Goal: Task Accomplishment & Management: Use online tool/utility

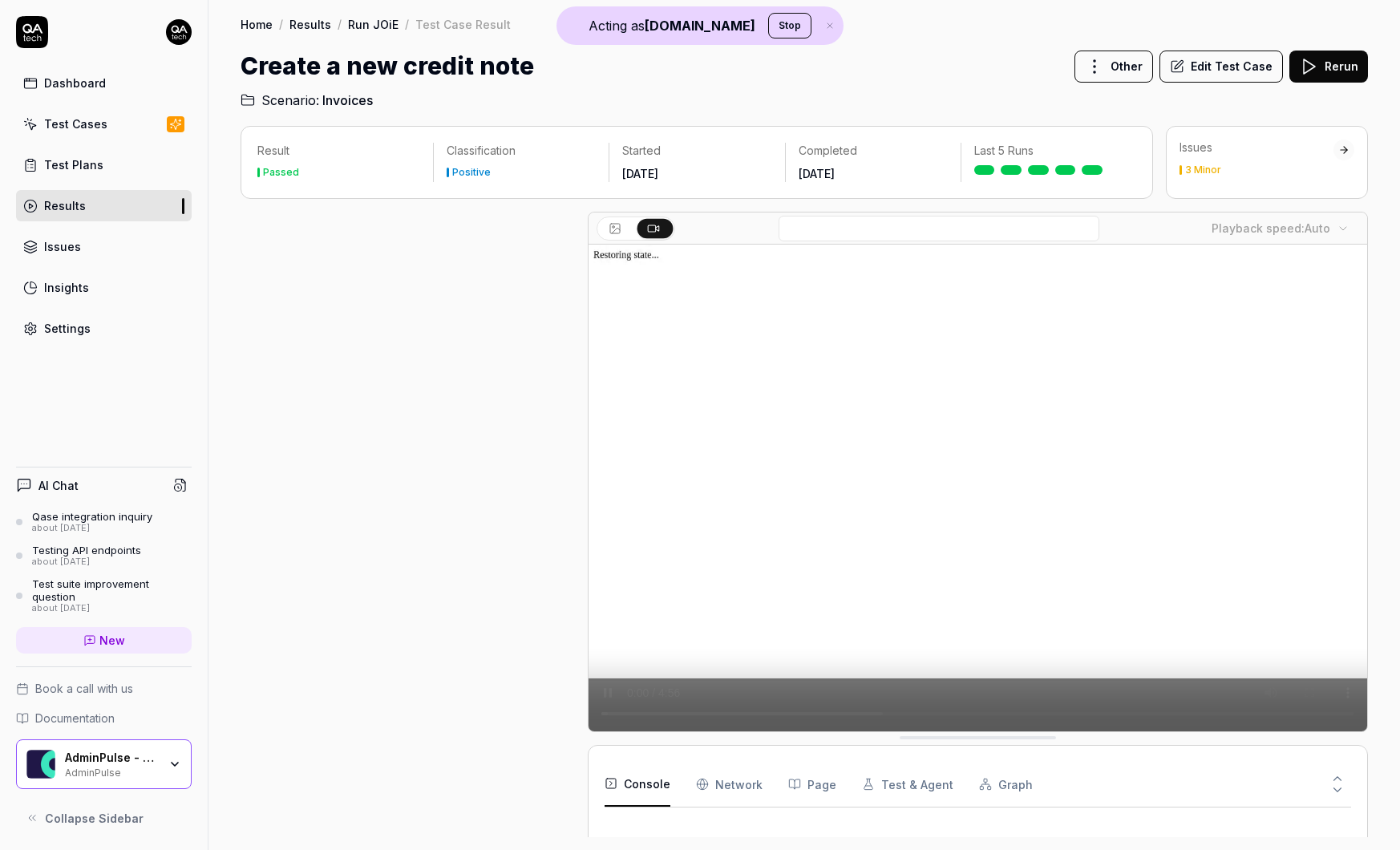
scroll to position [308, 0]
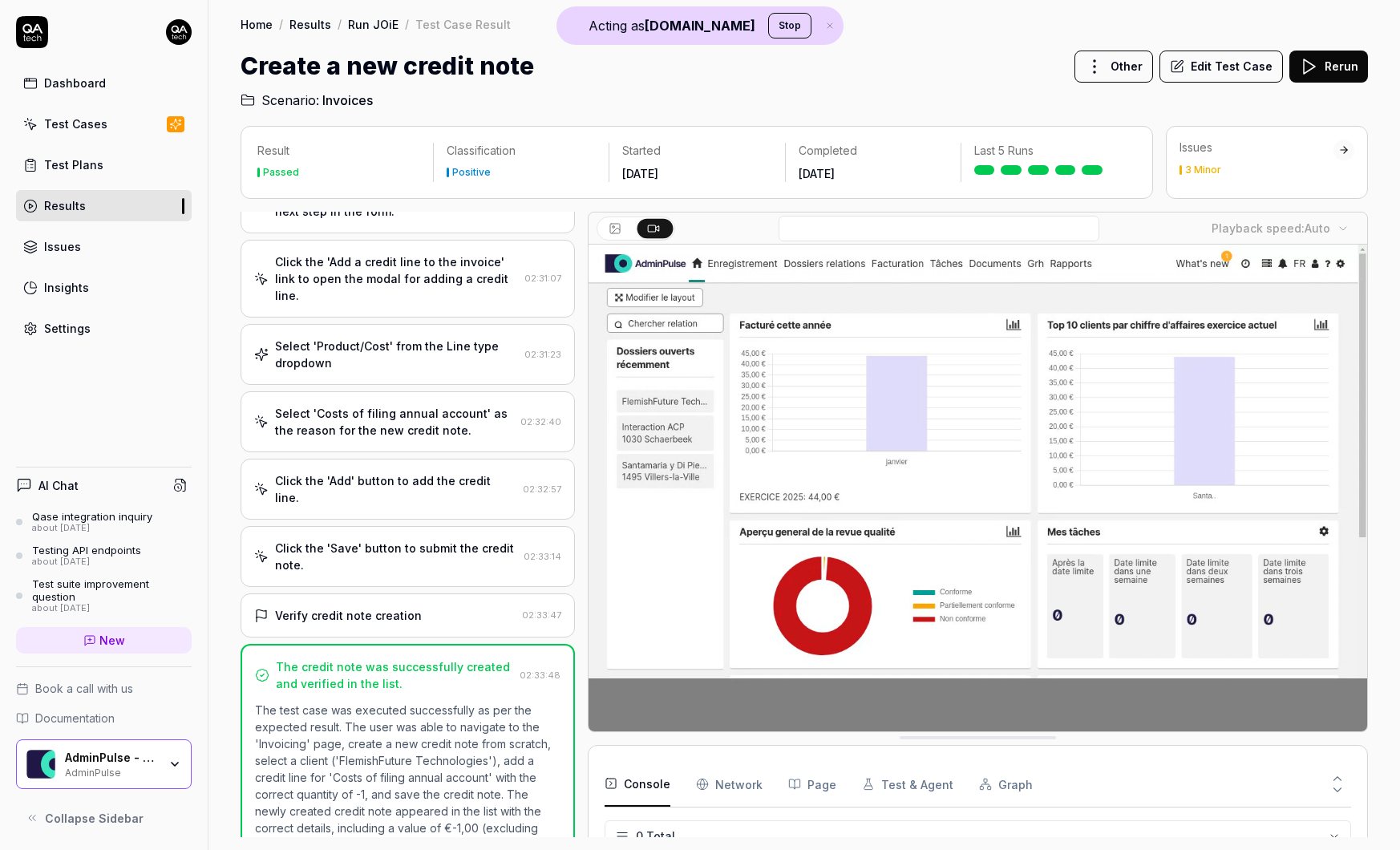
click at [150, 770] on div "AdminPulse" at bounding box center [111, 772] width 93 height 13
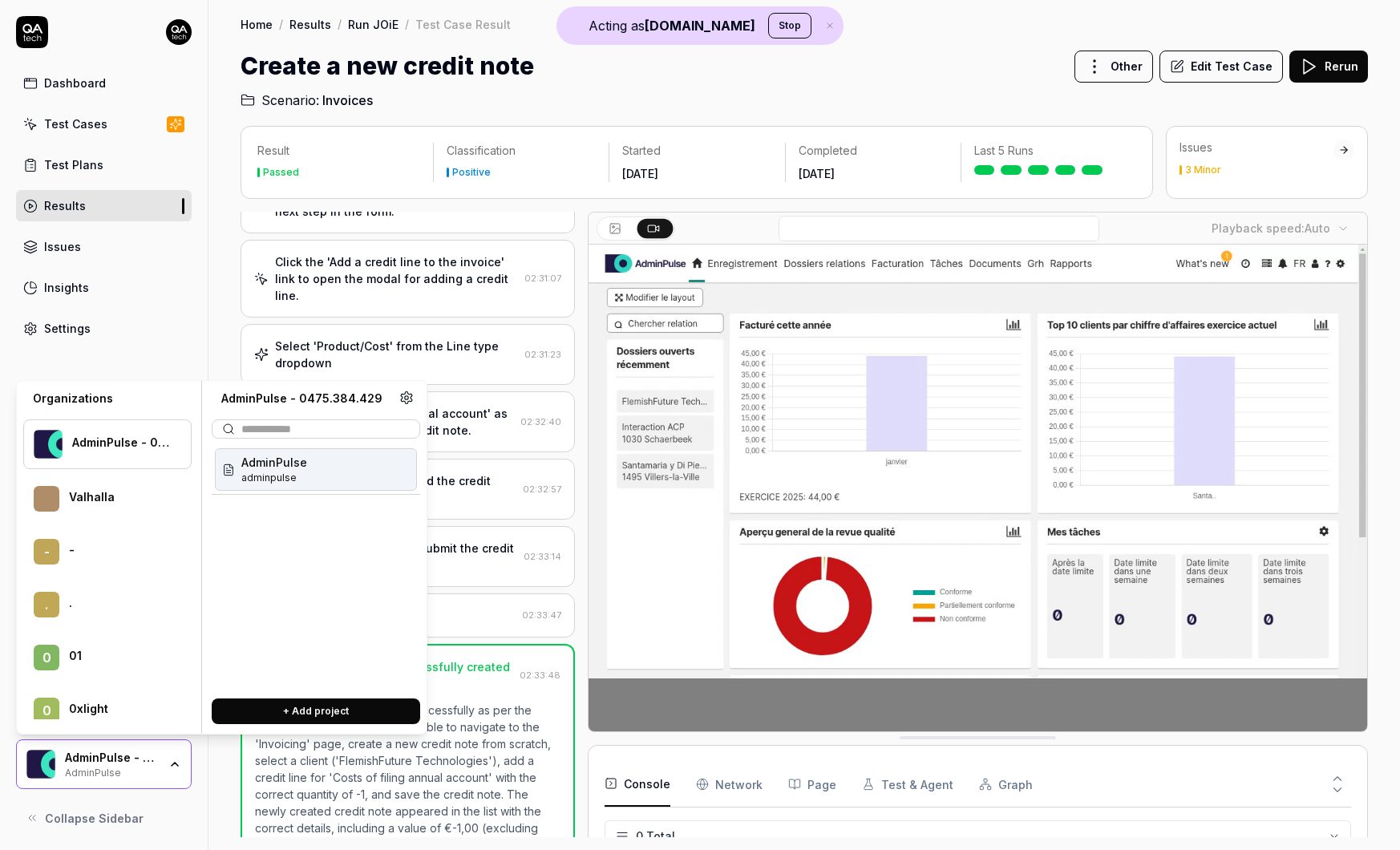
scroll to position [81385, 0]
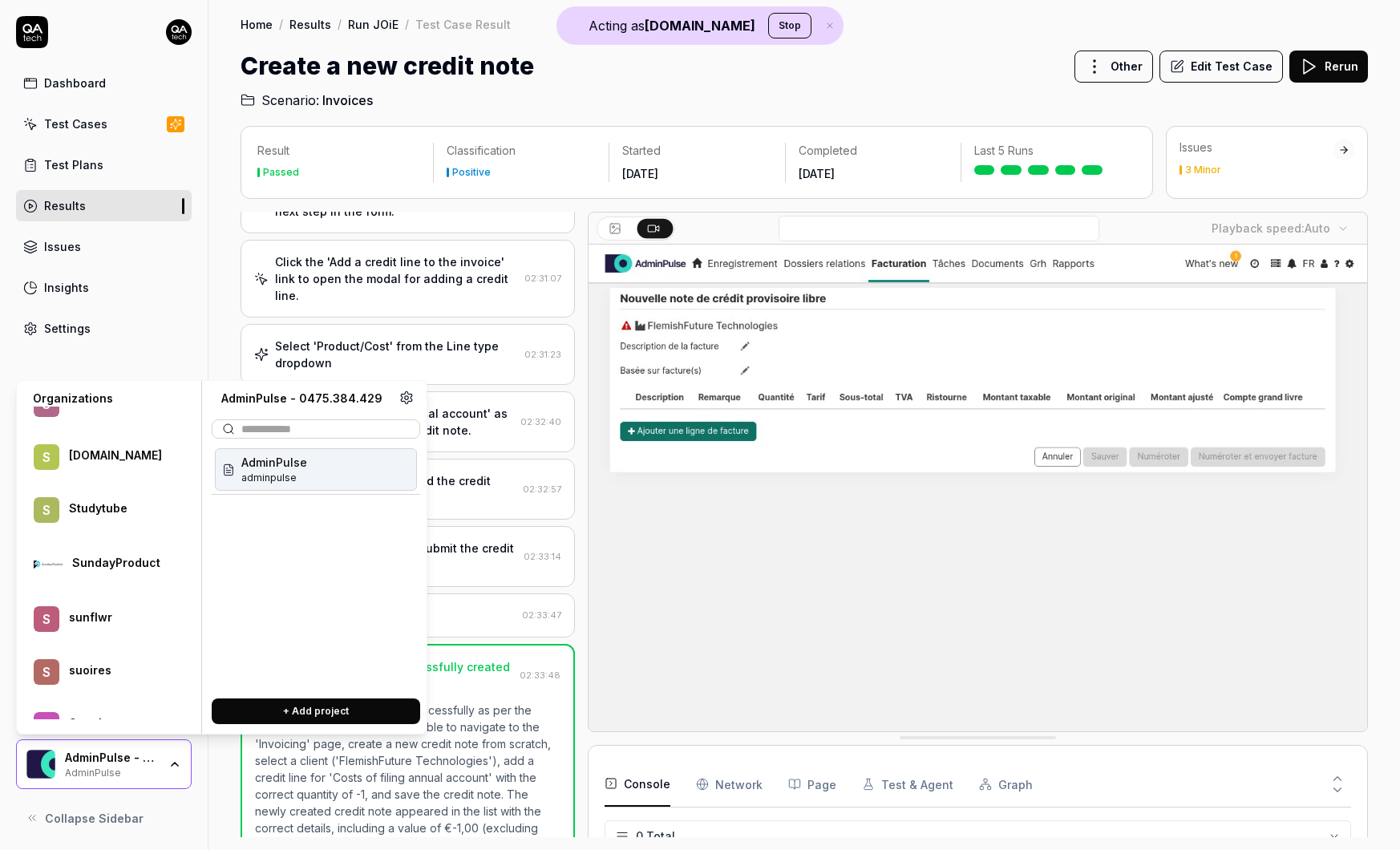
click at [140, 570] on div "SundayProduct" at bounding box center [121, 564] width 98 height 15
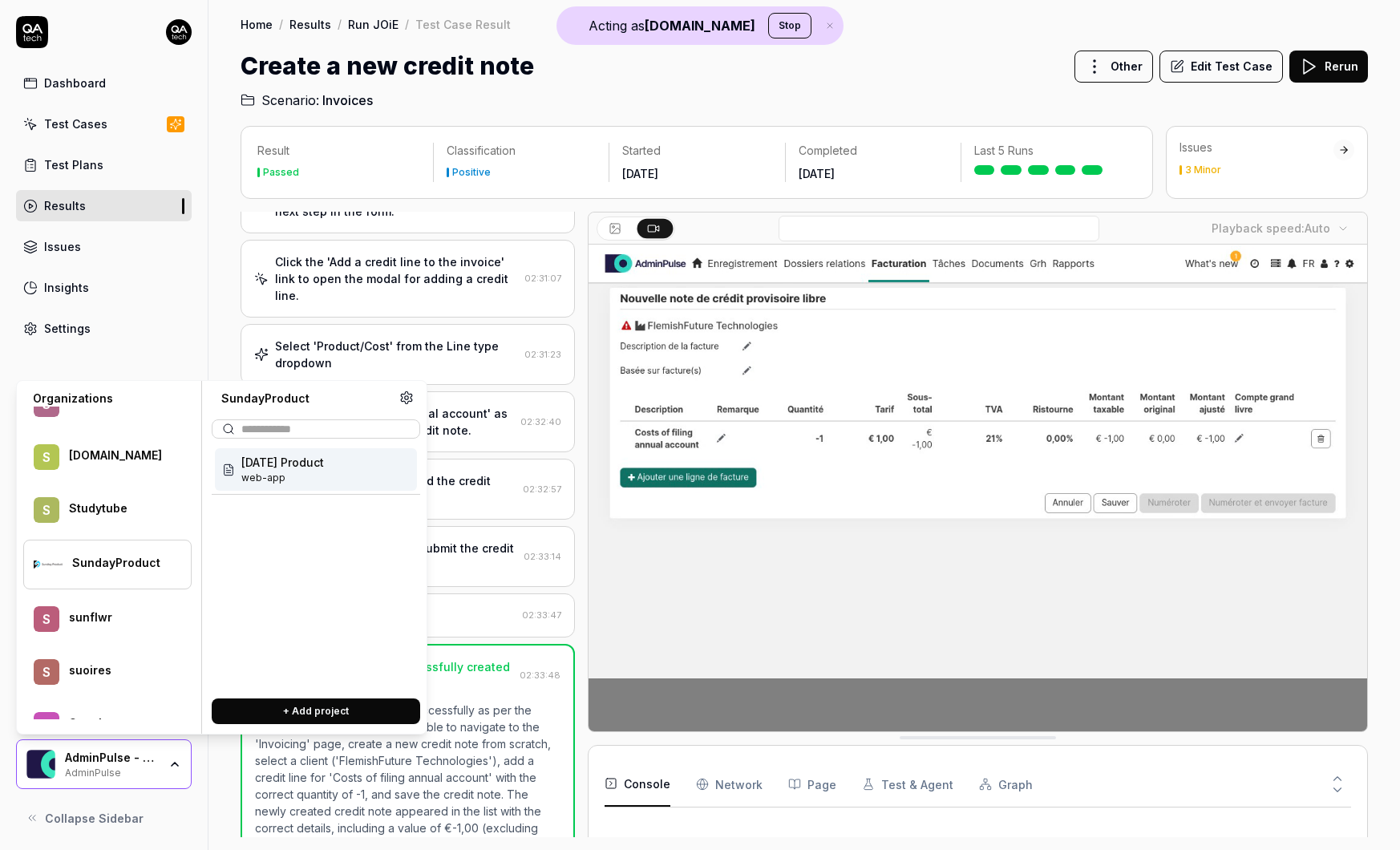
click at [298, 462] on span "[DATE] Product" at bounding box center [283, 463] width 83 height 17
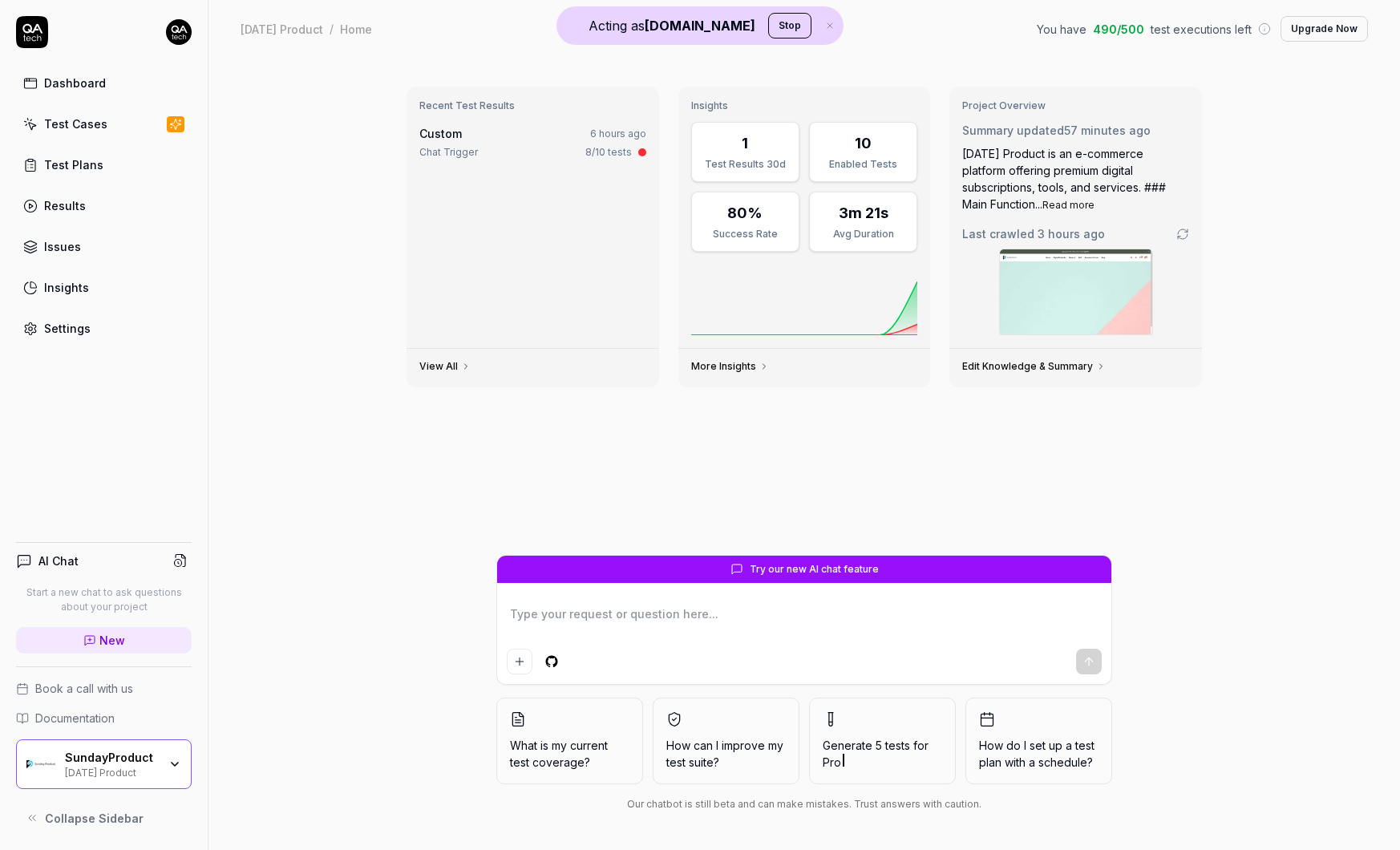
click at [152, 771] on div "[DATE] Product" at bounding box center [111, 772] width 93 height 13
click at [541, 487] on div "Recent Test Results Custom 6 hours ago Chat Trigger 8/10 tests View All Insight…" at bounding box center [804, 314] width 821 height 481
click at [75, 325] on div "Settings" at bounding box center [67, 329] width 47 height 17
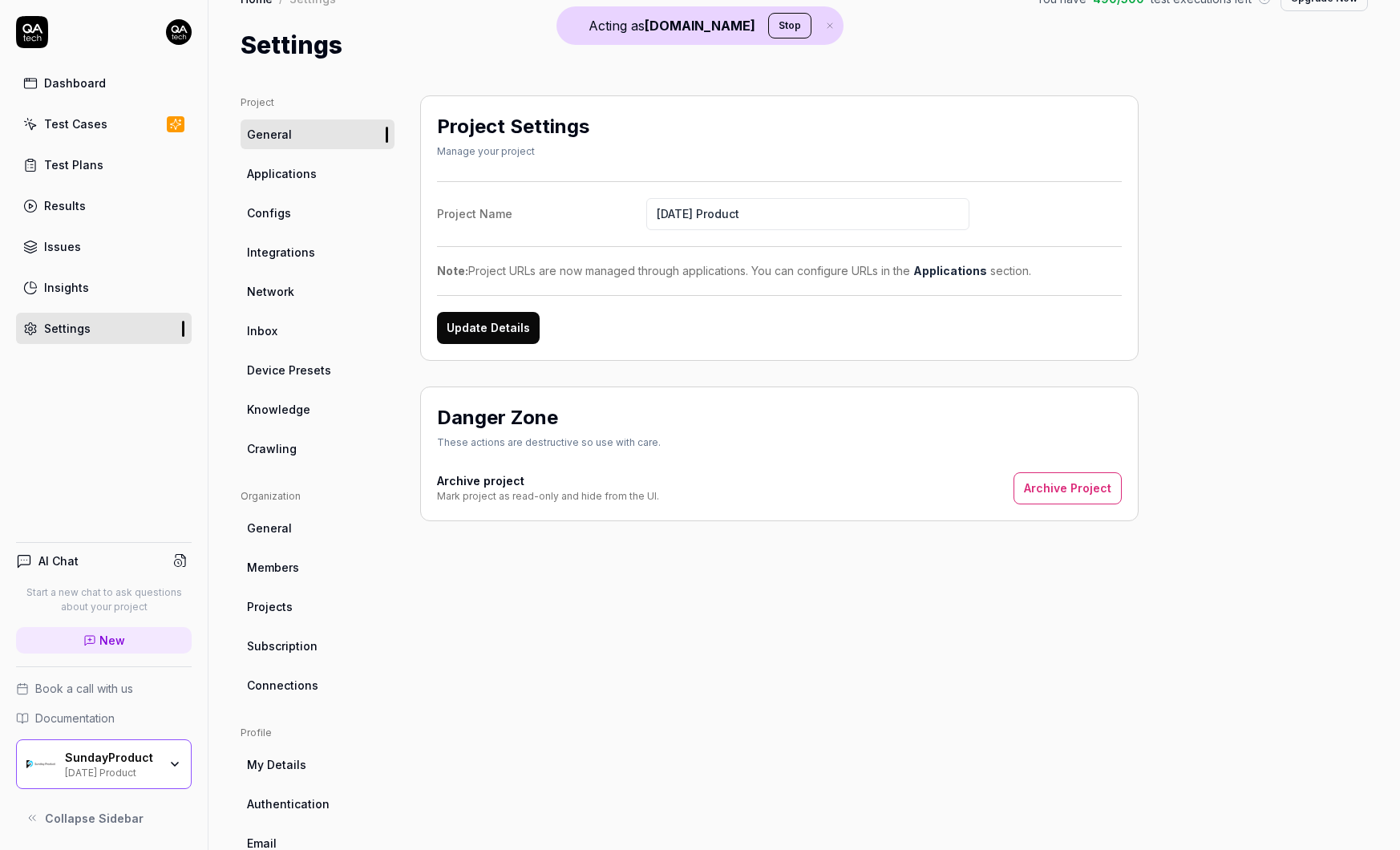
scroll to position [31, 0]
click at [75, 84] on div "Dashboard" at bounding box center [74, 83] width 61 height 17
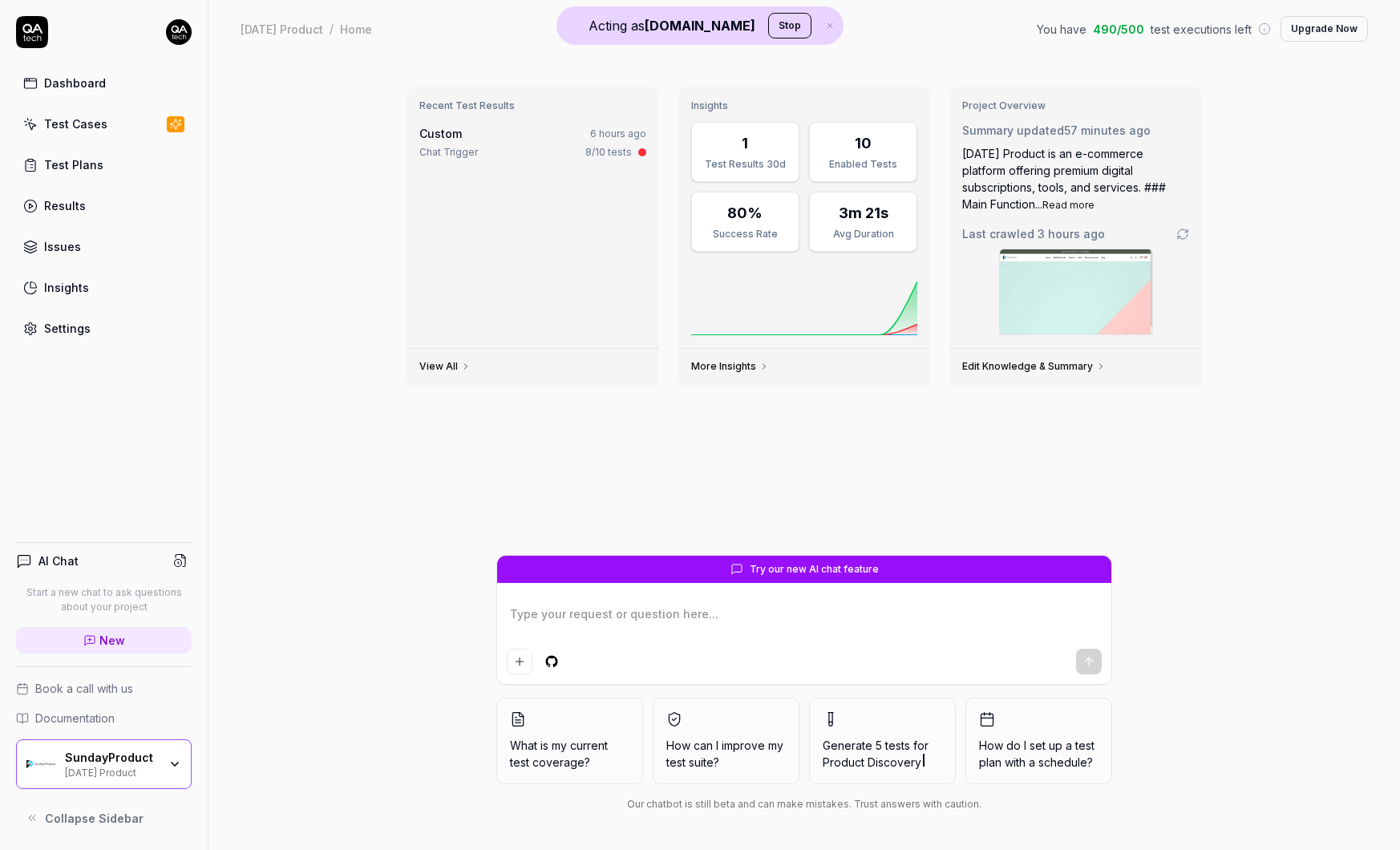
click at [62, 320] on div "Settings" at bounding box center [67, 329] width 47 height 17
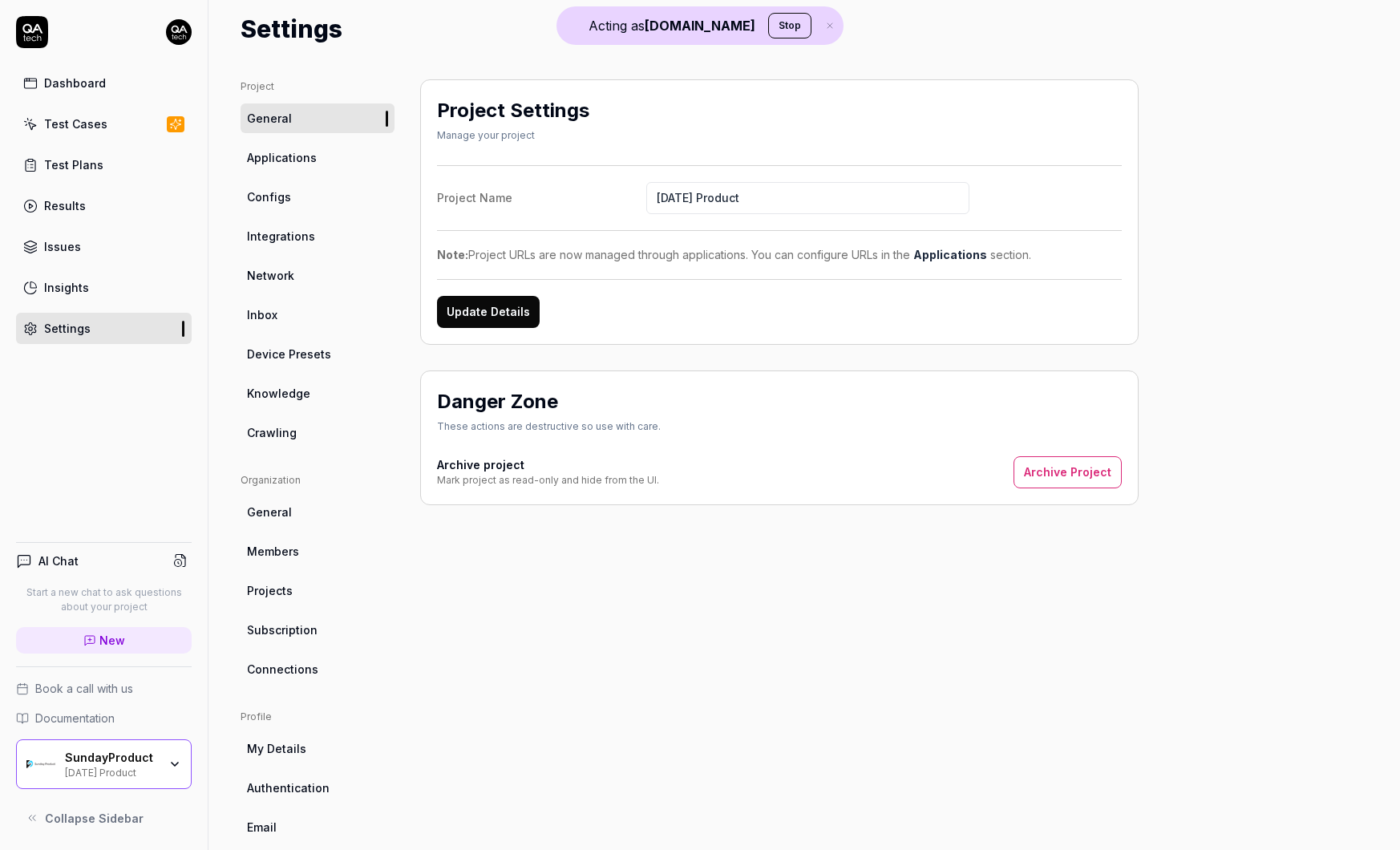
scroll to position [110, 0]
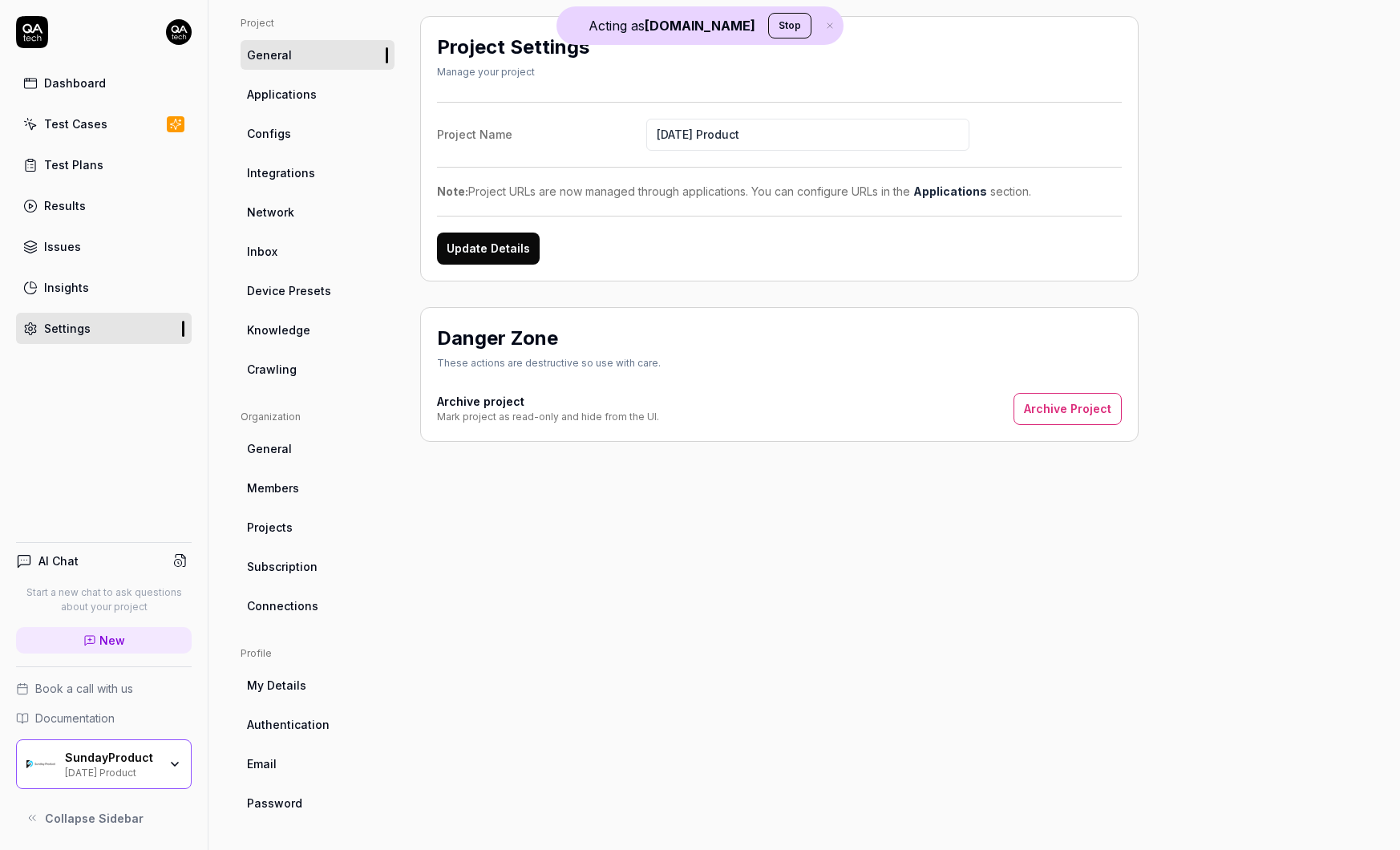
click at [287, 373] on span "Crawling" at bounding box center [272, 369] width 50 height 17
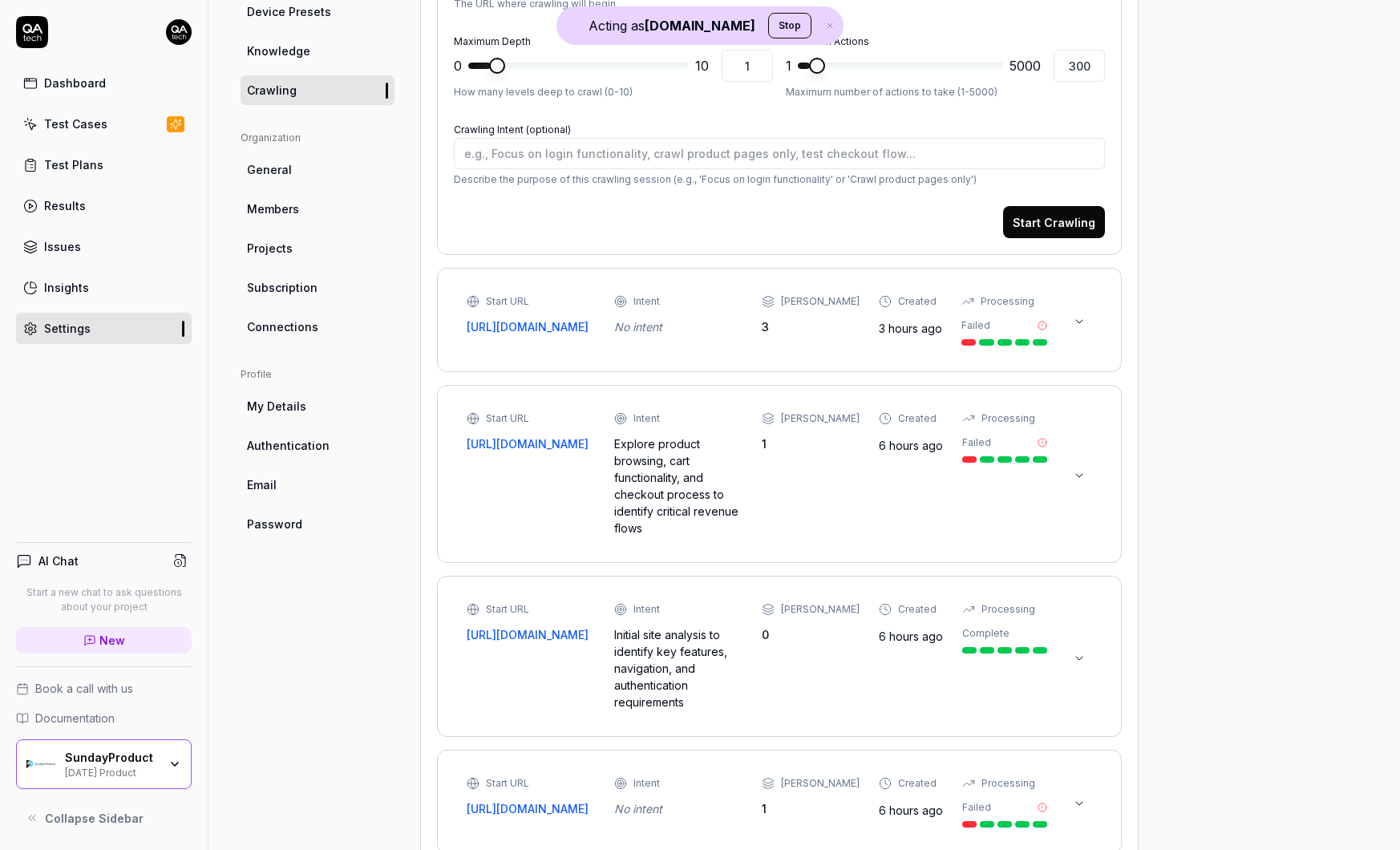
scroll to position [438, 0]
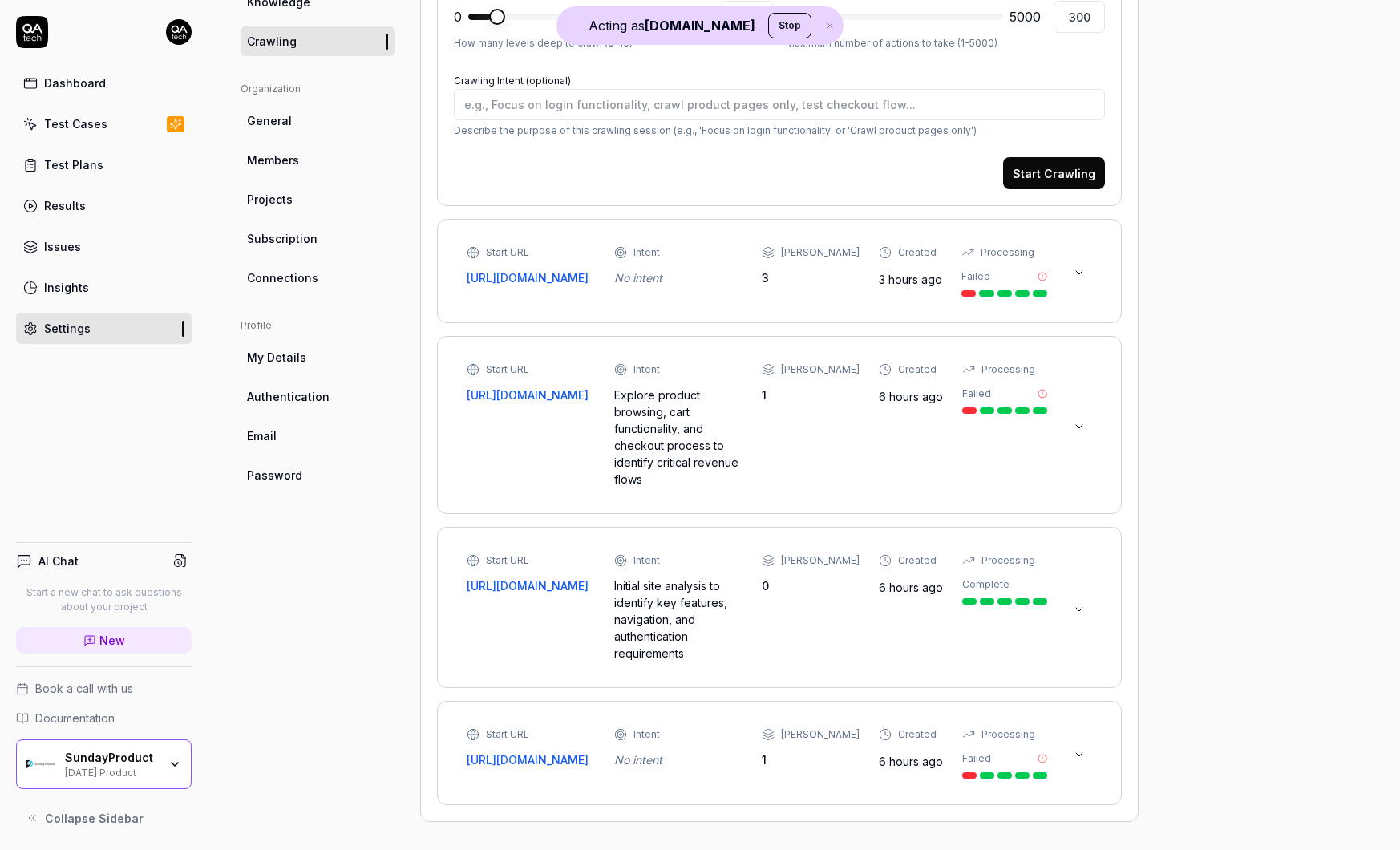
click at [84, 80] on div "Dashboard" at bounding box center [74, 83] width 61 height 17
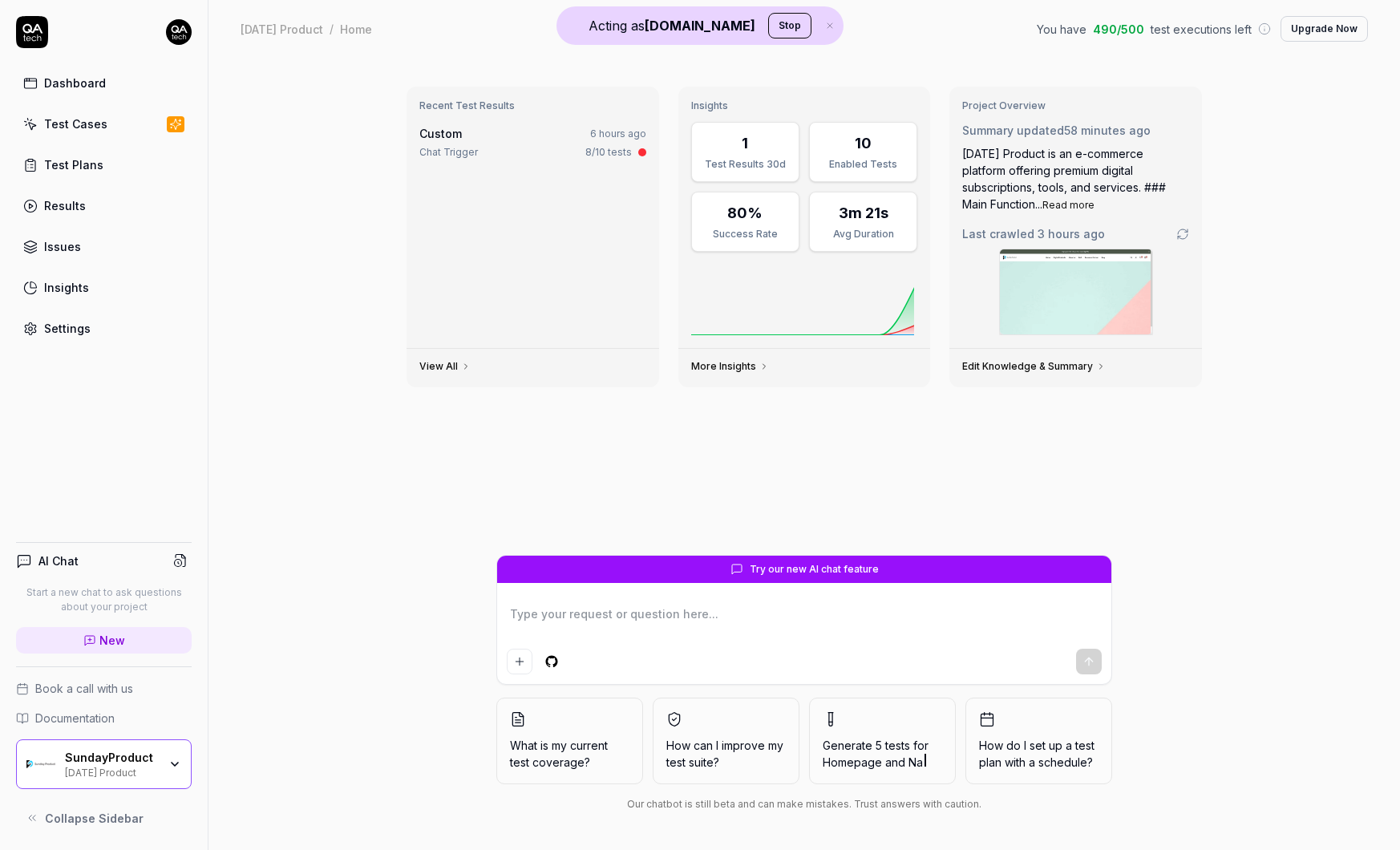
click at [706, 607] on textarea at bounding box center [804, 622] width 594 height 40
type textarea "*"
type textarea "c"
type textarea "*"
type textarea "ca"
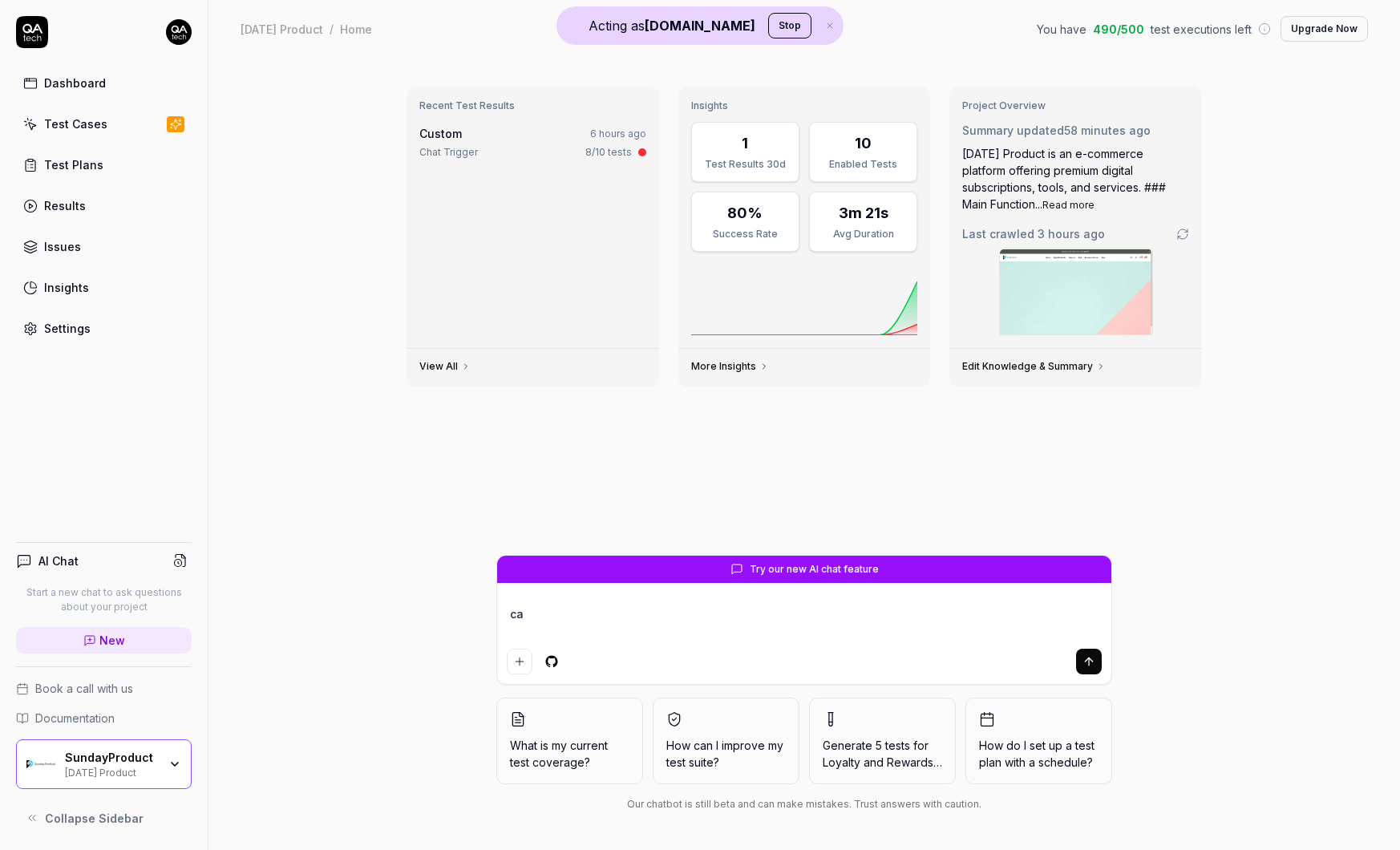
type textarea "*"
type textarea "can"
type textarea "*"
type textarea "can"
type textarea "*"
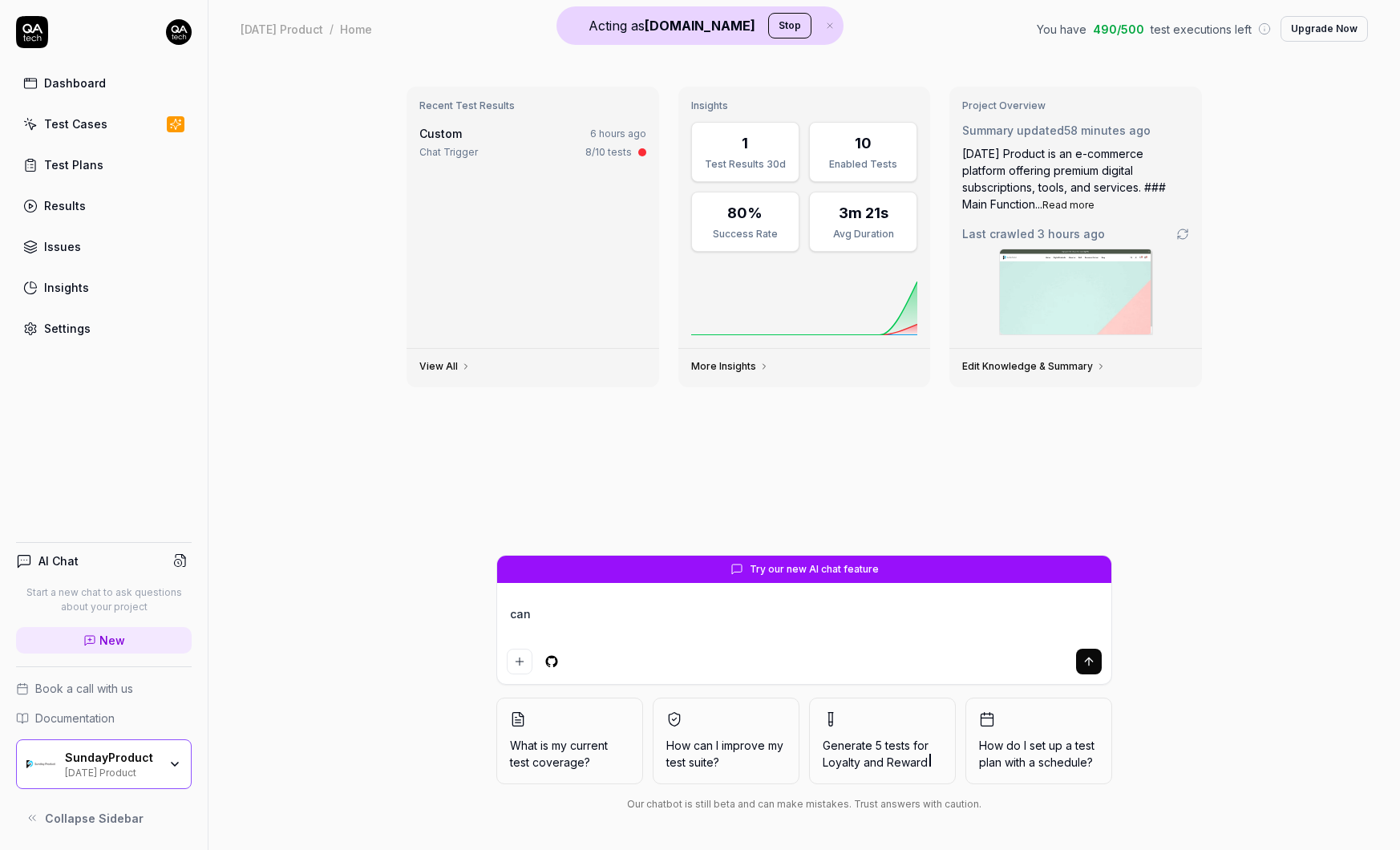
type textarea "can y"
type textarea "*"
type textarea "can yo"
type textarea "*"
type textarea "can you"
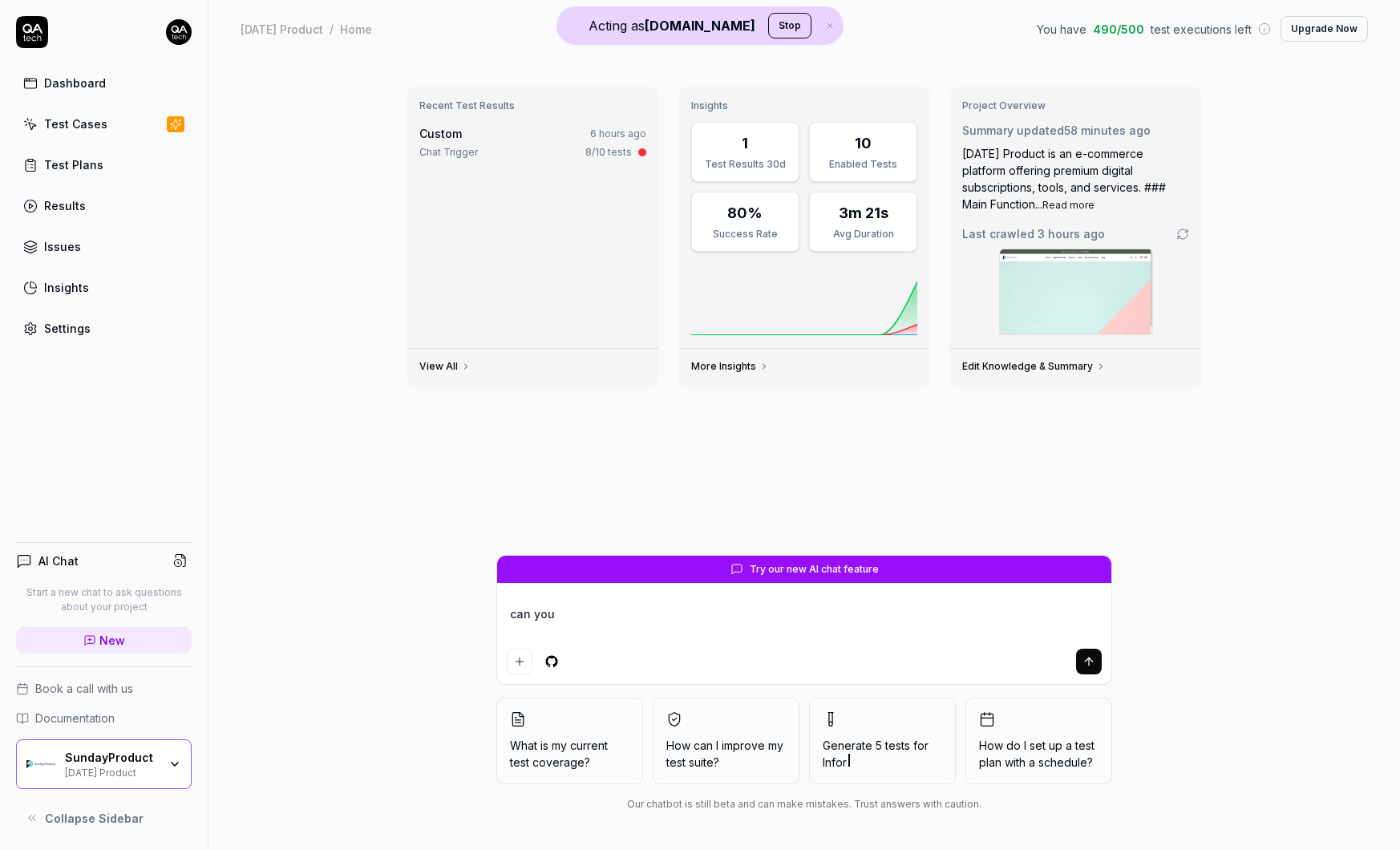
type textarea "*"
type textarea "can you t"
type textarea "*"
type textarea "can you te"
type textarea "*"
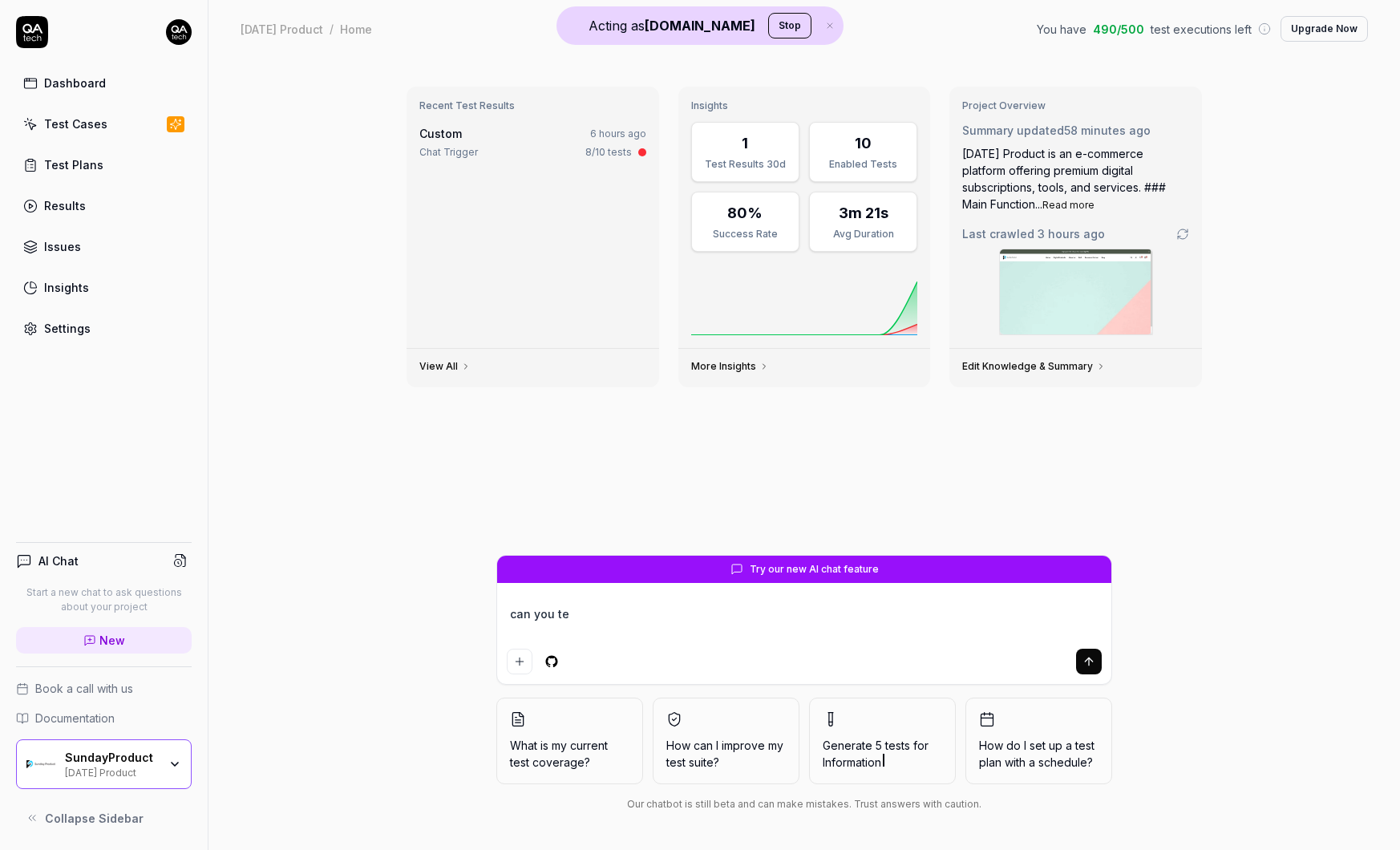
type textarea "can you tel"
type textarea "*"
type textarea "can you tell"
type textarea "*"
type textarea "can you tell"
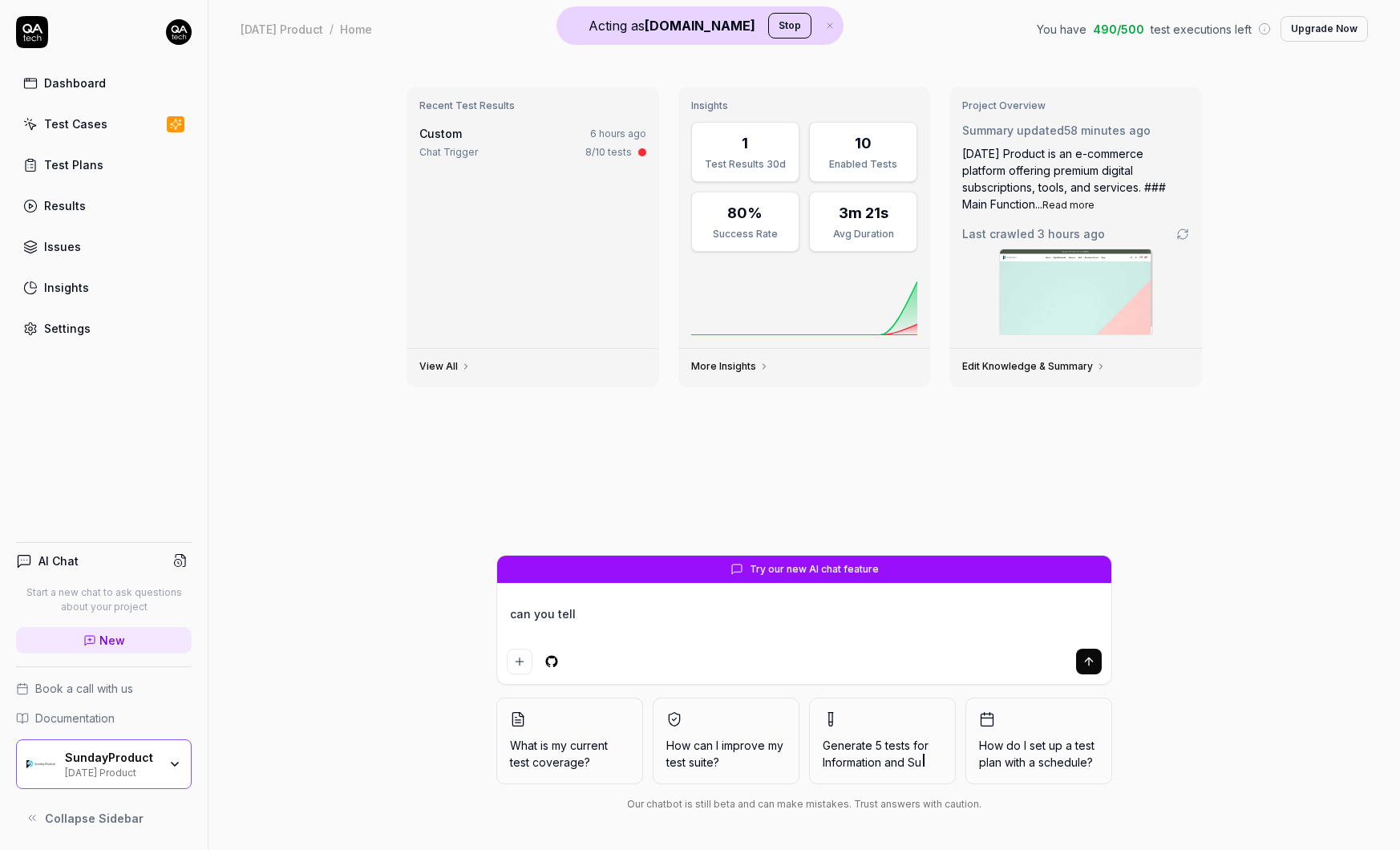
type textarea "*"
type textarea "can you tell m"
type textarea "*"
type textarea "can you tell me"
type textarea "*"
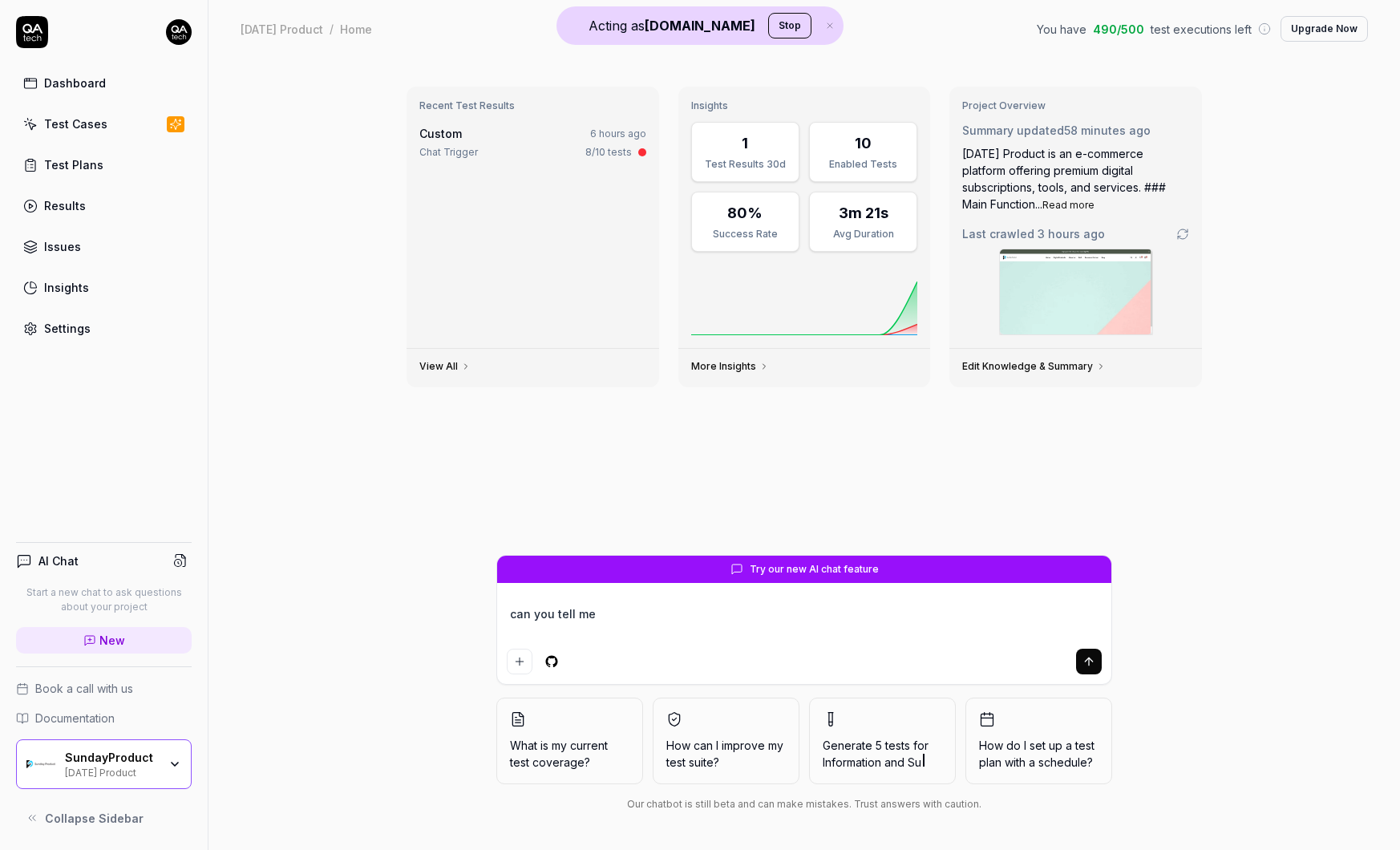
type textarea "can you tell me"
type textarea "*"
type textarea "can you tell me t"
type textarea "*"
type textarea "can you tell me th"
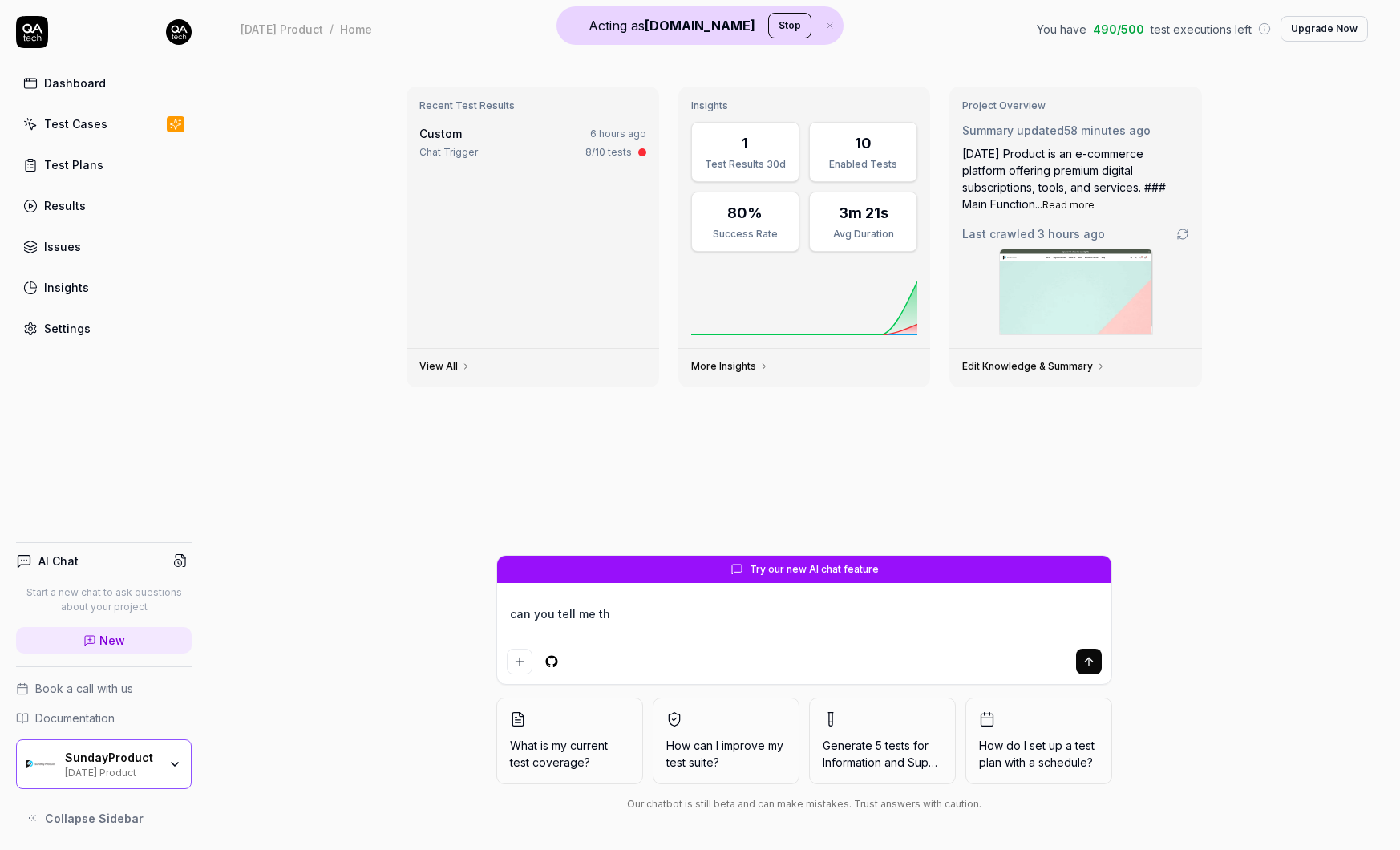
type textarea "*"
type textarea "can you tell me the"
type textarea "*"
type textarea "can you tell me the"
type textarea "*"
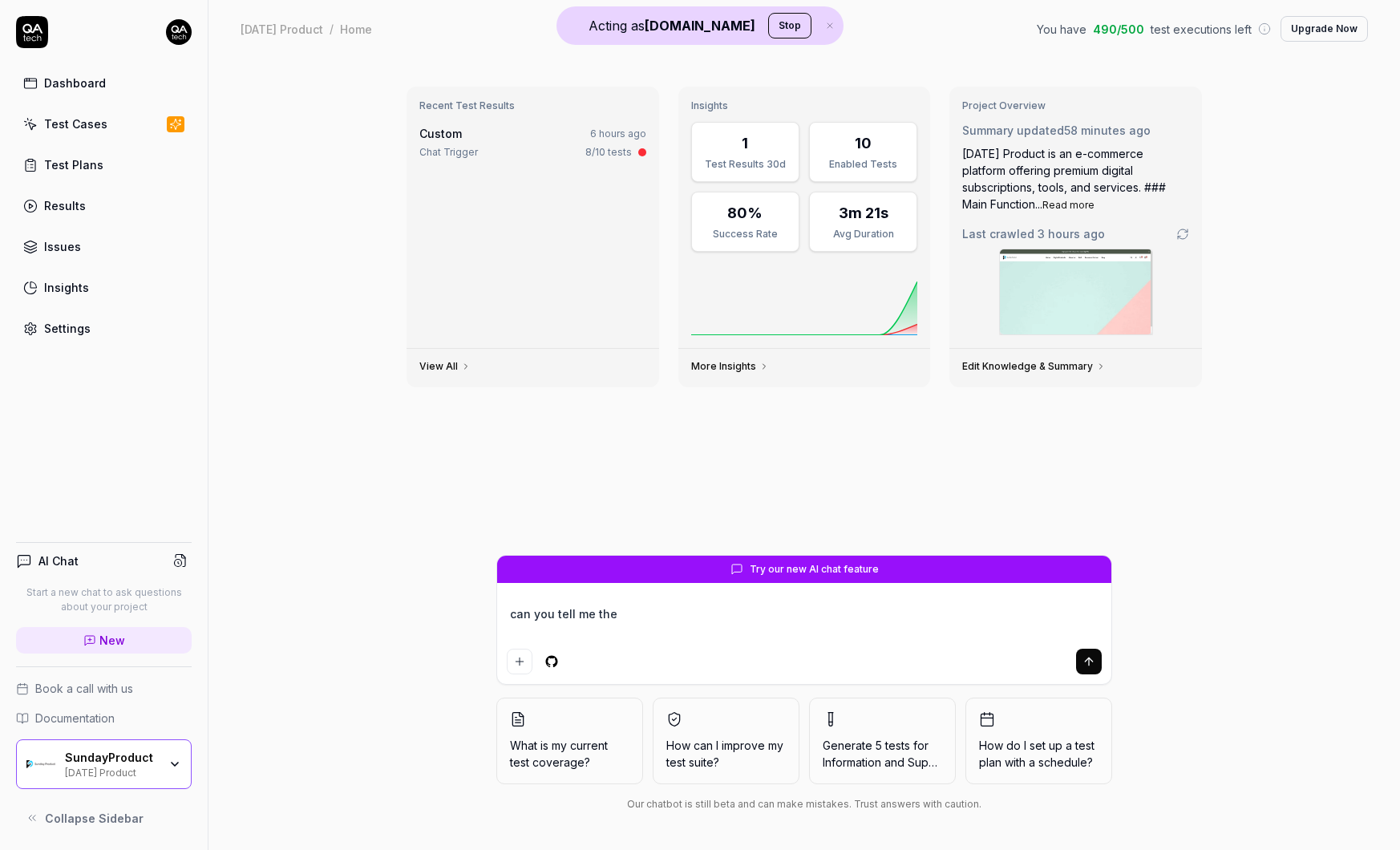
type textarea "can you tell me the p"
type textarea "*"
type textarea "can you tell me the pu"
type textarea "*"
type textarea "can you tell me the pur"
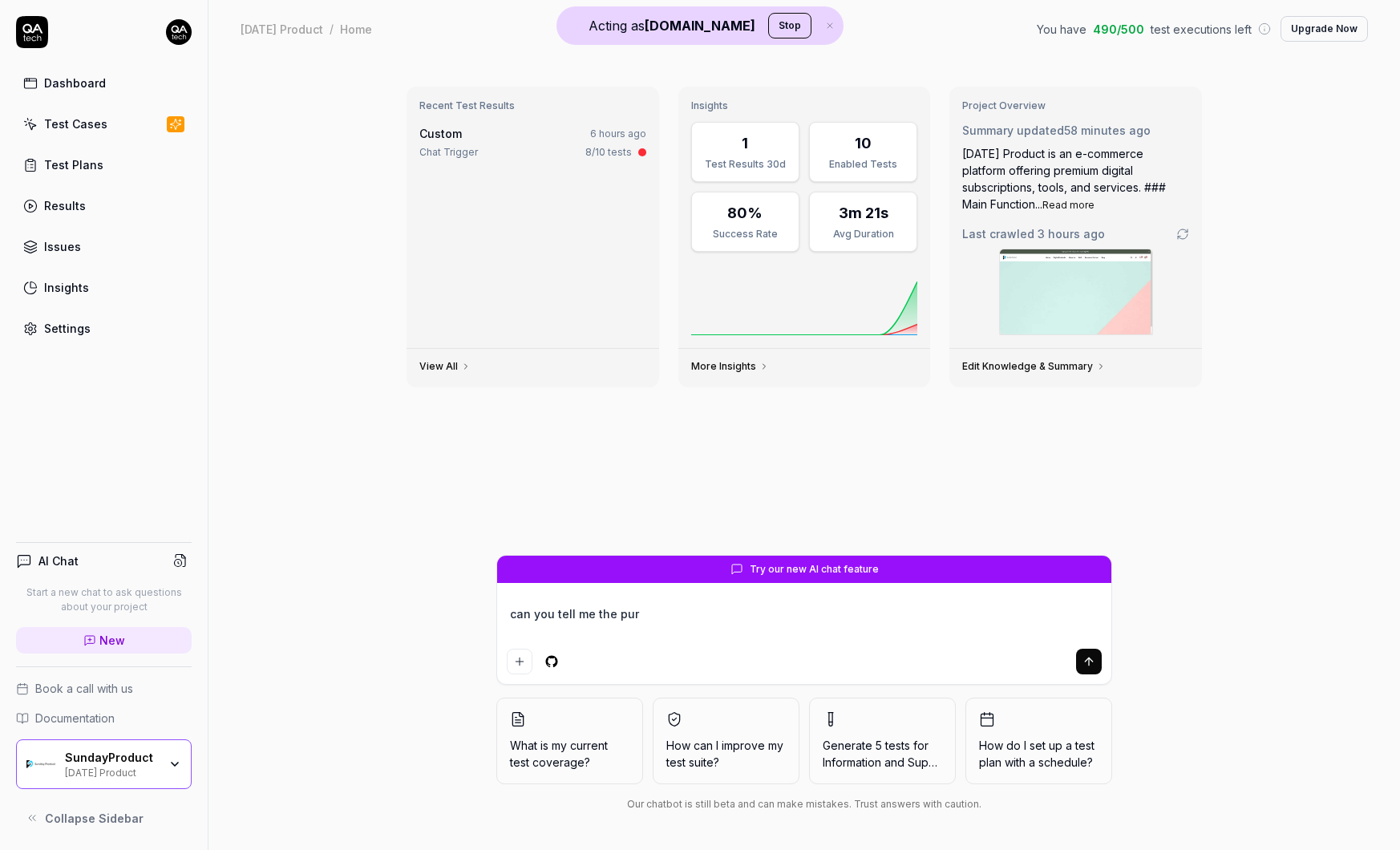
type textarea "*"
type textarea "can you tell me the purp"
type textarea "*"
type textarea "can you tell me the purpo"
type textarea "*"
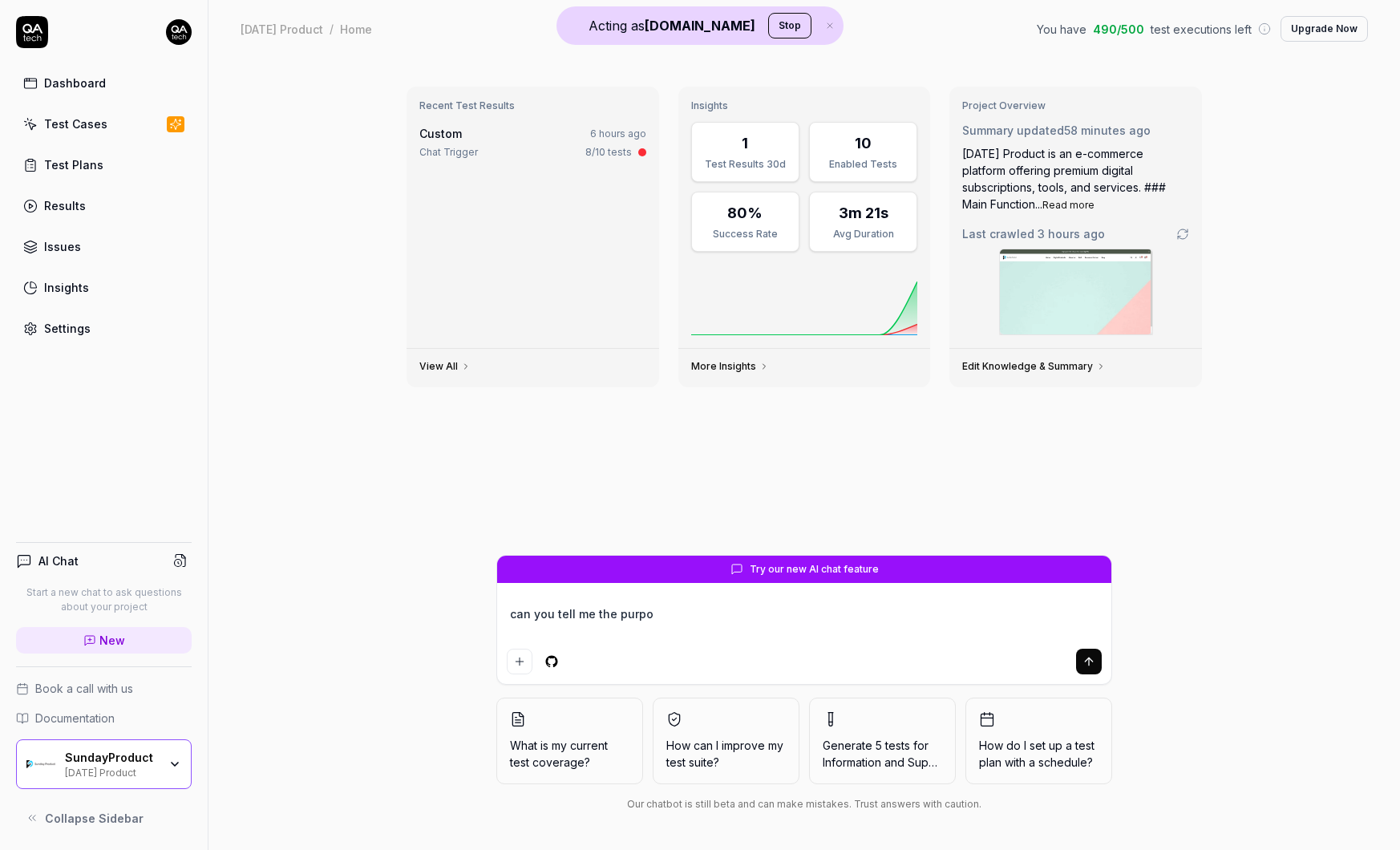
type textarea "can you tell me the purpos"
type textarea "*"
type textarea "can you tell me the purpose"
type textarea "*"
type textarea "can you tell me the purpose"
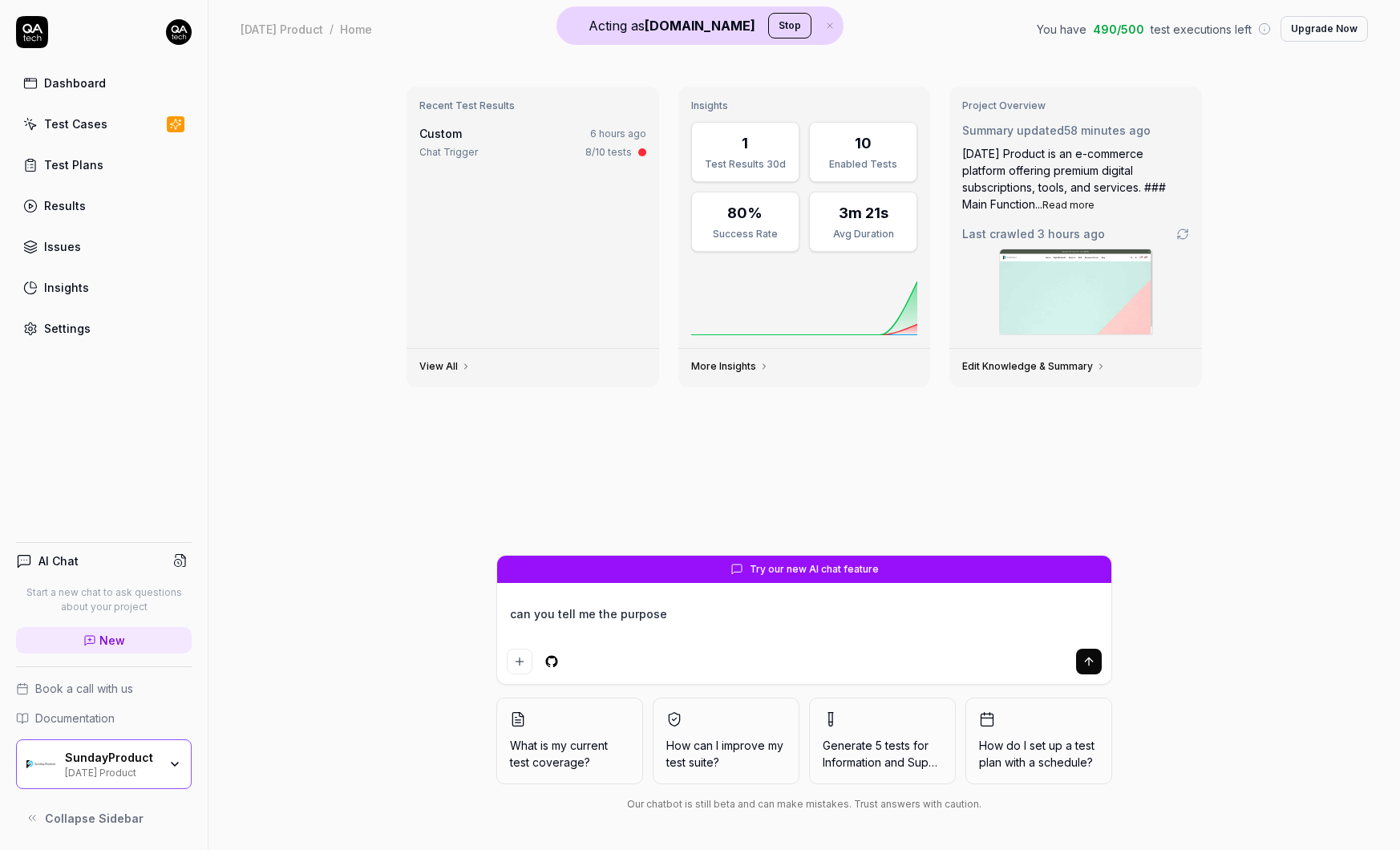
type textarea "*"
type textarea "can you tell me the purpose of"
type textarea "*"
type textarea "can you tell me the purpose of"
type textarea "*"
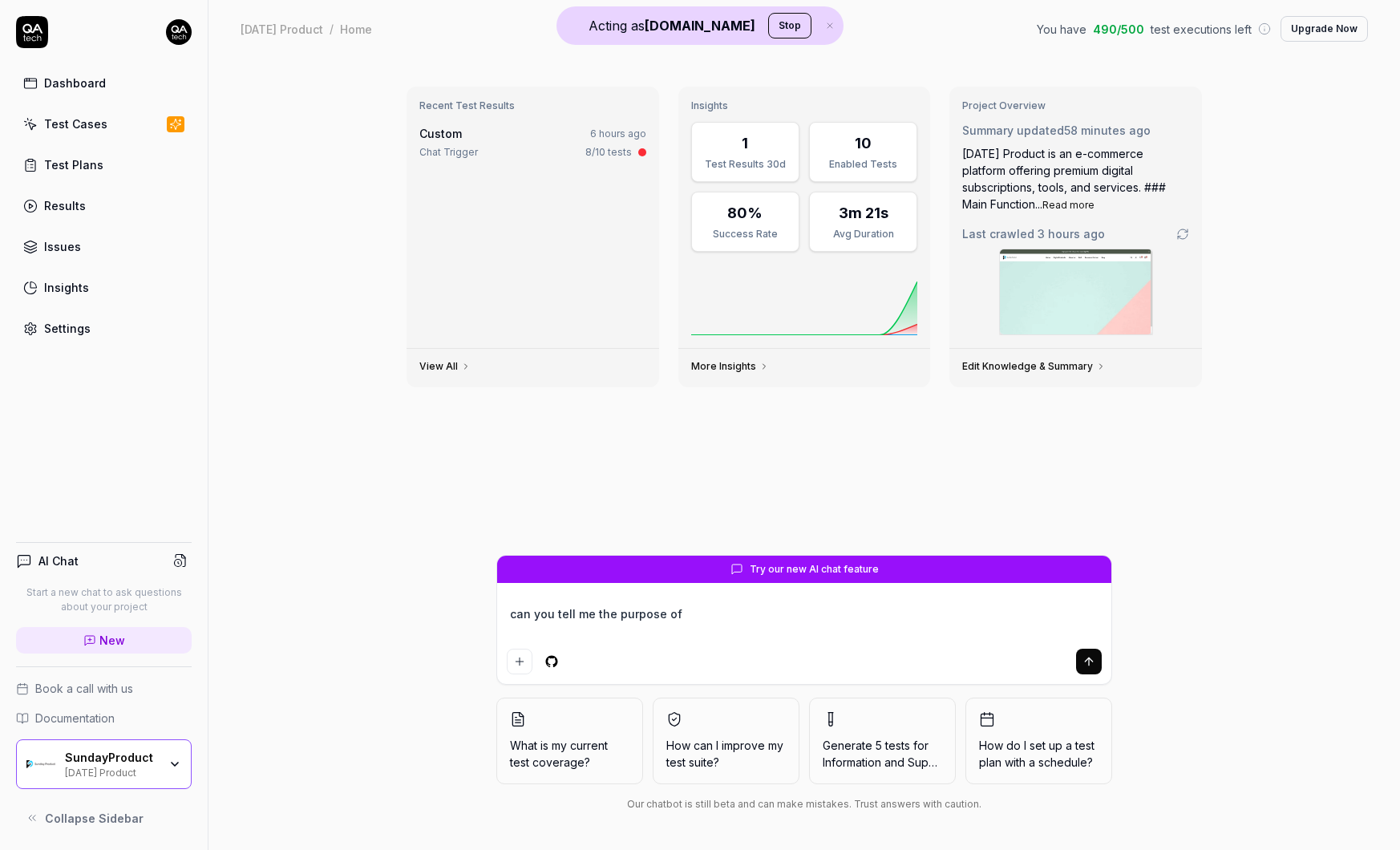
type textarea "can you tell me the purpose of s"
type textarea "*"
type textarea "can you tell me the purpose of su"
type textarea "*"
type textarea "can you tell me the purpose of sun"
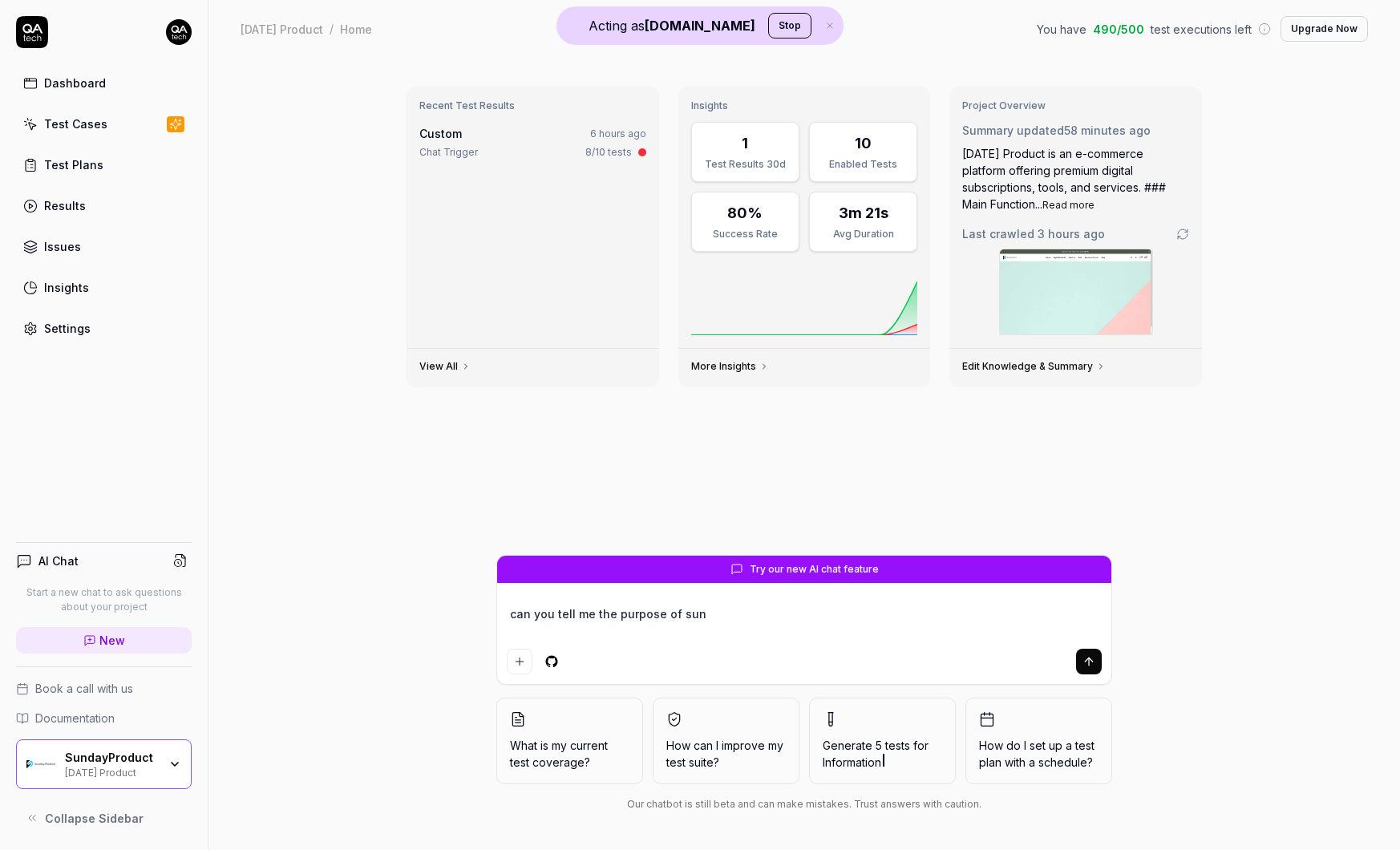
type textarea "*"
type textarea "can you tell me the purpose of sund"
type textarea "*"
type textarea "can you tell me the purpose of sunda"
type textarea "*"
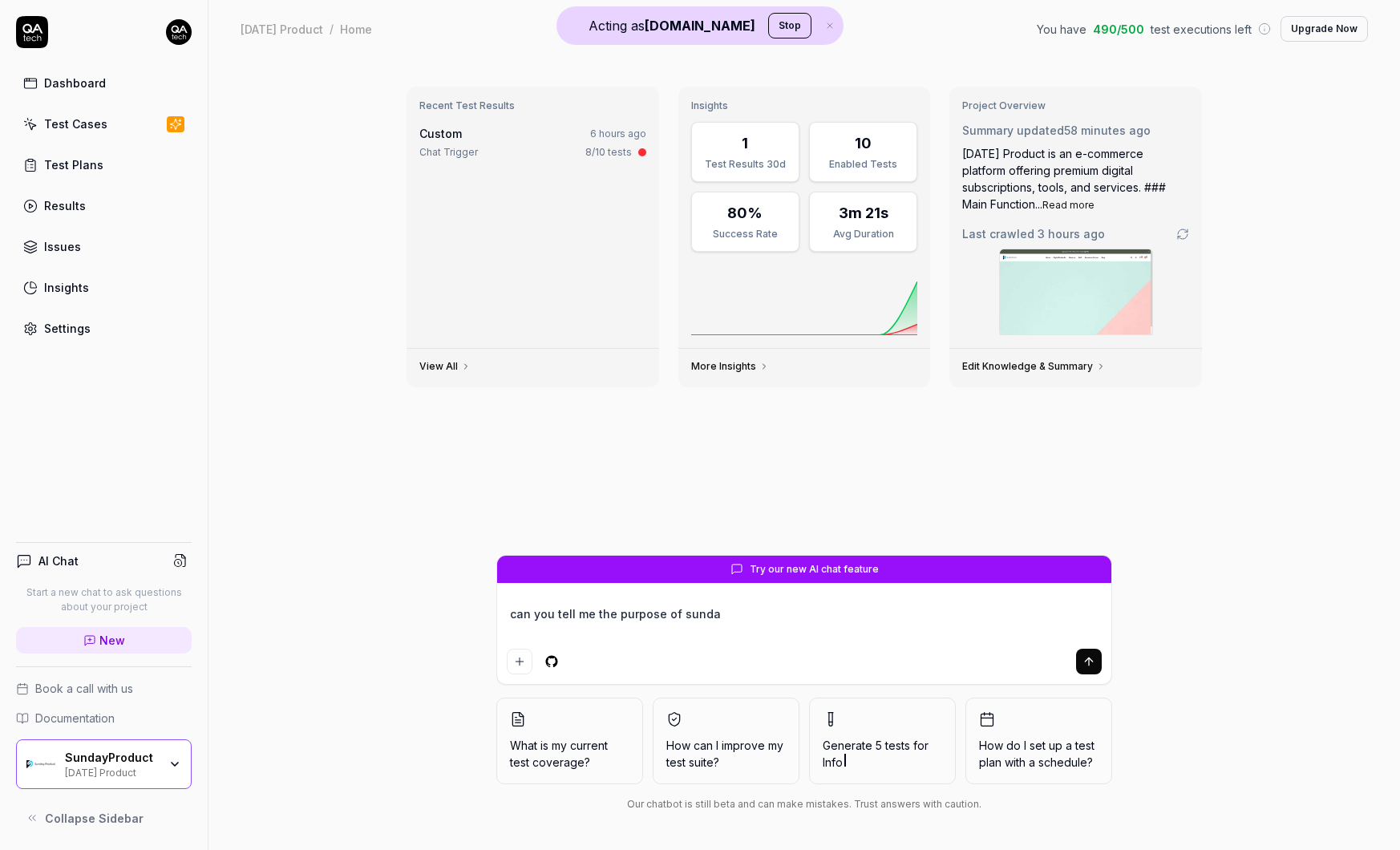
type textarea "can you tell me the purpose of sunday"
type textarea "*"
type textarea "can you tell me the purpose of sundayp"
type textarea "*"
type textarea "can you tell me the purpose of sundaypr"
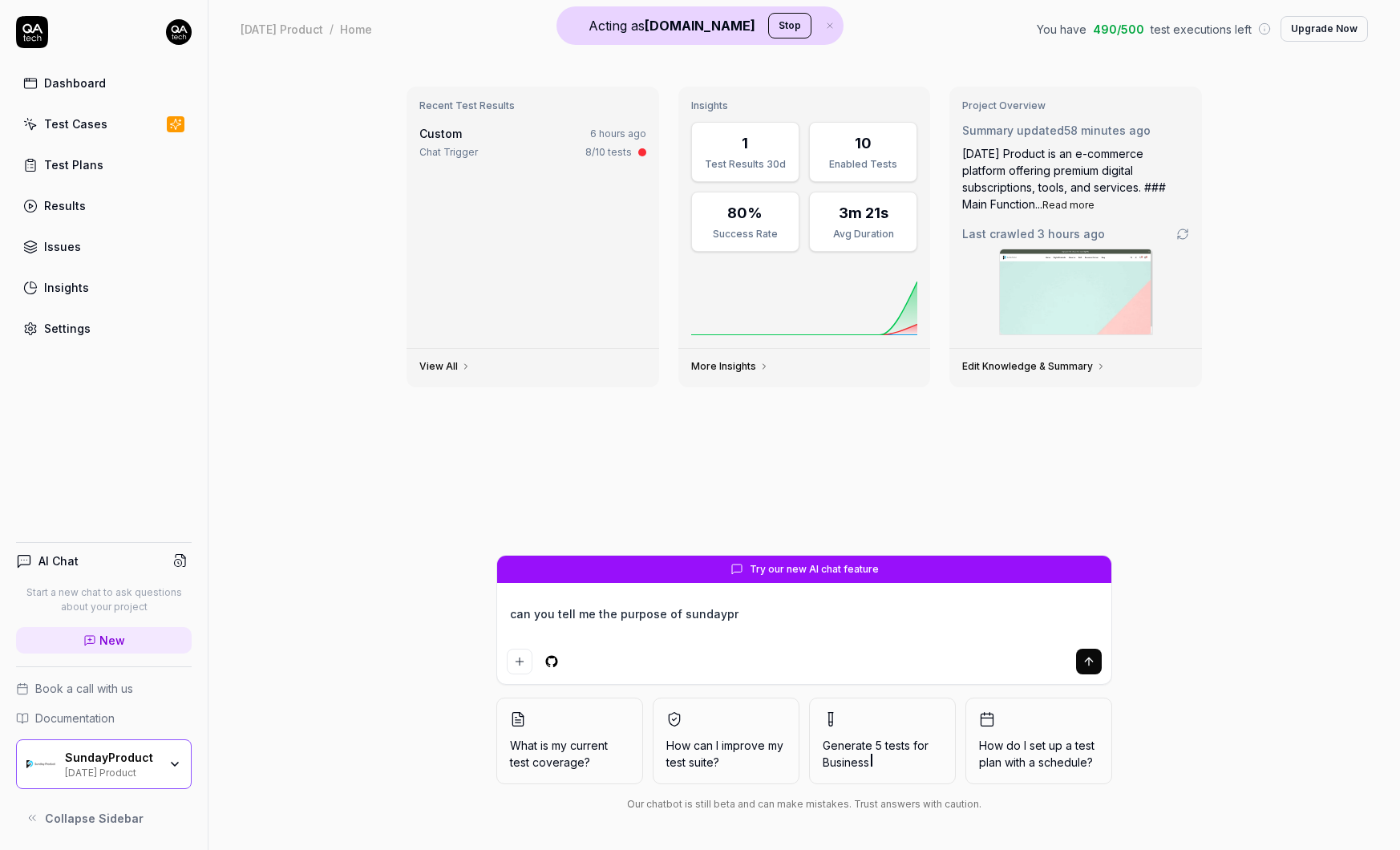
type textarea "*"
type textarea "can you tell me the purpose of sundaypro"
type textarea "*"
type textarea "can you tell me the purpose of sundayprod"
type textarea "*"
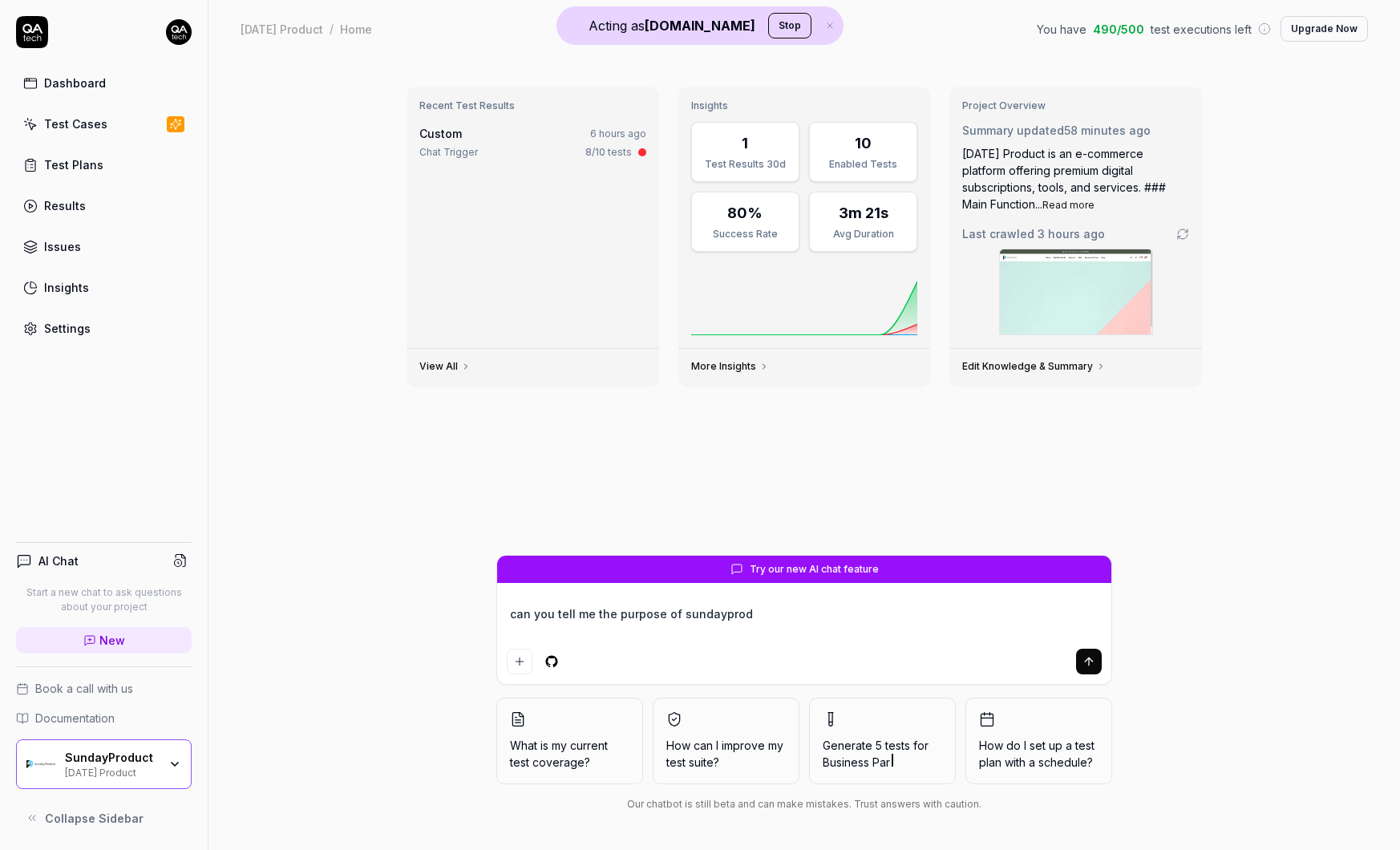
type textarea "can you tell me the purpose of sundayprodu"
type textarea "*"
type textarea "can you tell me the purpose of sundayproduc"
type textarea "*"
type textarea "can you tell me the purpose of sundayproduct"
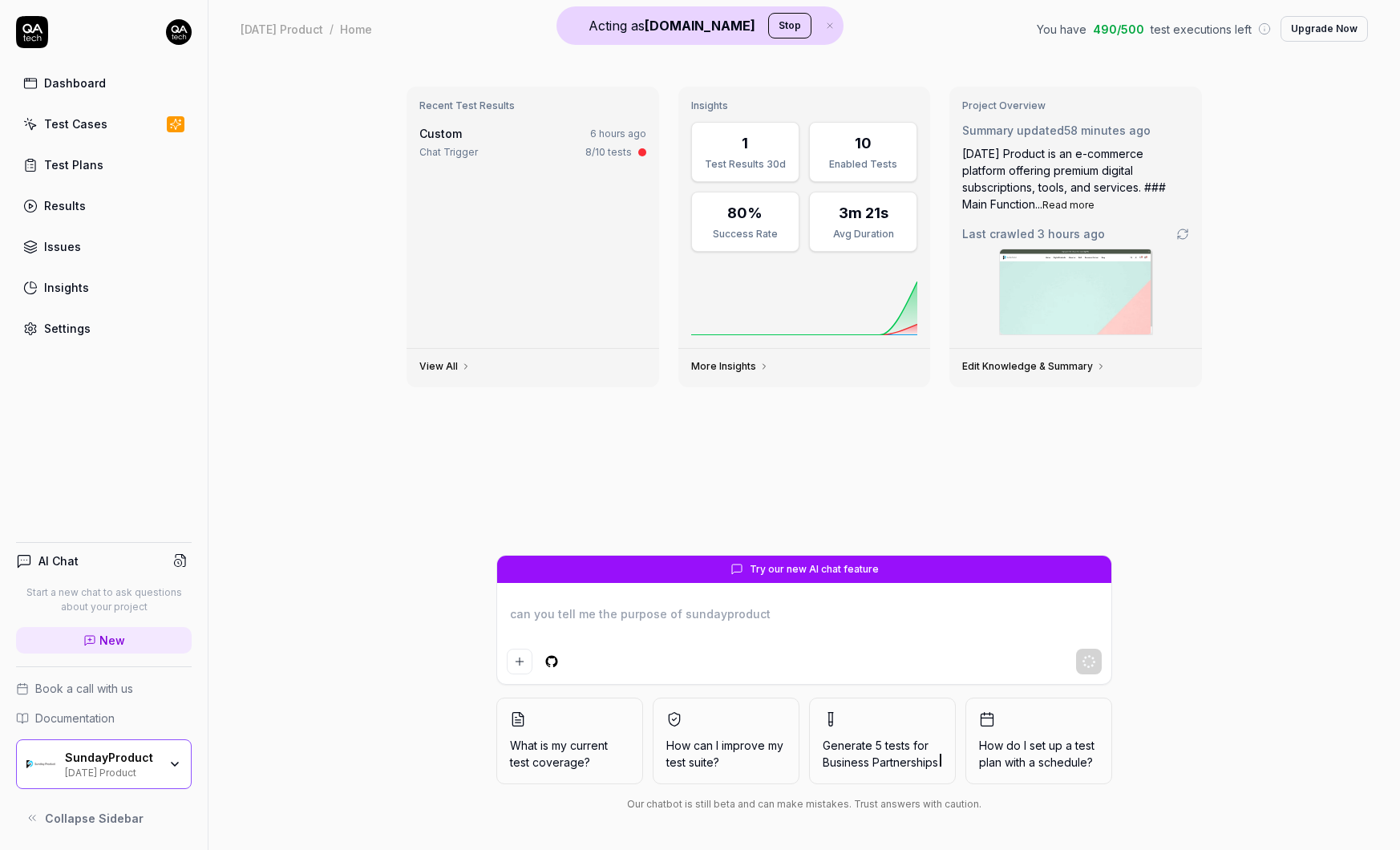
type textarea "*"
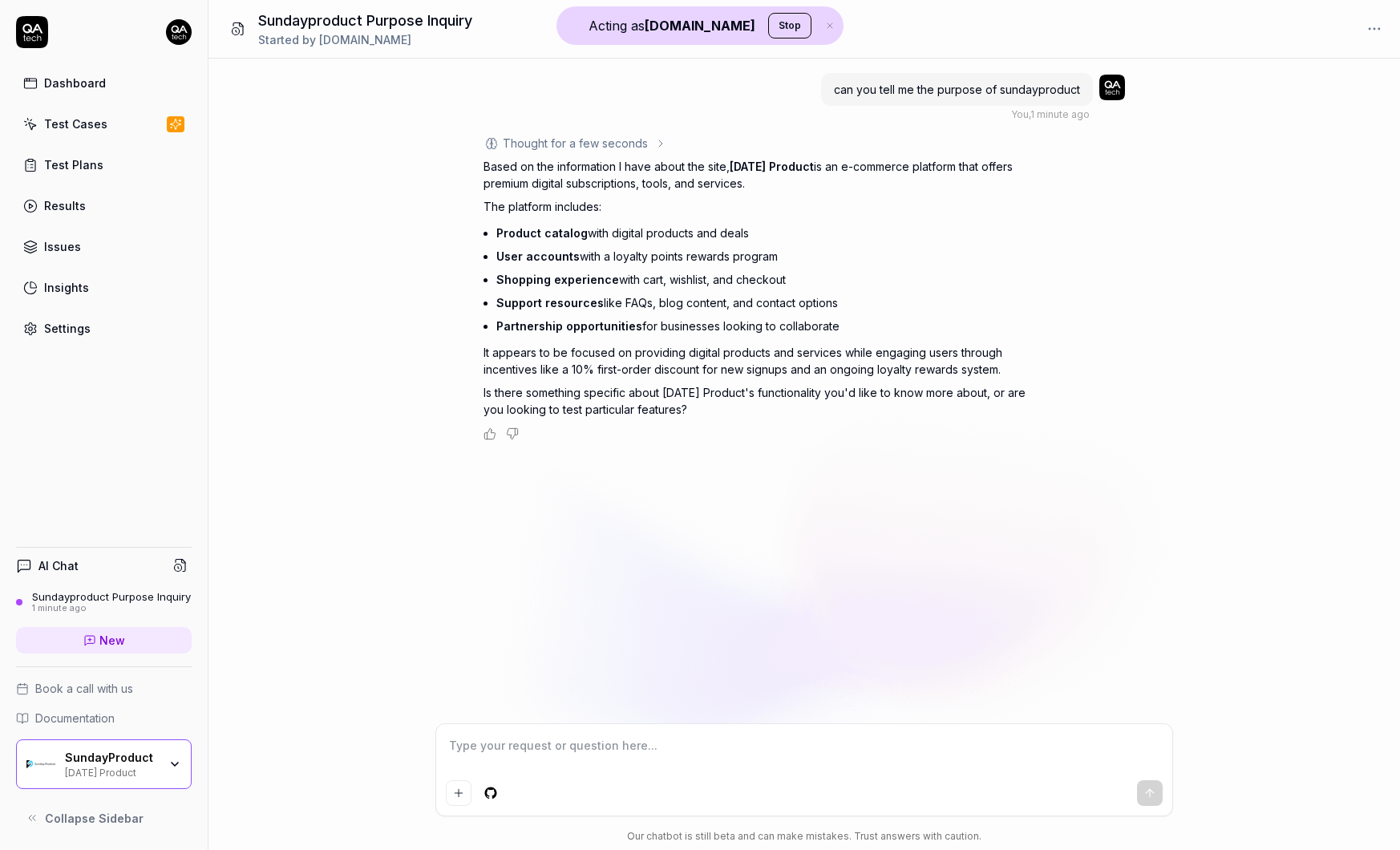
type textarea "*"
click at [64, 327] on div "Settings" at bounding box center [67, 329] width 47 height 17
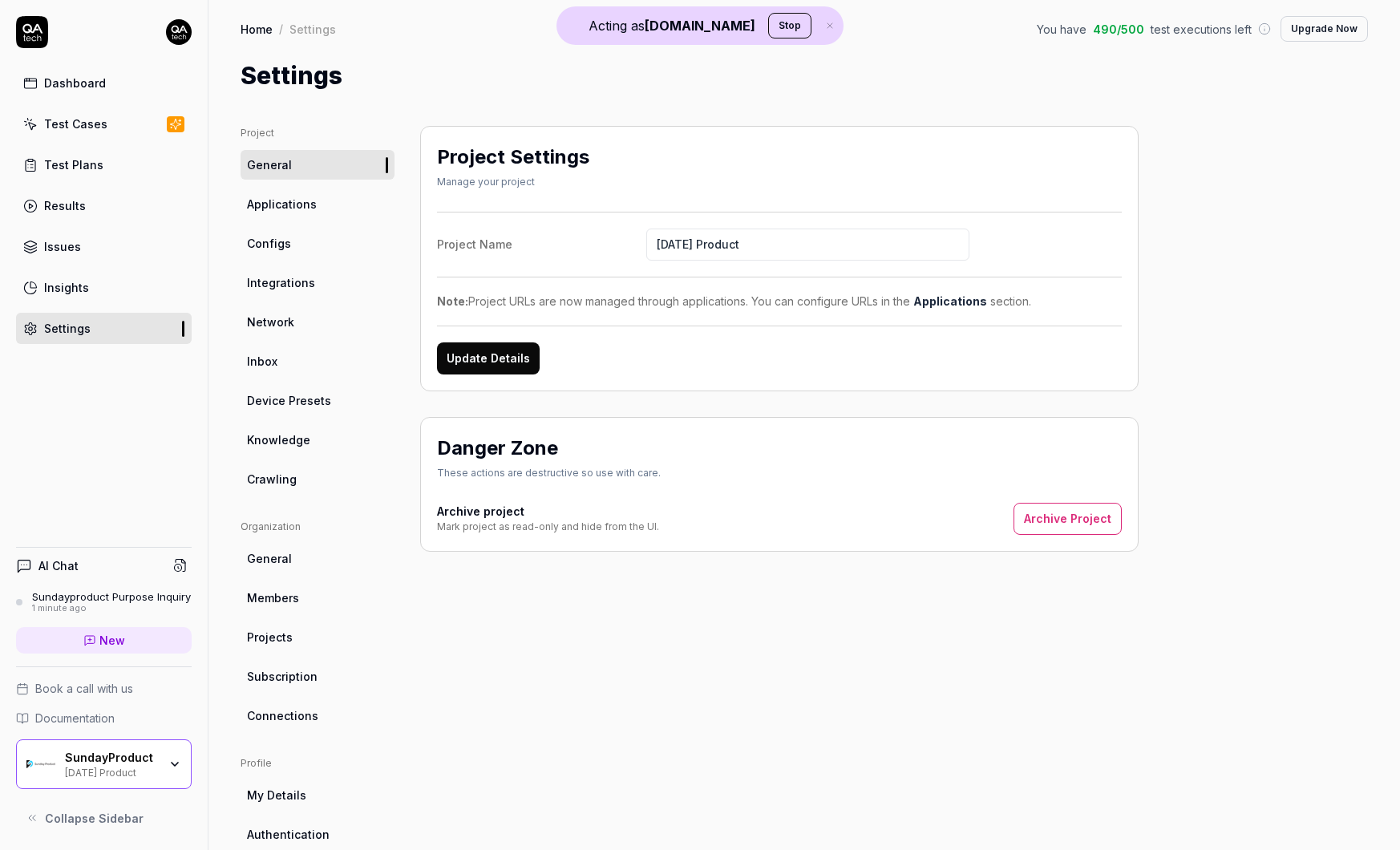
click at [285, 253] on link "Configs" at bounding box center [317, 243] width 154 height 29
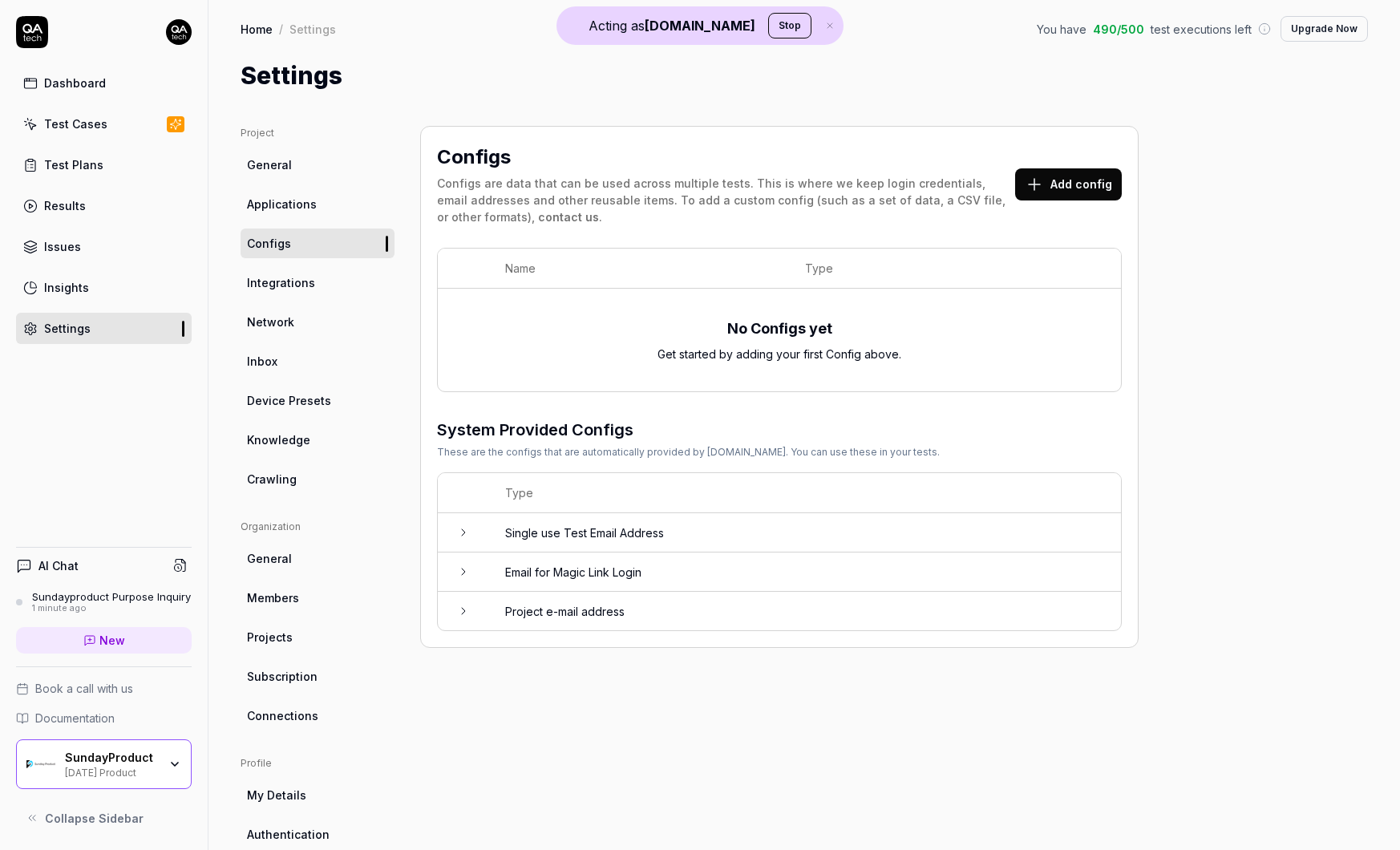
click at [1078, 191] on button "Add config" at bounding box center [1068, 185] width 106 height 32
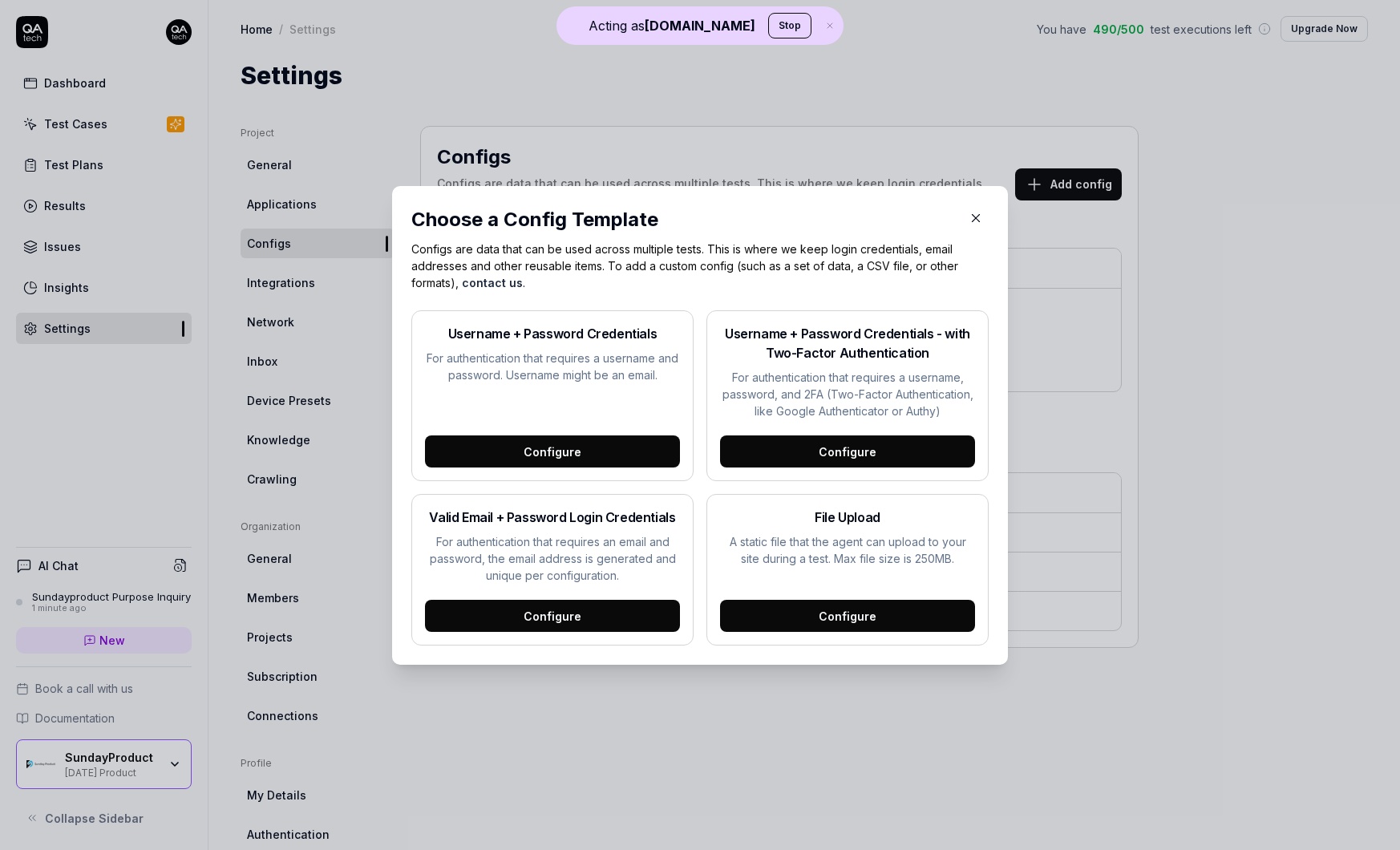
click at [856, 461] on div "Configure" at bounding box center [848, 452] width 255 height 32
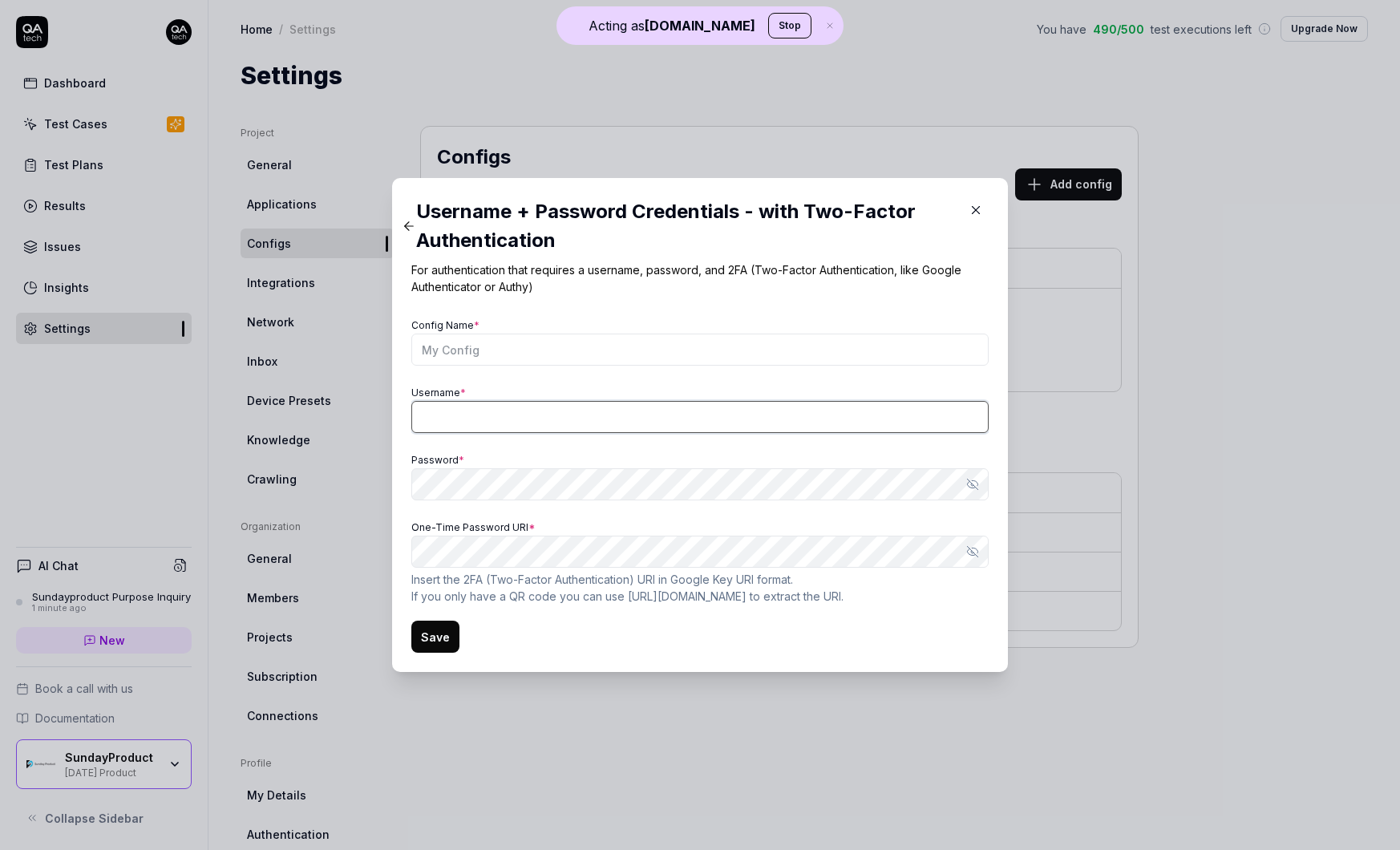
type input "andrew.aiken@qa.tech"
click at [495, 512] on div "Config Name * Username * andrew.aiken@qa.tech Password * Show password One-Time…" at bounding box center [699, 460] width 577 height 290
click at [761, 432] on input "andrew.aiken@qa.tech" at bounding box center [699, 417] width 577 height 32
click at [624, 349] on input "Config Name *" at bounding box center [699, 350] width 577 height 32
click at [630, 284] on p "For authentication that requires a username, password, and 2FA (Two-Factor Auth…" at bounding box center [699, 278] width 577 height 34
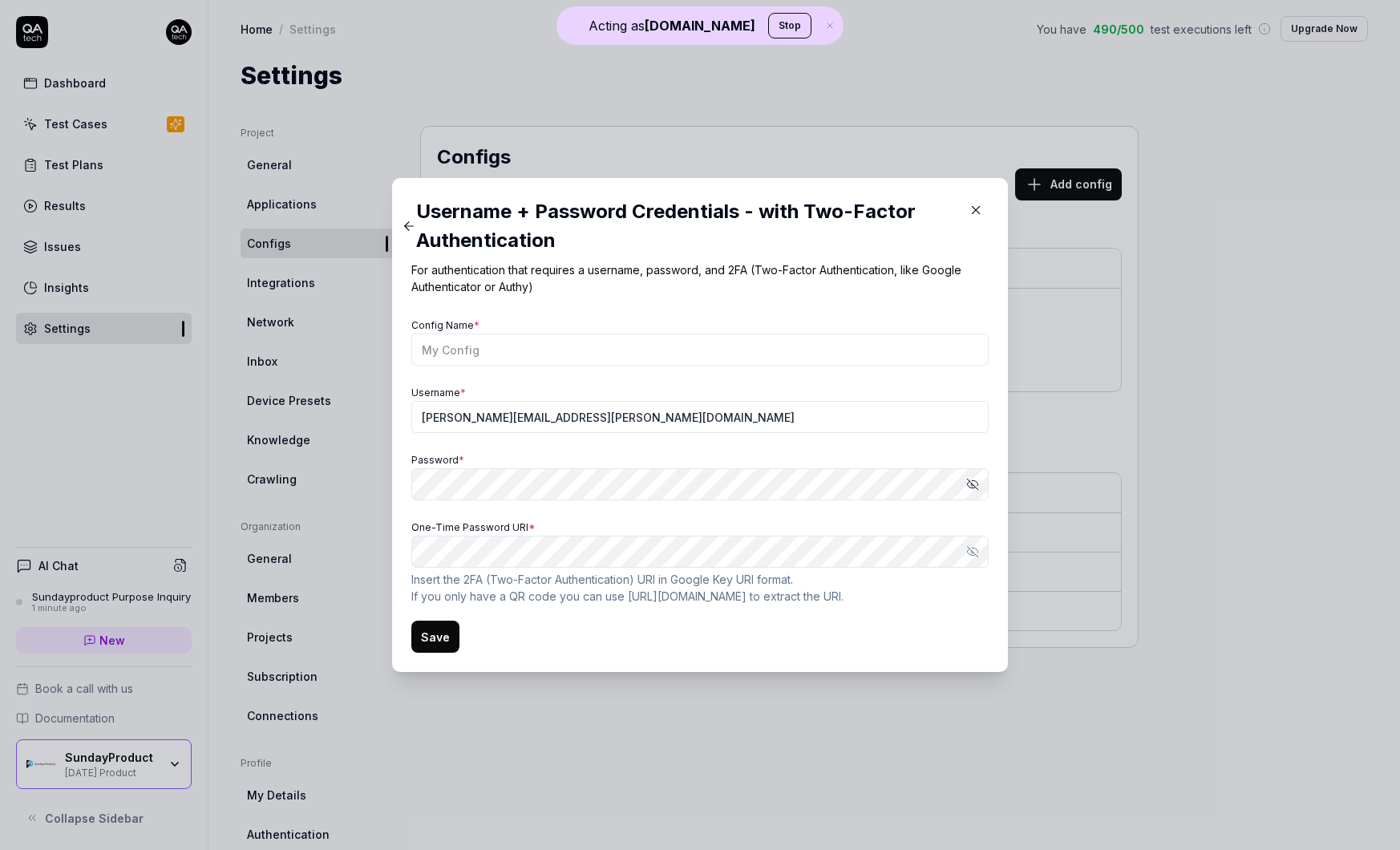
click at [973, 208] on icon "button" at bounding box center [976, 210] width 7 height 7
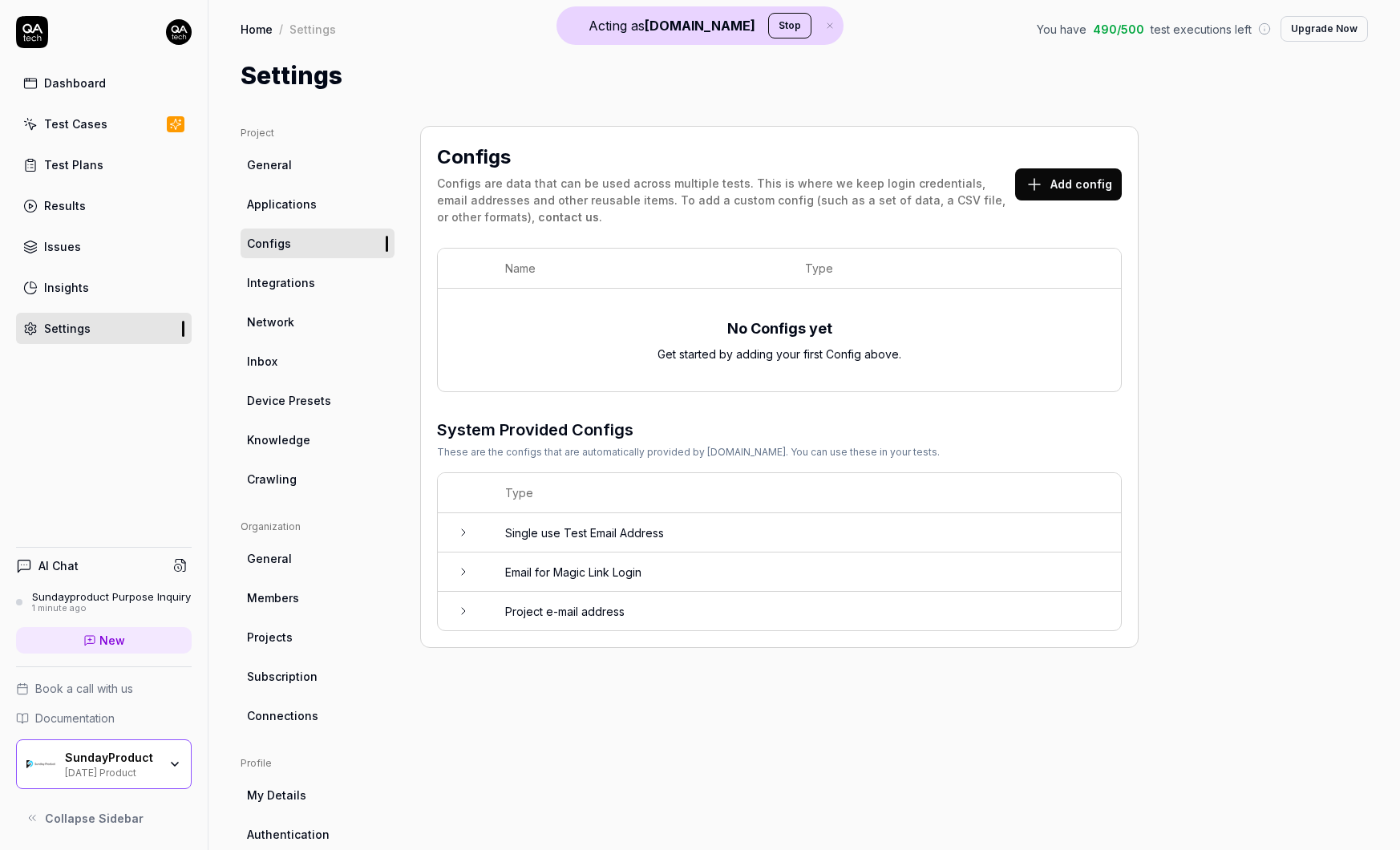
click at [566, 534] on td "Single use Test Email Address" at bounding box center [805, 532] width 632 height 39
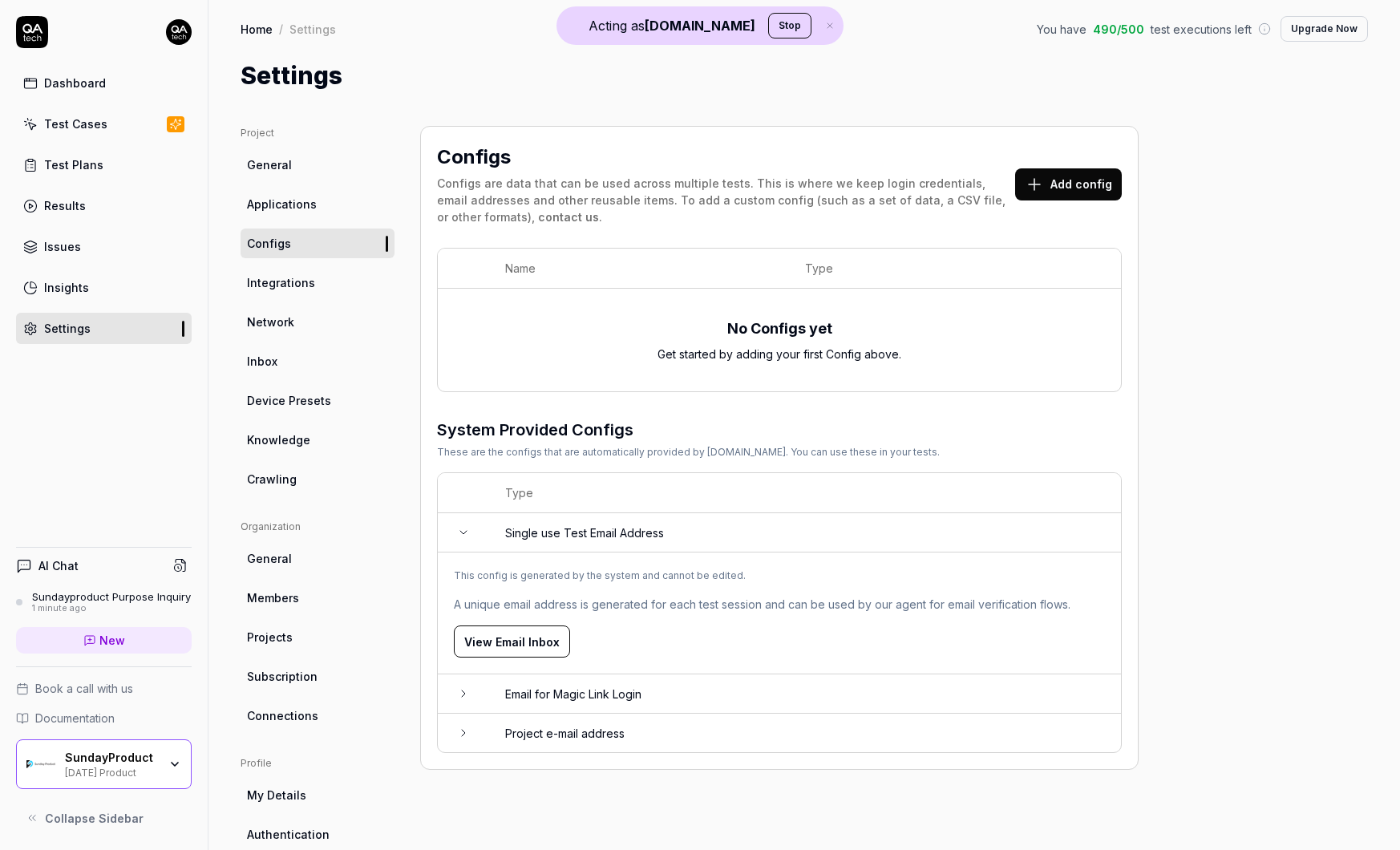
click at [538, 520] on td "Single use Test Email Address" at bounding box center [805, 532] width 632 height 39
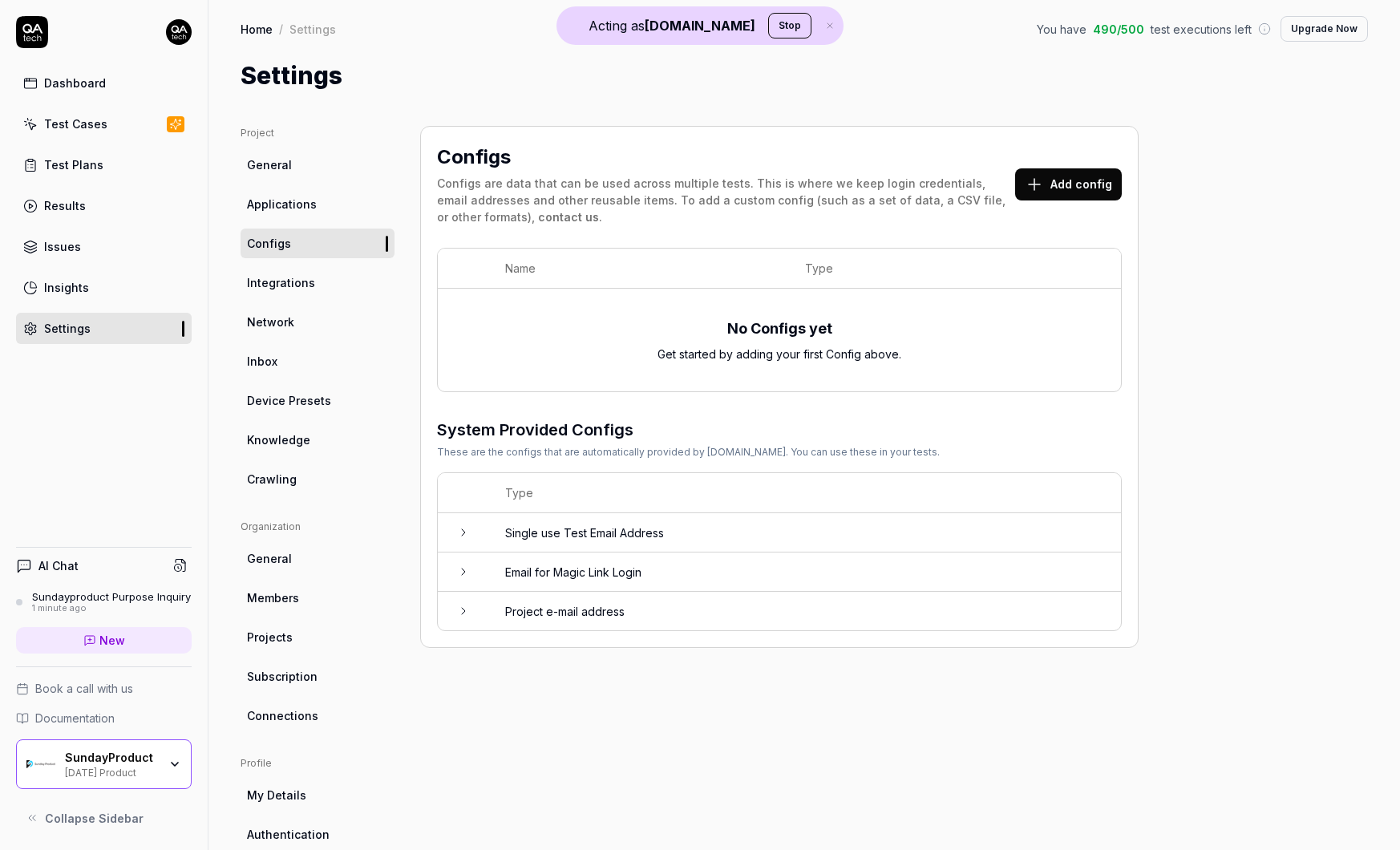
click at [572, 569] on td "Email for Magic Link Login" at bounding box center [805, 572] width 632 height 39
click at [466, 565] on icon at bounding box center [463, 572] width 13 height 13
click at [1069, 188] on button "Add config" at bounding box center [1068, 185] width 106 height 32
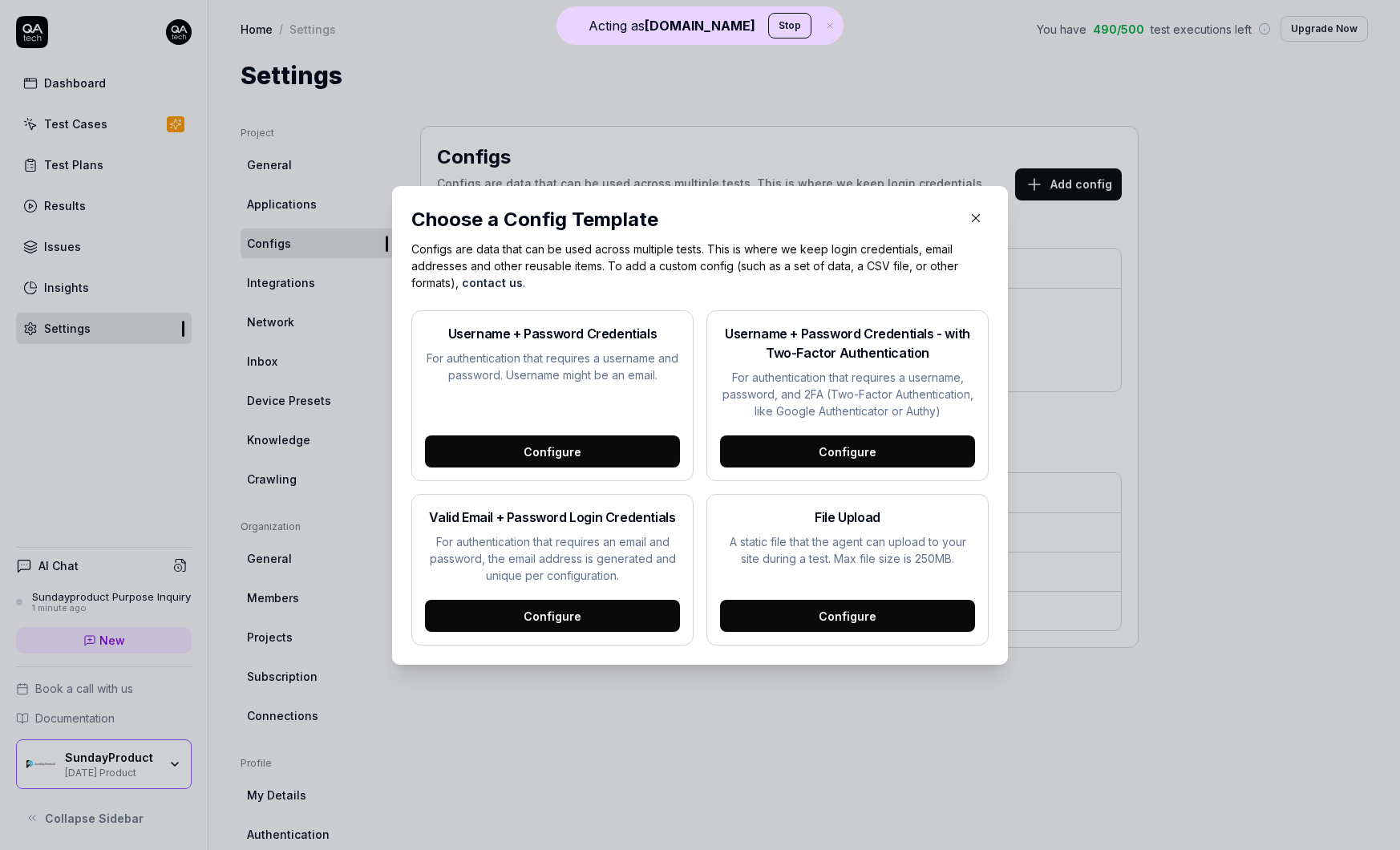
click at [871, 464] on div "Configure" at bounding box center [848, 452] width 255 height 32
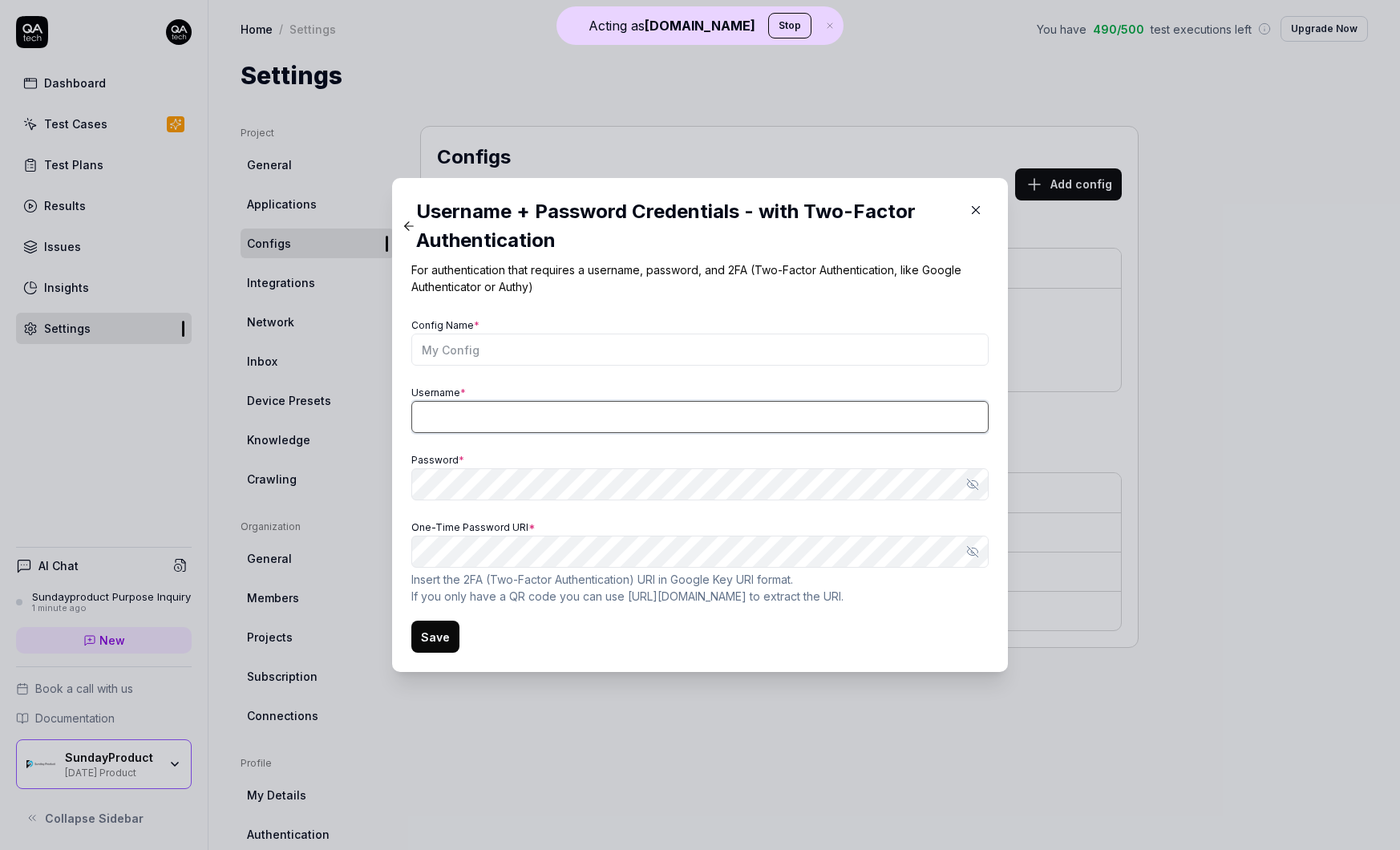
type input "andrew.aiken@qa.tech"
click at [639, 455] on div "Password * Show password" at bounding box center [699, 475] width 577 height 51
click at [555, 373] on div "Config Name * Username * andrew.aiken@qa.tech Password * Show password One-Time…" at bounding box center [699, 460] width 577 height 290
click at [983, 217] on icon "button" at bounding box center [976, 210] width 15 height 15
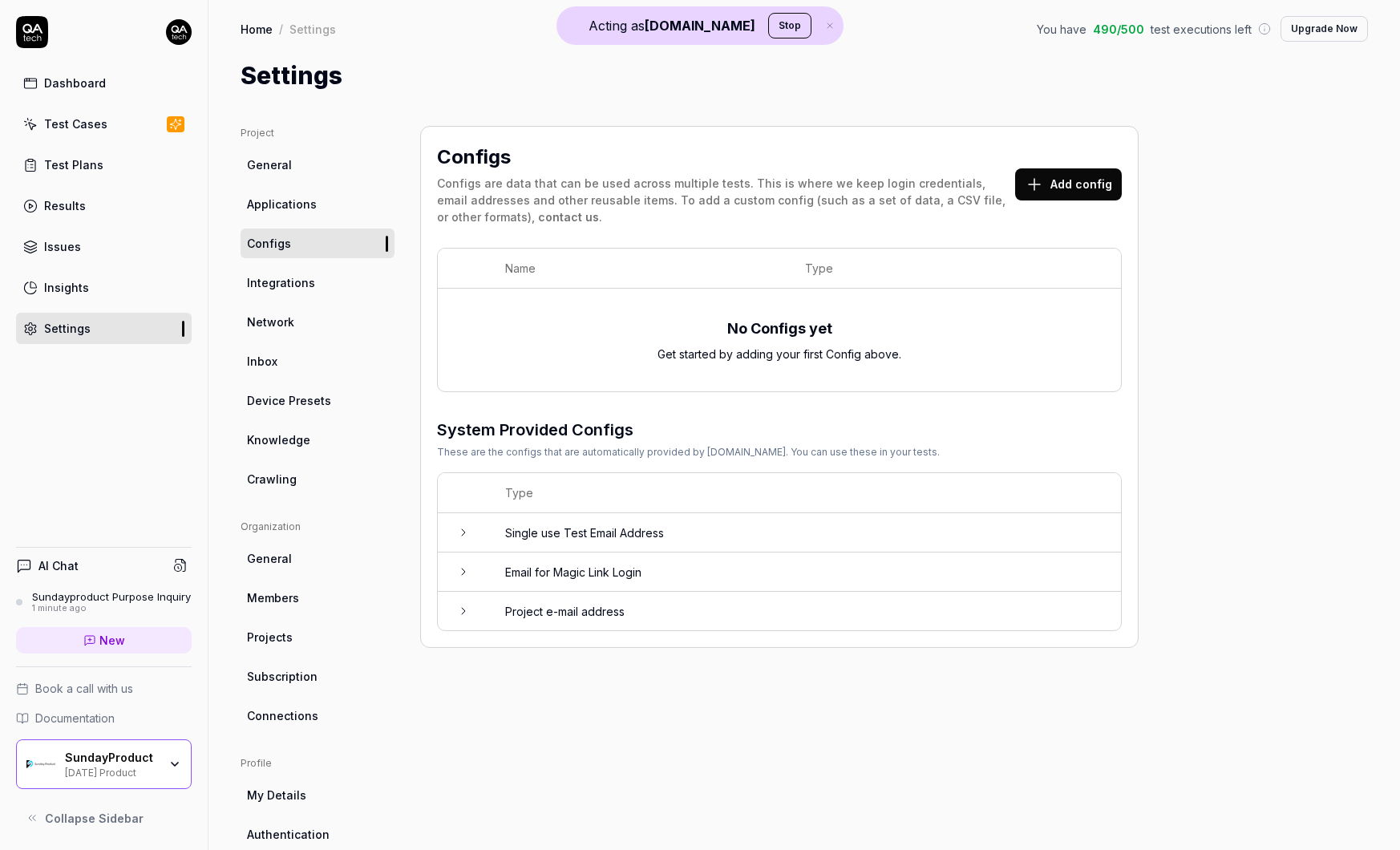
click at [127, 637] on link "New" at bounding box center [103, 640] width 175 height 27
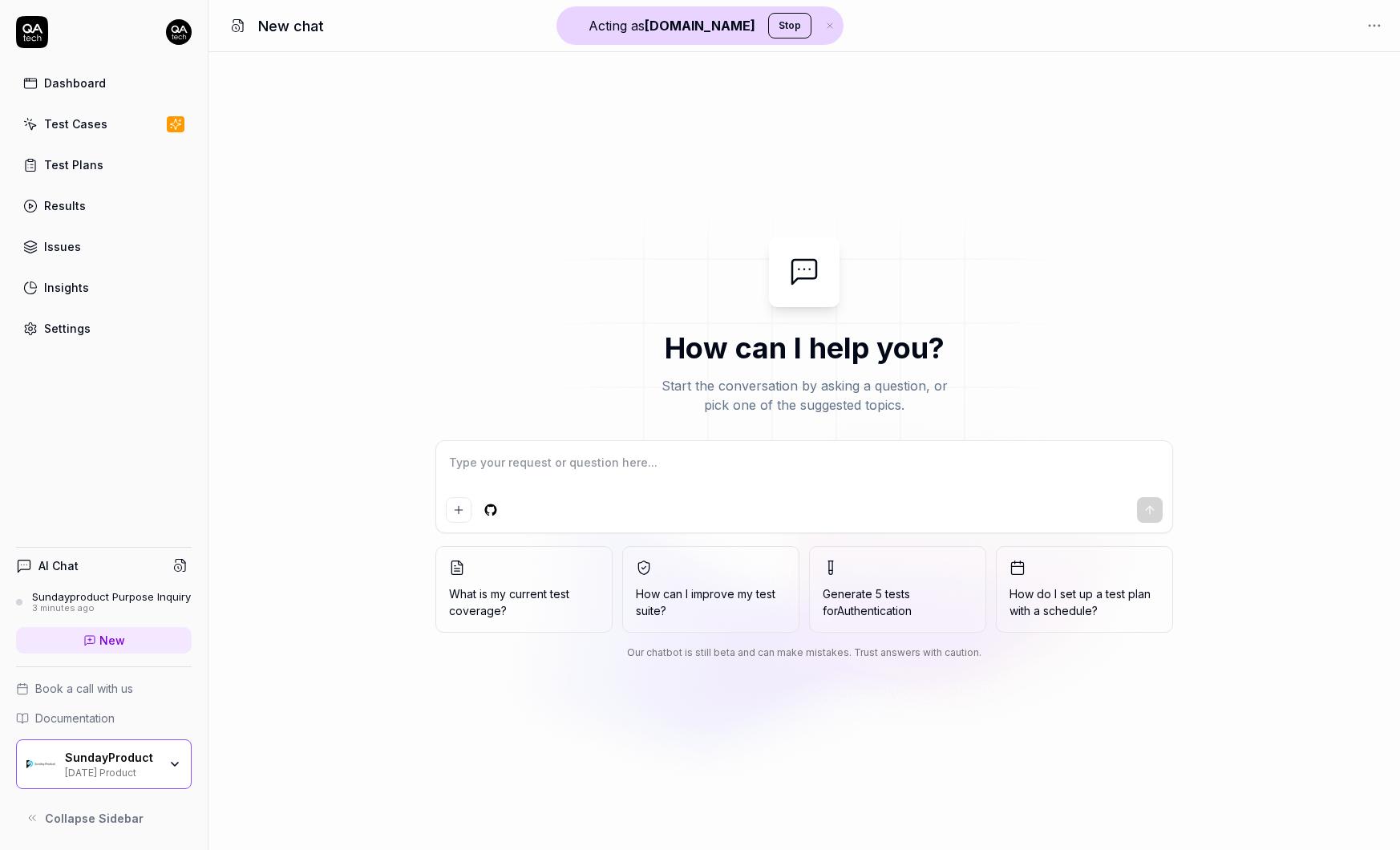
click at [703, 457] on textarea at bounding box center [804, 471] width 717 height 40
type textarea "*"
type textarea "c"
type textarea "*"
type textarea "ca"
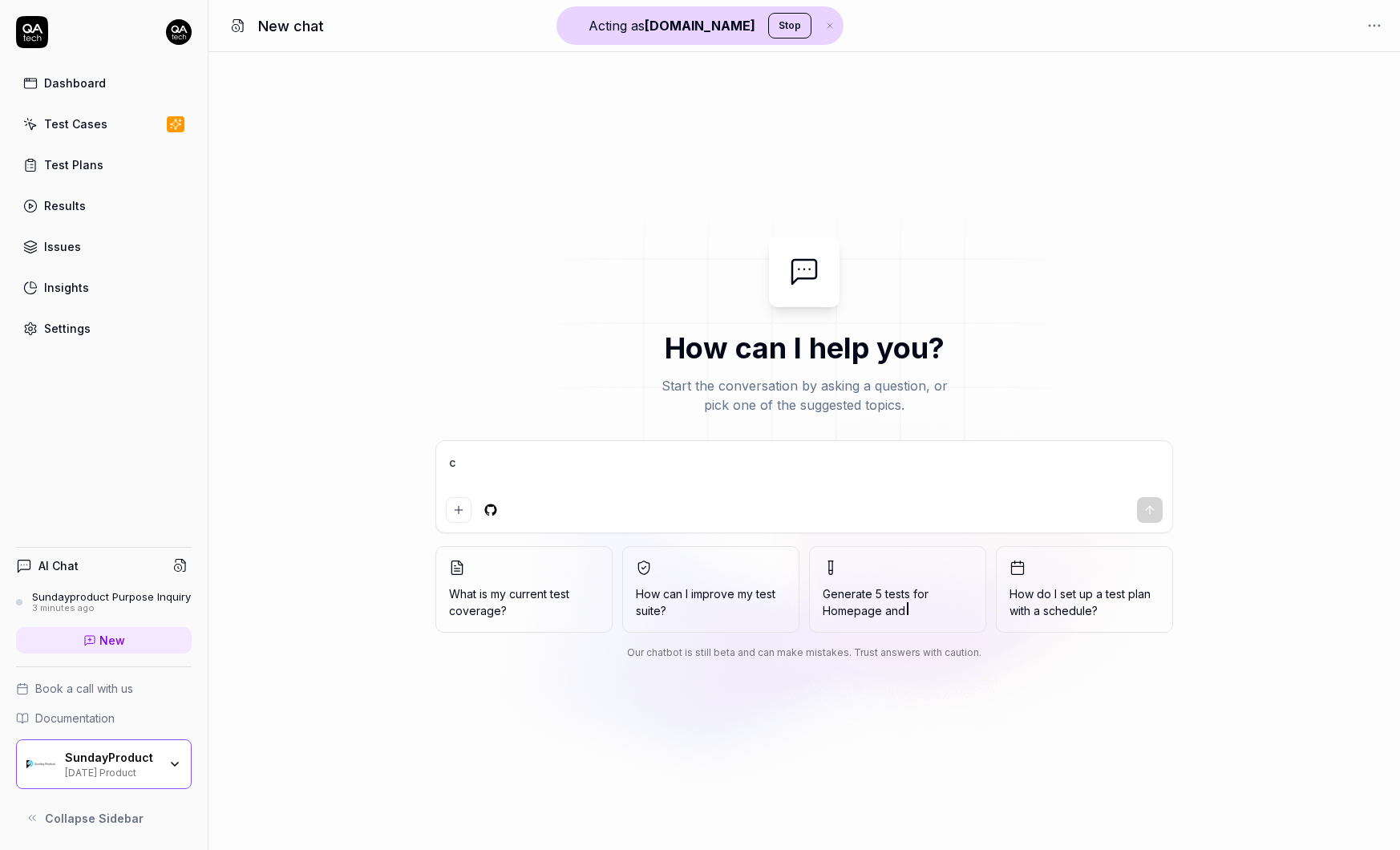
type textarea "*"
type textarea "can"
type textarea "*"
type textarea "can"
type textarea "*"
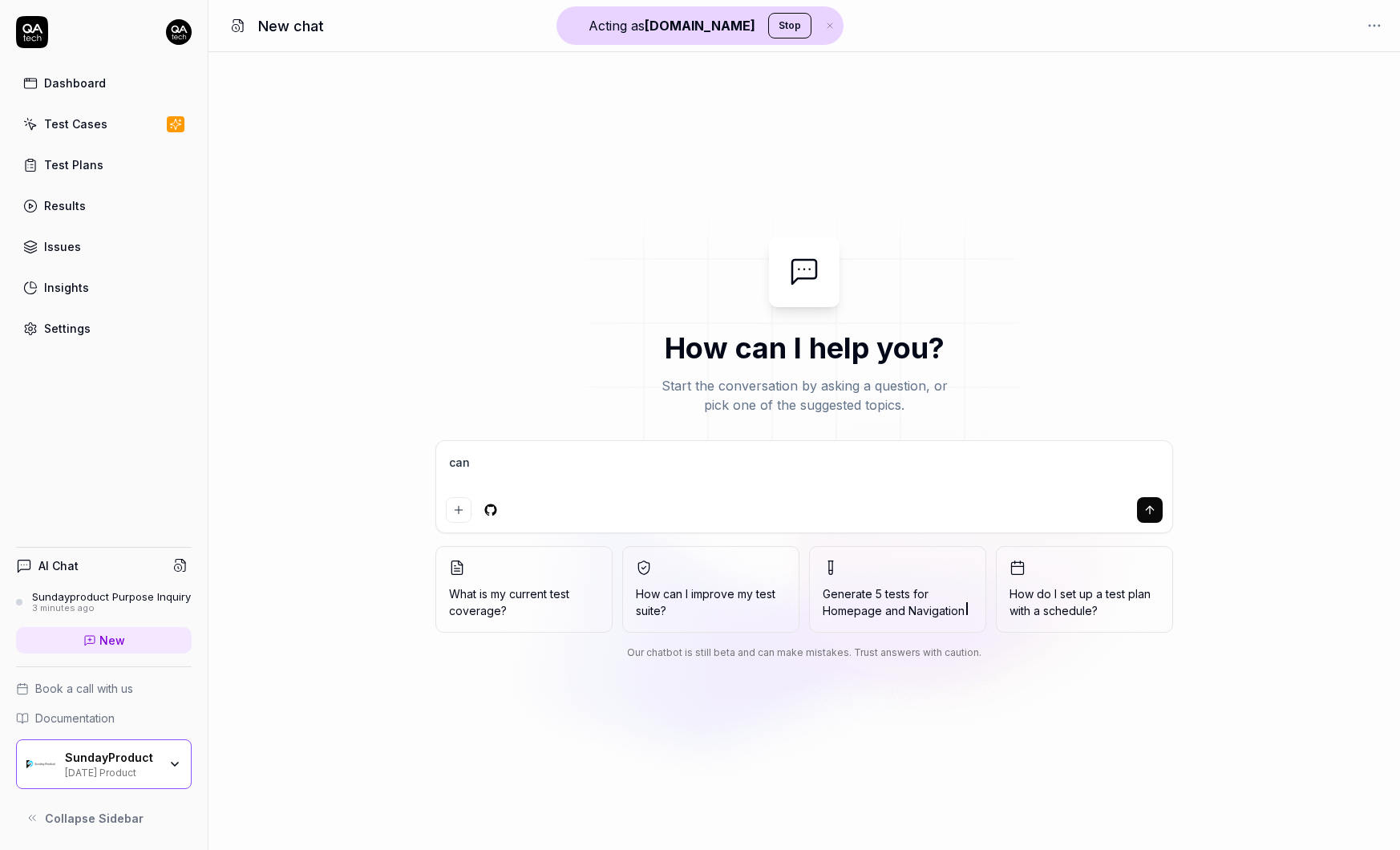
type textarea "can y"
type textarea "*"
type textarea "can yo"
type textarea "*"
type textarea "can you"
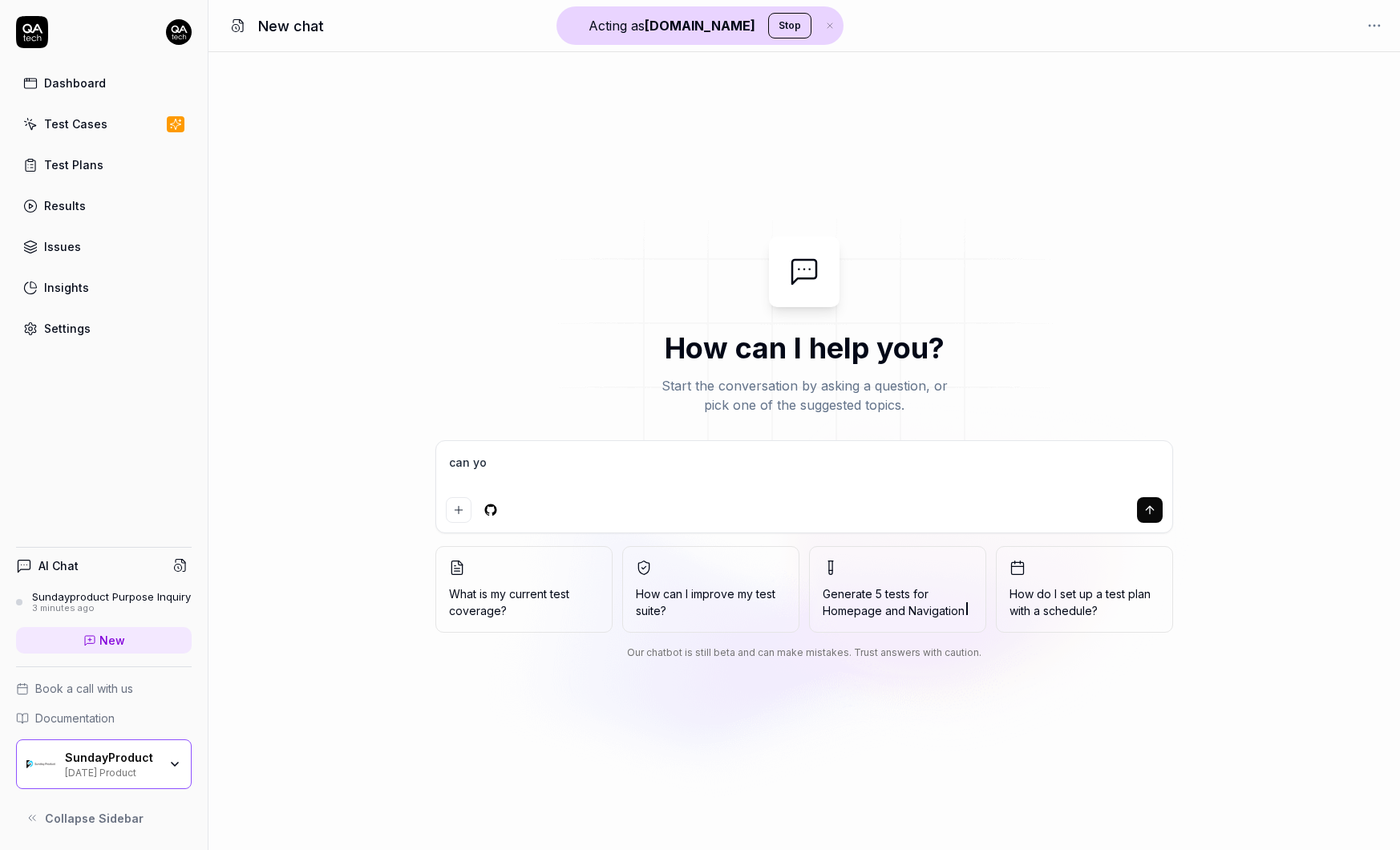
type textarea "*"
type textarea "can you"
type textarea "*"
type textarea "can you l"
type textarea "*"
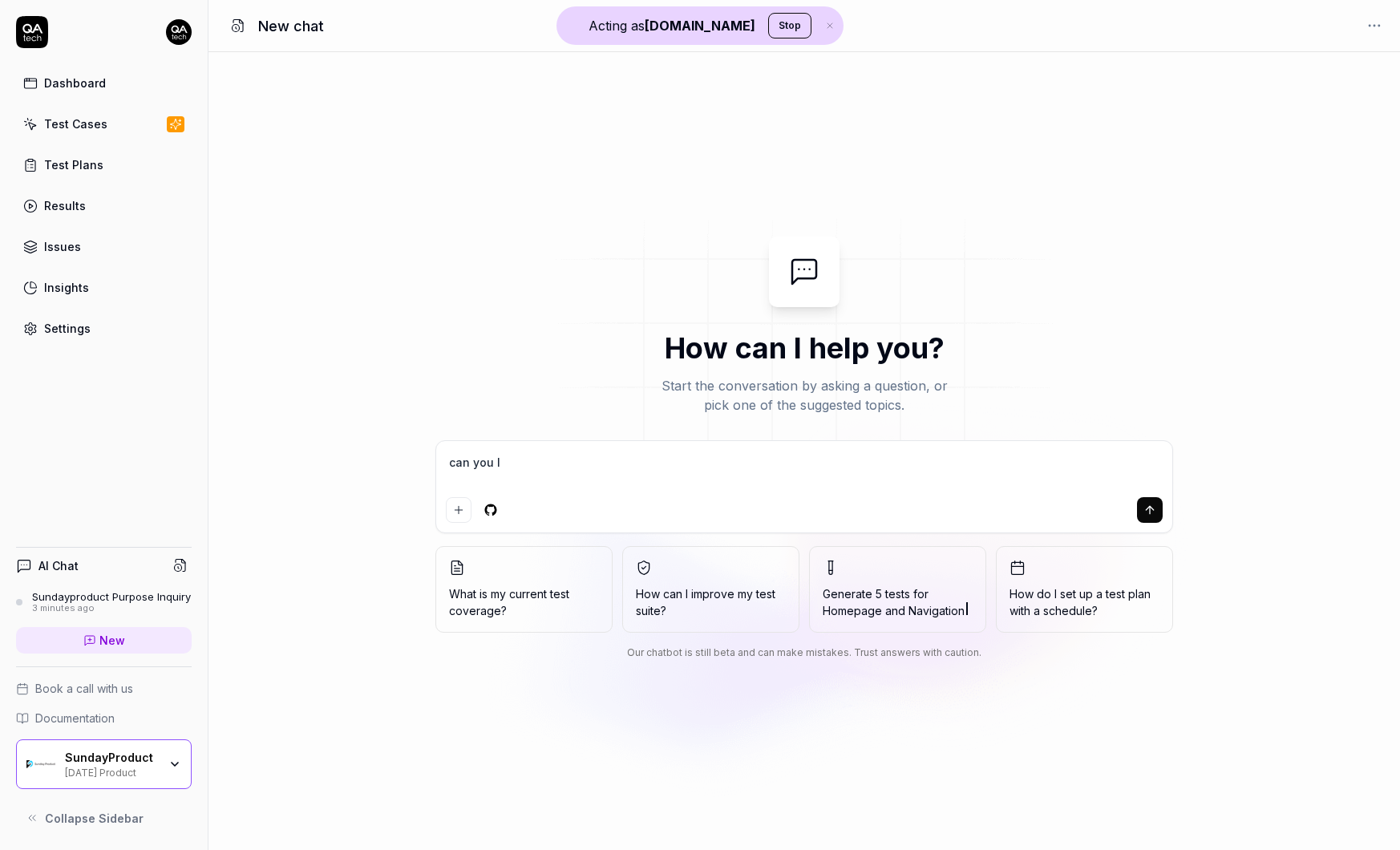
type textarea "can you lo"
type textarea "*"
type textarea "can you log"
type textarea "*"
type textarea "can you log"
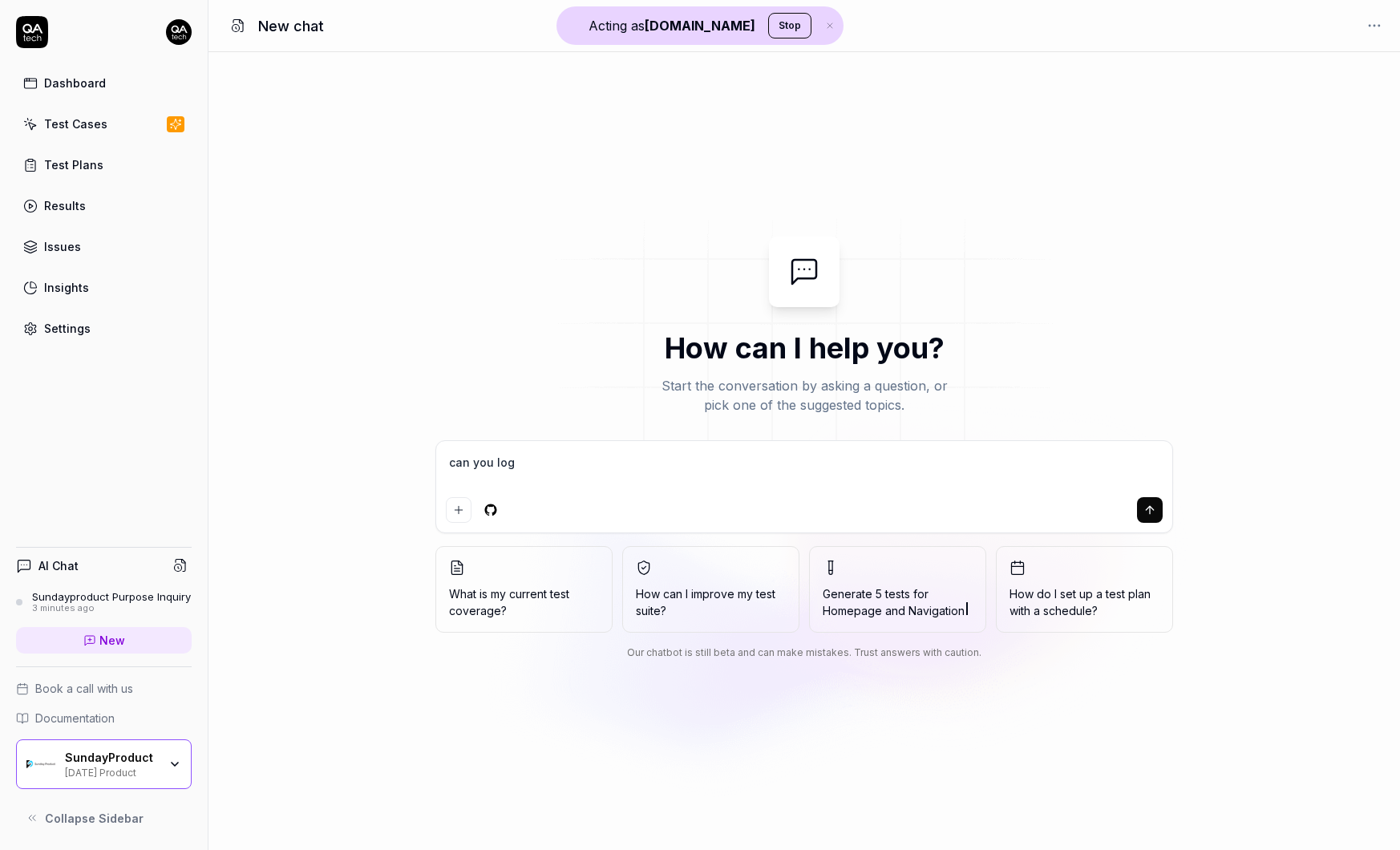
type textarea "*"
type textarea "can you log i"
type textarea "*"
type textarea "can you log in"
type textarea "*"
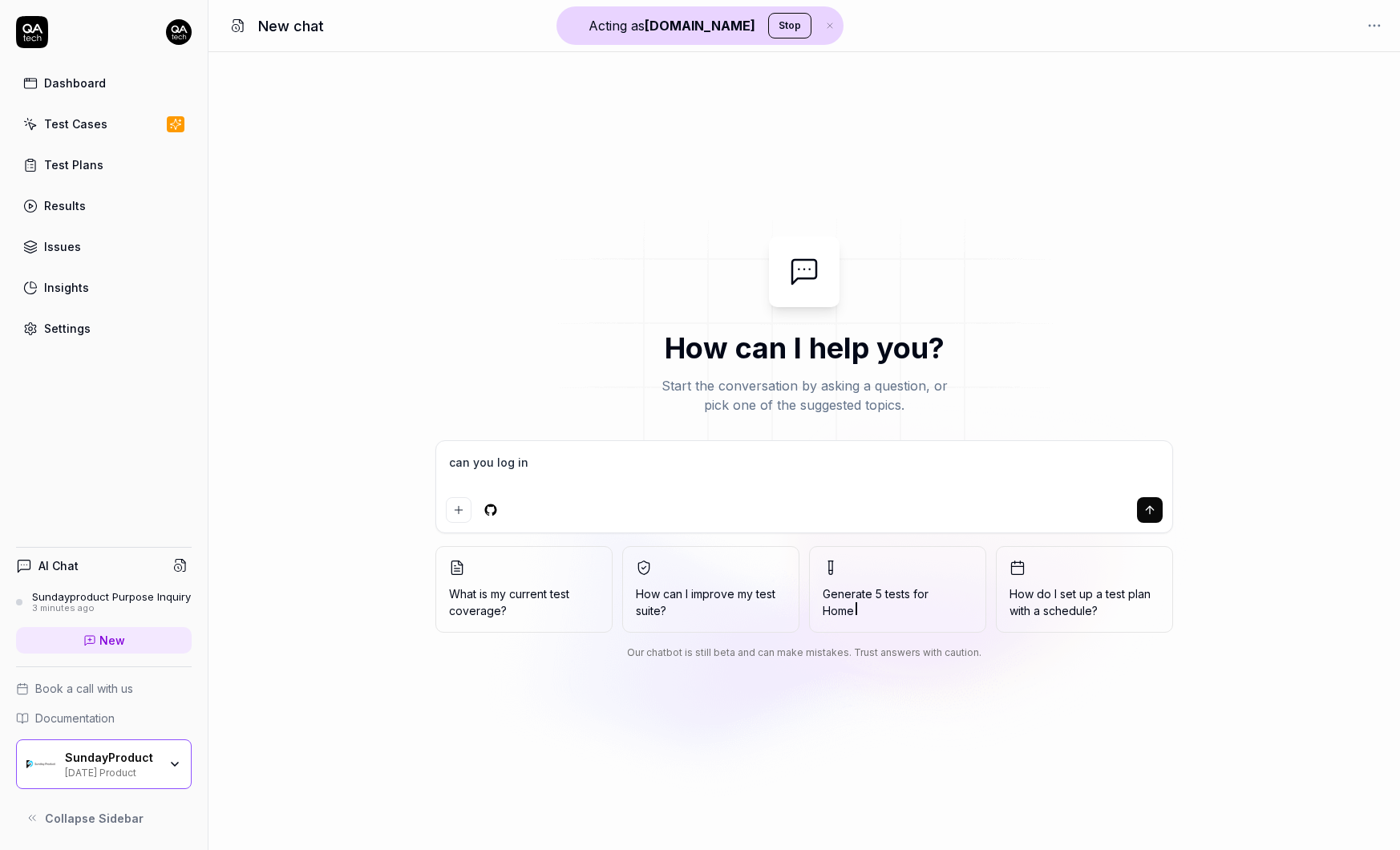
type textarea "can you log int"
type textarea "*"
type textarea "can you log into"
type textarea "*"
type textarea "can you log into"
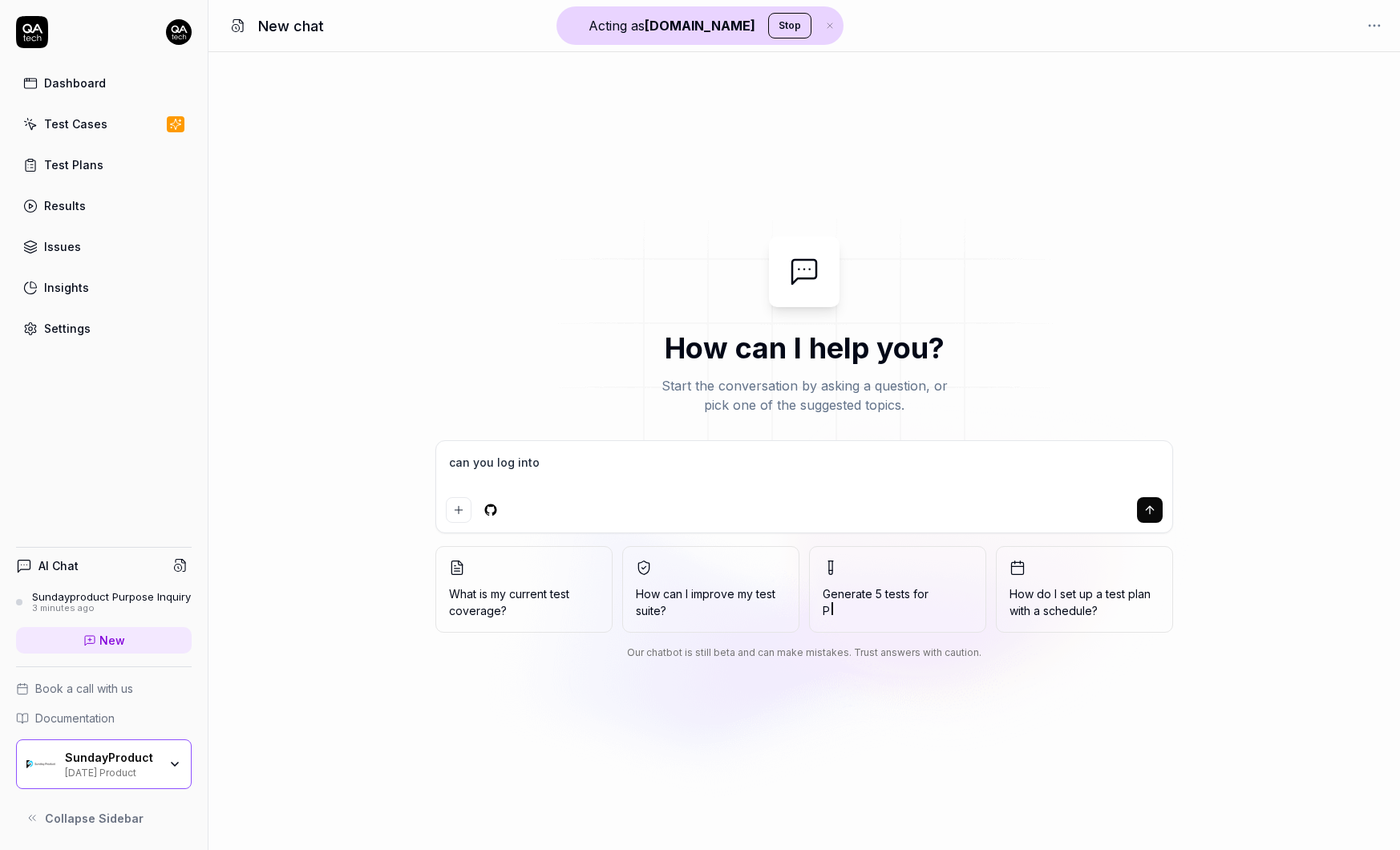
type textarea "*"
type textarea "can you log into a"
type textarea "*"
type textarea "can you log into an"
type textarea "*"
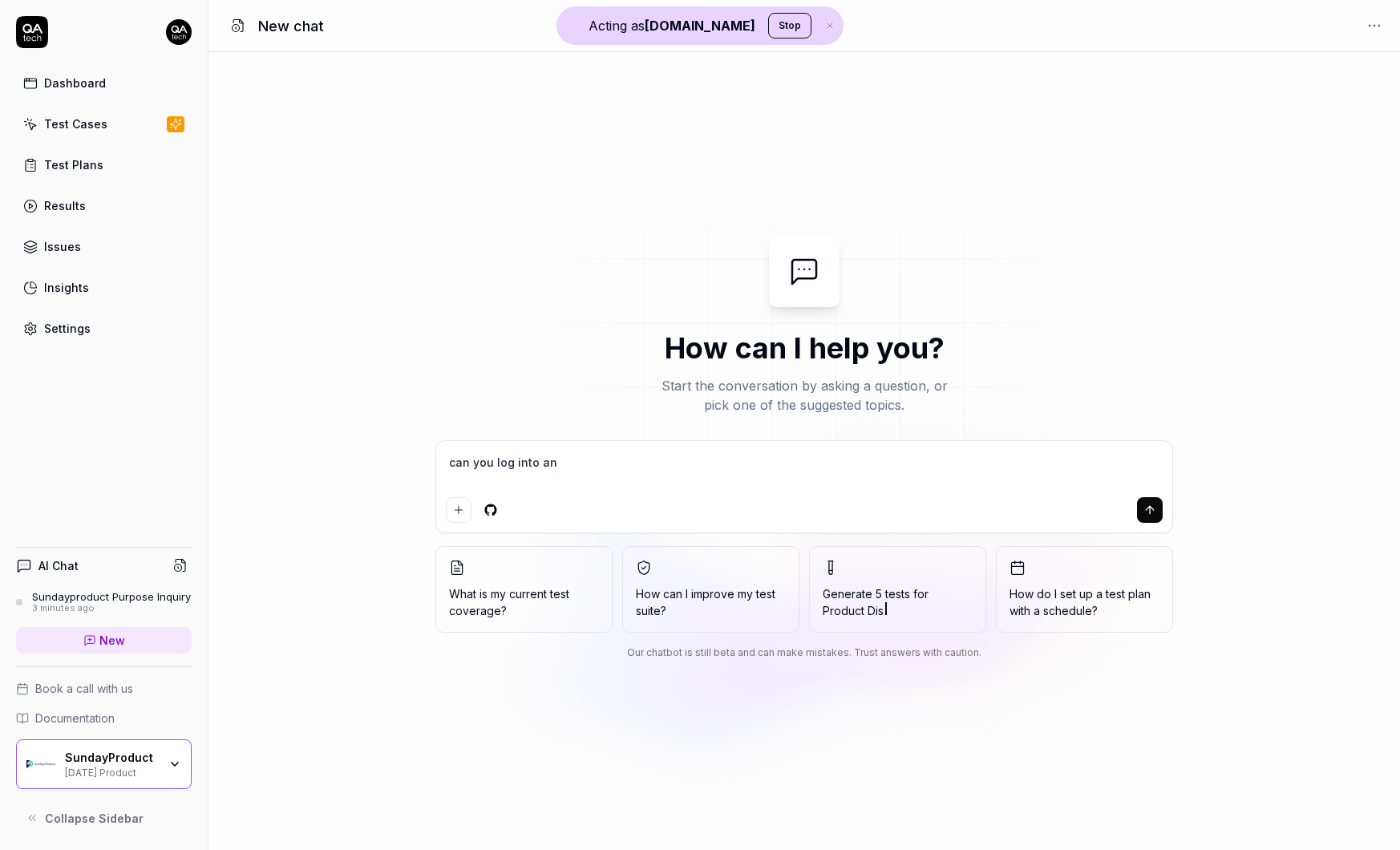
type textarea "can you log into a"
type textarea "*"
type textarea "can you log into a"
type textarea "*"
type textarea "can you log into a u"
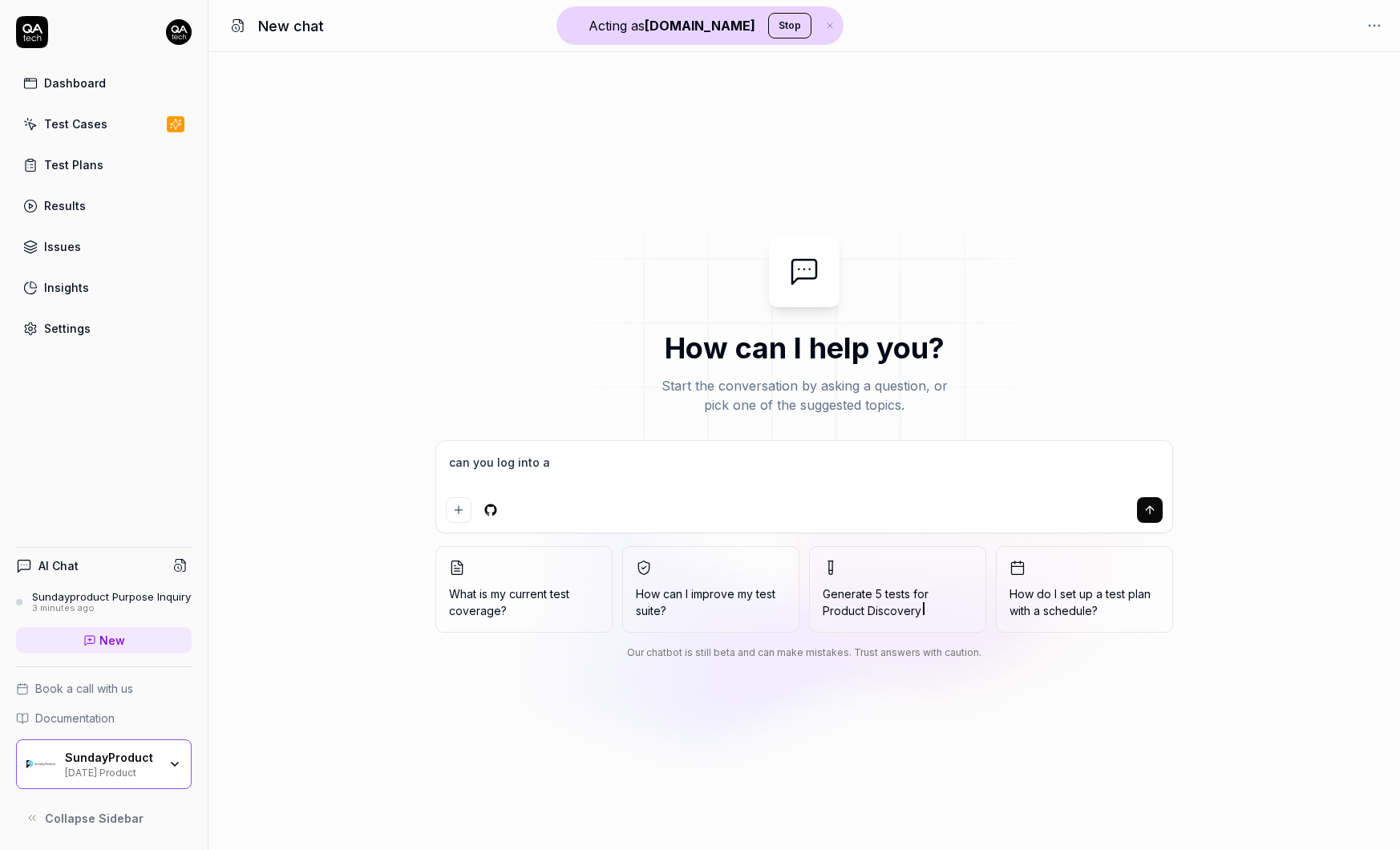
type textarea "*"
type textarea "can you log into a us"
type textarea "*"
type textarea "can you log into a use"
type textarea "*"
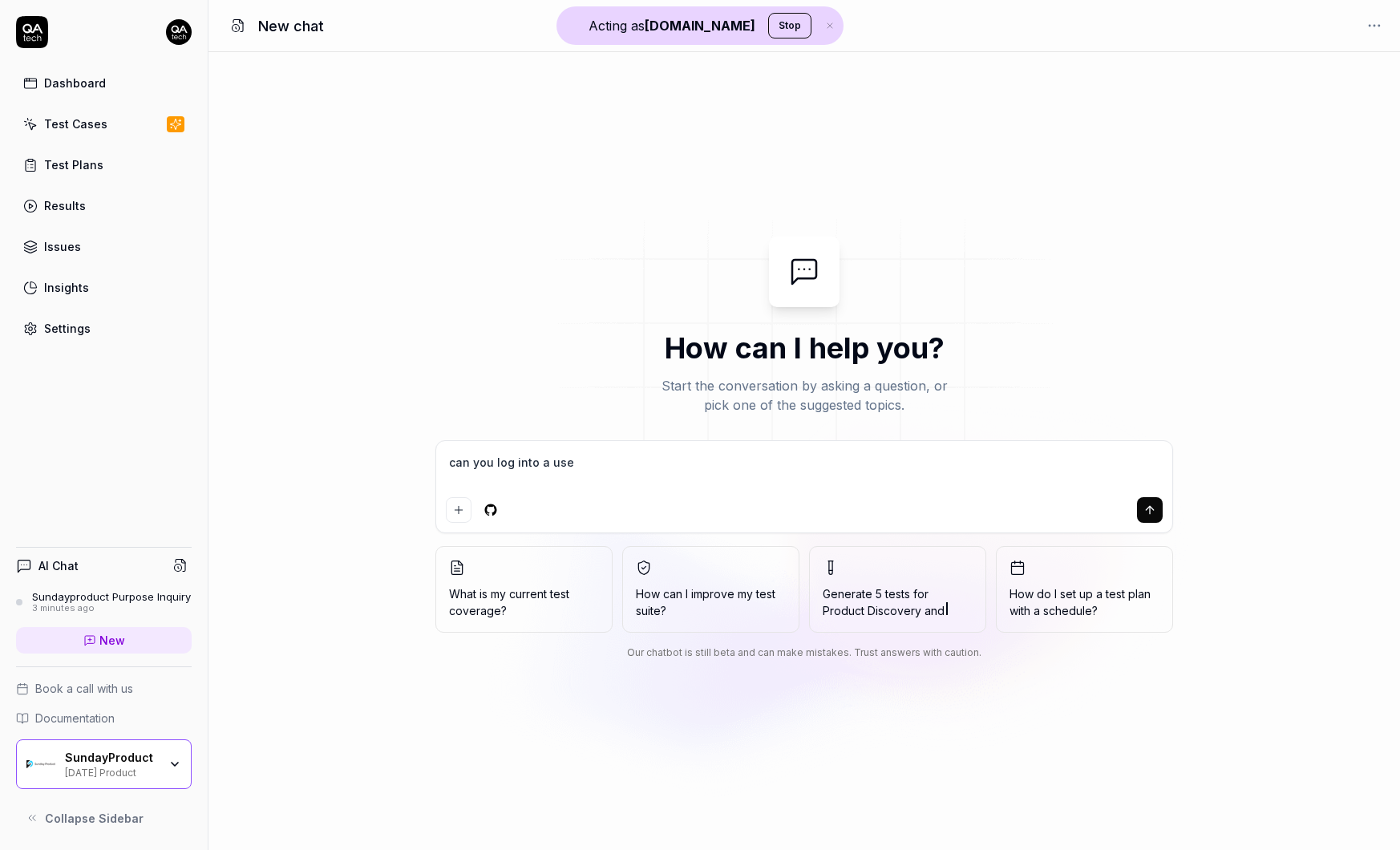
type textarea "can you log into a user"
type textarea "*"
type textarea "can you log into a user"
type textarea "*"
type textarea "can you log into a user a"
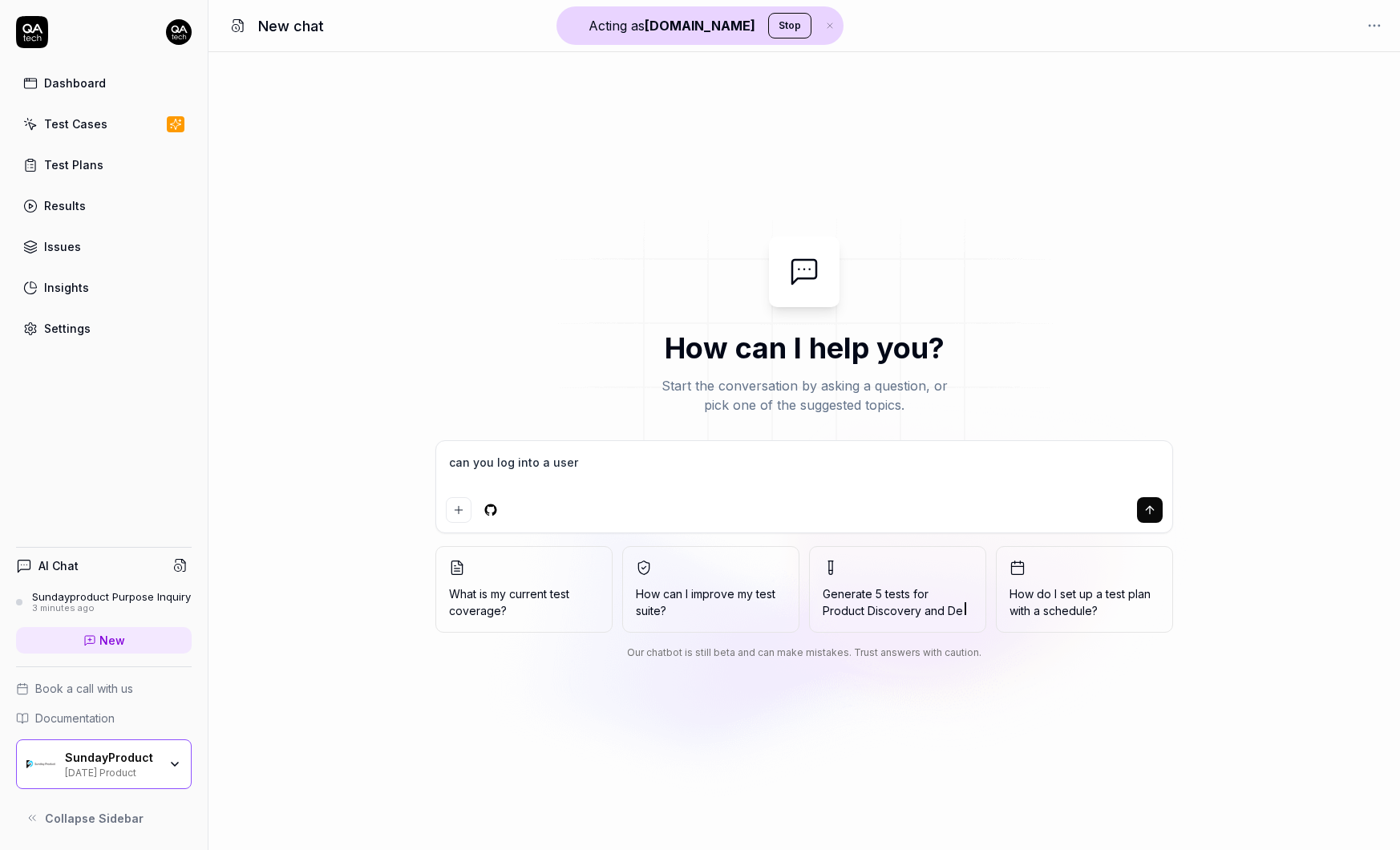
type textarea "*"
type textarea "can you log into a user ac"
type textarea "*"
type textarea "can you log into a user acc"
type textarea "*"
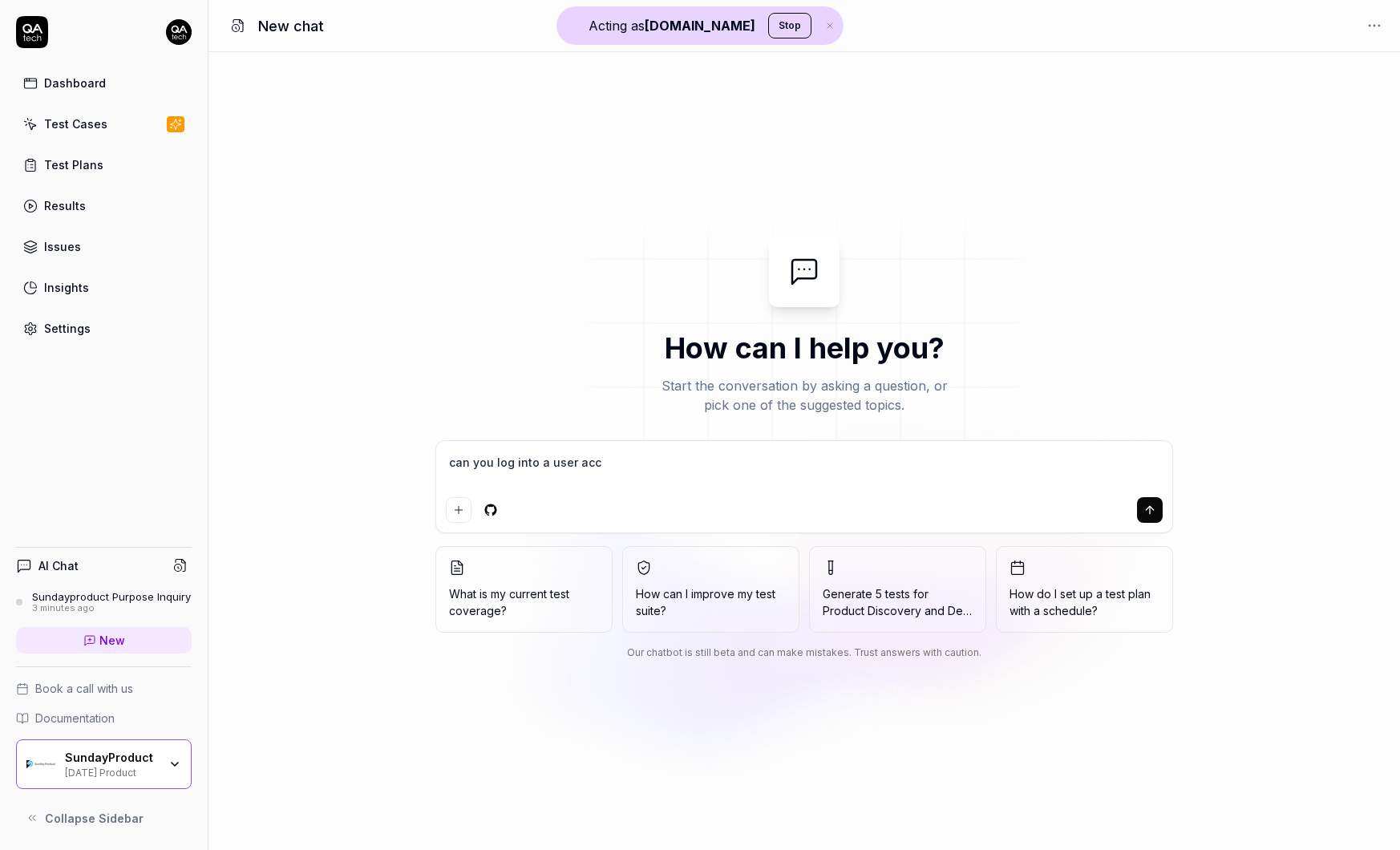
type textarea "can you log into a user acco"
type textarea "*"
type textarea "can you log into a user accou"
type textarea "*"
type textarea "can you log into a user accoun"
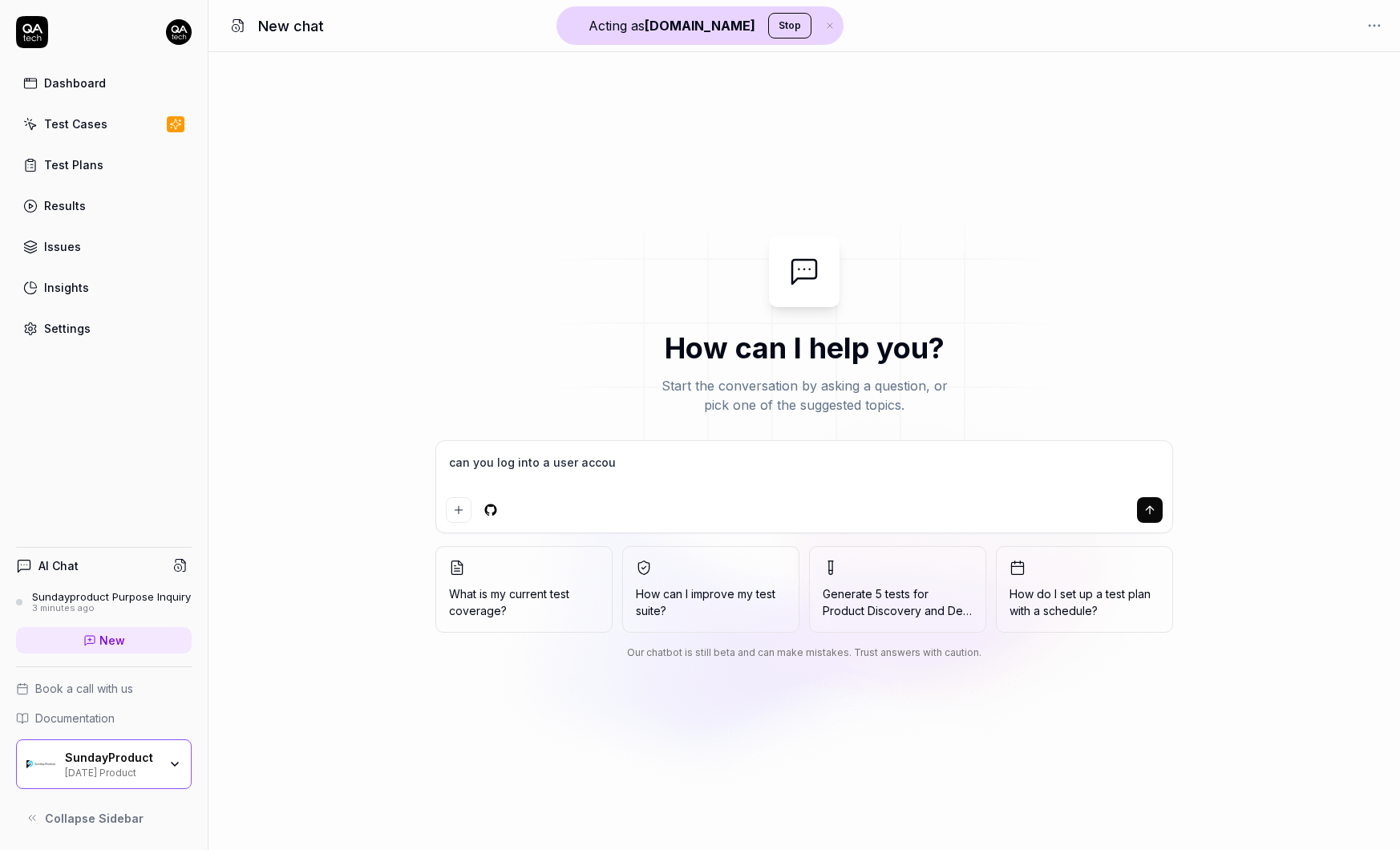
type textarea "*"
type textarea "can you log into a user account"
type textarea "*"
type textarea "can you log into a user account"
type textarea "*"
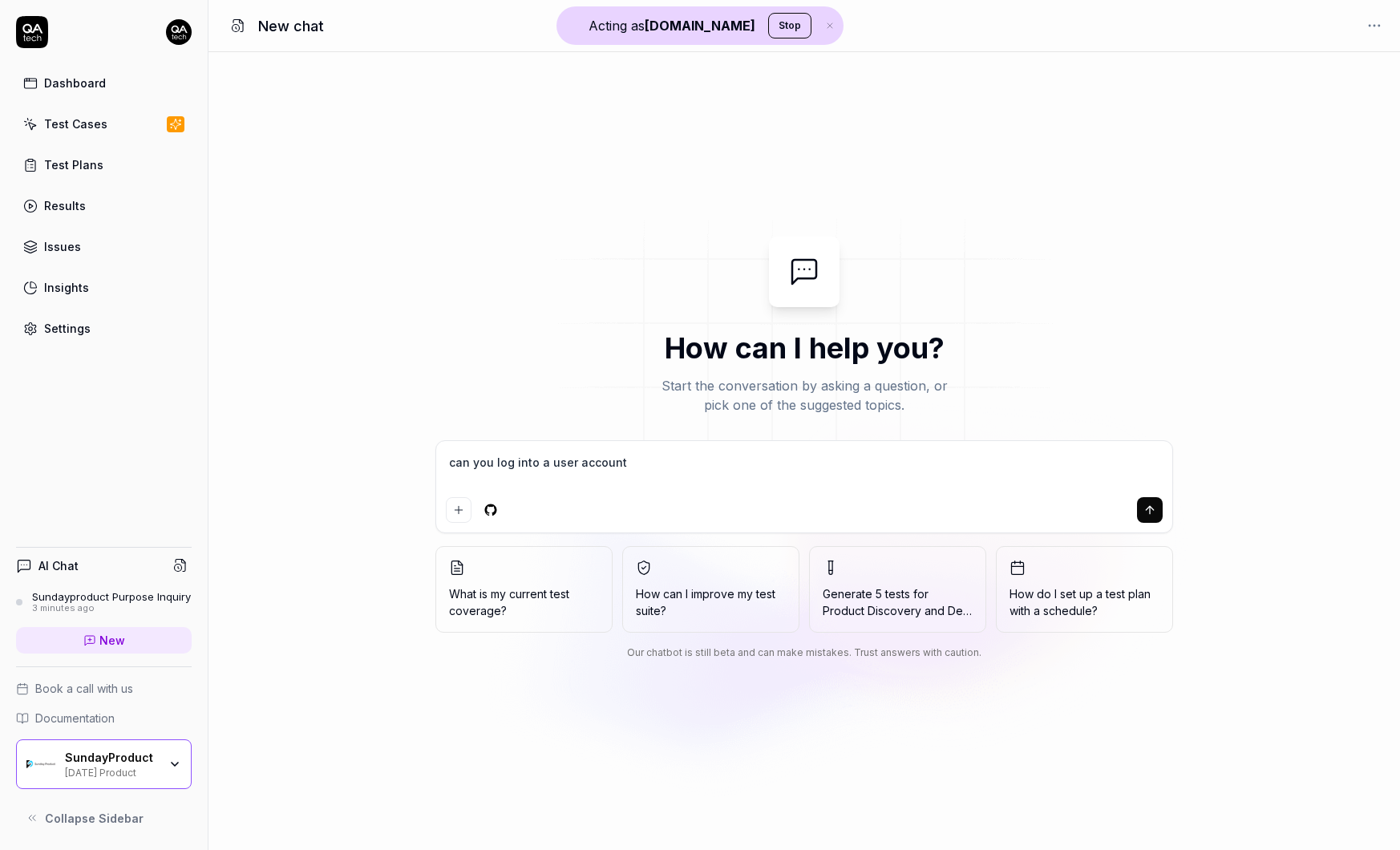
type textarea "can you log into a user account u"
type textarea "*"
type textarea "can you log into a user account us"
type textarea "*"
type textarea "can you log into a user account usi"
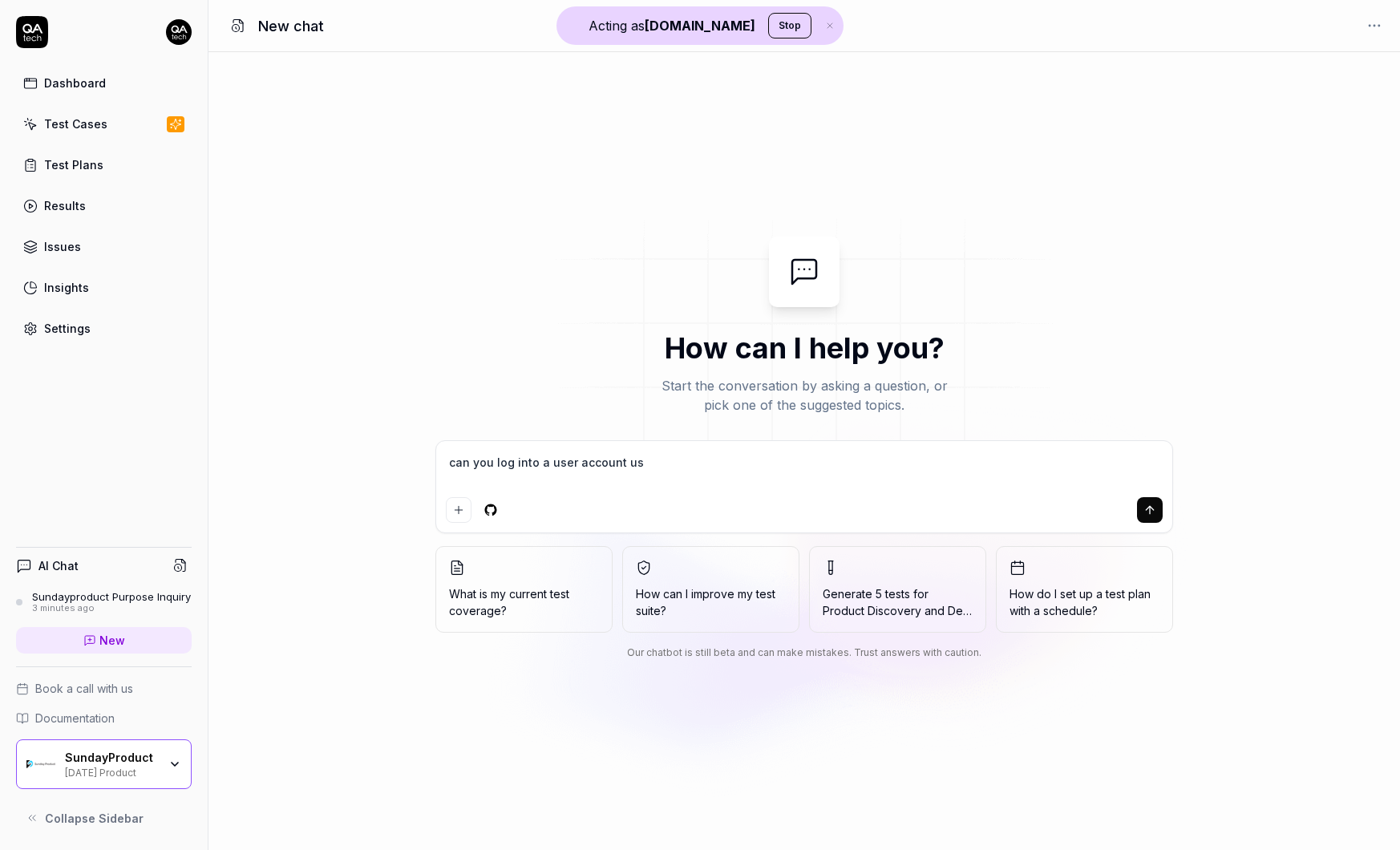
type textarea "*"
type textarea "can you log into a user account usin"
type textarea "*"
type textarea "can you log into a user account using"
type textarea "*"
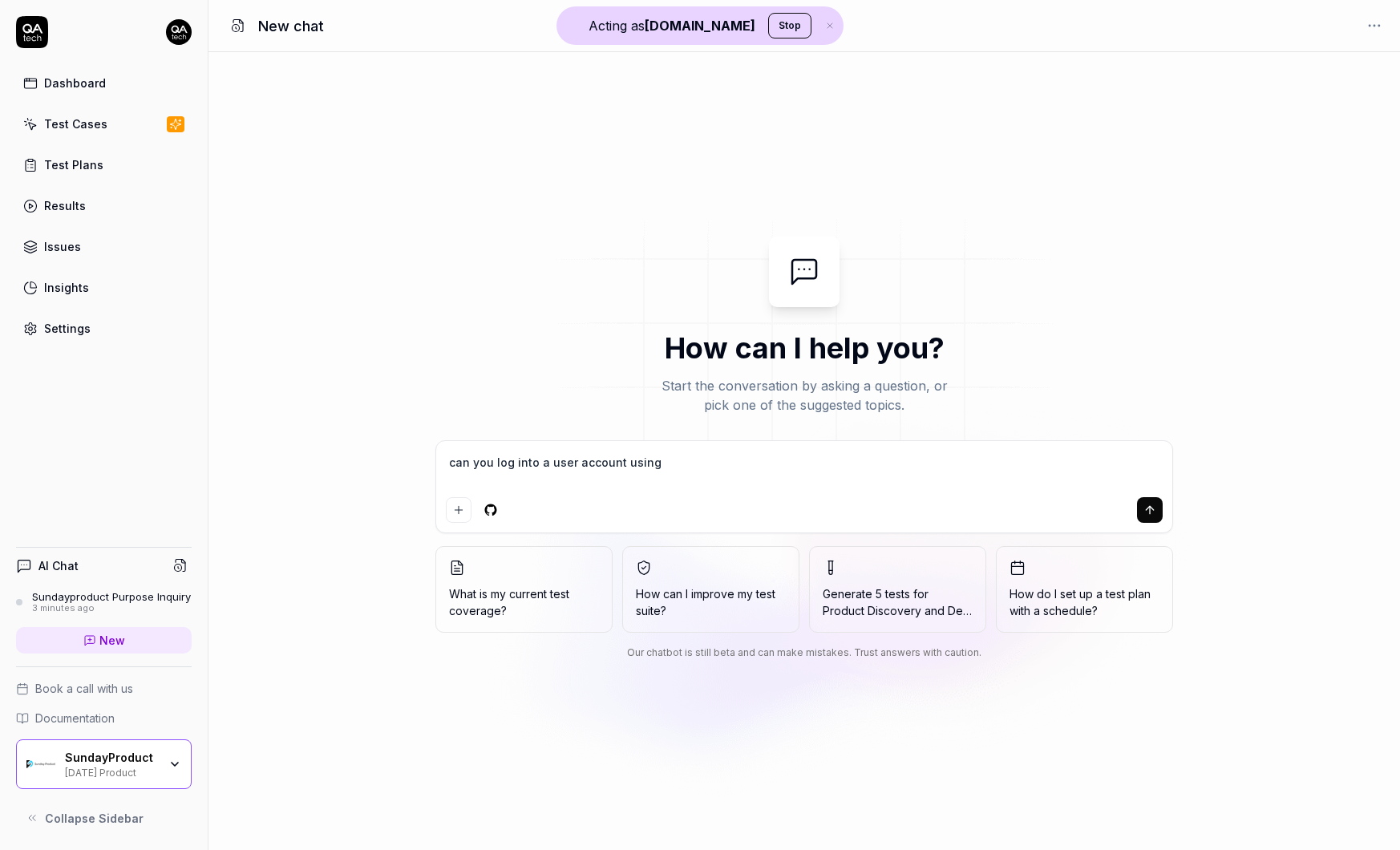
type textarea "can you log into a user account using"
type textarea "*"
type textarea "can you log into a user account using o"
type textarea "*"
type textarea "can you log into a user account using on"
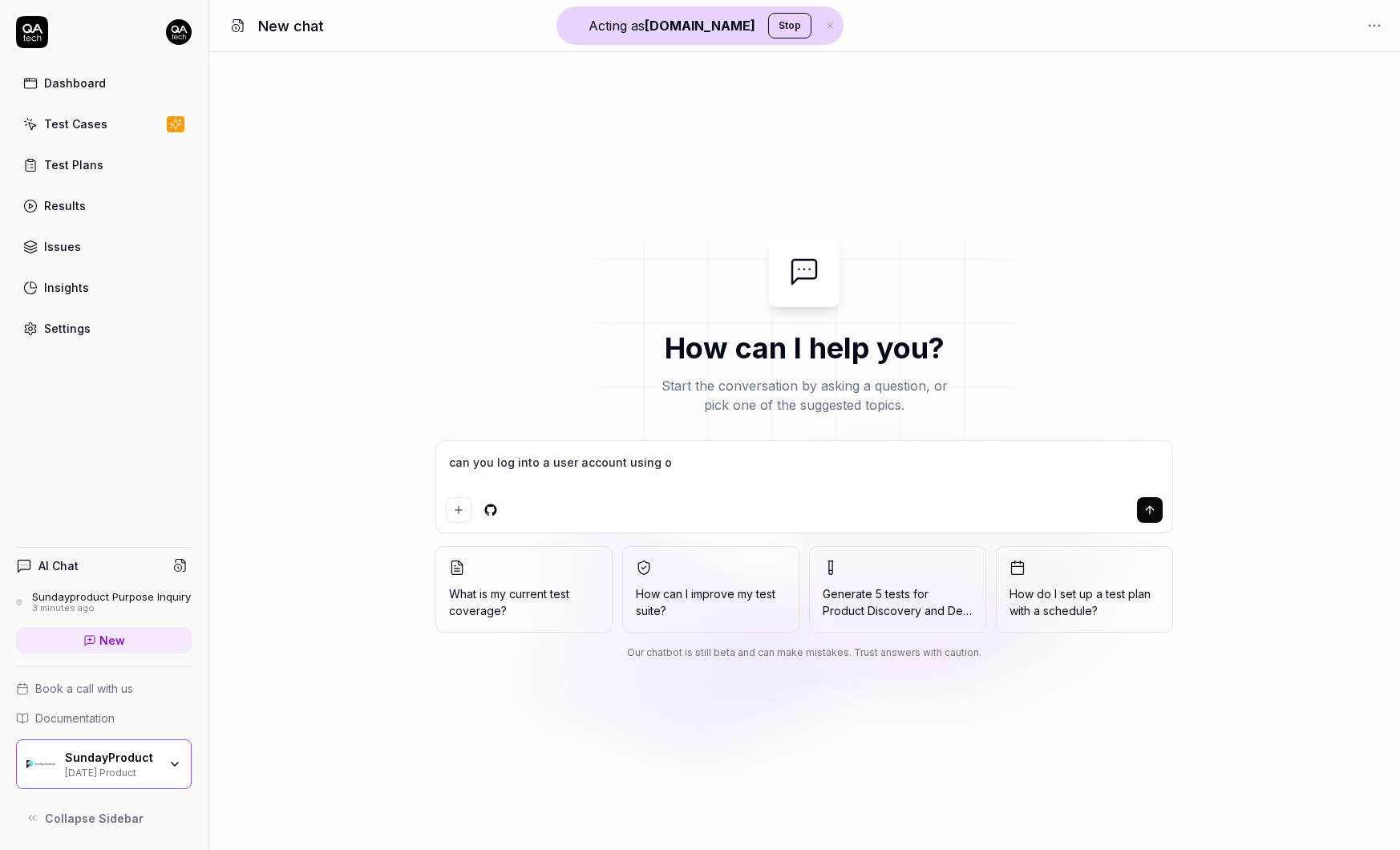
type textarea "*"
type textarea "can you log into a user account using one"
type textarea "*"
type textarea "can you log into a user account using one"
type textarea "*"
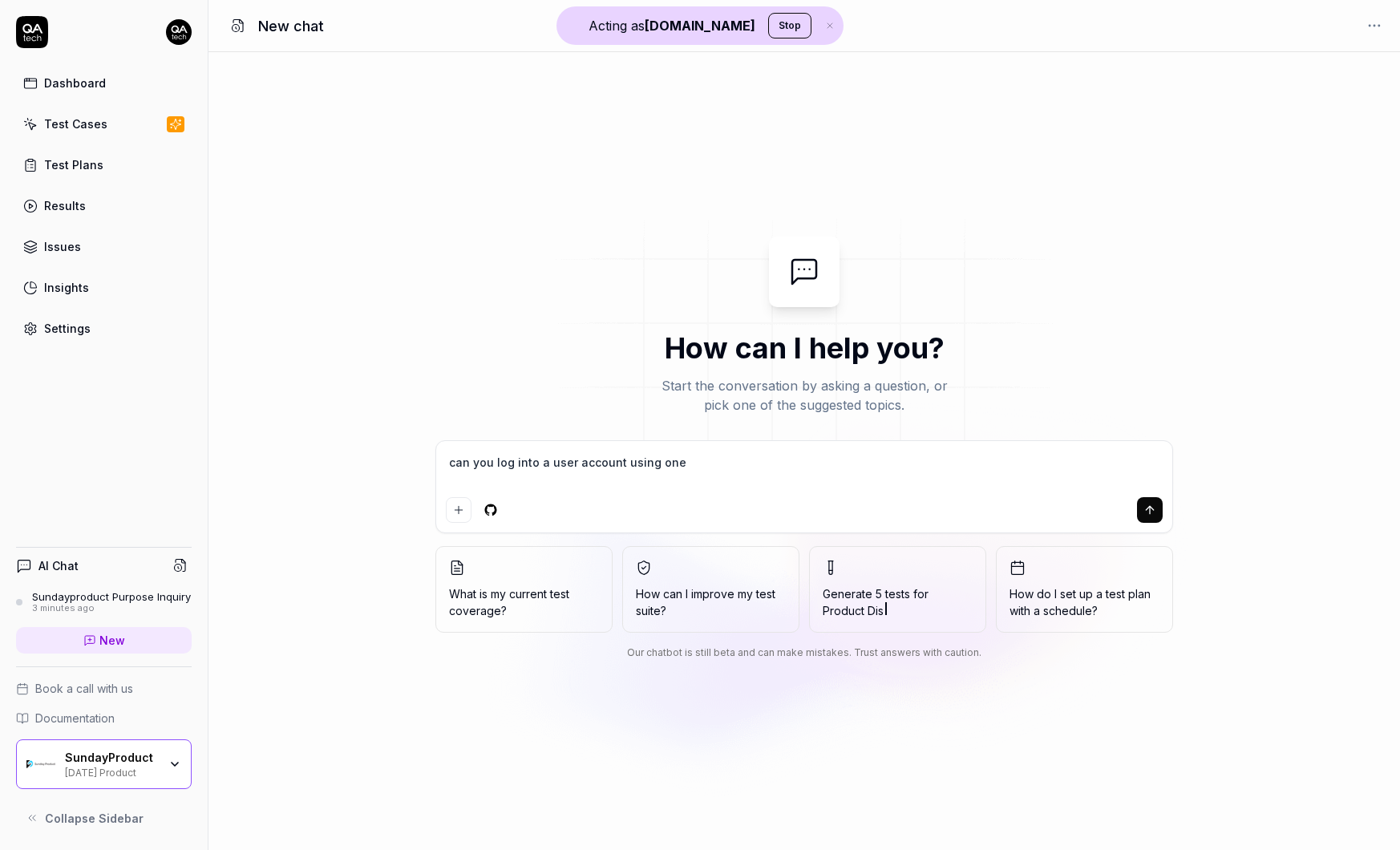
type textarea "can you log into a user account using one t"
type textarea "*"
type textarea "can you log into a user account using one ti"
type textarea "*"
type textarea "can you log into a user account using one tim"
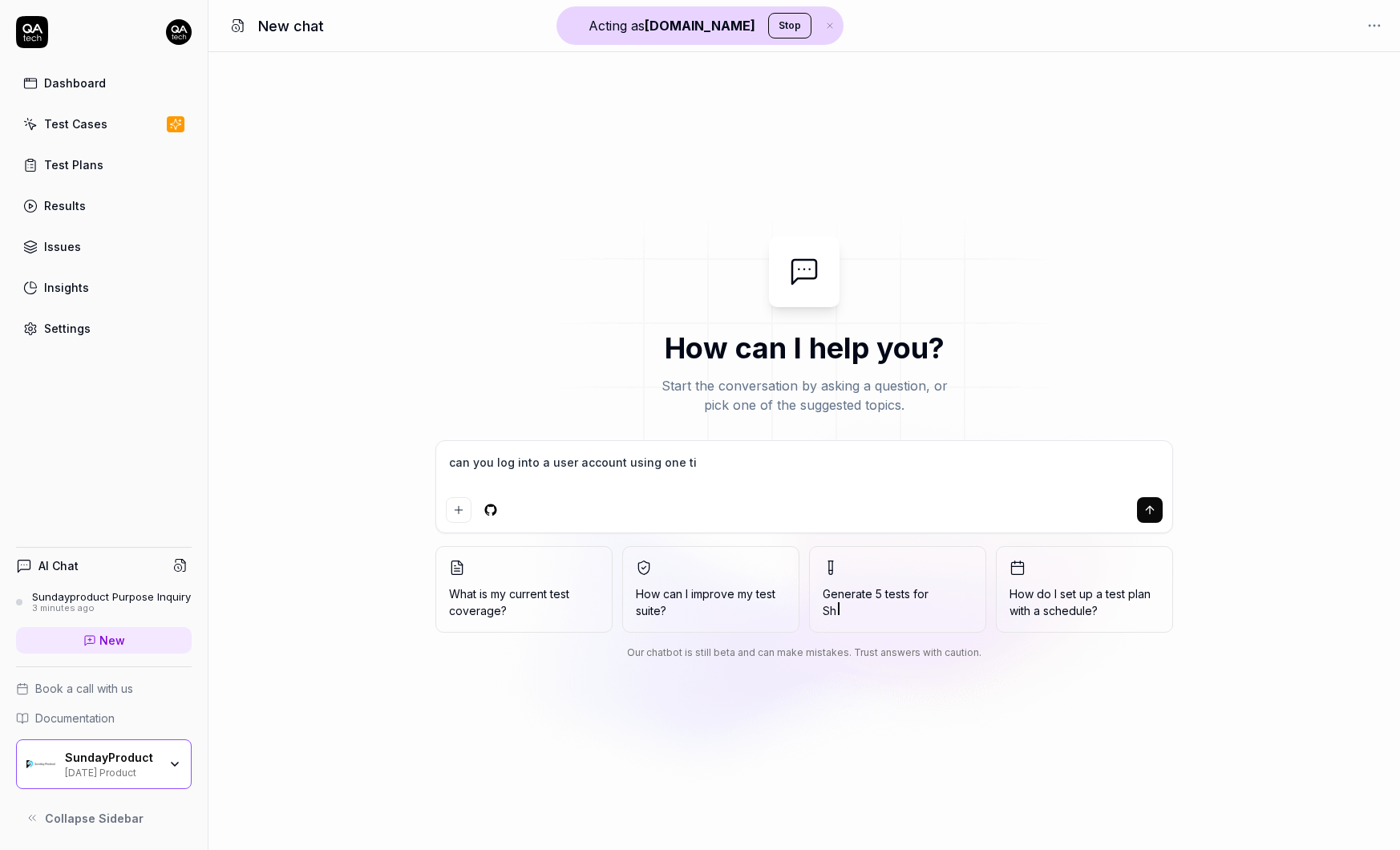
type textarea "*"
type textarea "can you log into a user account using one time"
type textarea "*"
type textarea "can you log into a user account using one time"
type textarea "*"
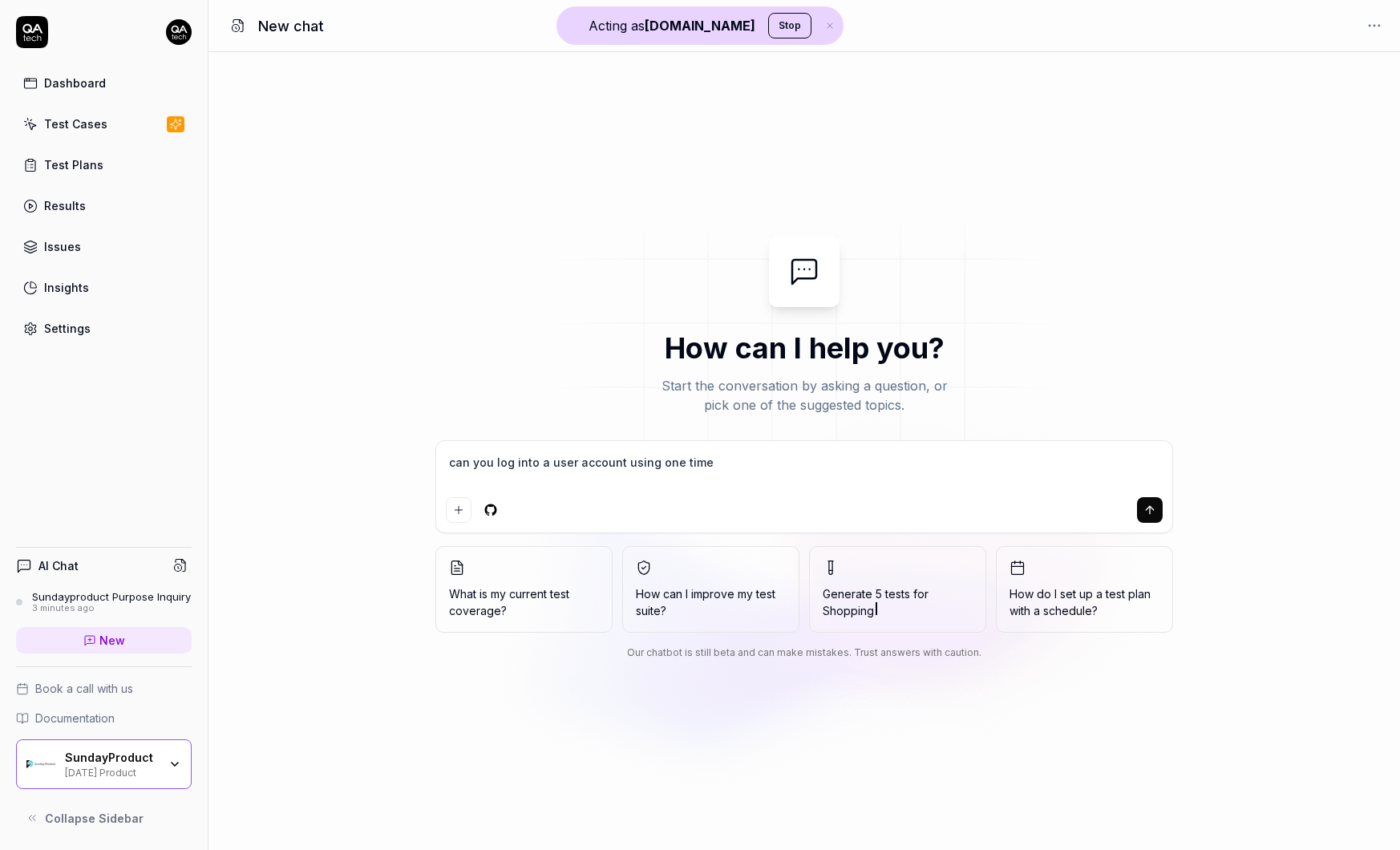
type textarea "can you log into a user account using one time p"
type textarea "*"
type textarea "can you log into a user account using one time pa"
type textarea "*"
type textarea "can you log into a user account using one time pas"
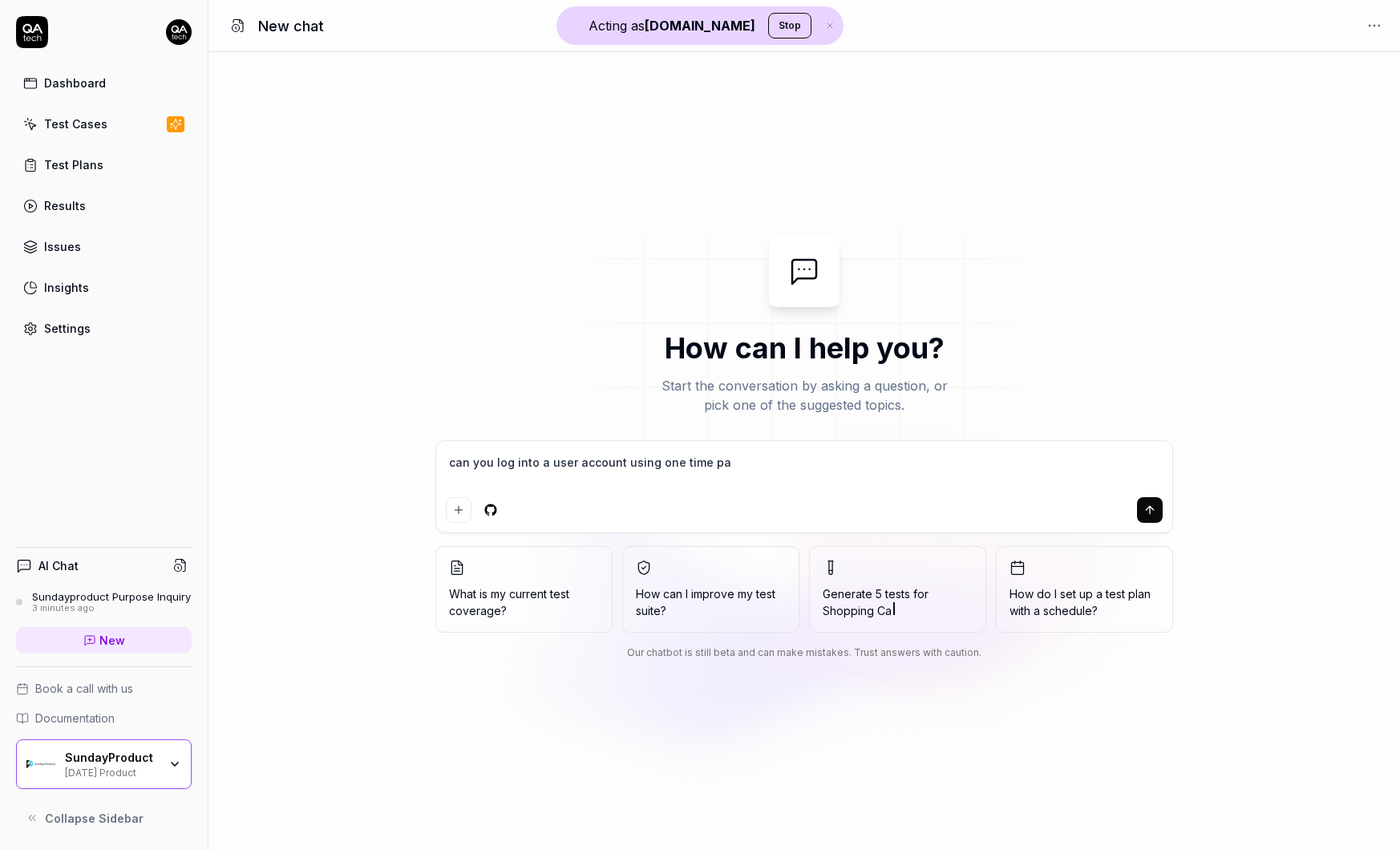
type textarea "*"
type textarea "can you log into a user account using one time pass"
type textarea "*"
type textarea "can you log into a user account using one time passw"
type textarea "*"
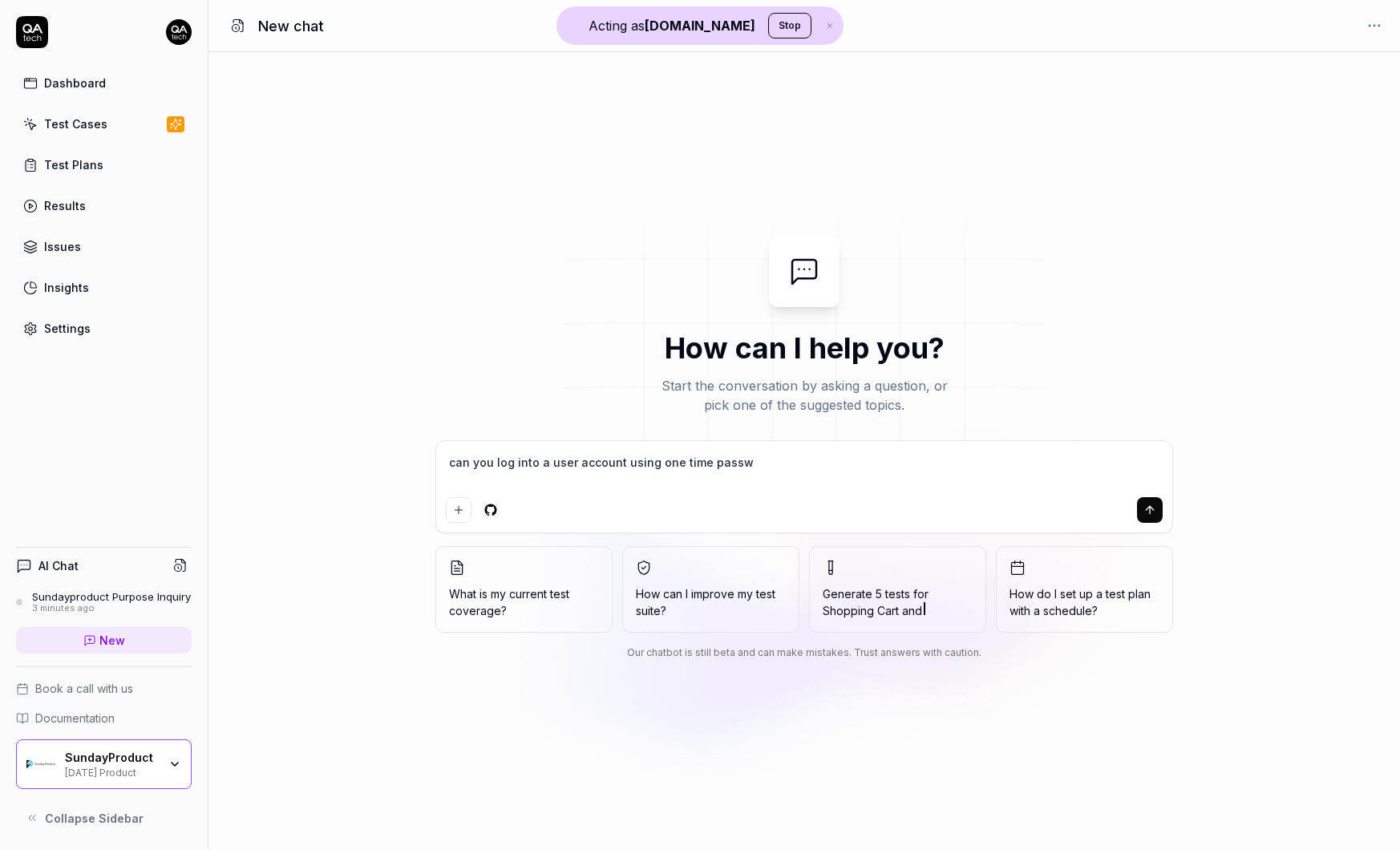
type textarea "can you log into a user account using one time passwo"
type textarea "*"
type textarea "can you log into a user account using one time passwor"
type textarea "*"
type textarea "can you log into a user account using one time password"
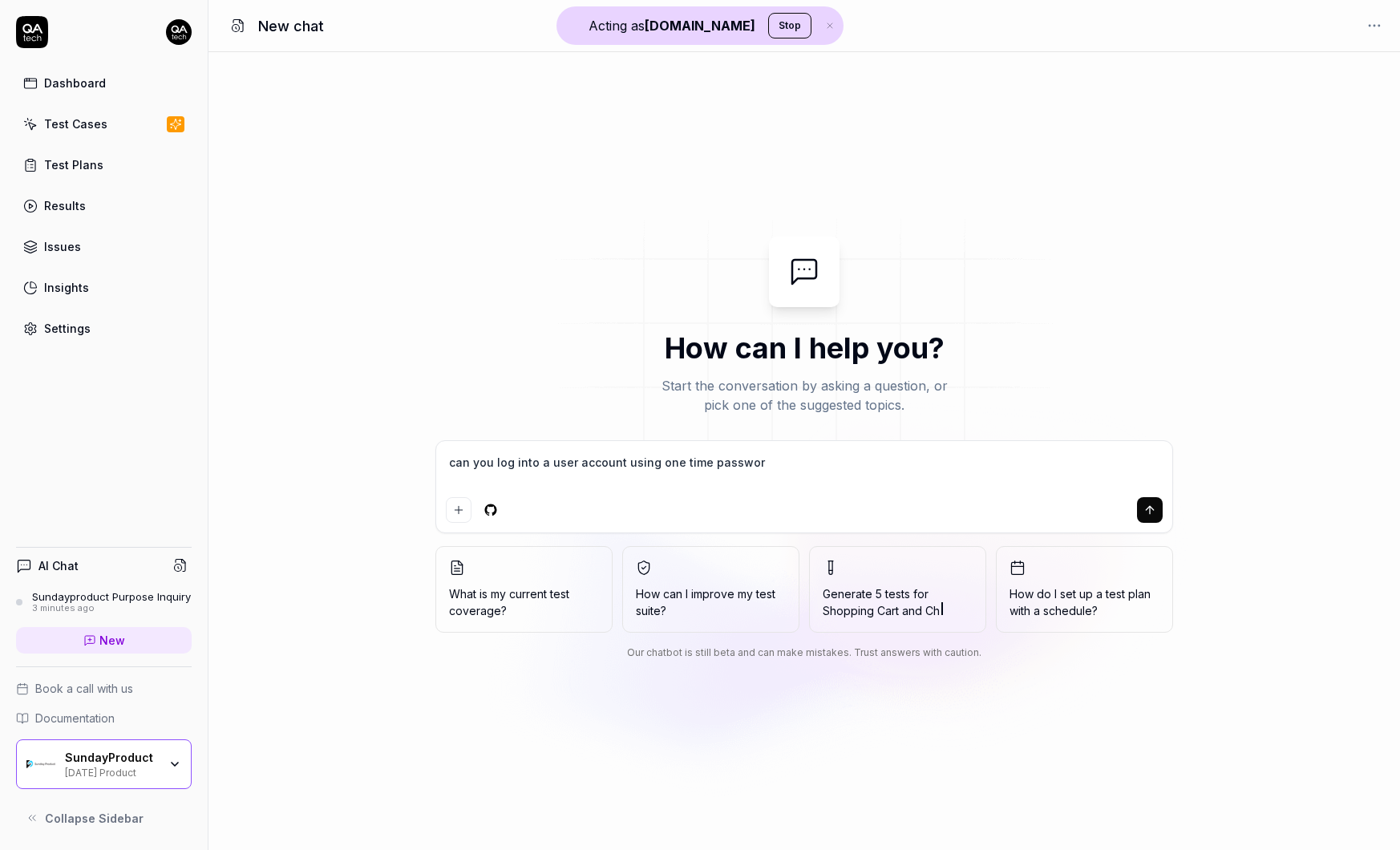
type textarea "*"
type textarea "can you log into a user account using one time password?"
type textarea "*"
type textarea "can you log into a user account using one time password?"
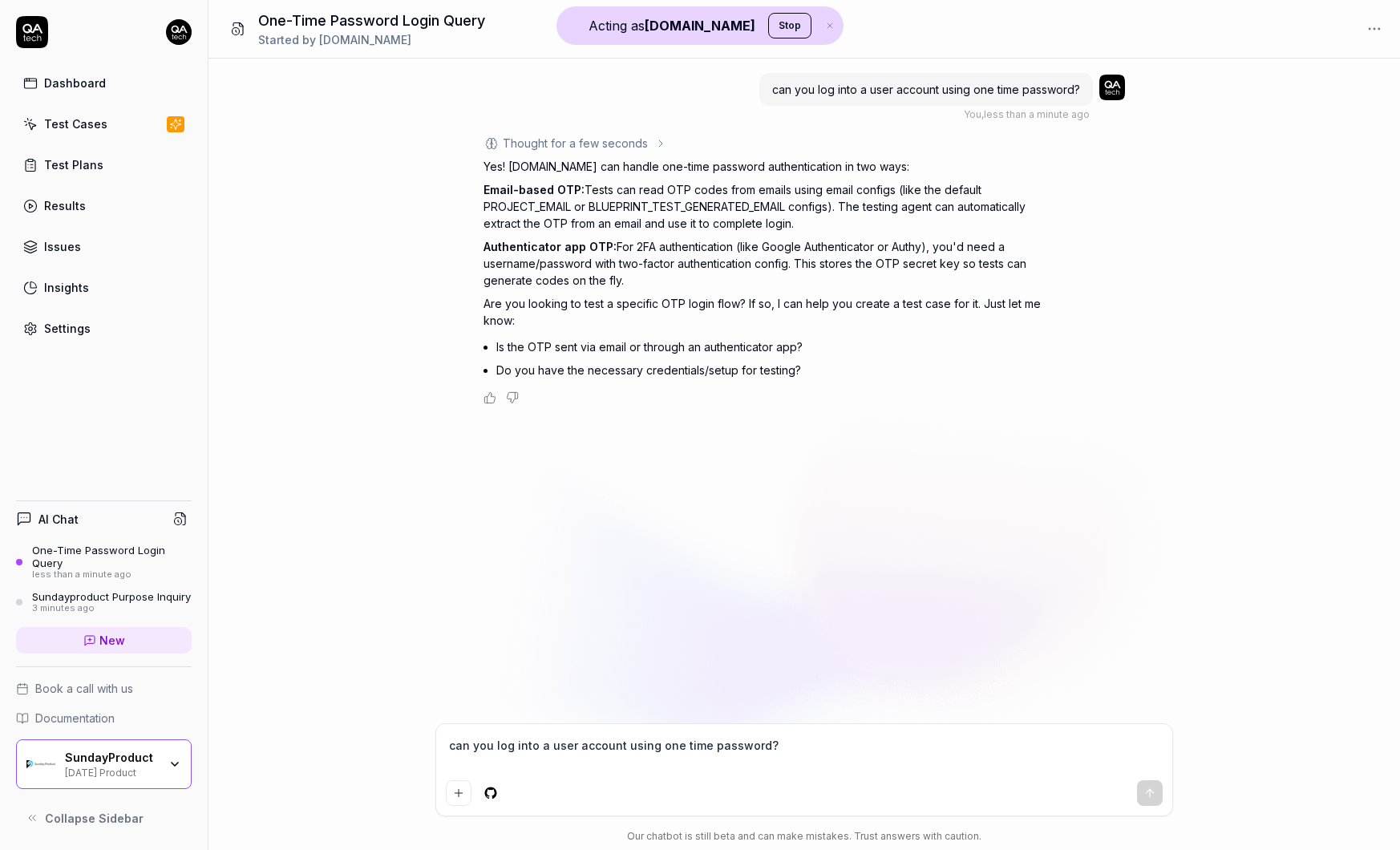
drag, startPoint x: 479, startPoint y: 191, endPoint x: 813, endPoint y: 218, distance: 335.1
click at [813, 218] on div "can you log into a user account using one time password? You , less than a minu…" at bounding box center [804, 391] width 1192 height 665
click at [715, 274] on p "Authenticator app OTP: For 2FA authentication (like Google Authenticator or Aut…" at bounding box center [764, 263] width 561 height 50
drag, startPoint x: 481, startPoint y: 250, endPoint x: 652, endPoint y: 286, distance: 174.7
click at [652, 286] on div "can you log into a user account using one time password? You , less than a minu…" at bounding box center [804, 391] width 1192 height 665
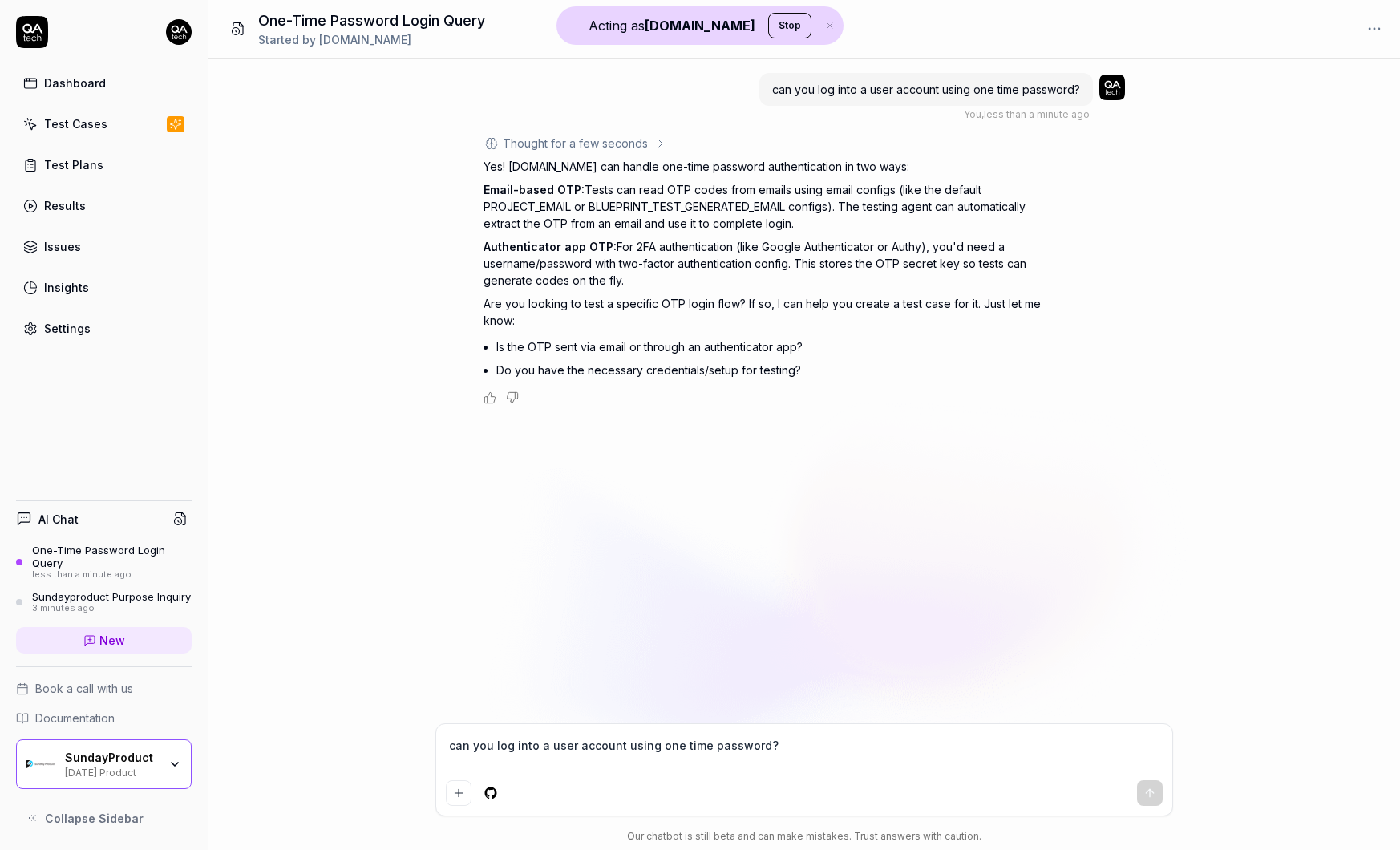
click at [652, 286] on p "Authenticator app OTP: For 2FA authentication (like Google Authenticator or Aut…" at bounding box center [764, 263] width 561 height 50
drag, startPoint x: 485, startPoint y: 188, endPoint x: 862, endPoint y: 218, distance: 378.2
click at [862, 218] on p "Email-based OTP: Tests can read OTP codes from emails using email configs (like…" at bounding box center [764, 207] width 561 height 50
click at [885, 481] on div "can you log into a user account using one time password? You , less than a minu…" at bounding box center [804, 391] width 1192 height 665
type textarea "*"
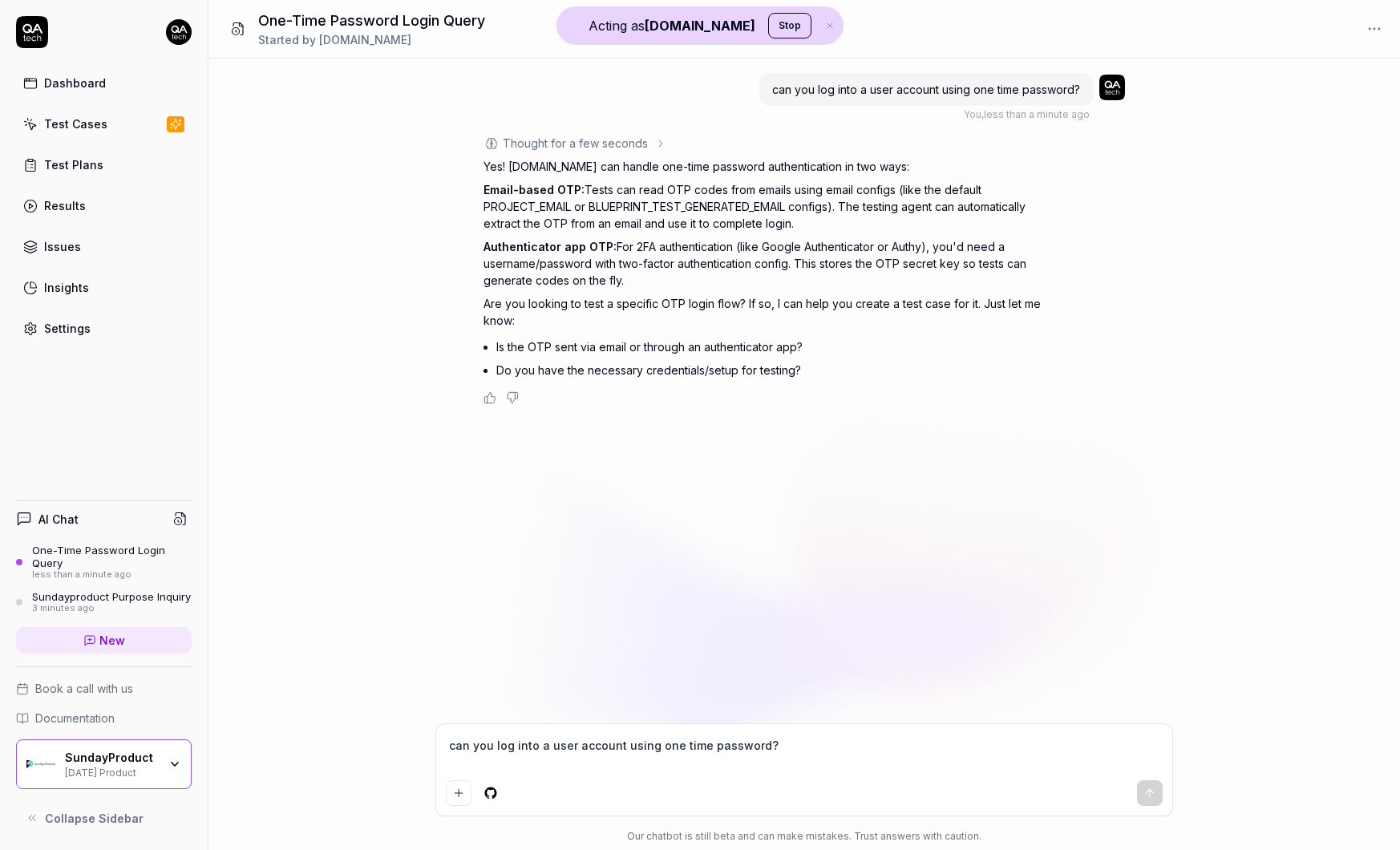
click at [560, 747] on textarea "can you log into a user account using one time password?" at bounding box center [804, 755] width 717 height 40
type textarea "c"
type textarea "*"
type textarea "co"
type textarea "*"
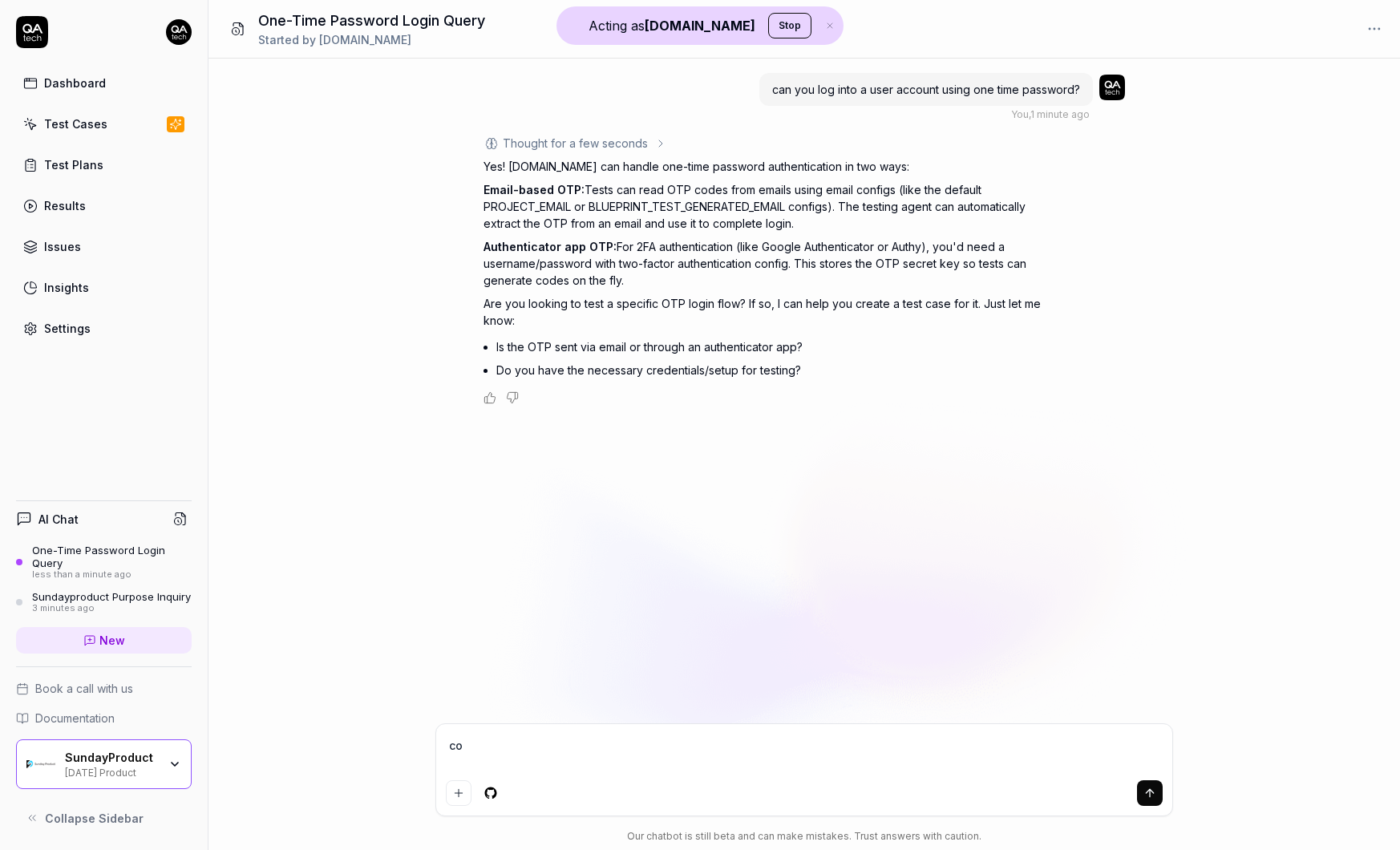
type textarea "coo"
type textarea "*"
type textarea "cool"
type textarea "*"
type textarea "cool,"
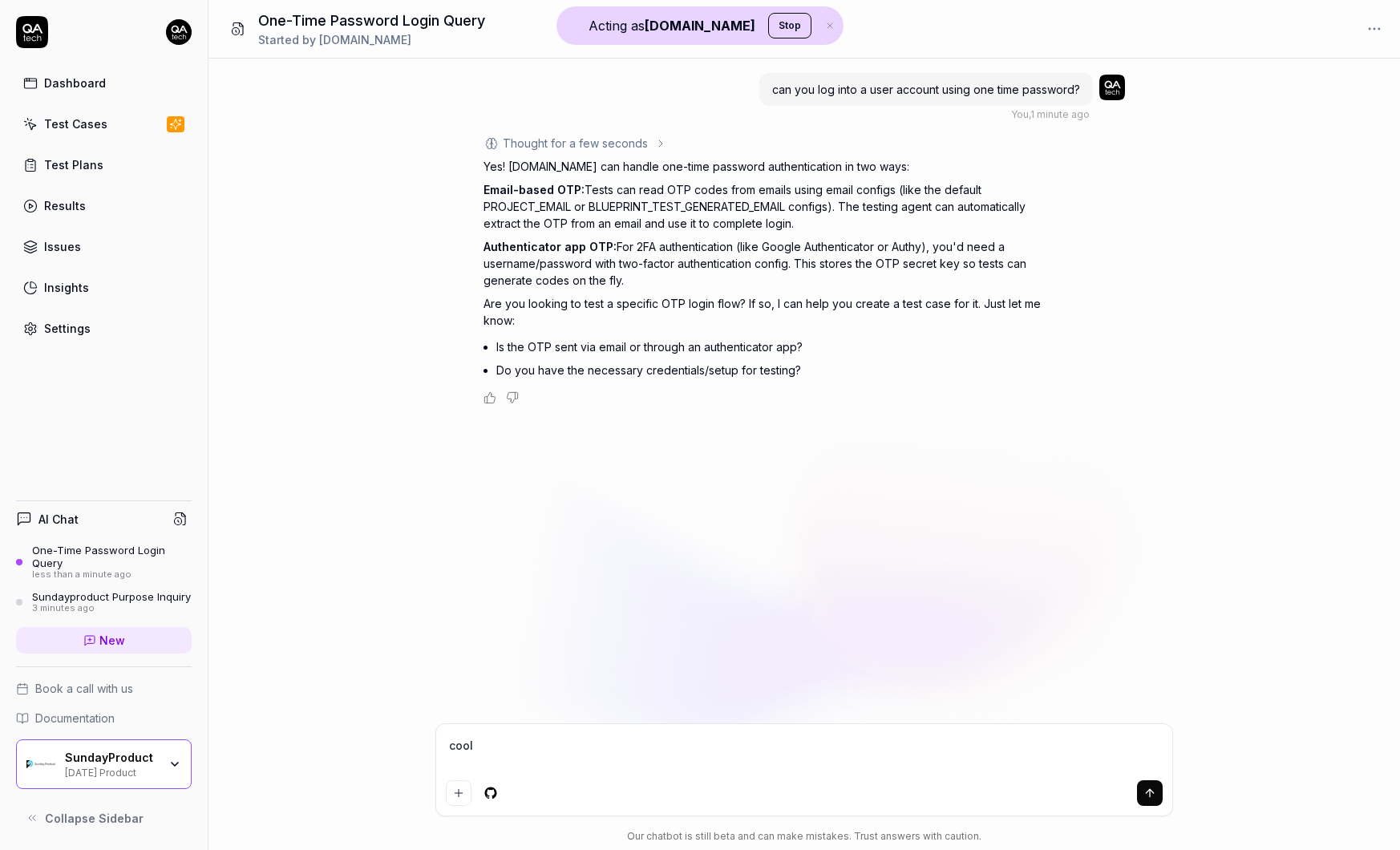
type textarea "*"
type textarea "cool,"
type textarea "*"
type textarea "cool, c"
type textarea "*"
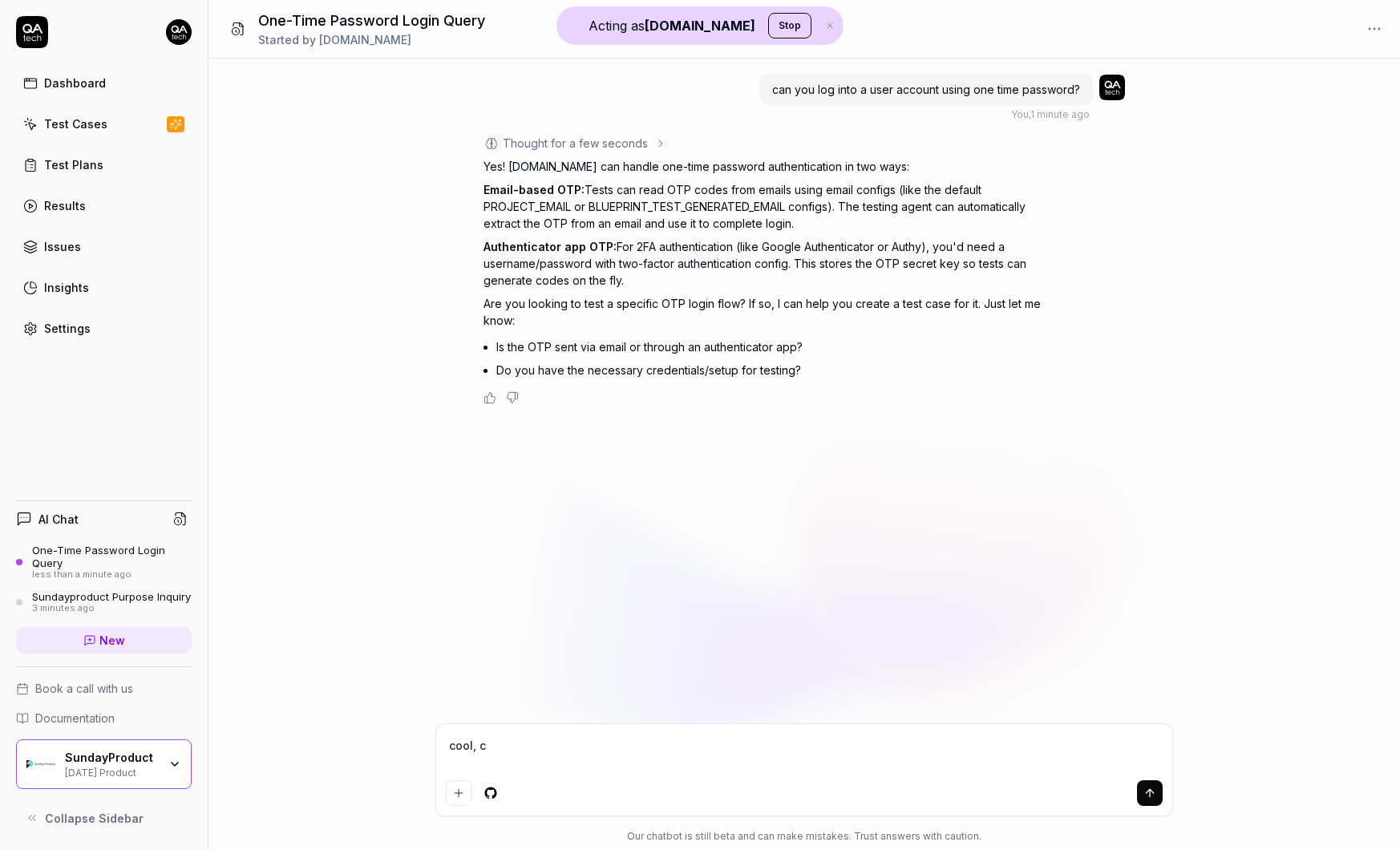
type textarea "cool, ca"
type textarea "*"
type textarea "cool, can"
type textarea "*"
type textarea "cool, can"
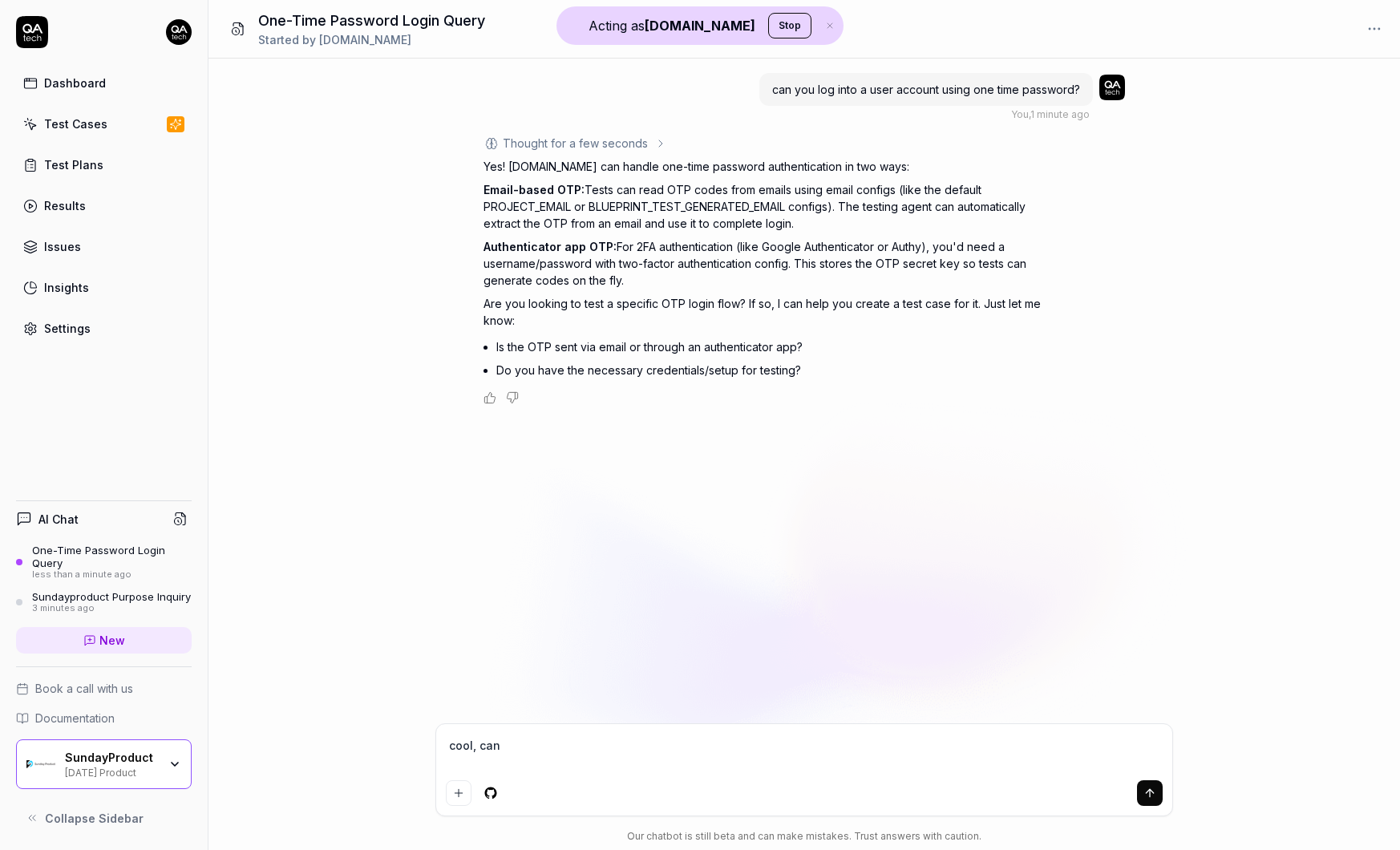
type textarea "*"
type textarea "cool, can y"
type textarea "*"
type textarea "cool, can yo"
type textarea "*"
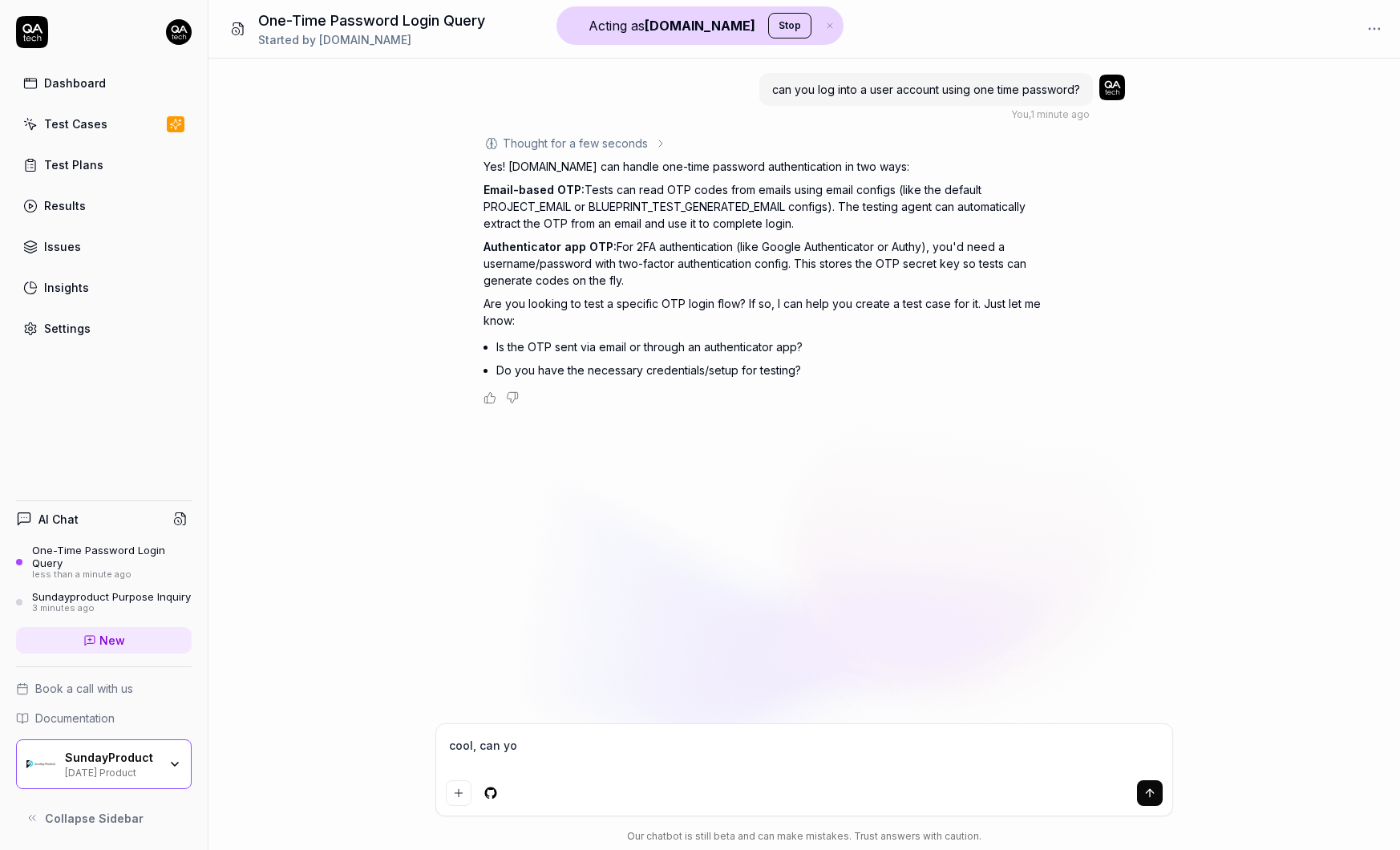
type textarea "cool, can you"
type textarea "*"
type textarea "cool, can you"
type textarea "*"
type textarea "cool, can you w"
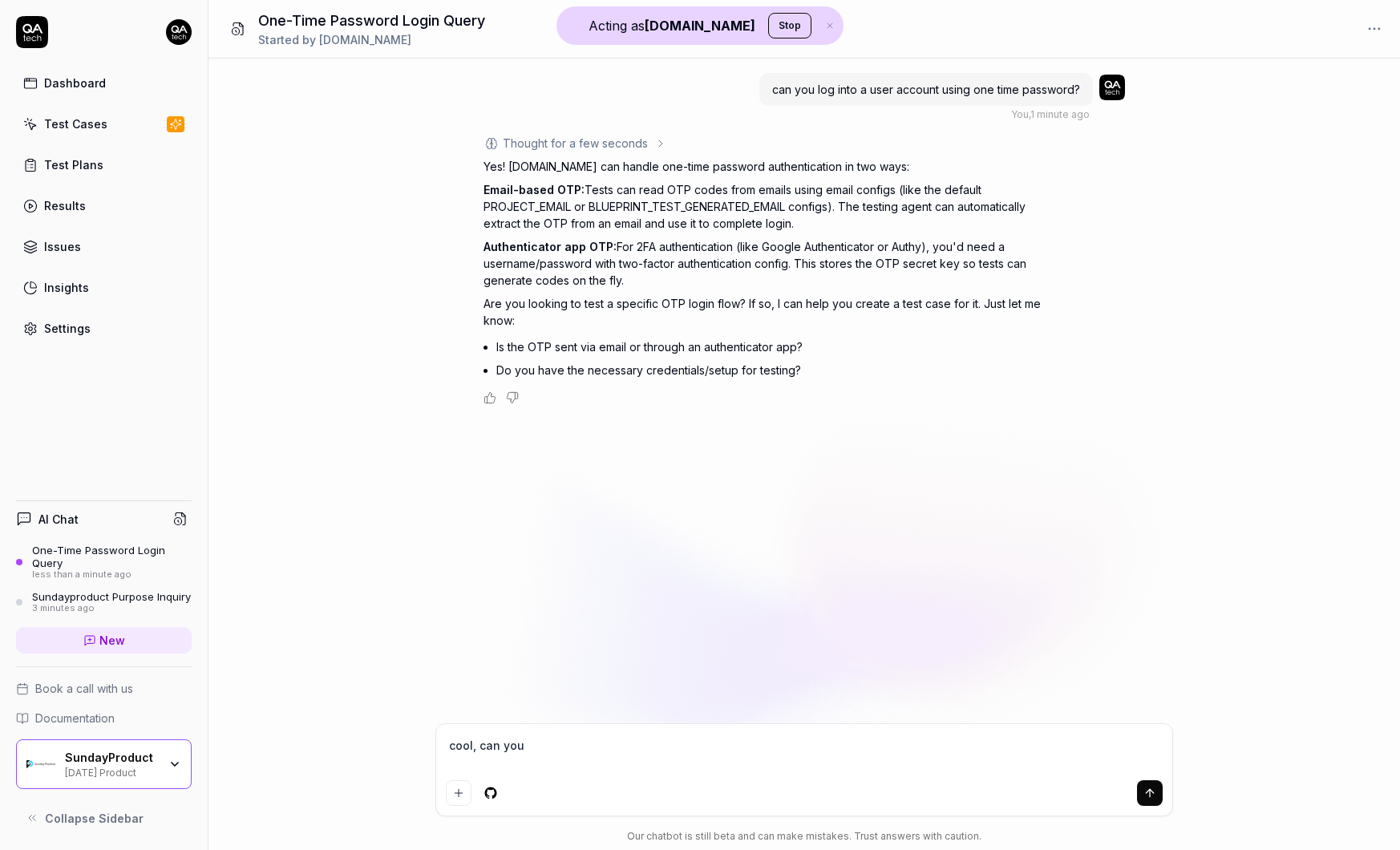
type textarea "*"
type textarea "cool, can you wa"
type textarea "*"
type textarea "cool, can you wal"
type textarea "*"
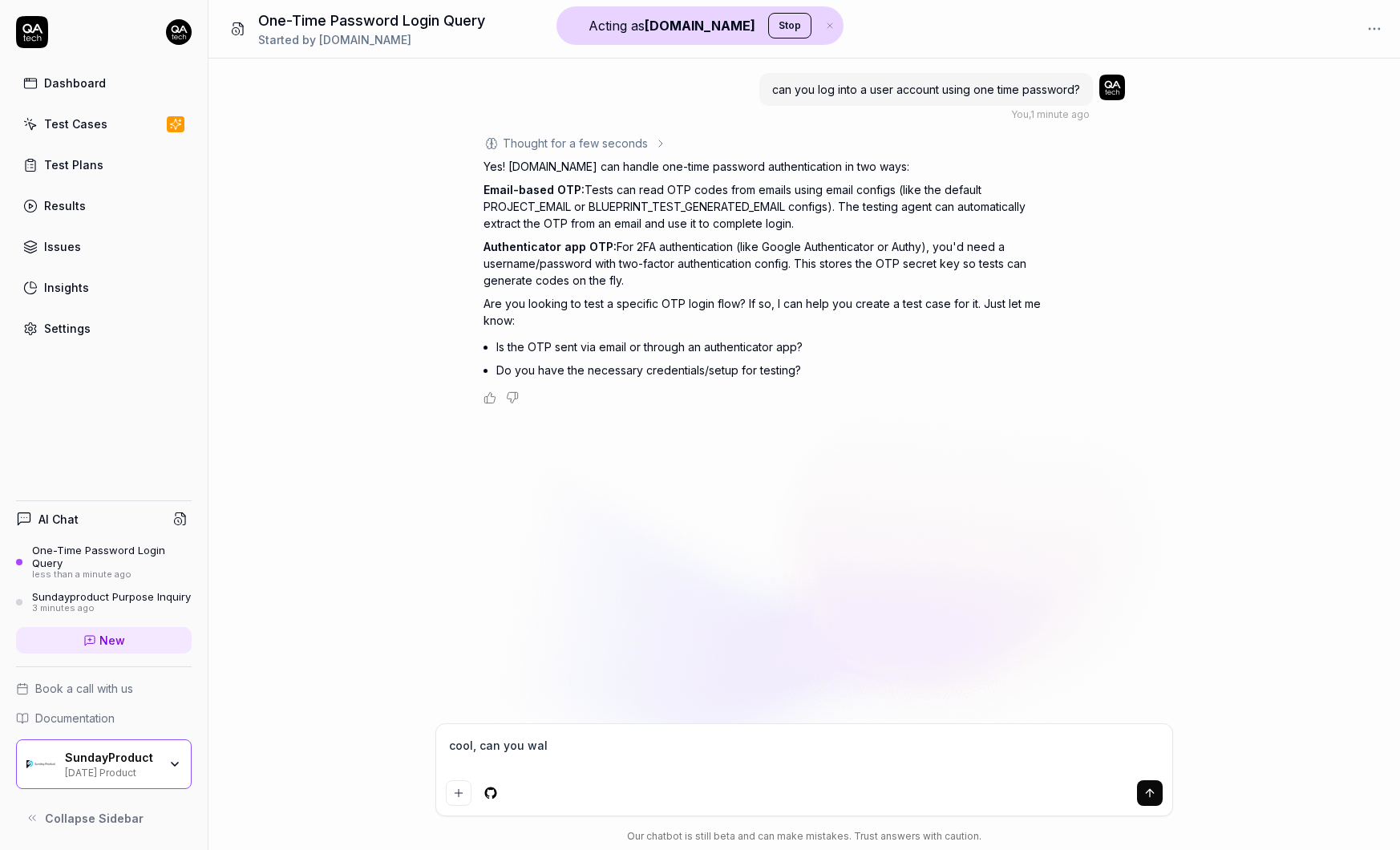
type textarea "cool, can you walk"
type textarea "*"
type textarea "cool, can you walk"
type textarea "*"
type textarea "cool, can you walk m"
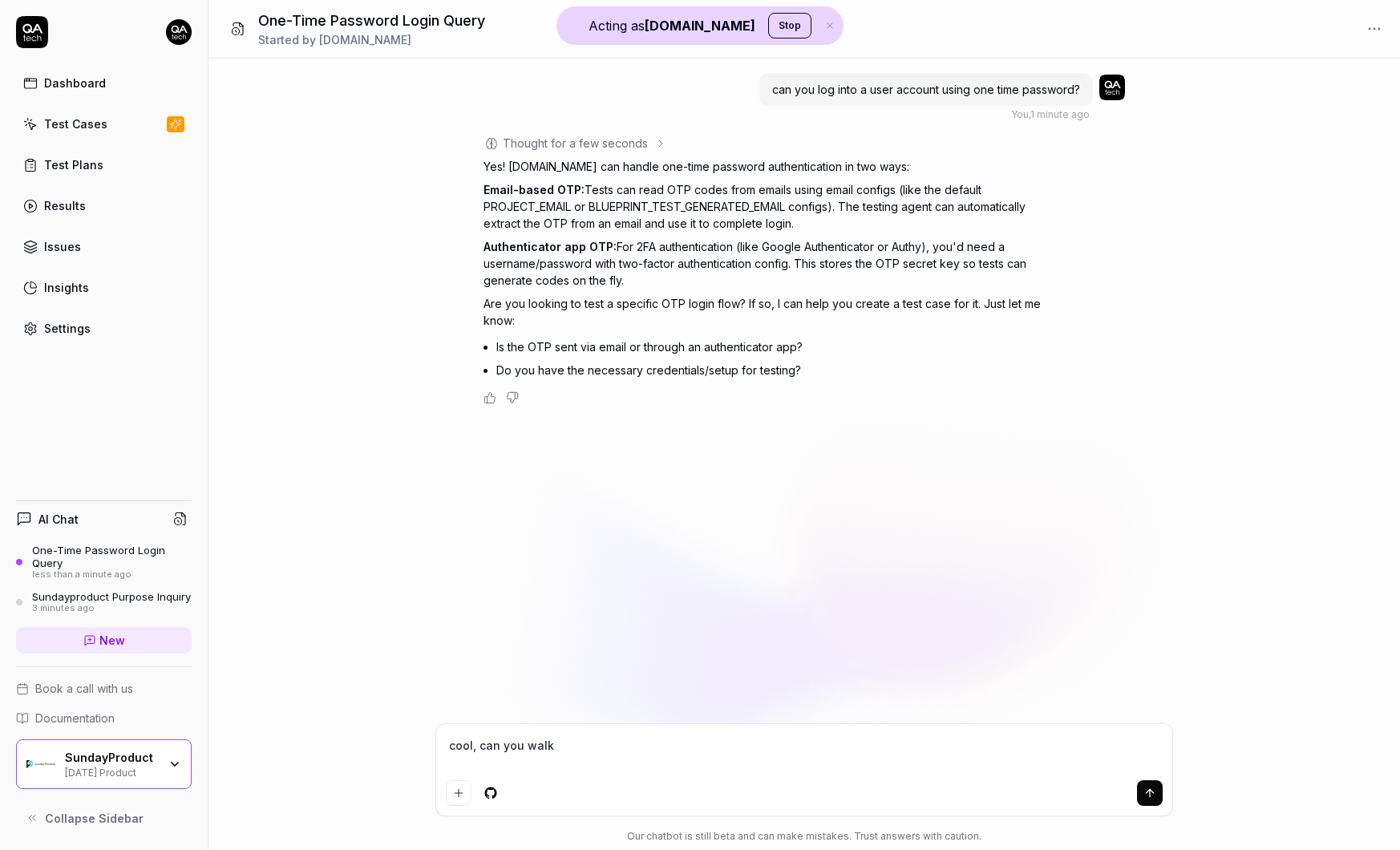
type textarea "*"
type textarea "cool, can you walk me"
type textarea "*"
type textarea "cool, can you walk me"
type textarea "*"
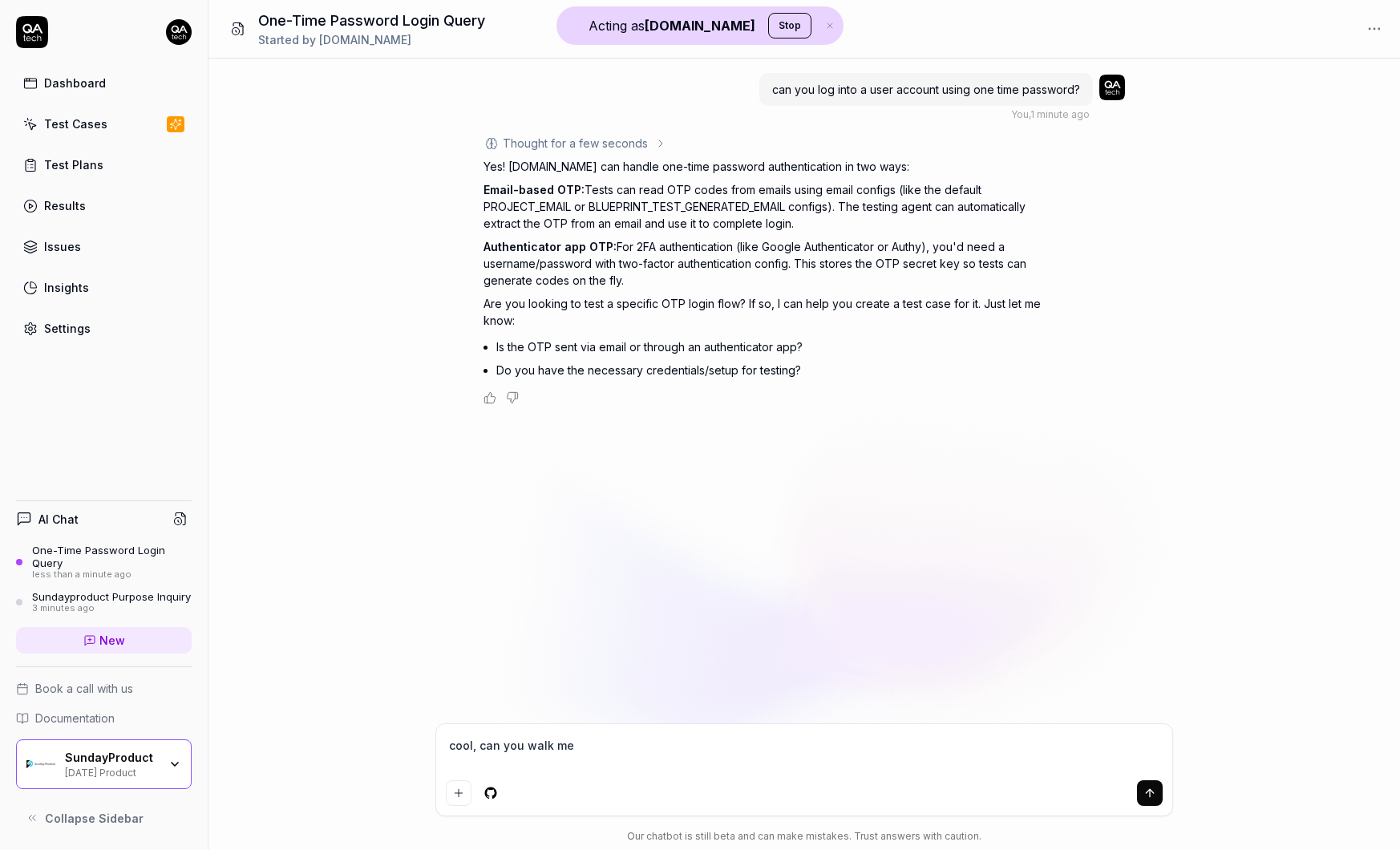
type textarea "cool, can you walk me t"
type textarea "*"
type textarea "cool, can you walk me th"
type textarea "*"
type textarea "cool, can you walk me thr"
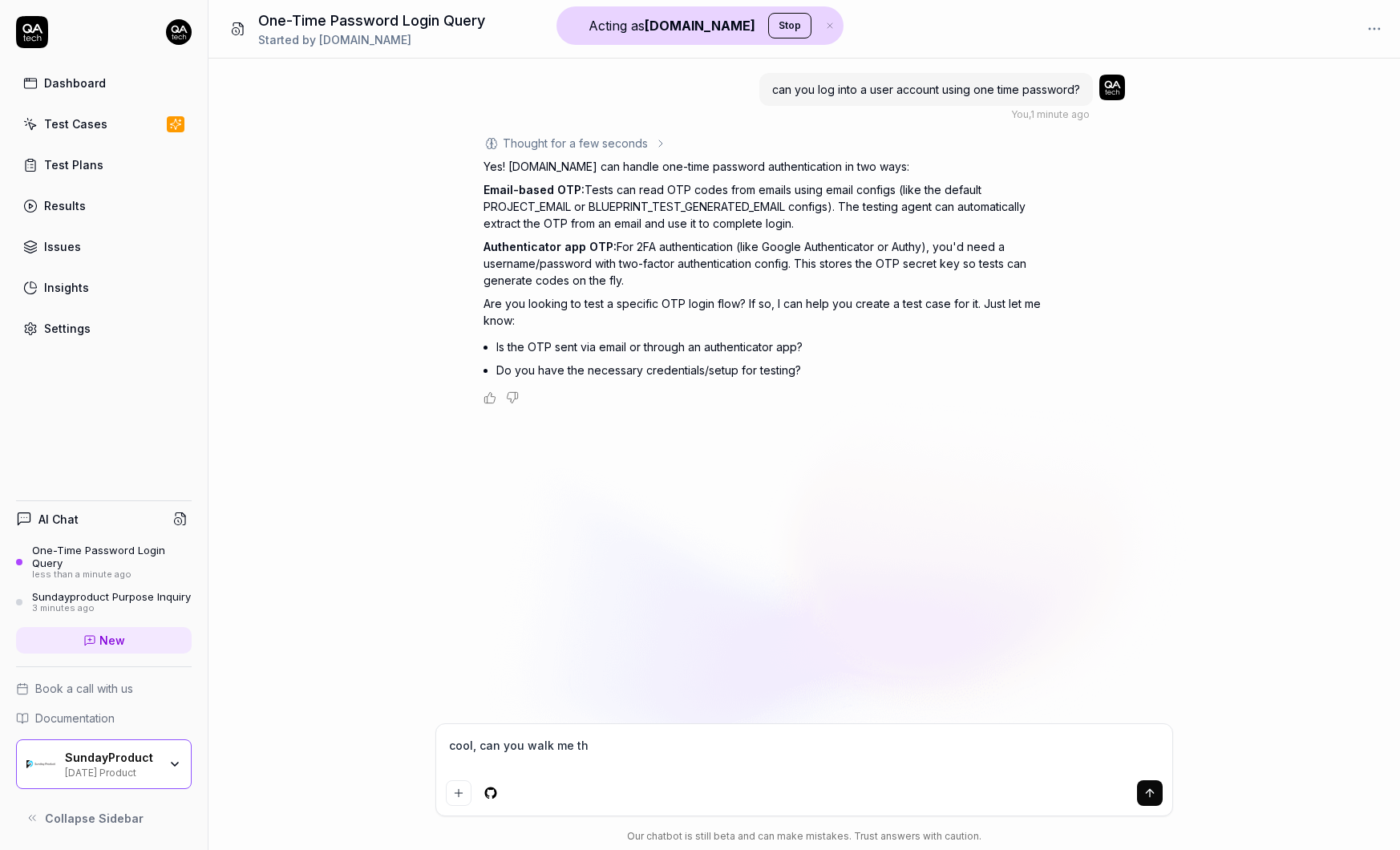
type textarea "*"
type textarea "cool, can you walk me thro"
type textarea "*"
type textarea "cool, can you walk me throu"
type textarea "*"
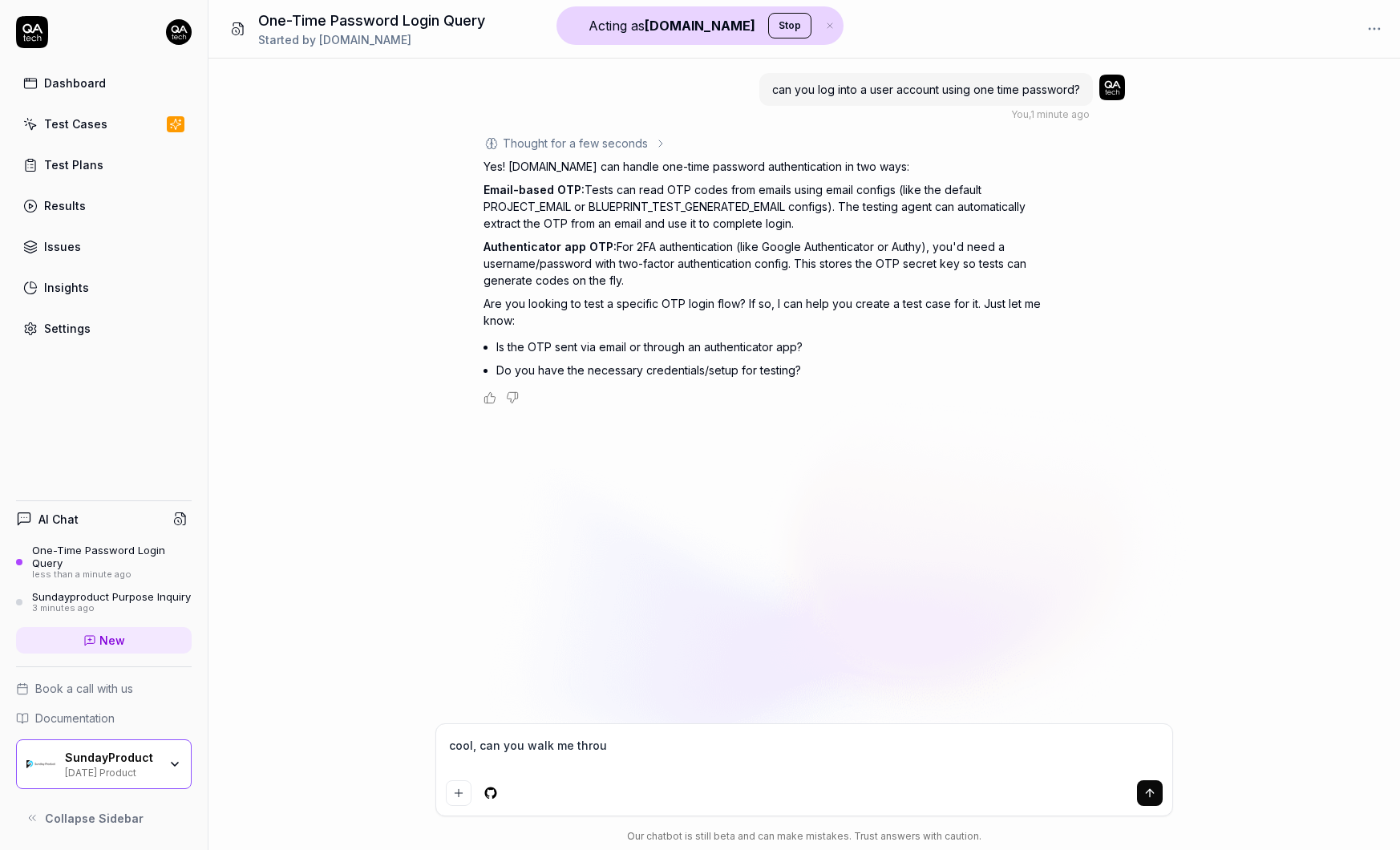
type textarea "cool, can you walk me throug"
type textarea "*"
type textarea "cool, can you walk me through"
type textarea "*"
type textarea "cool, can you walk me through"
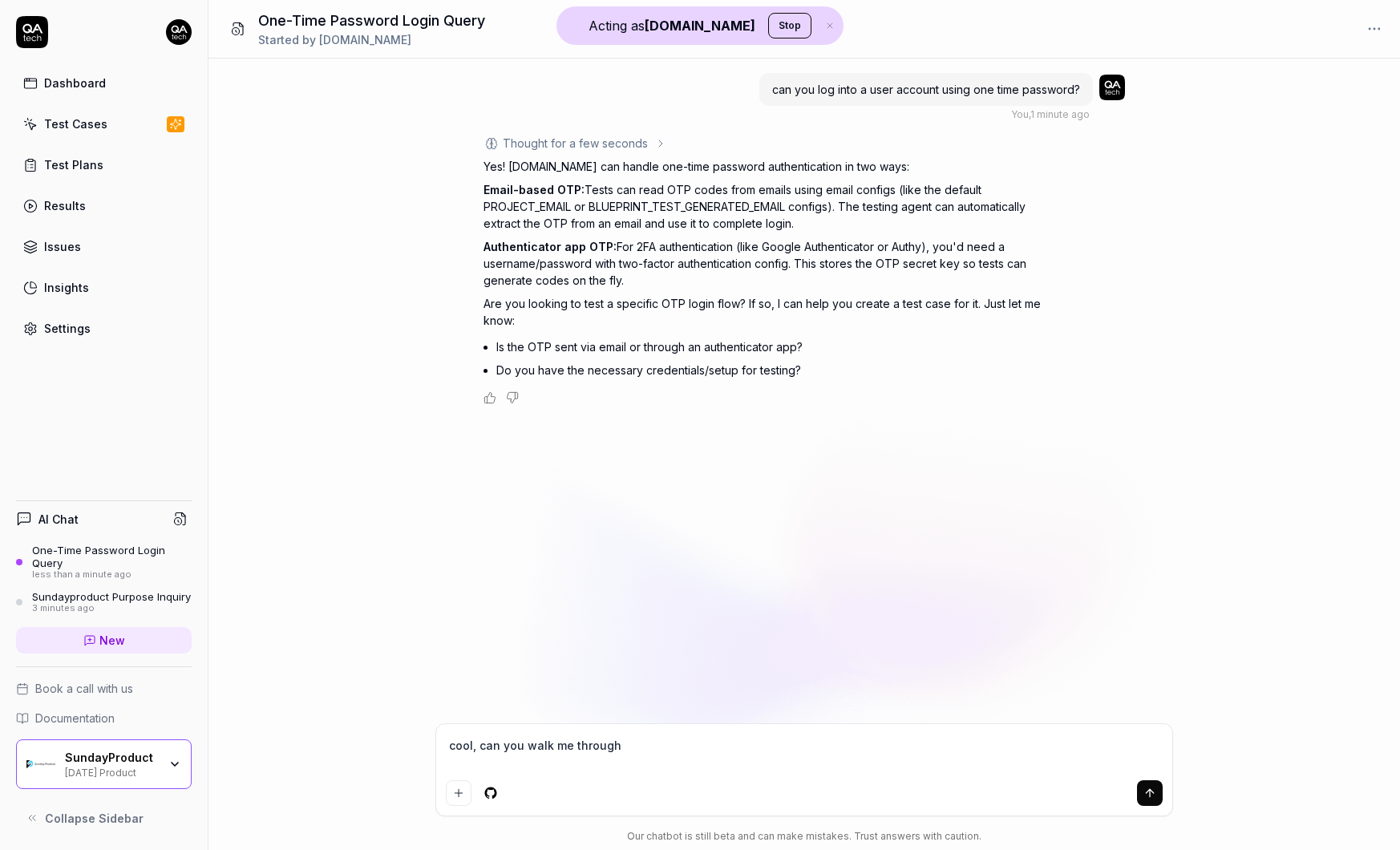
type textarea "*"
type textarea "cool, can you walk me through s"
type textarea "*"
type textarea "cool, can you walk me through se"
type textarea "*"
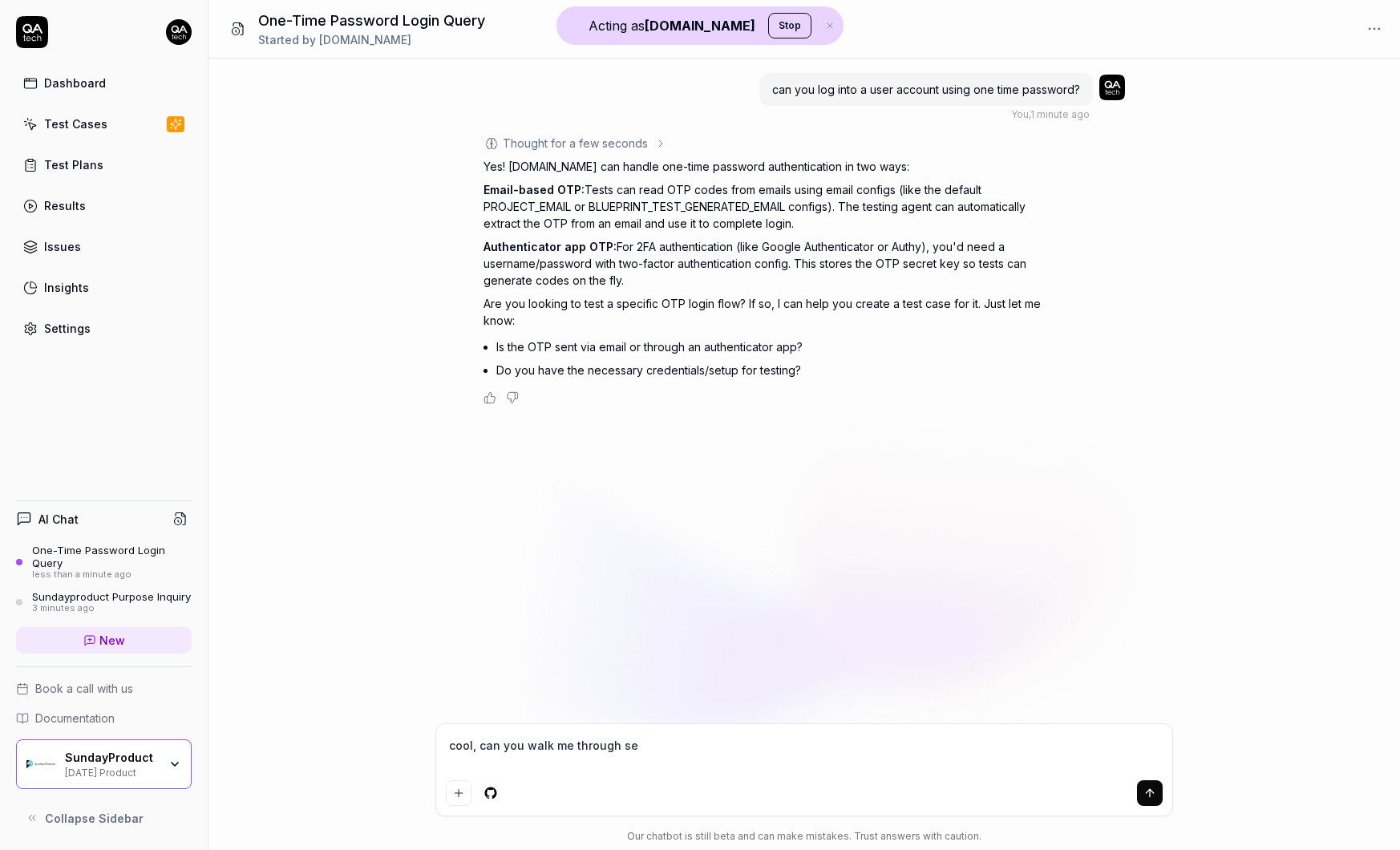
type textarea "cool, can you walk me through set"
type textarea "*"
type textarea "cool, can you walk me through sett"
type textarea "*"
type textarea "cool, can you walk me through setti"
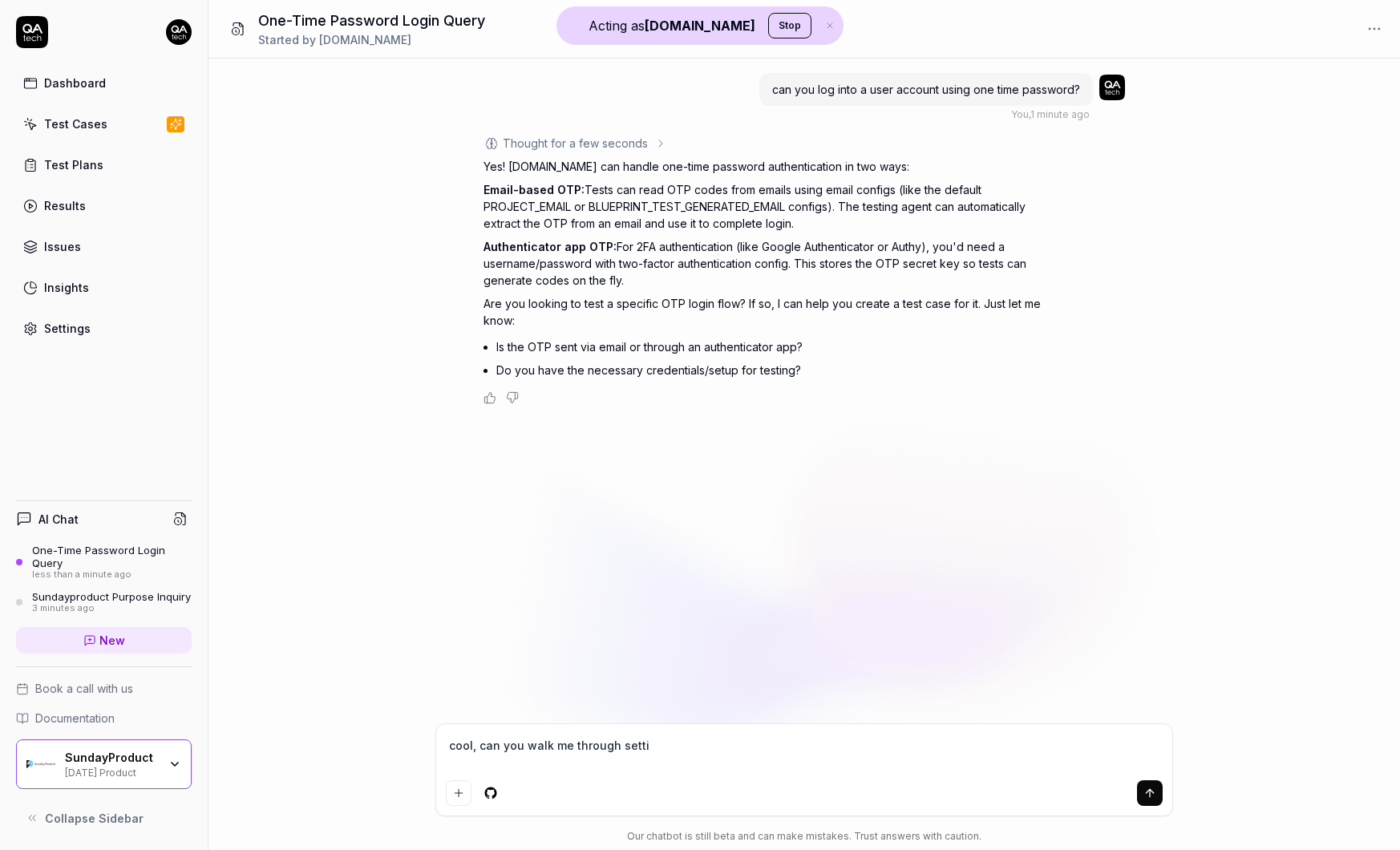
type textarea "*"
type textarea "cool, can you walk me through settin"
type textarea "*"
type textarea "cool, can you walk me through settin"
type textarea "*"
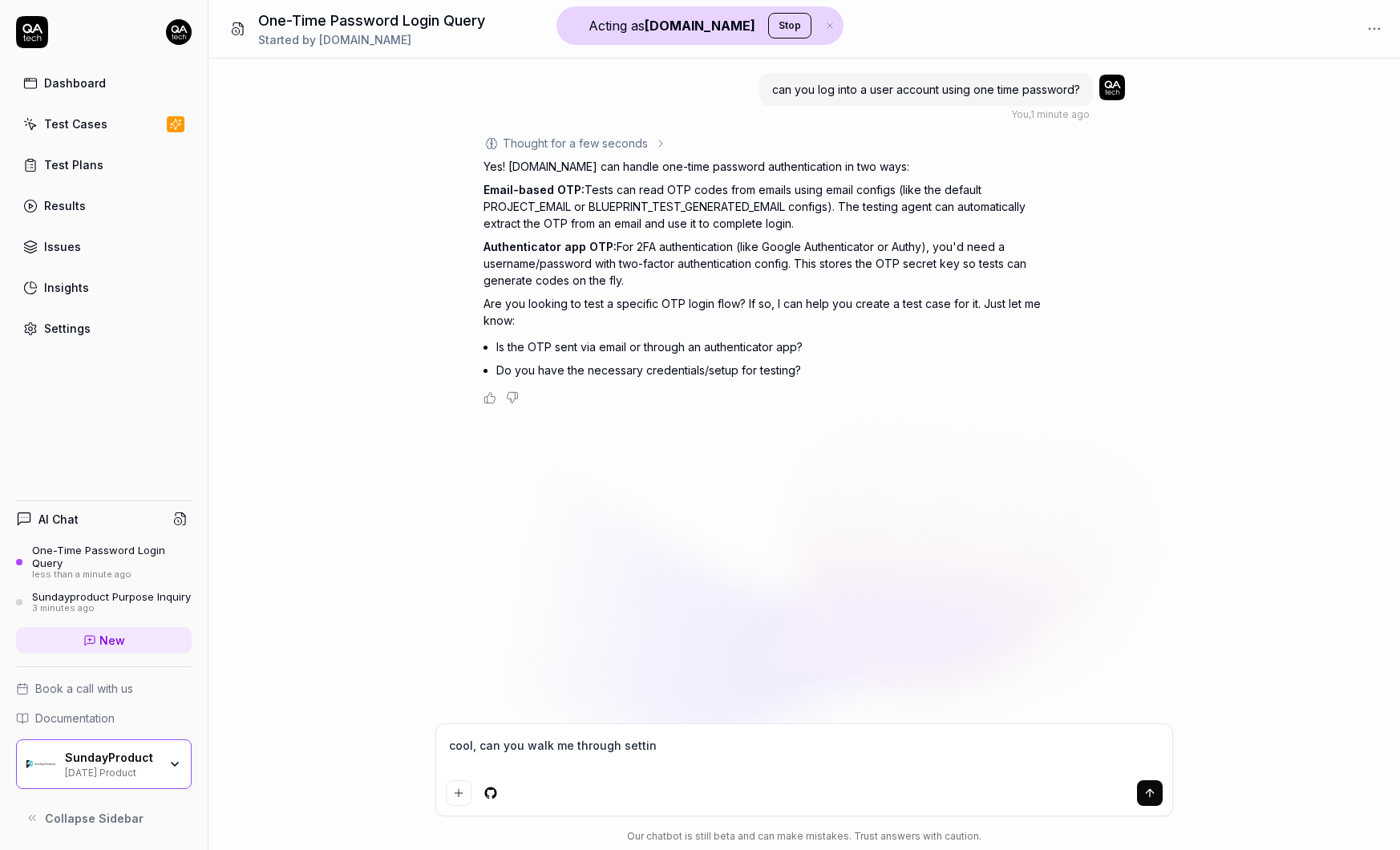
type textarea "cool, can you walk me through settin g"
type textarea "*"
type textarea "cool, can you walk me through settin"
type textarea "*"
type textarea "cool, can you walk me through settin"
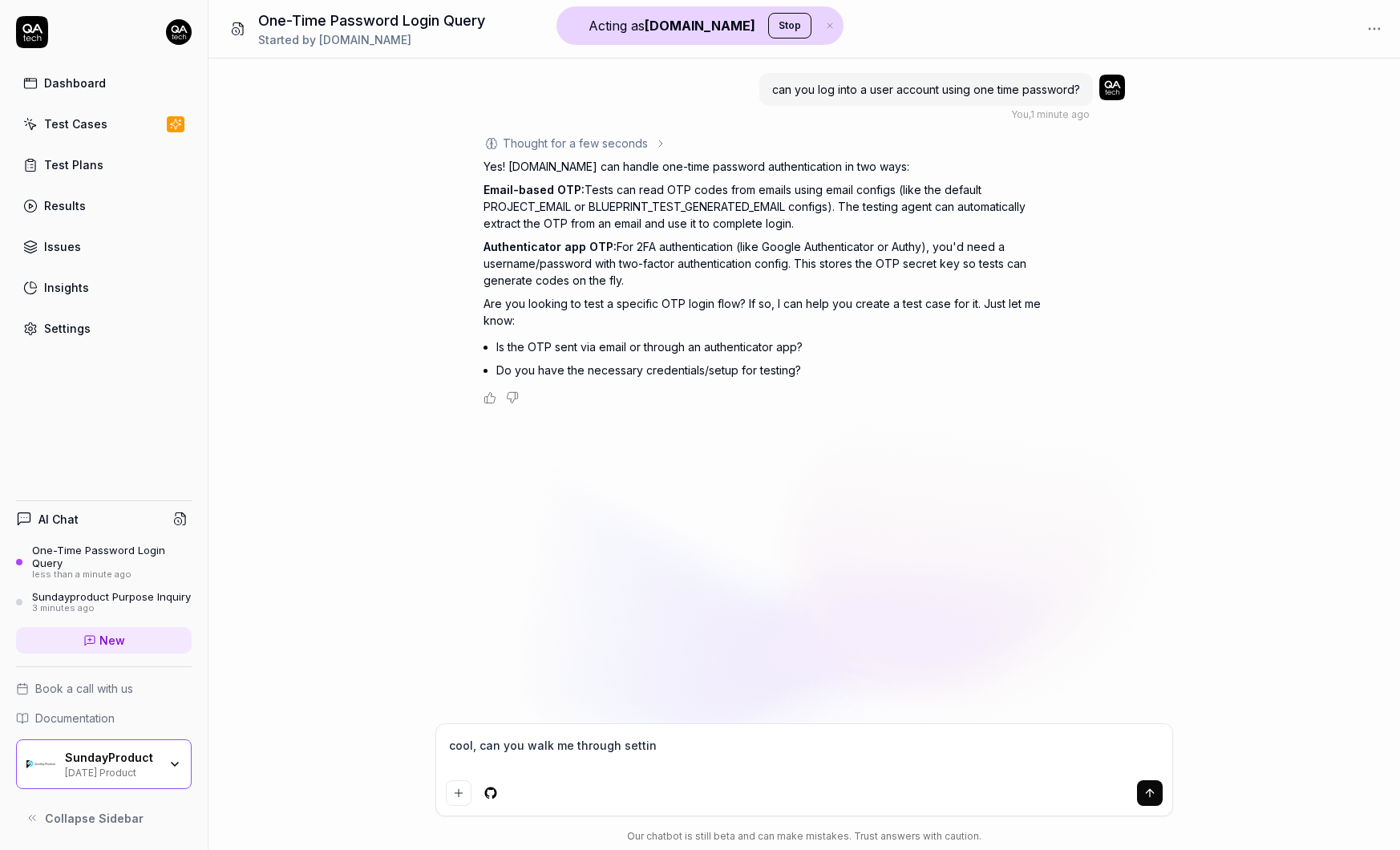
type textarea "*"
type textarea "cool, can you walk me through setting"
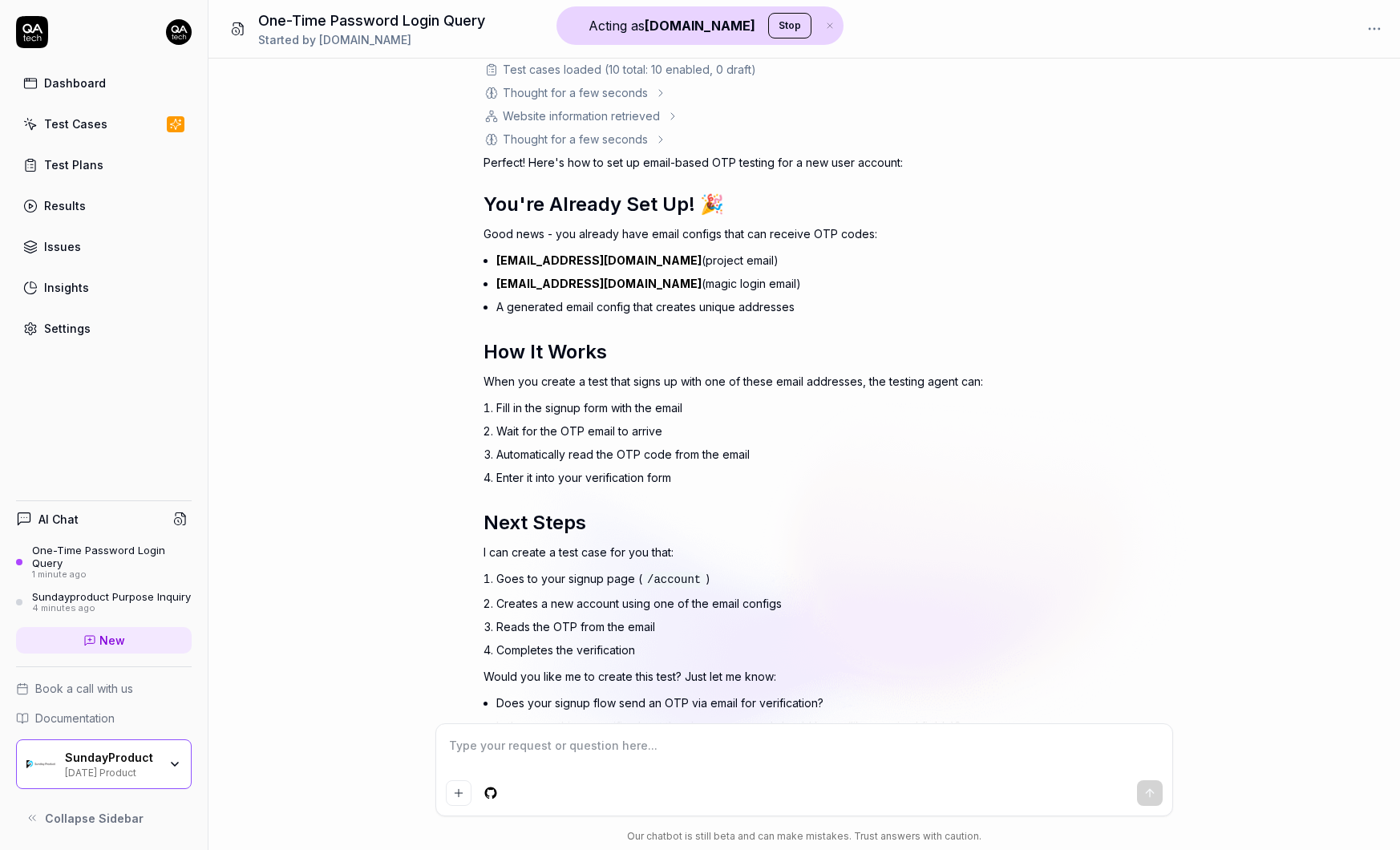
scroll to position [469, 0]
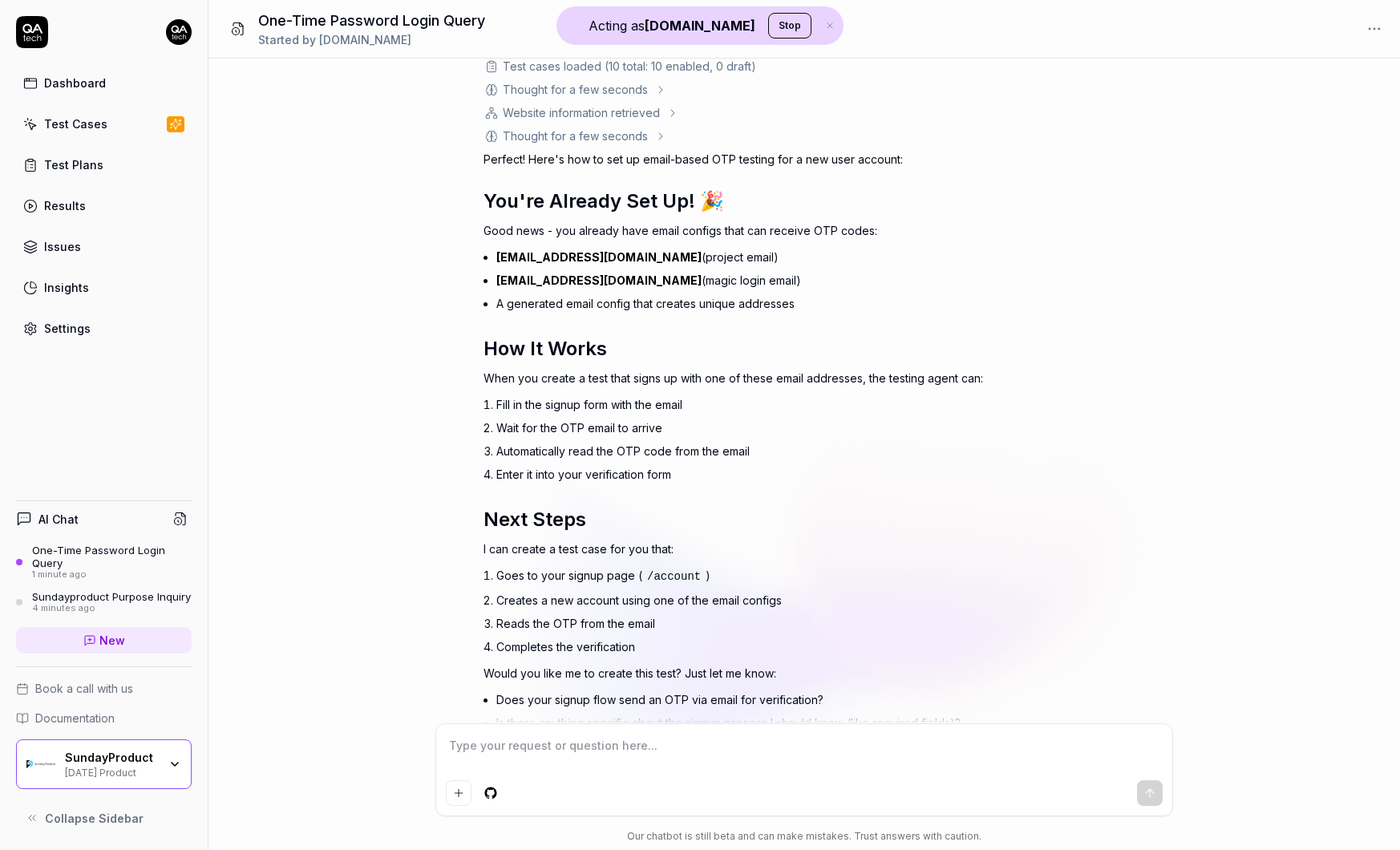
drag, startPoint x: 494, startPoint y: 281, endPoint x: 817, endPoint y: 290, distance: 323.1
click at [817, 290] on div "Perfect! Here's how to set up email-based OTP testing for a new user account: Y…" at bounding box center [764, 442] width 561 height 584
click at [817, 290] on li "magic-login-owdzbc@qatech.email (magic login email)" at bounding box center [771, 280] width 549 height 23
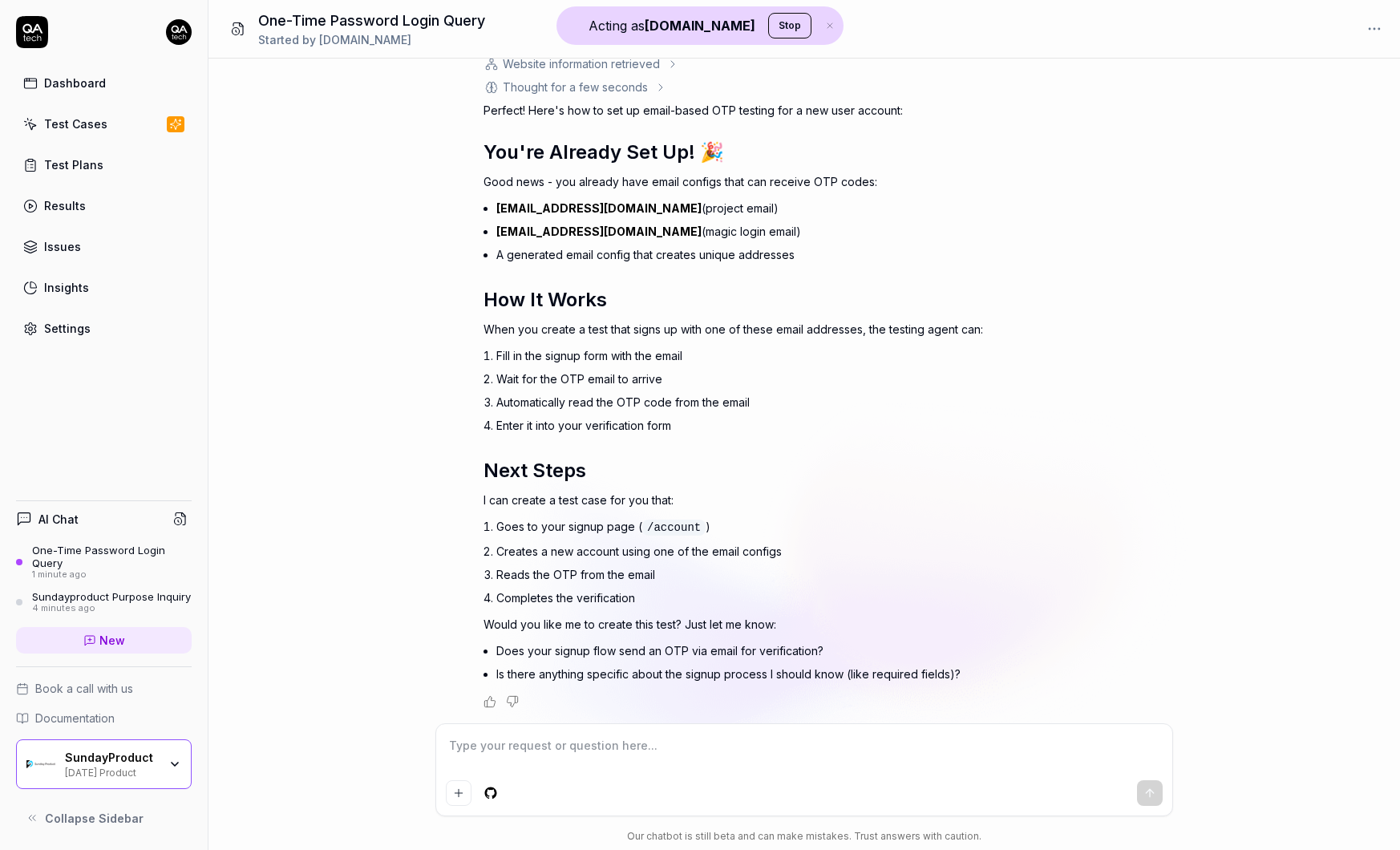
click at [523, 760] on textarea at bounding box center [804, 755] width 717 height 40
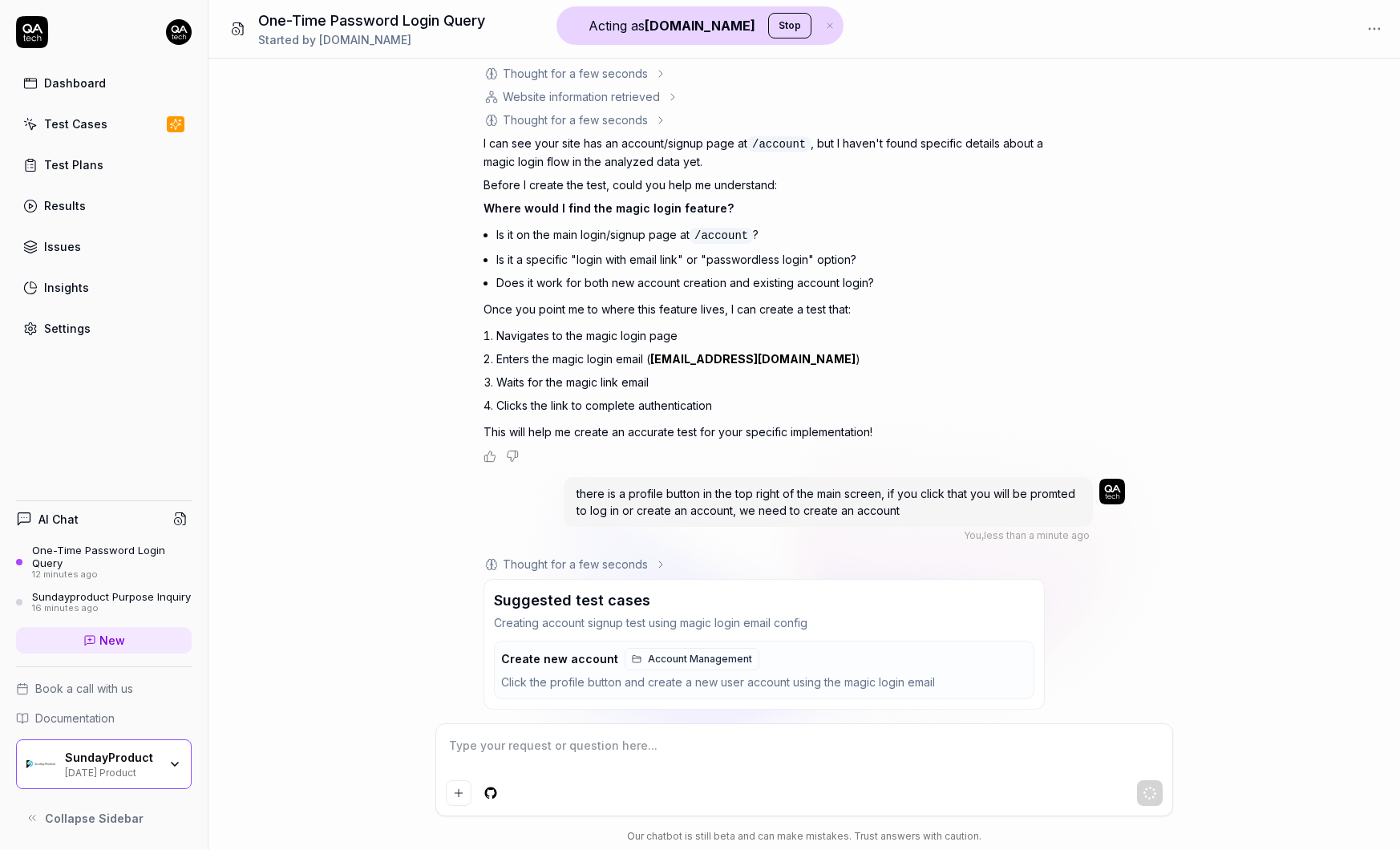
scroll to position [1386, 0]
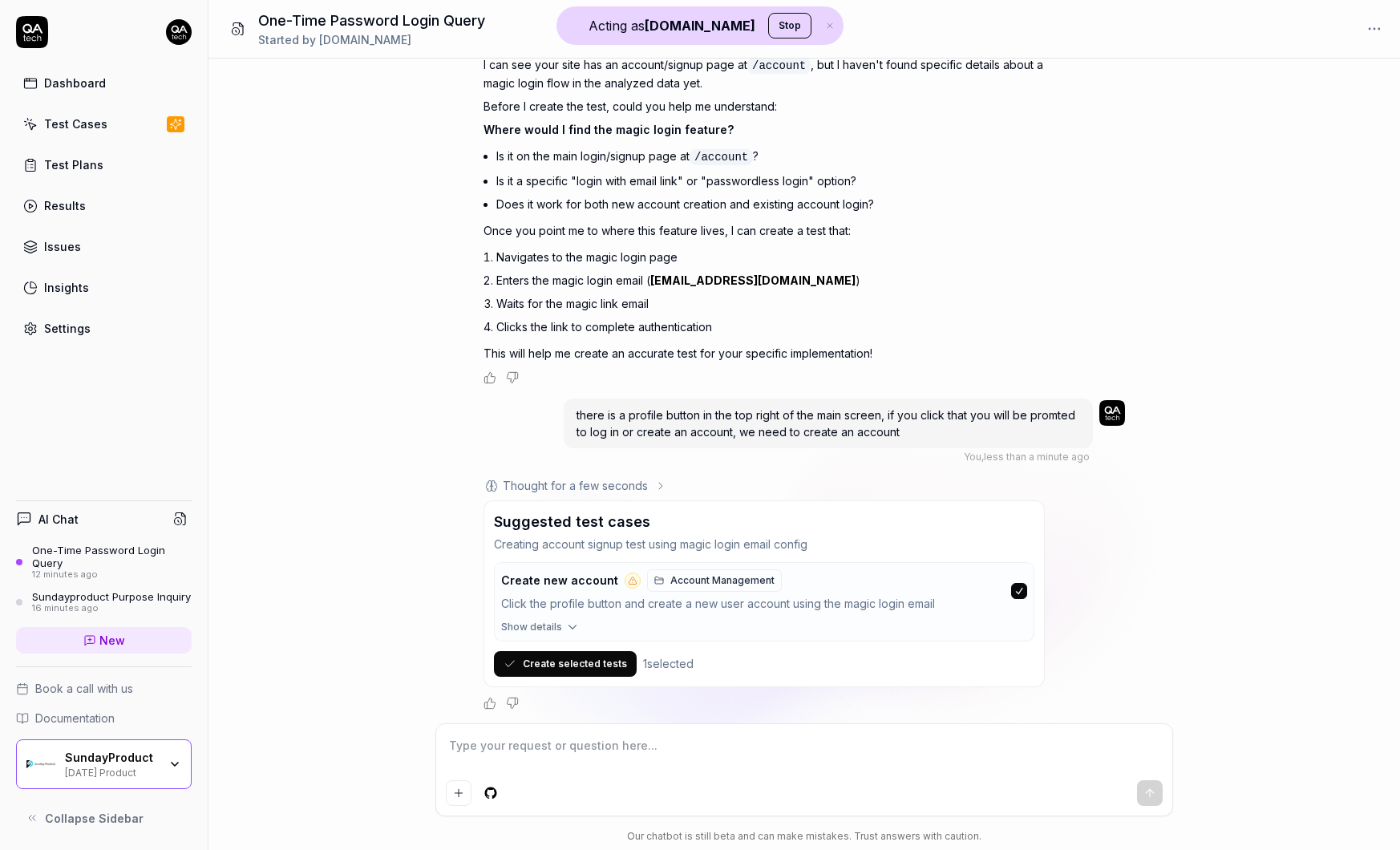
click at [576, 661] on button "Create selected tests" at bounding box center [565, 665] width 143 height 26
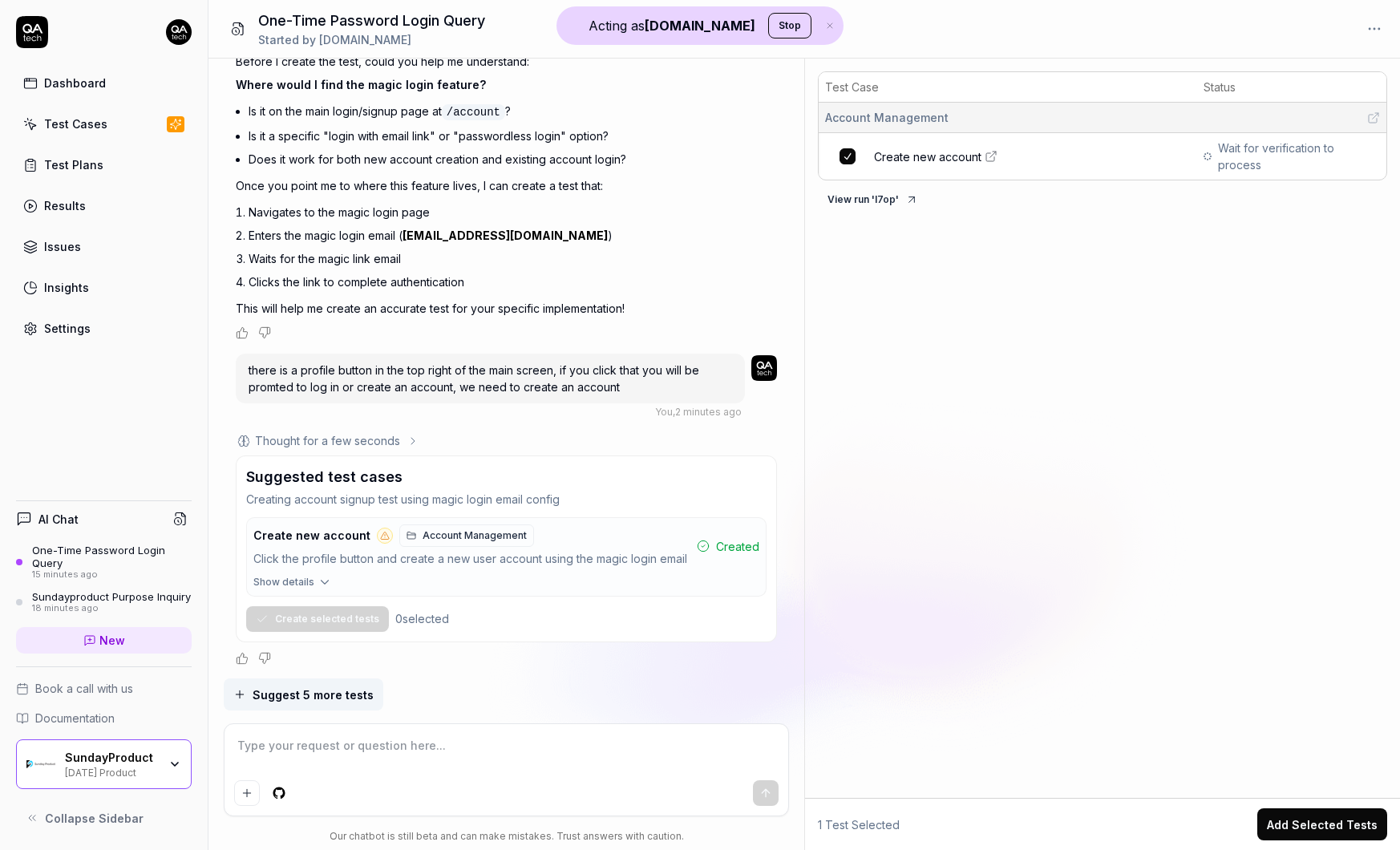
click at [949, 159] on span "Create new account" at bounding box center [928, 157] width 107 height 17
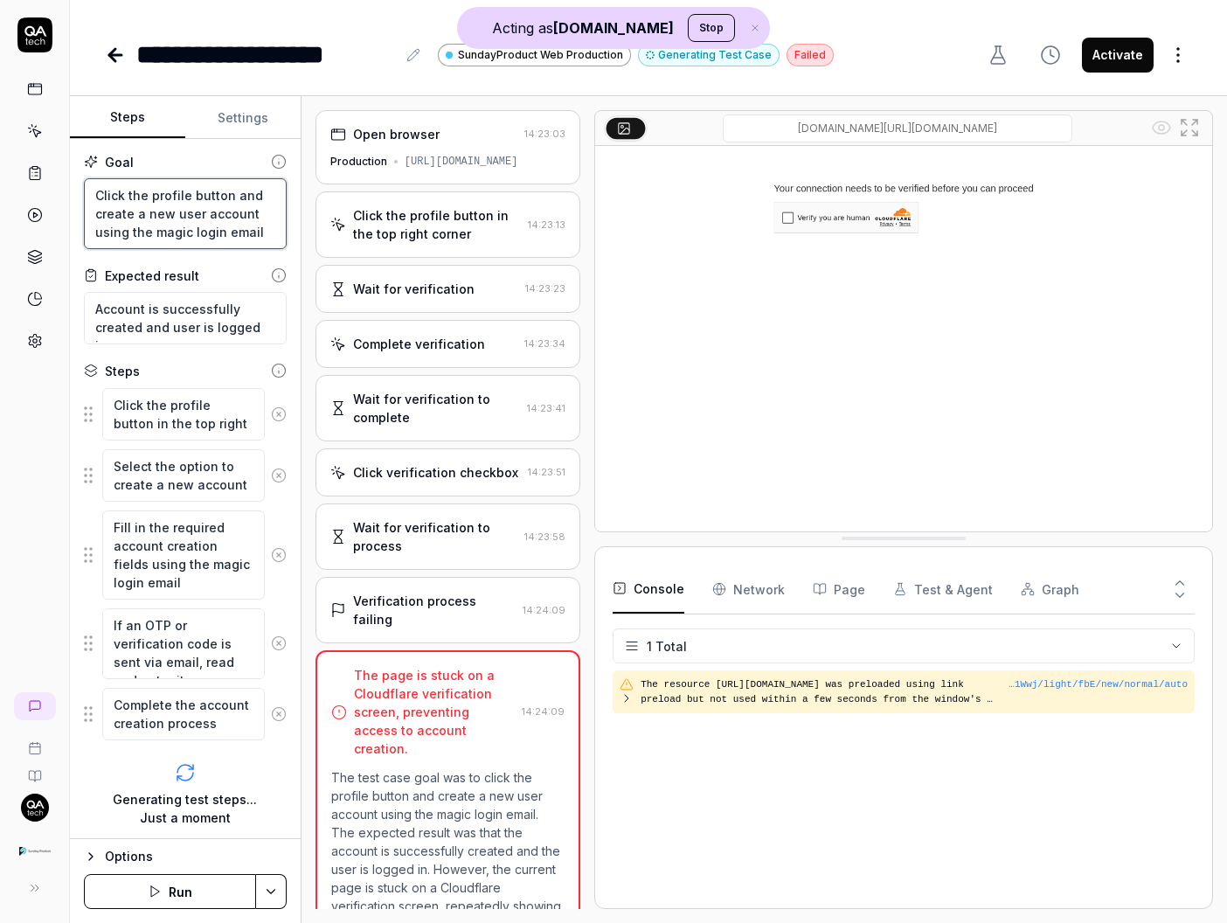
drag, startPoint x: 97, startPoint y: 198, endPoint x: 267, endPoint y: 234, distance: 174.3
click at [267, 234] on textarea "Click the profile button and create a new user account using the magic login em…" at bounding box center [185, 213] width 203 height 71
click at [476, 159] on div "[URL][DOMAIN_NAME]" at bounding box center [462, 162] width 114 height 16
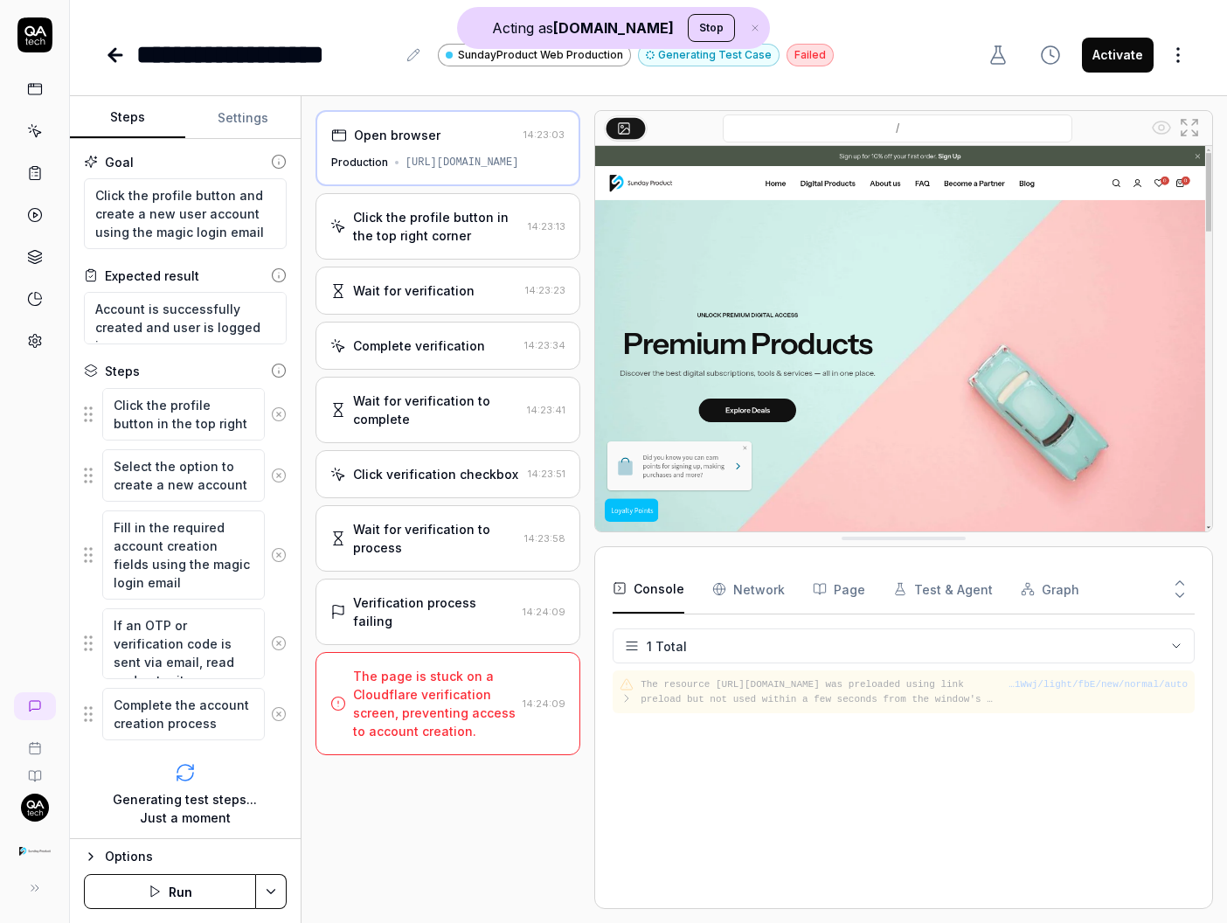
click at [470, 239] on div "Click the profile button in the top right corner" at bounding box center [437, 226] width 168 height 37
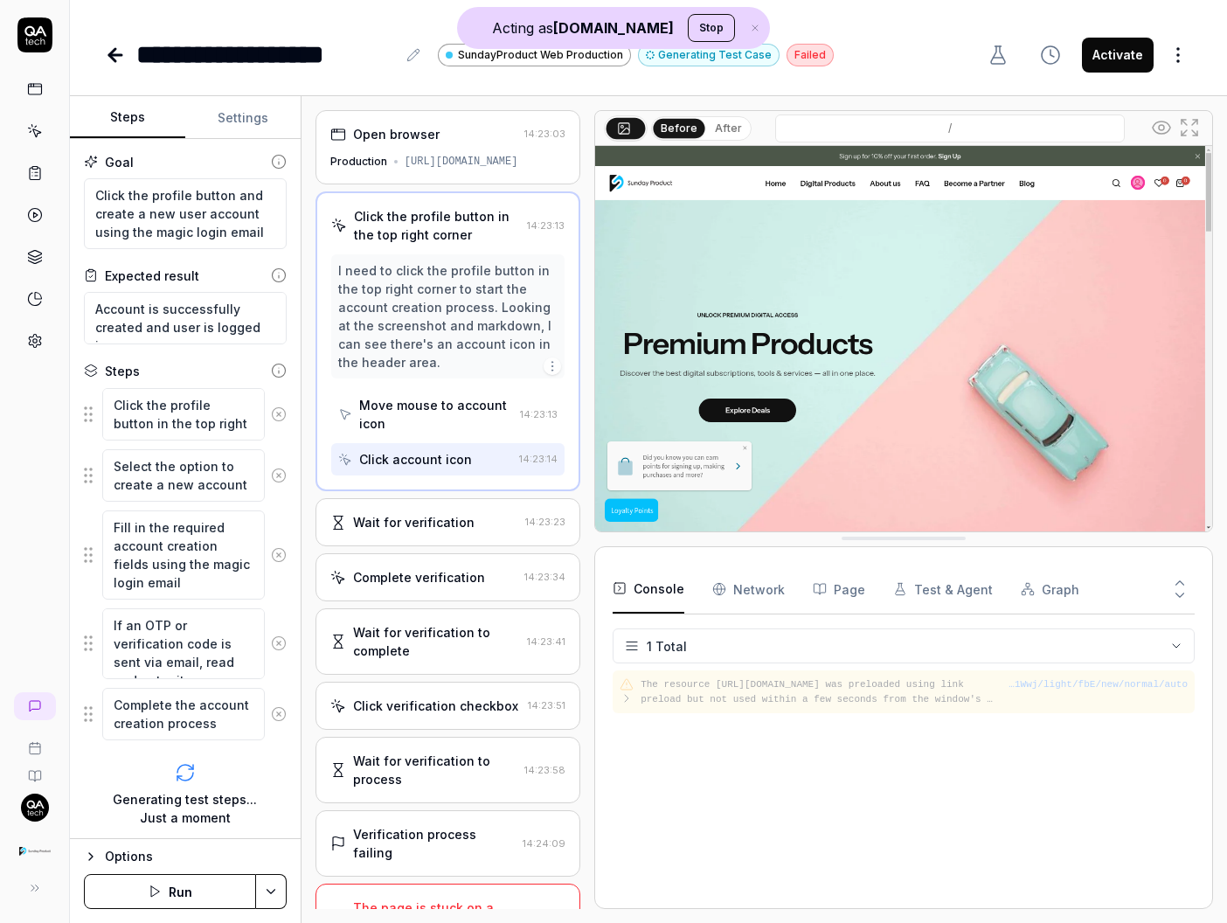
click at [441, 530] on div "Wait for verification" at bounding box center [413, 522] width 121 height 18
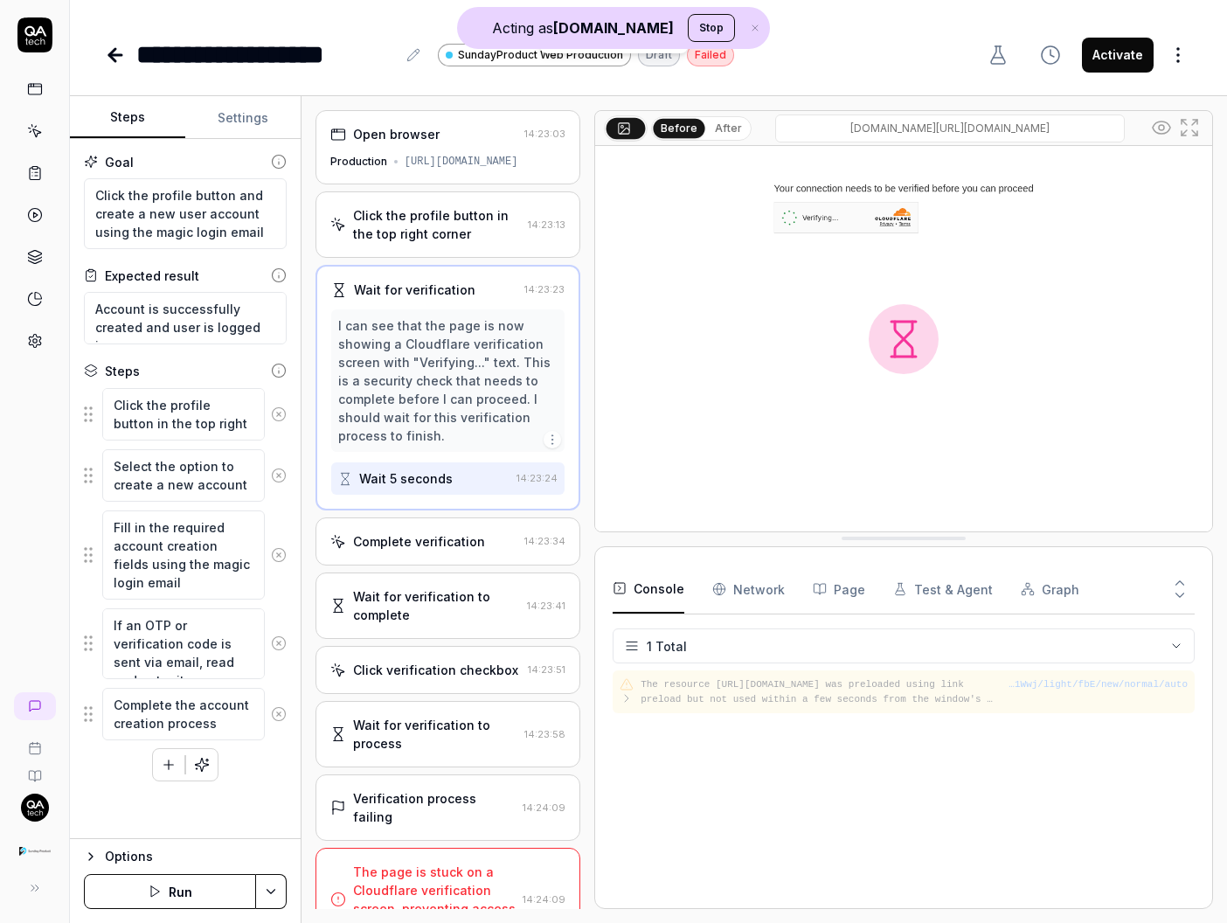
click at [435, 554] on div "Complete verification 14:23:34" at bounding box center [448, 541] width 265 height 48
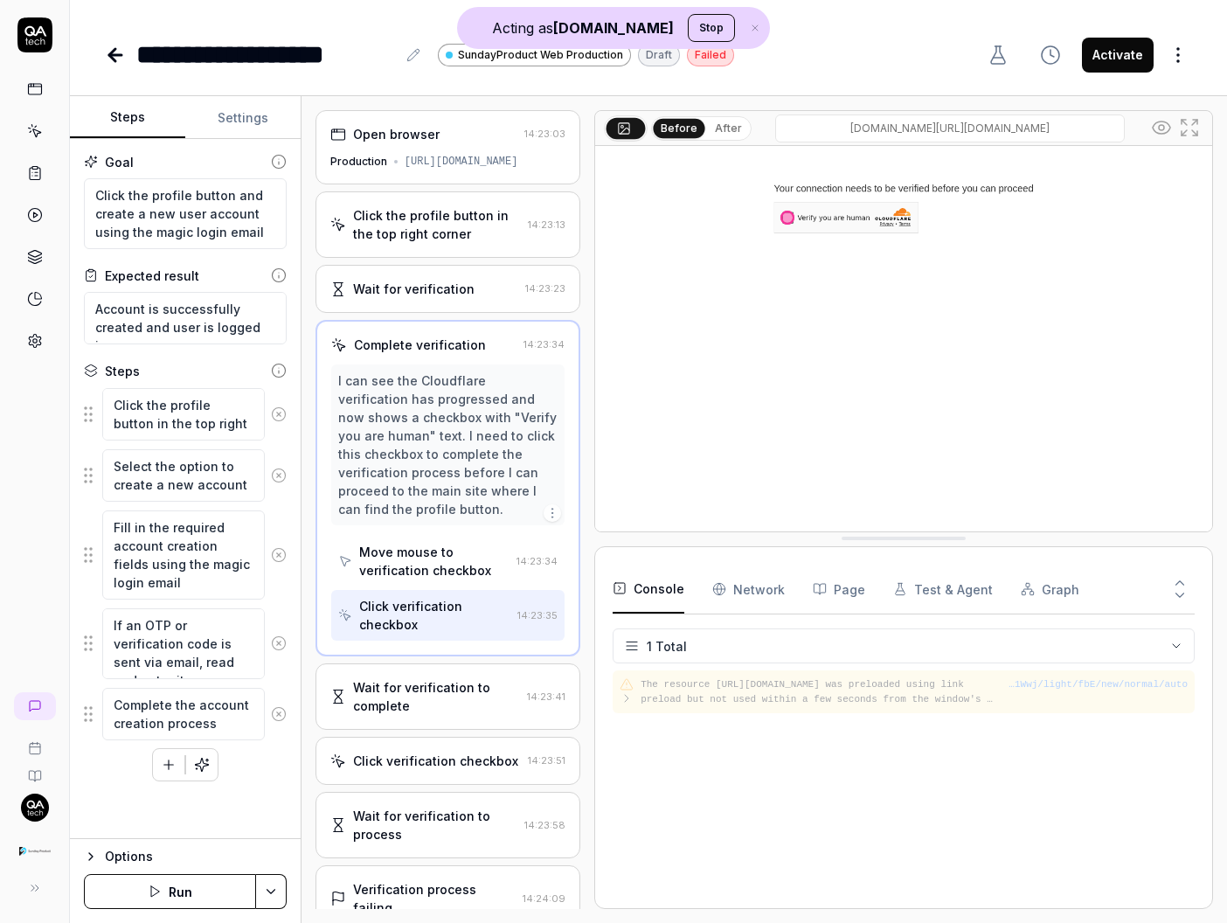
click at [442, 711] on div "Wait for verification to complete" at bounding box center [436, 696] width 167 height 37
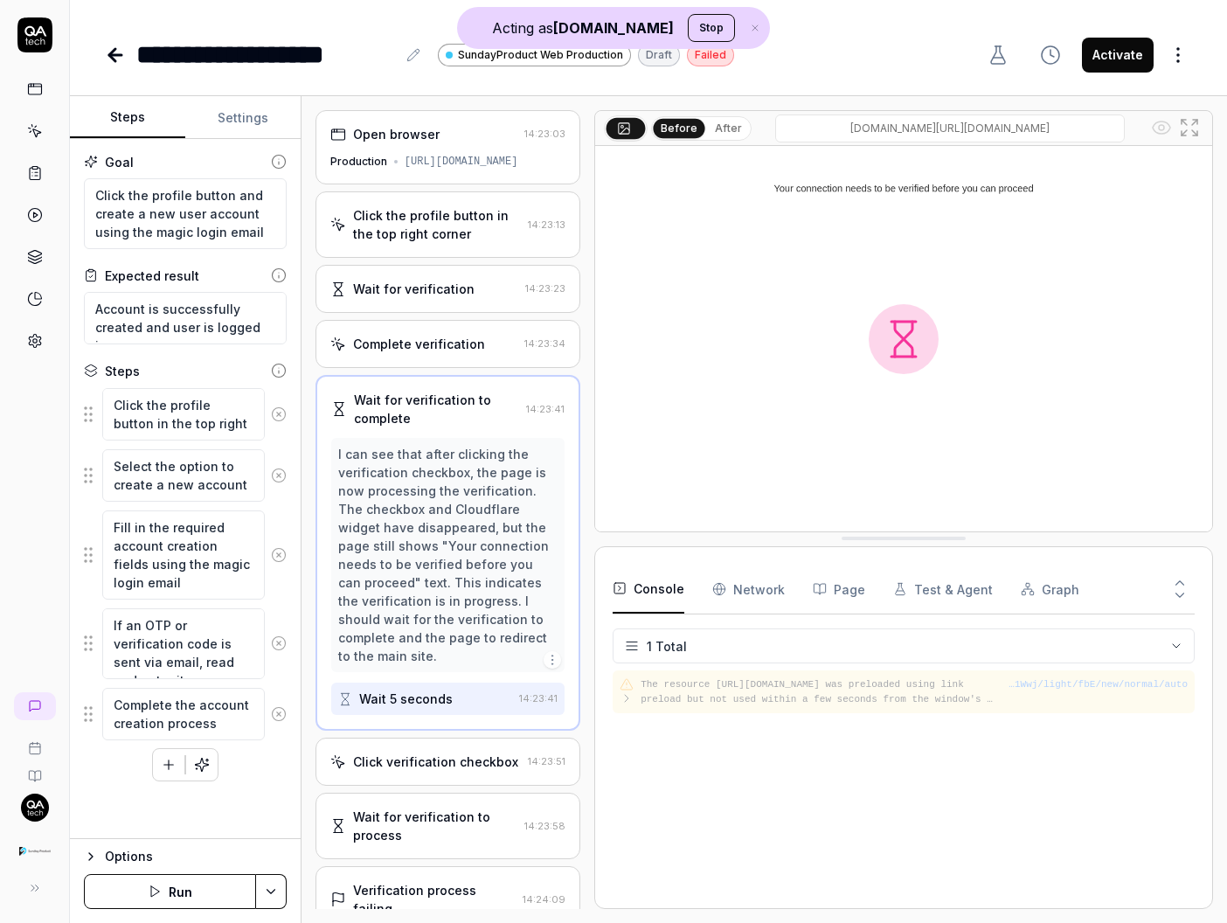
click at [458, 752] on div "Click verification checkbox" at bounding box center [435, 761] width 165 height 18
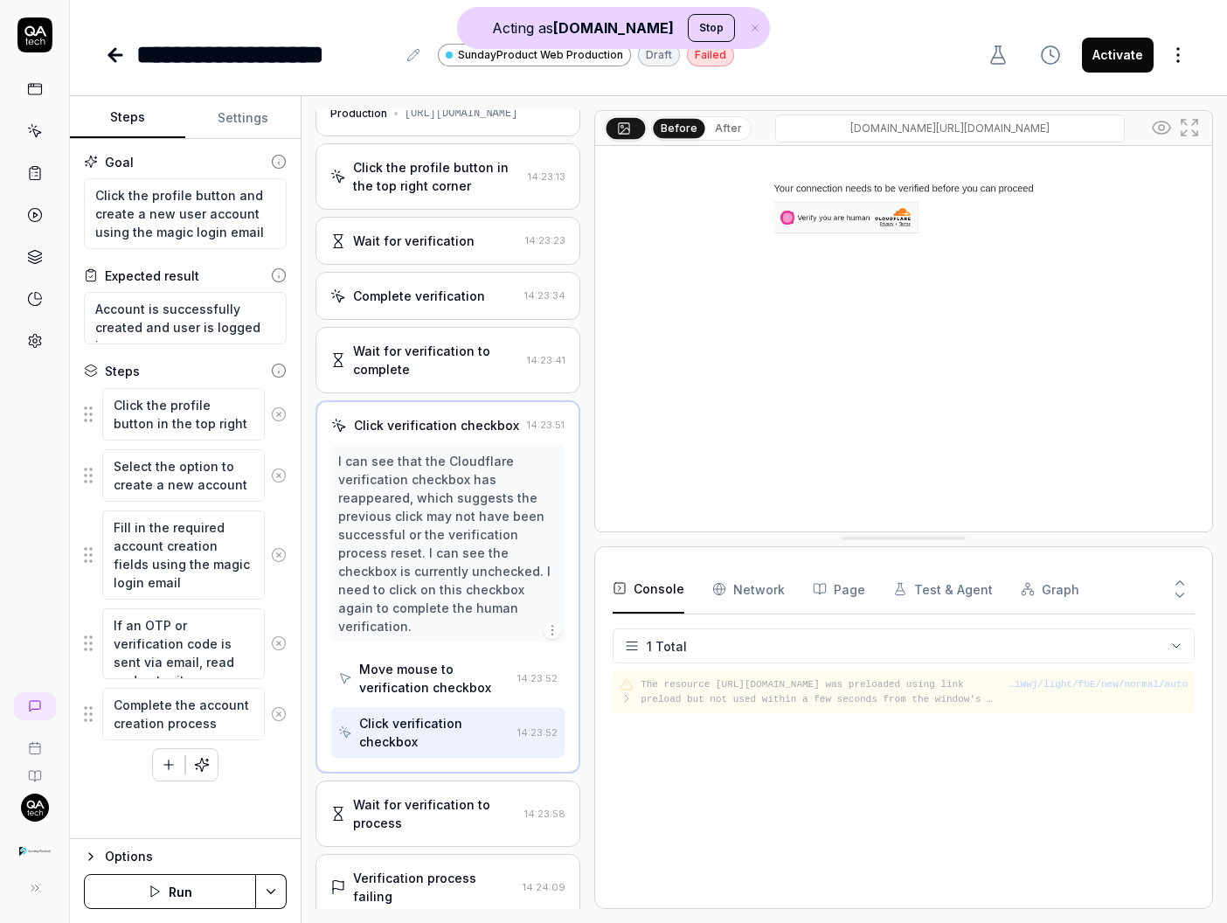
scroll to position [59, 0]
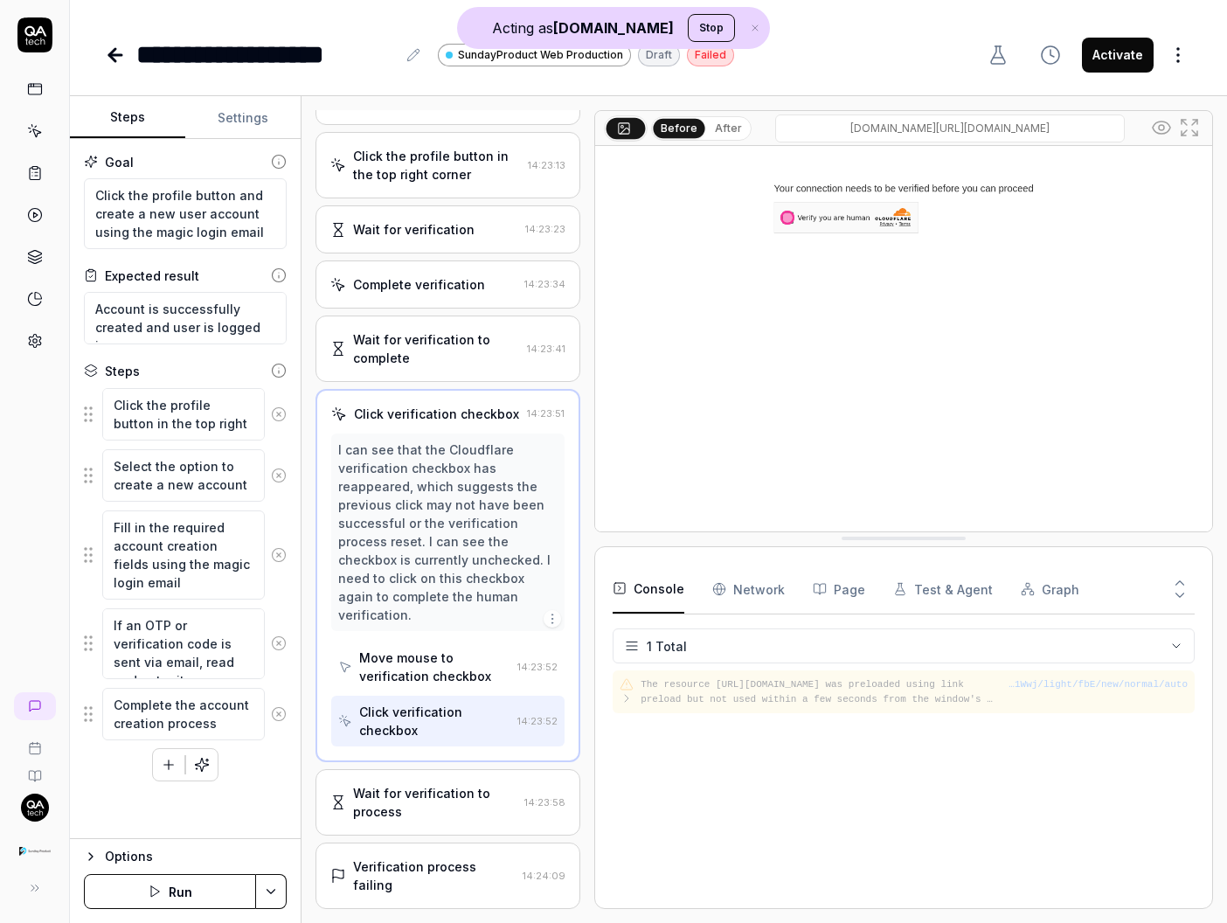
click at [442, 784] on div "Wait for verification to process" at bounding box center [435, 802] width 164 height 37
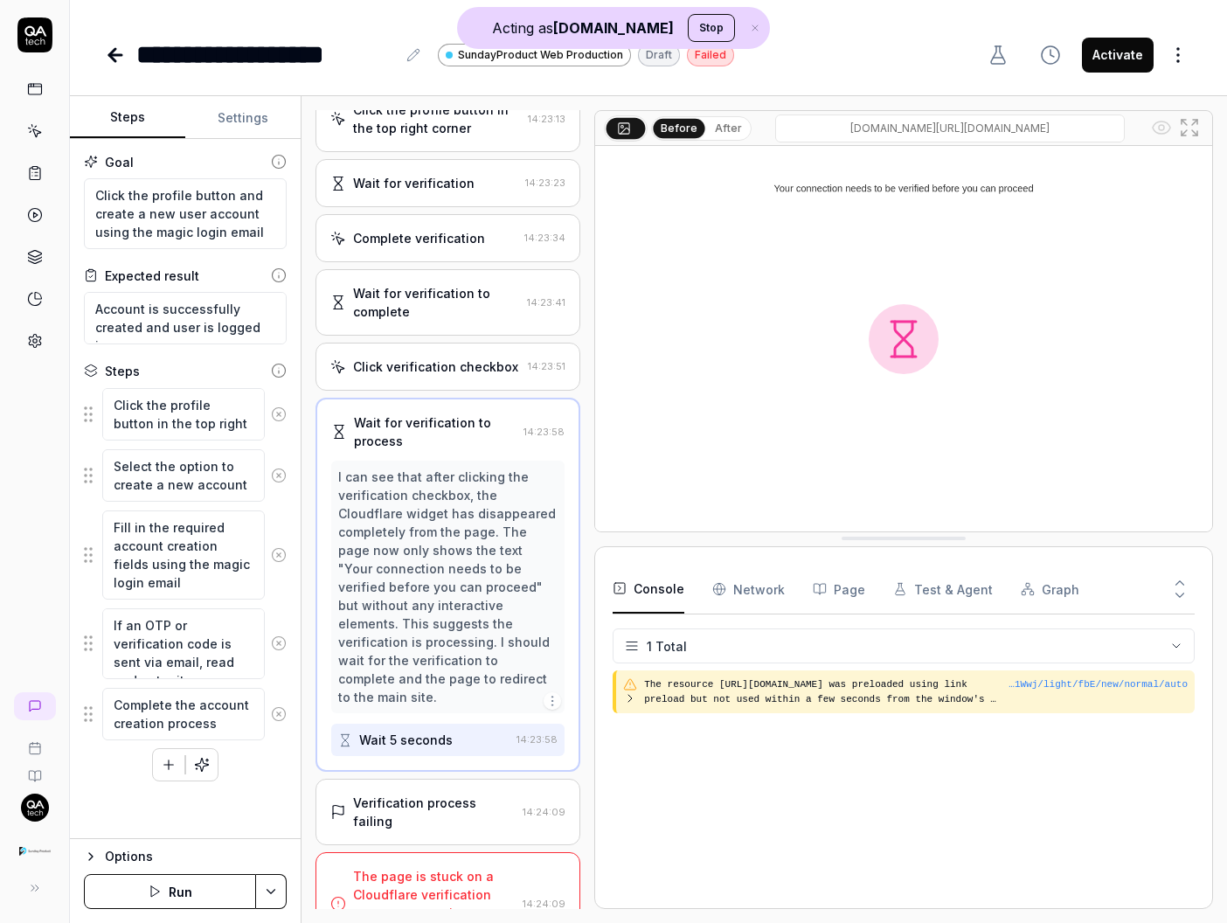
scroll to position [115, 0]
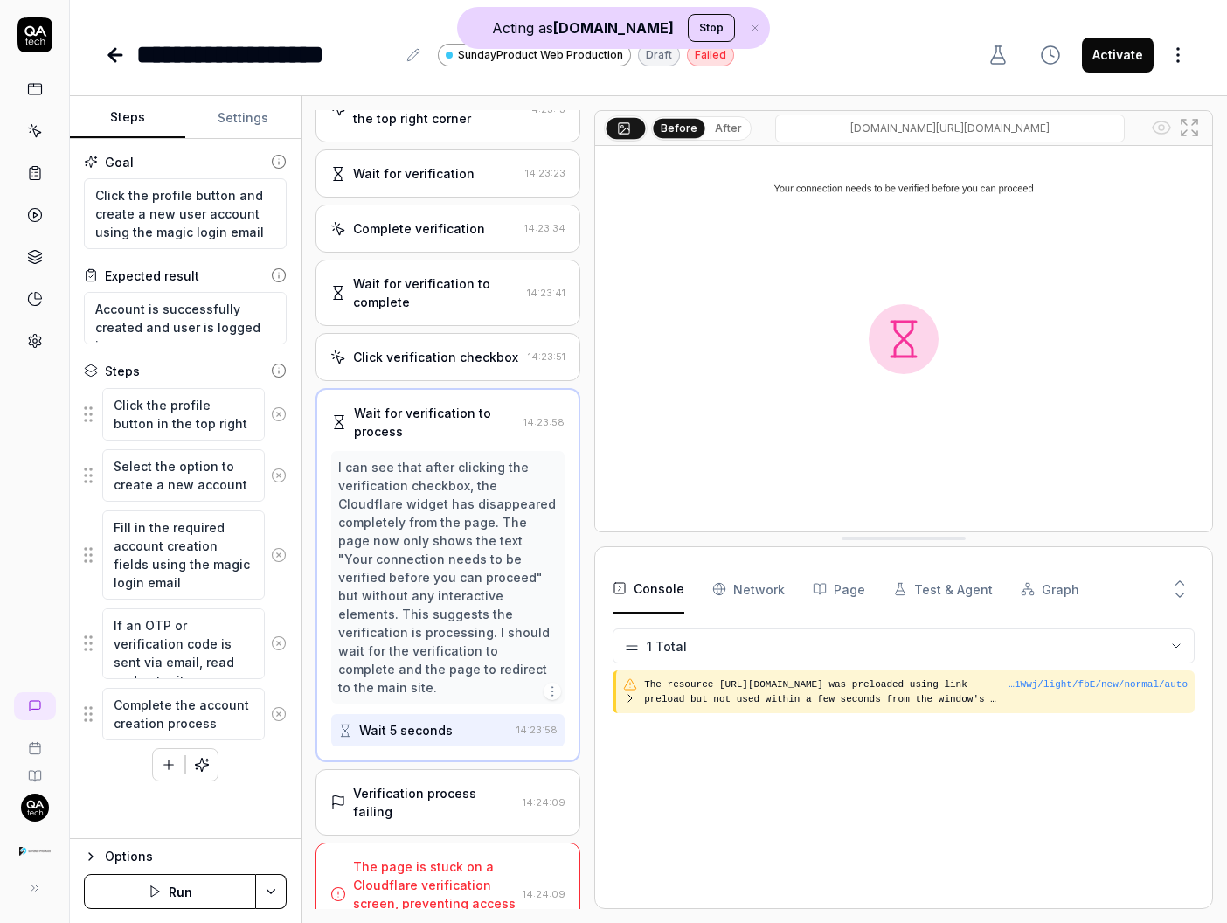
click at [437, 784] on div "Verification process failing" at bounding box center [434, 802] width 163 height 37
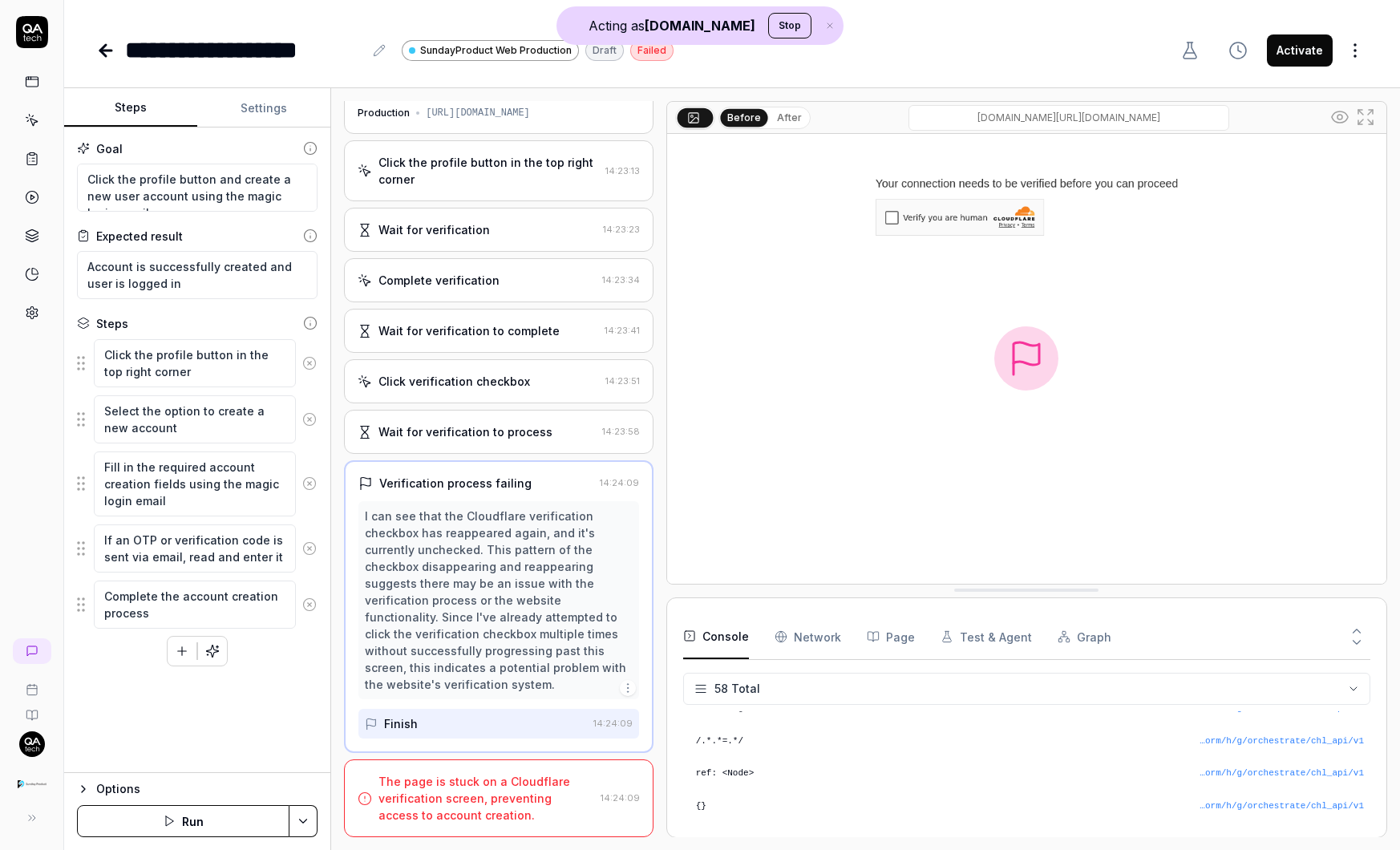
scroll to position [1887, 0]
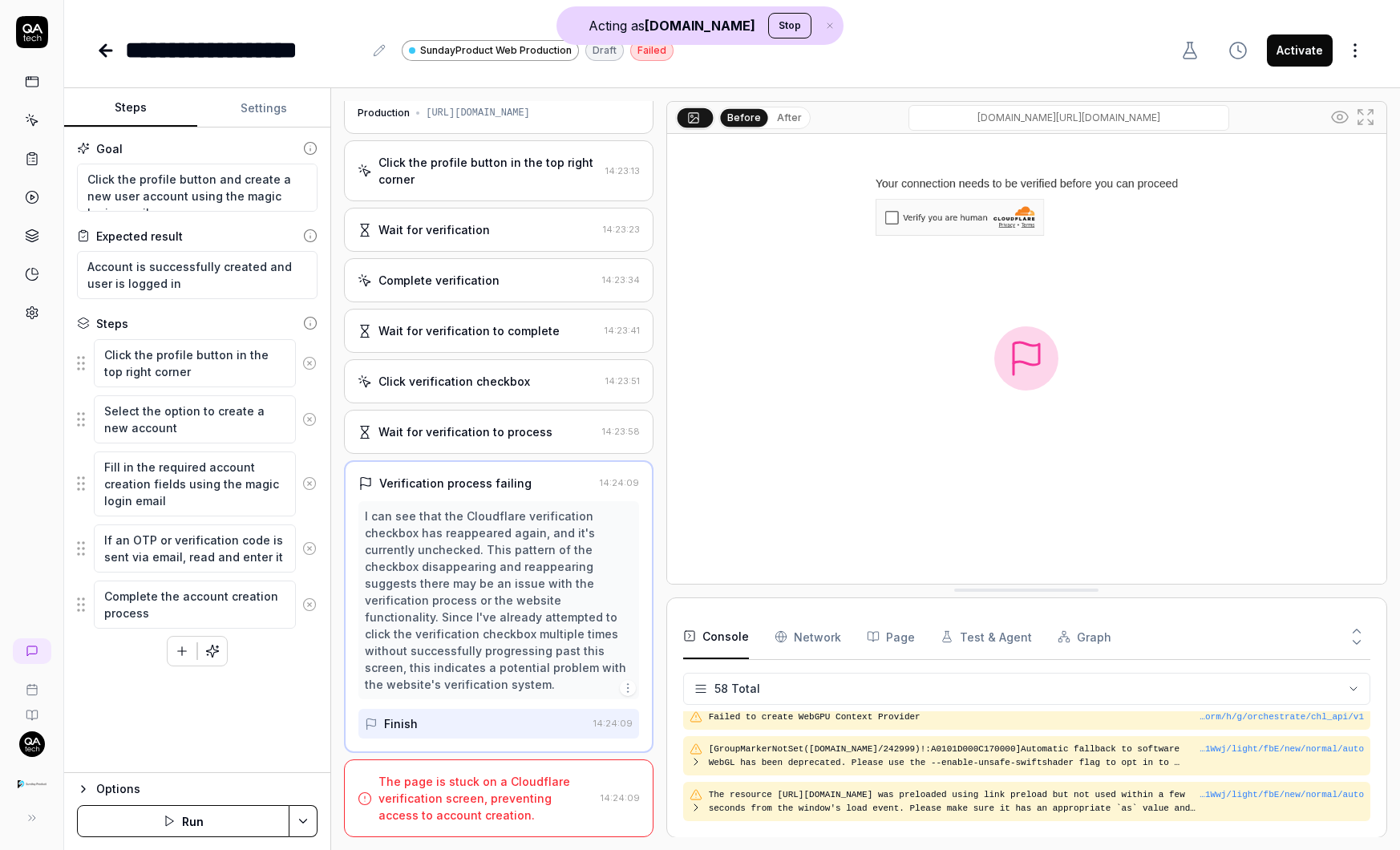
click at [28, 312] on icon at bounding box center [32, 313] width 11 height 12
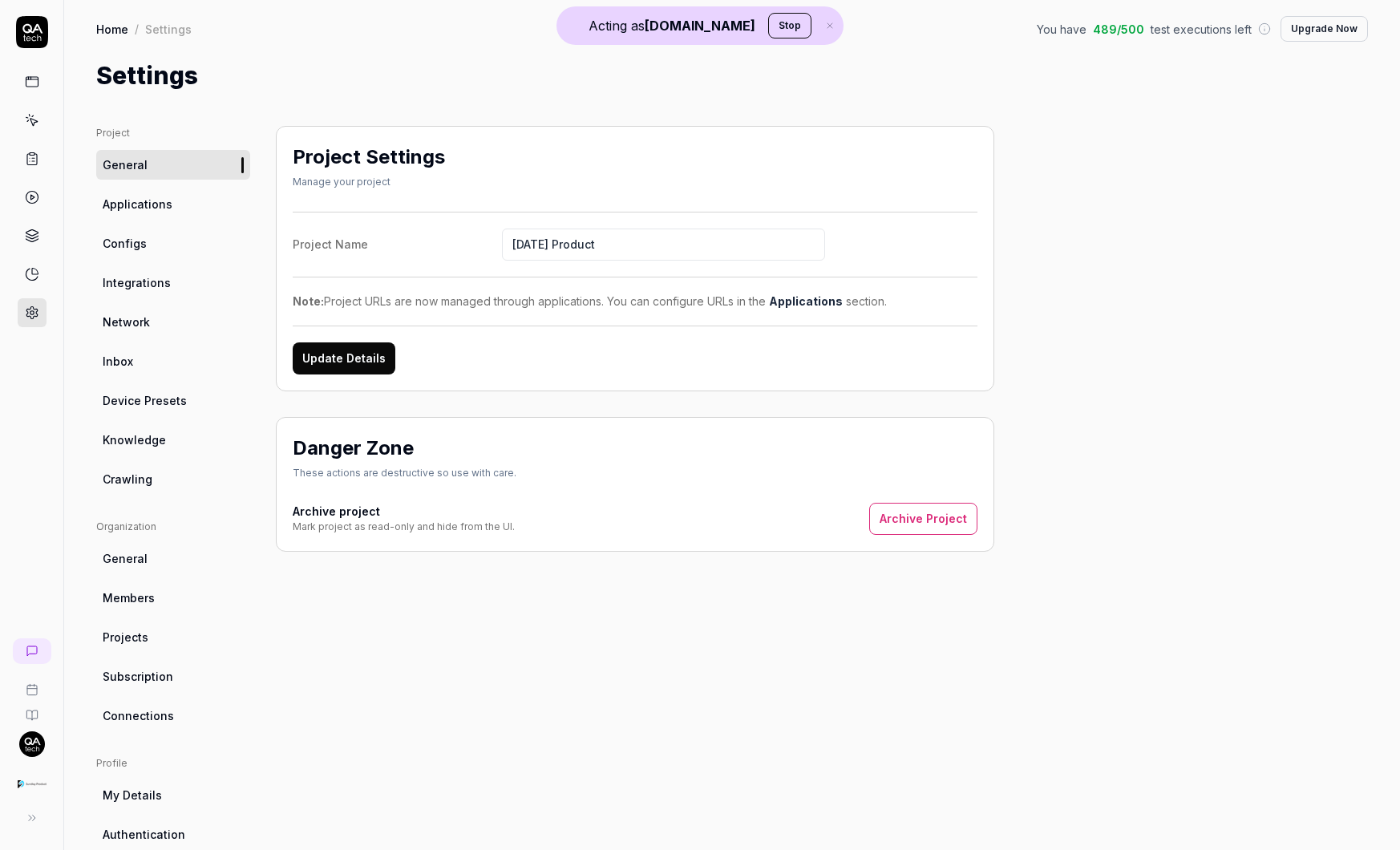
click at [144, 315] on span "Network" at bounding box center [127, 322] width 48 height 17
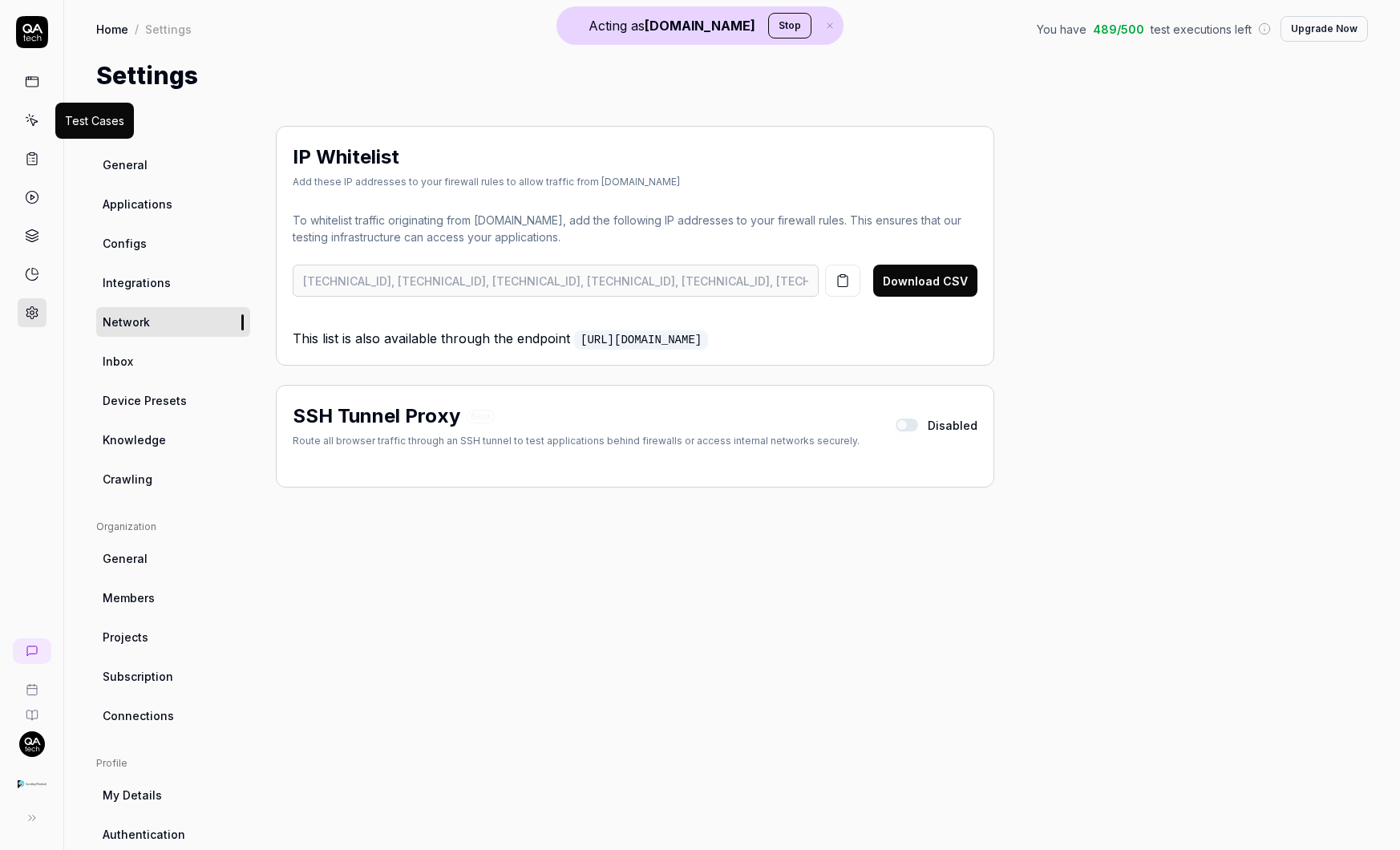
click at [35, 116] on icon at bounding box center [32, 120] width 15 height 15
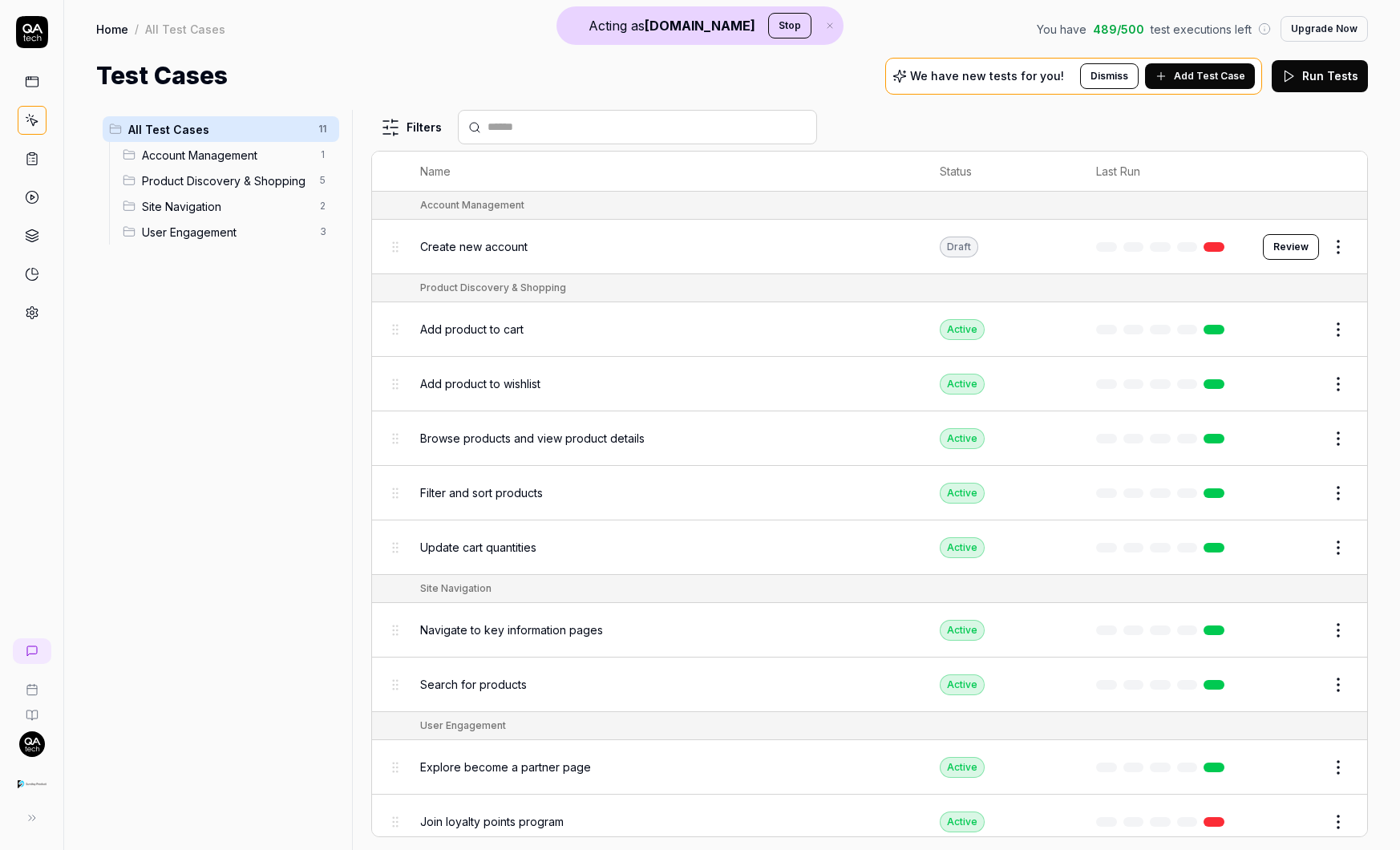
click at [1125, 244] on html "Acting as [DOMAIN_NAME] Stop Home / All Test Cases You have 489 / 500 test exec…" at bounding box center [700, 425] width 1400 height 850
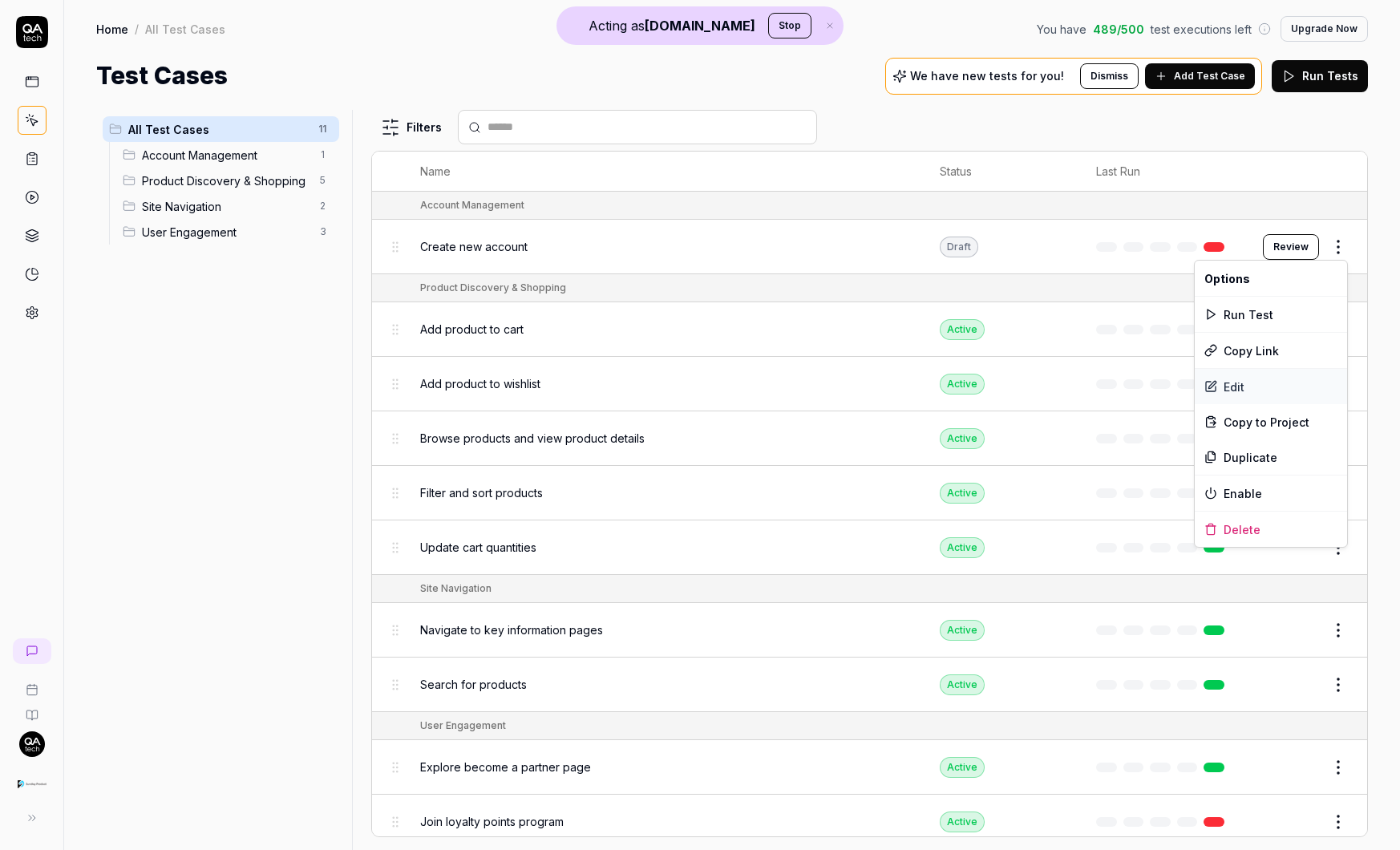
click at [1125, 394] on div "Edit" at bounding box center [1271, 386] width 152 height 35
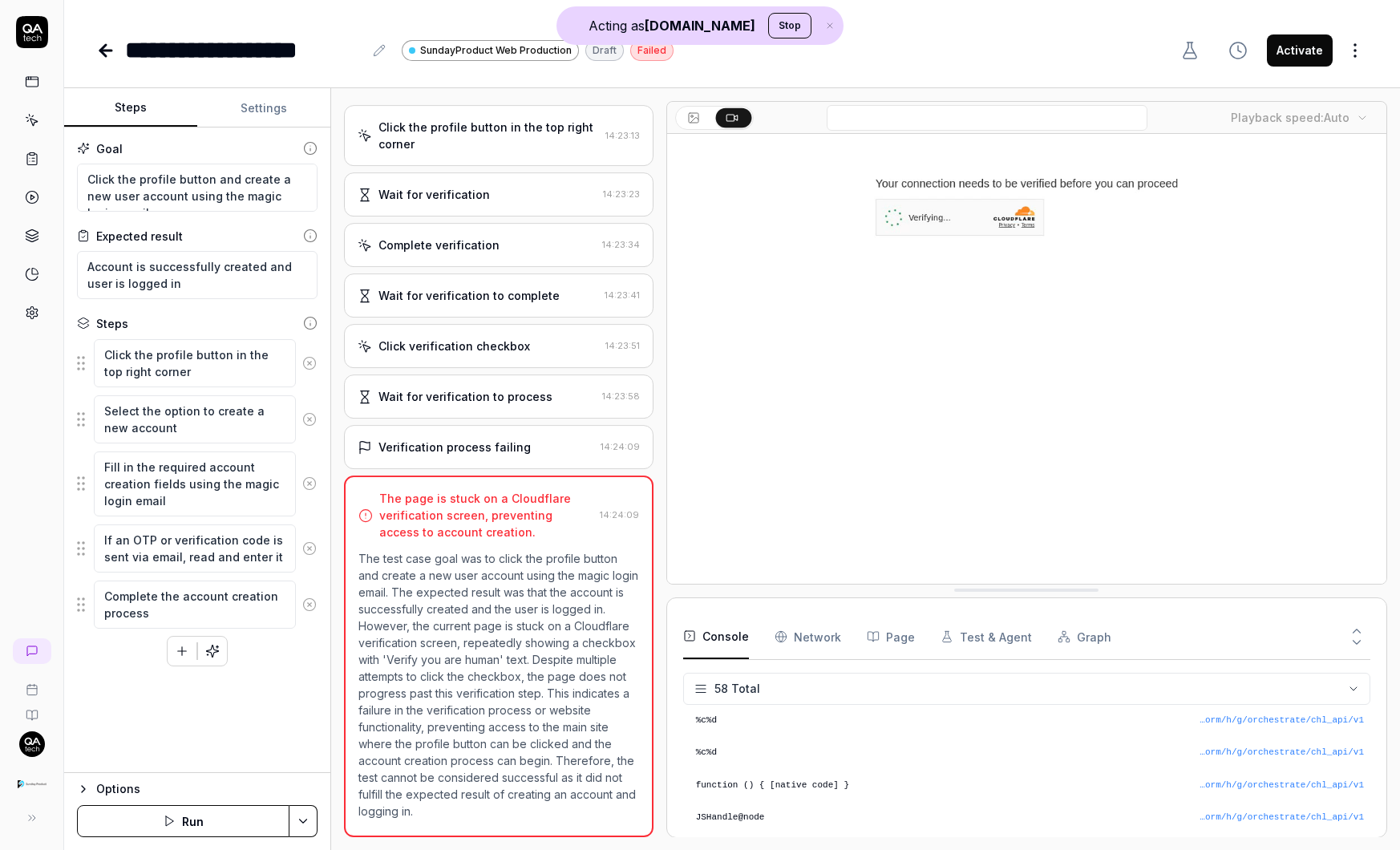
scroll to position [71, 0]
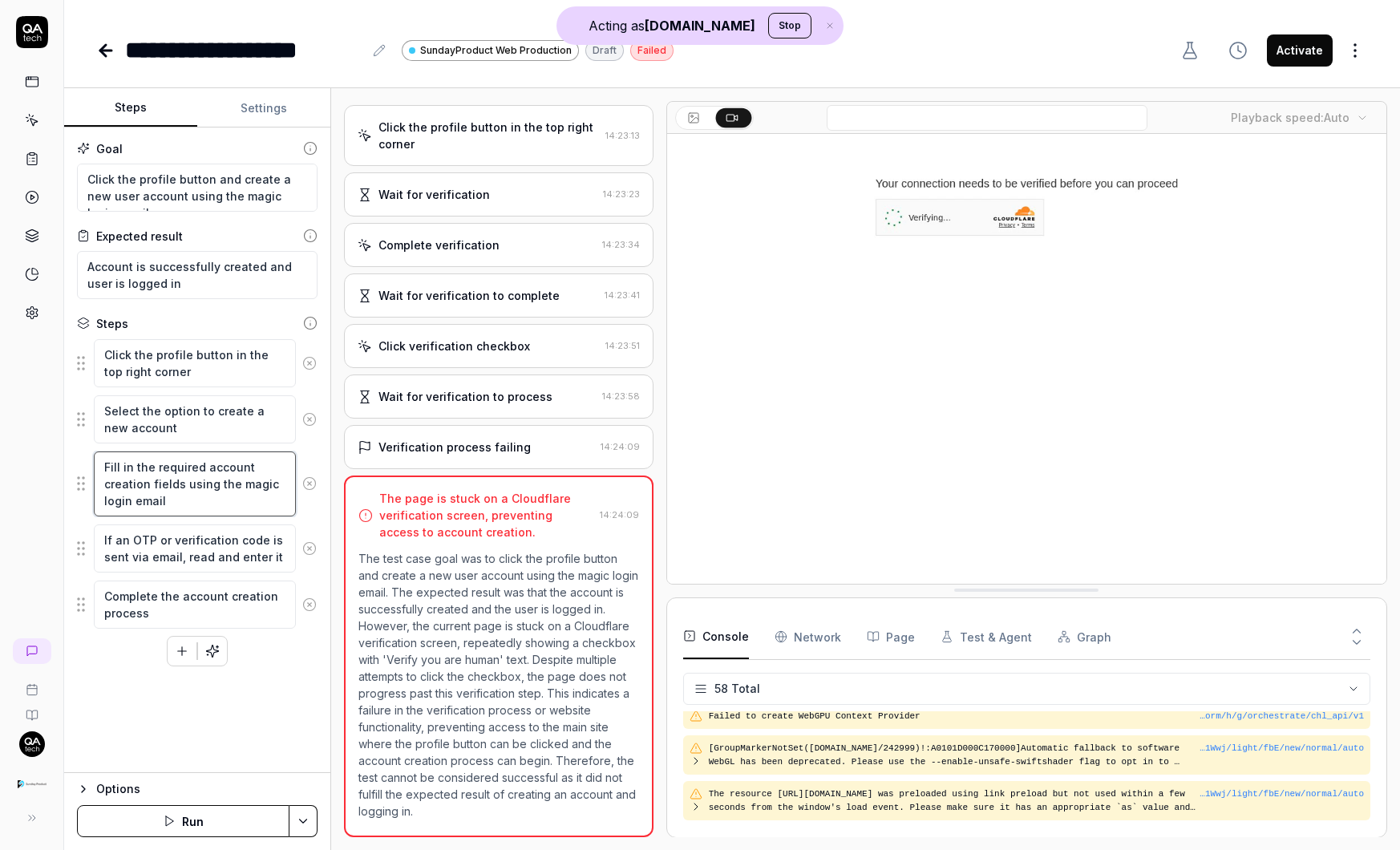
click at [175, 485] on textarea "Fill in the required account creation fields using the magic login email" at bounding box center [194, 484] width 202 height 65
click at [201, 505] on textarea "Fill in the required account creation fields using the magic login email" at bounding box center [194, 484] width 202 height 65
type textarea "*"
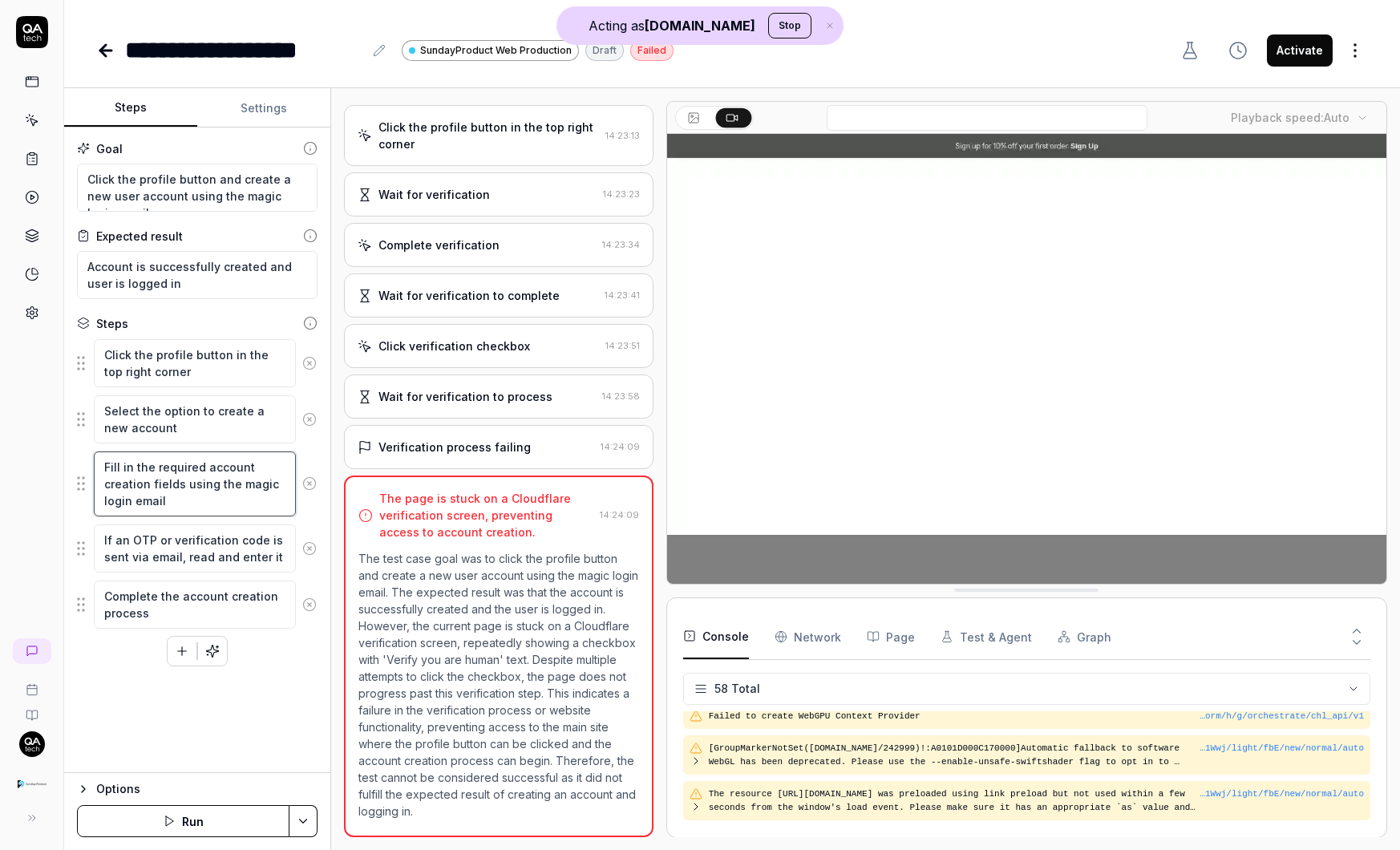
type textarea "Fill in the required account creation fields using the magic login emailf"
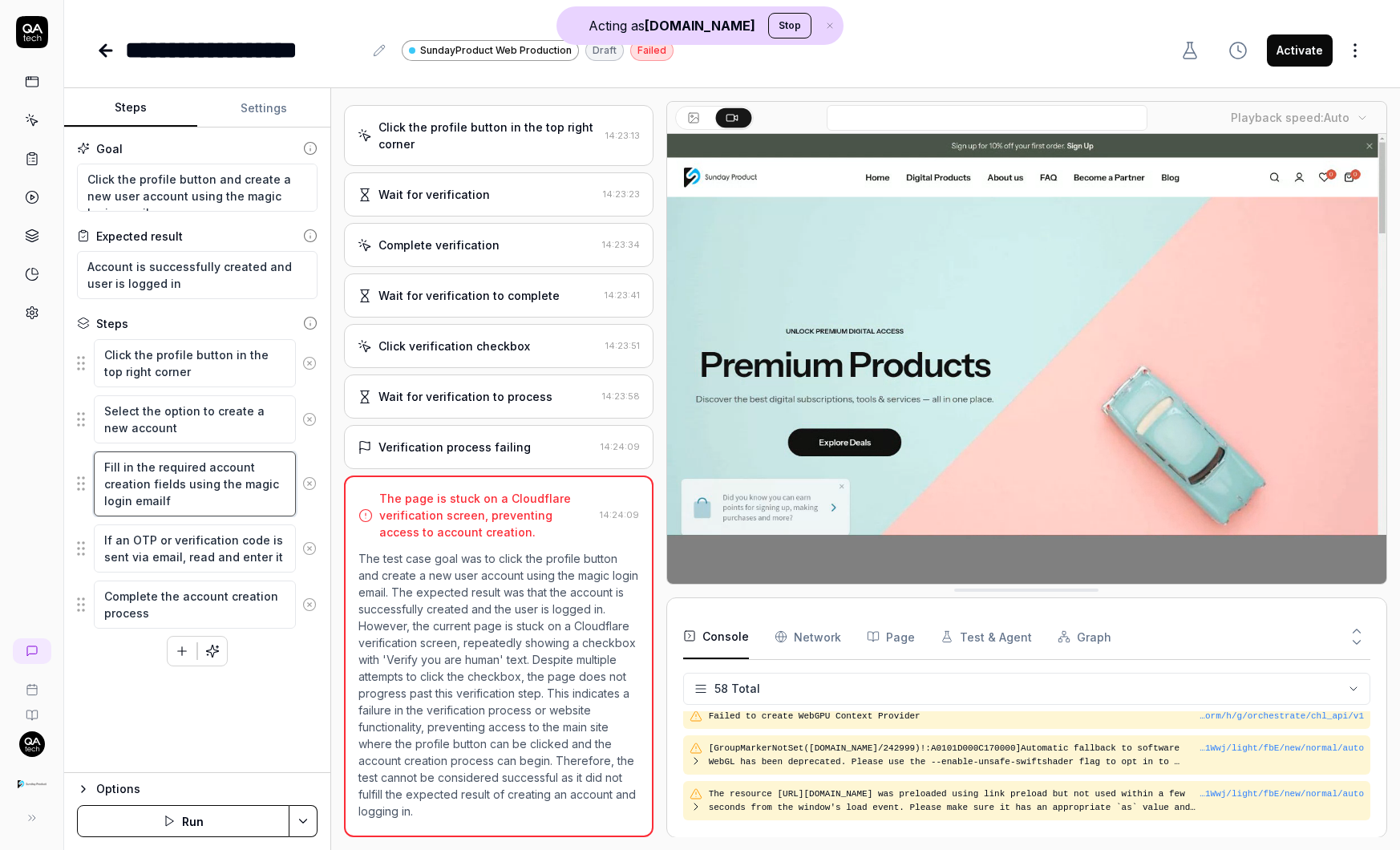
type textarea "*"
type textarea "Fill in the required account creation fields using the magic login emailfas"
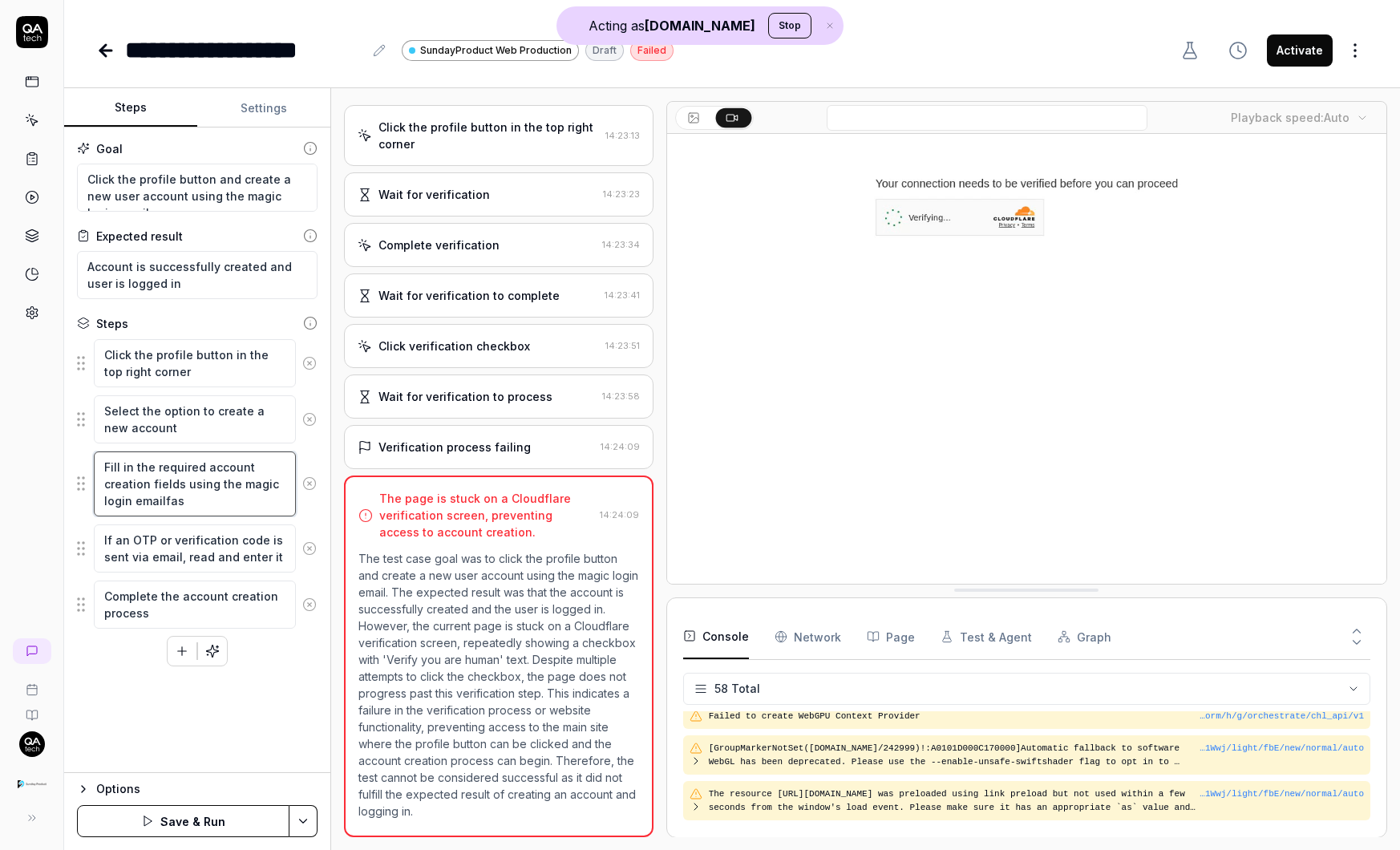
type textarea "*"
type textarea "Fill in the required account creation fields using the magic login emailfasd"
type textarea "*"
type textarea "Fill in the required account creation fields using the magic login emailfasdfsd"
type textarea "*"
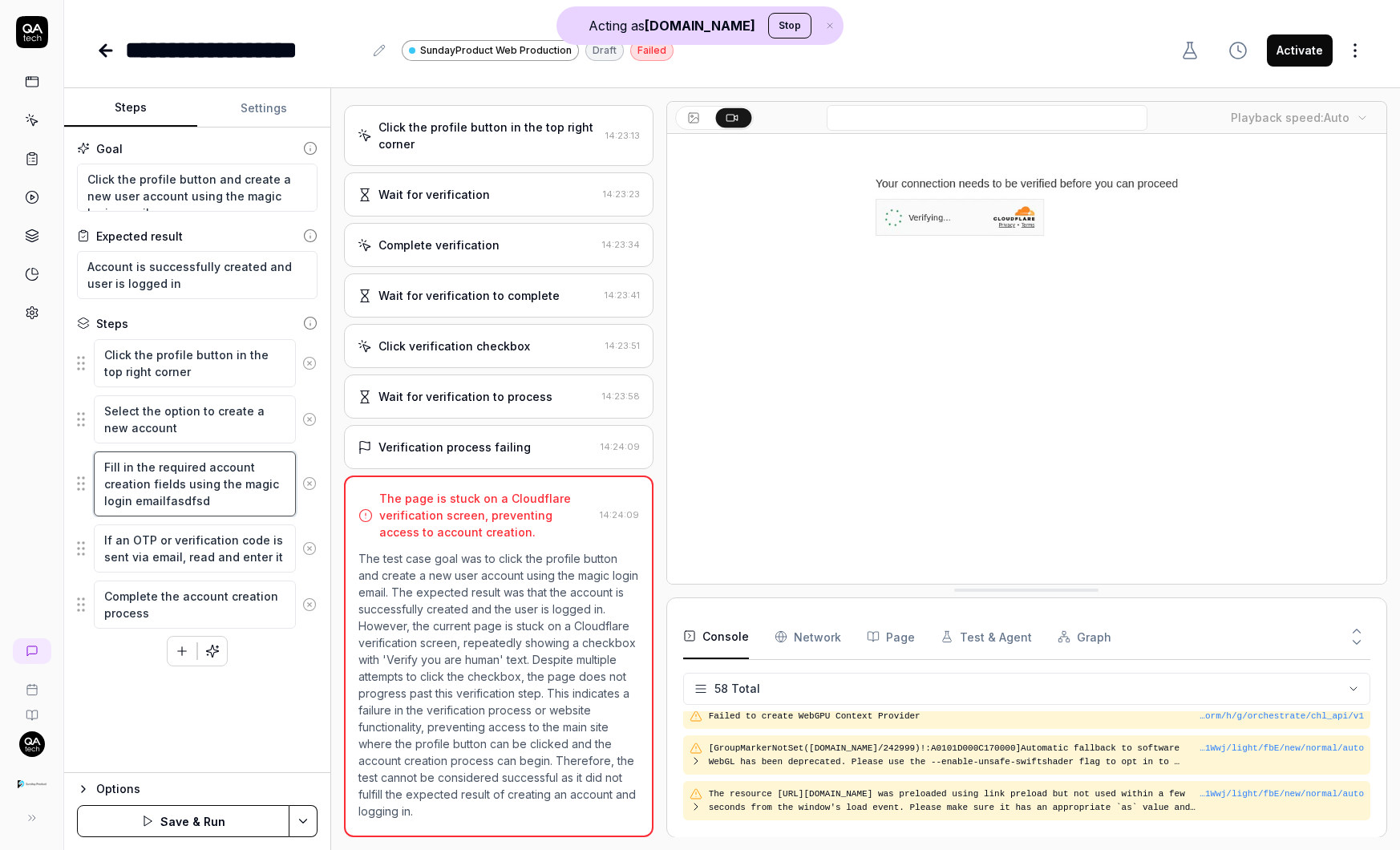
type textarea "Fill in the required account creation fields using the magic login emailfasdfs"
type textarea "*"
type textarea "Fill in the required account creation fields using the magic login emailfasdf"
type textarea "*"
type textarea "Fill in the required account creation fields using the magic login emailfasd"
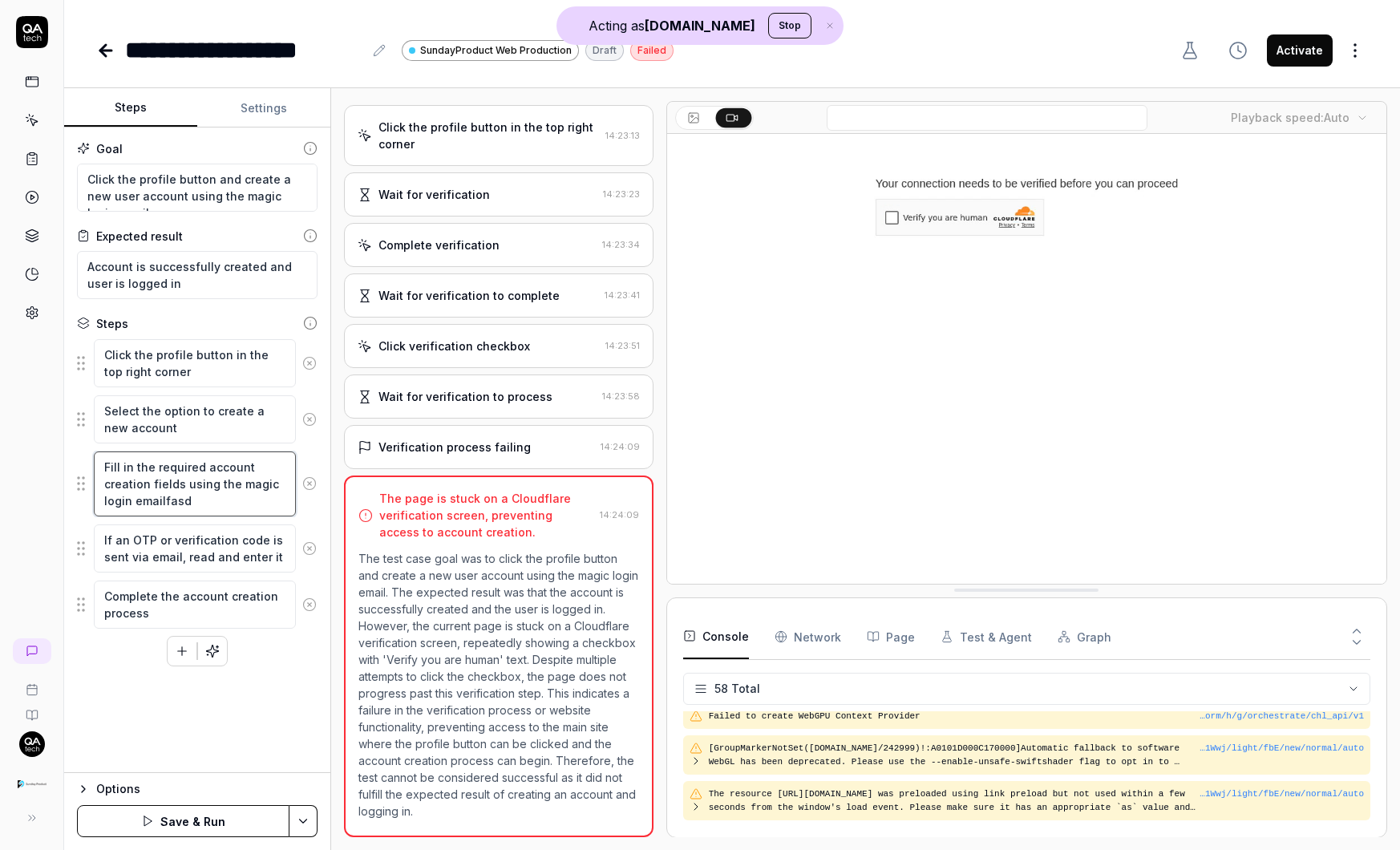
type textarea "*"
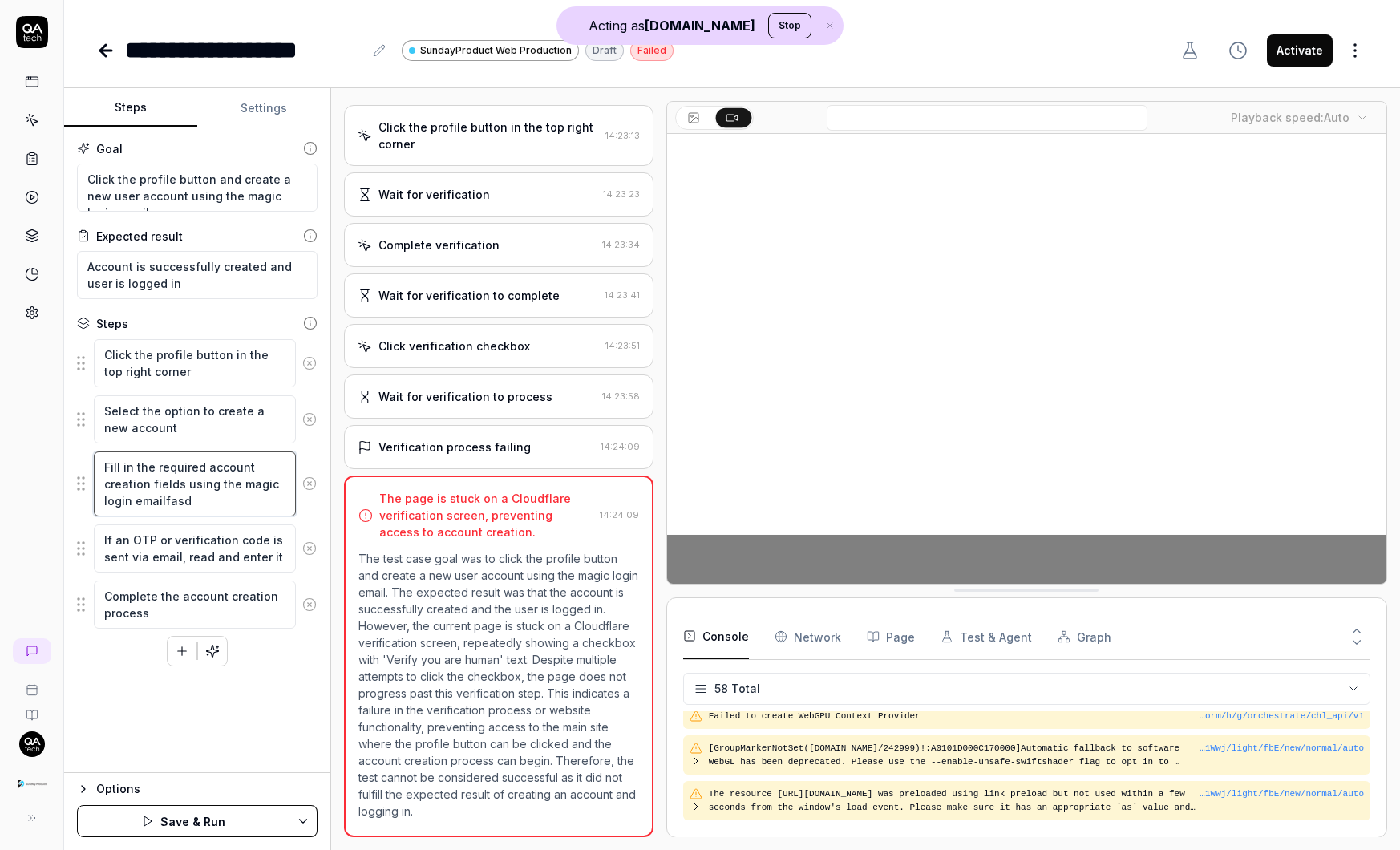
type textarea "Fill in the required account creation fields using the magic login emailfas"
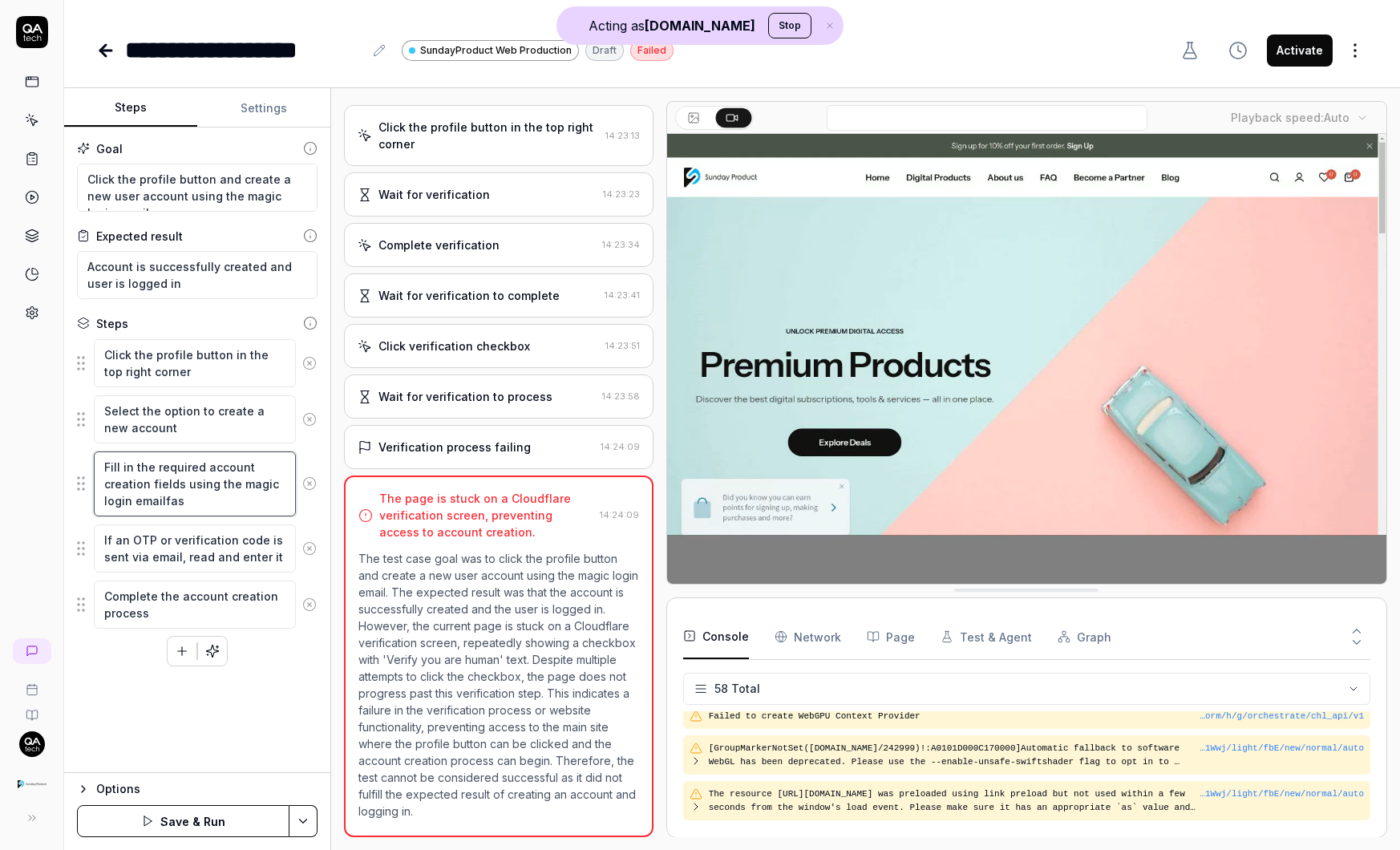
type textarea "*"
type textarea "Fill in the required account creation fields using the magic login emailfa"
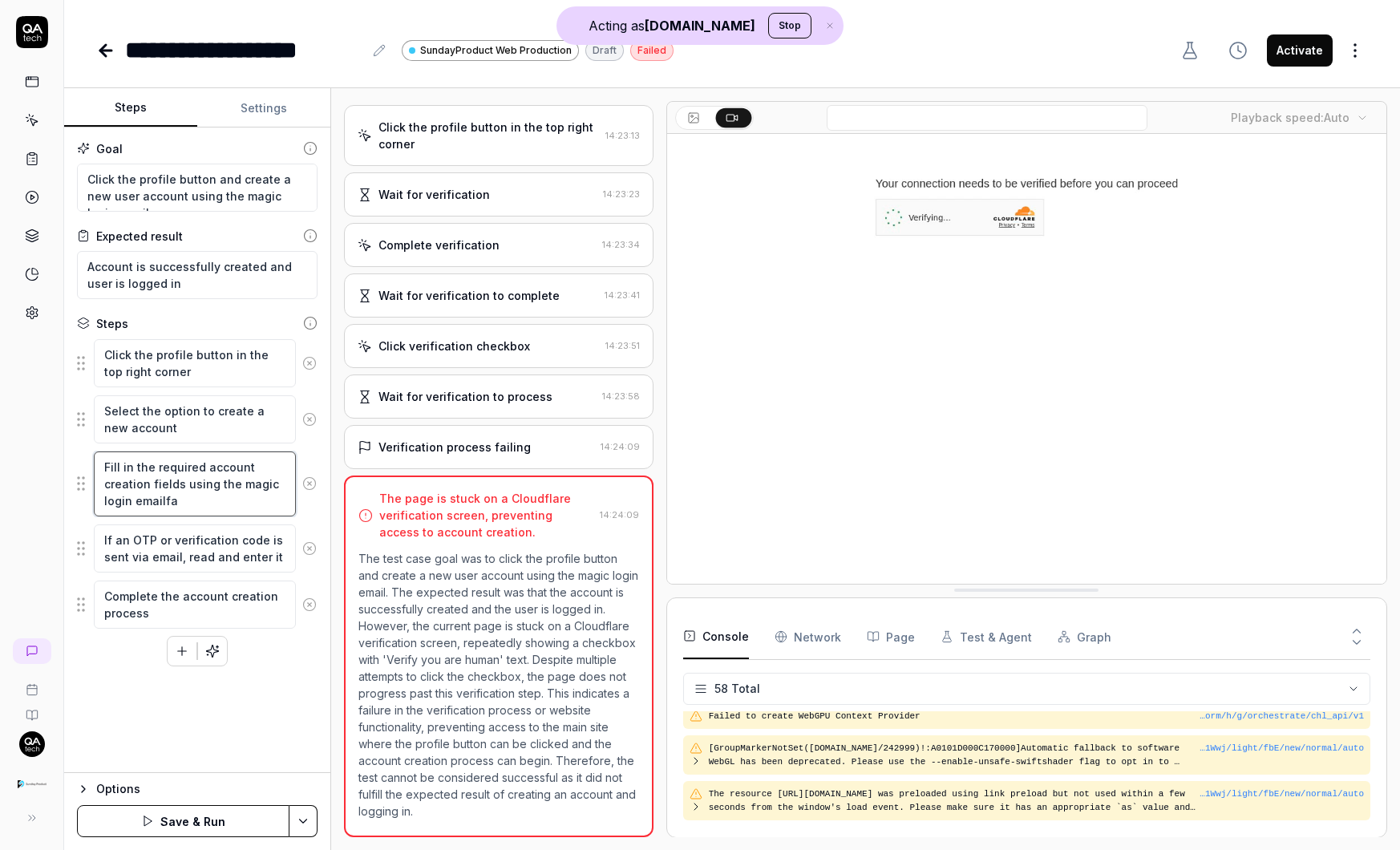
type textarea "*"
type textarea "Fill in the required account creation fields using the magic login emailf"
type textarea "*"
type textarea "Fill in the required account creation fields using the magic login email"
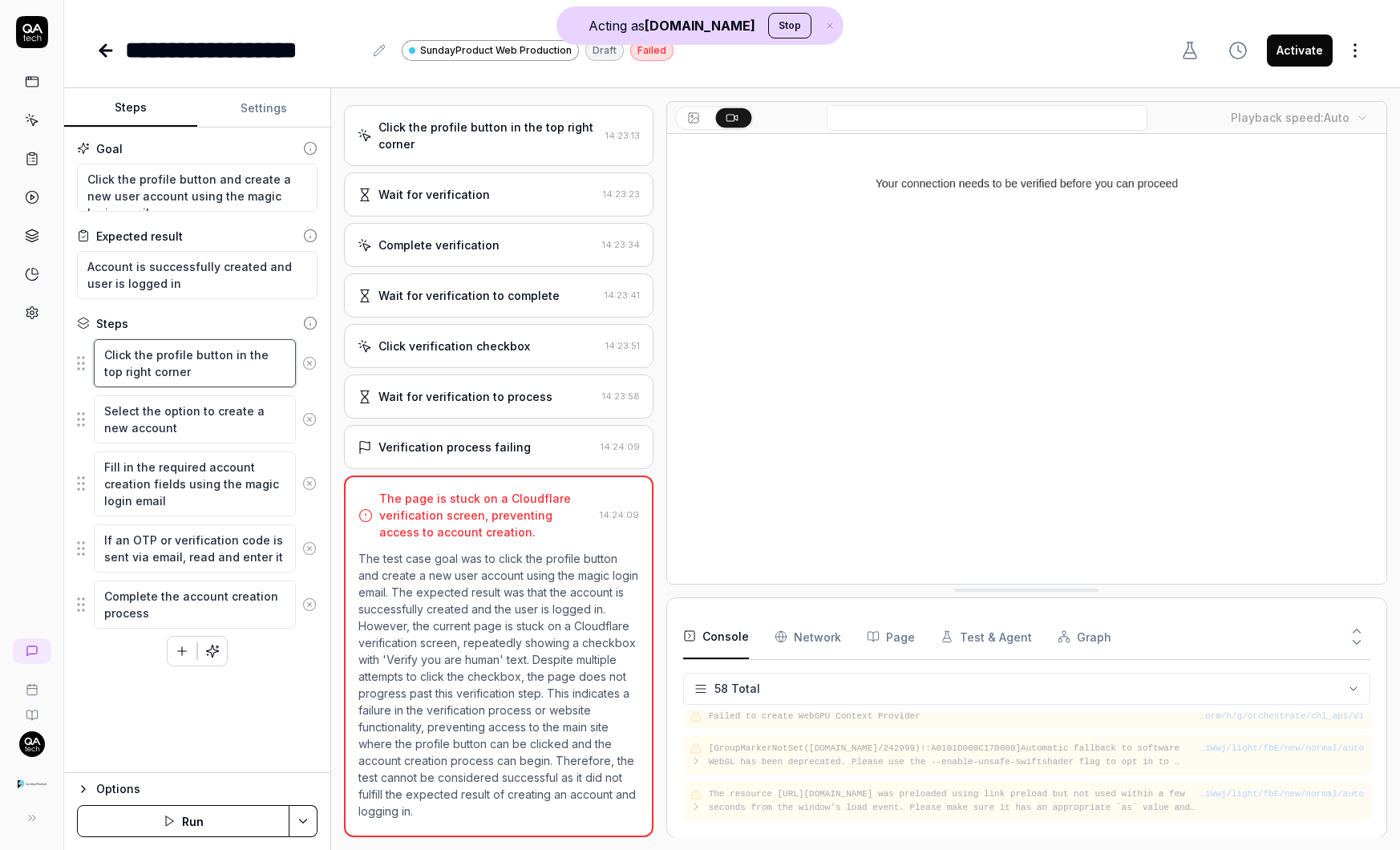
click at [191, 379] on textarea "Click the profile button in the top right corner" at bounding box center [194, 363] width 202 height 48
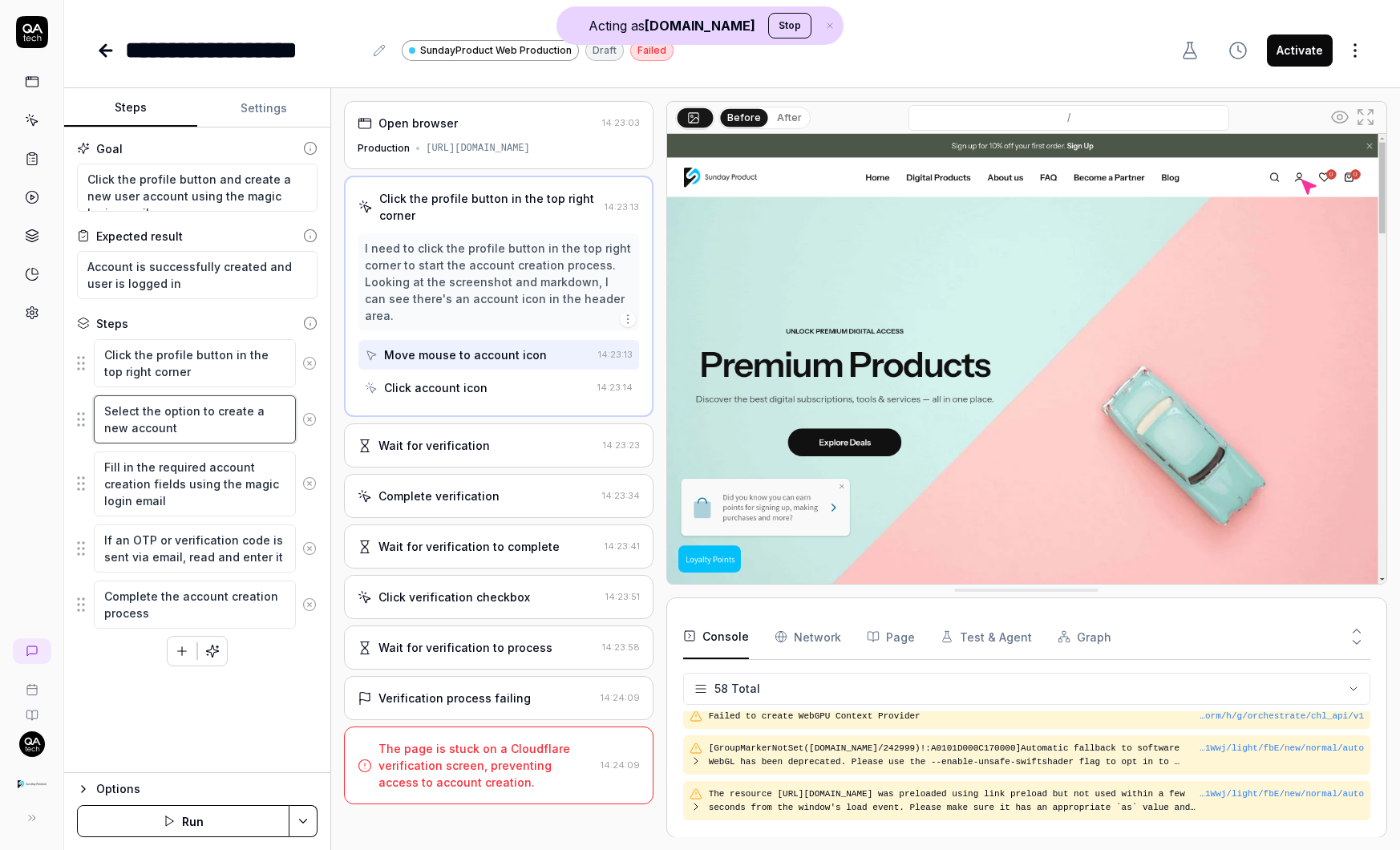
click at [185, 423] on textarea "Select the option to create a new account" at bounding box center [194, 419] width 202 height 48
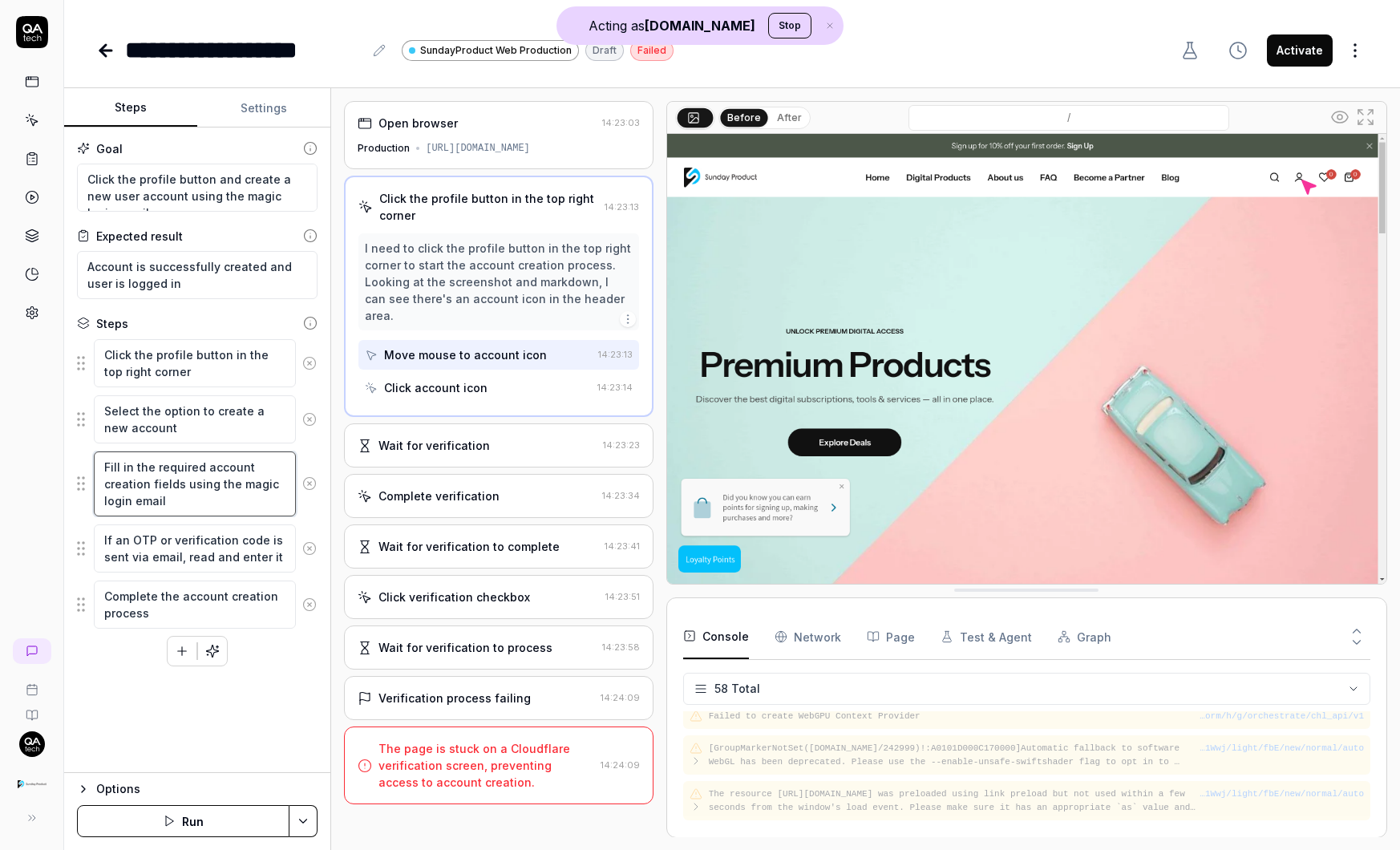
click at [178, 493] on textarea "Fill in the required account creation fields using the magic login email" at bounding box center [194, 484] width 202 height 65
click at [177, 554] on textarea "If an OTP or verification code is sent via email, read and enter it" at bounding box center [194, 549] width 202 height 48
click at [173, 604] on textarea "Complete the account creation process" at bounding box center [194, 605] width 202 height 48
click at [522, 120] on div "Open browser" at bounding box center [476, 123] width 238 height 17
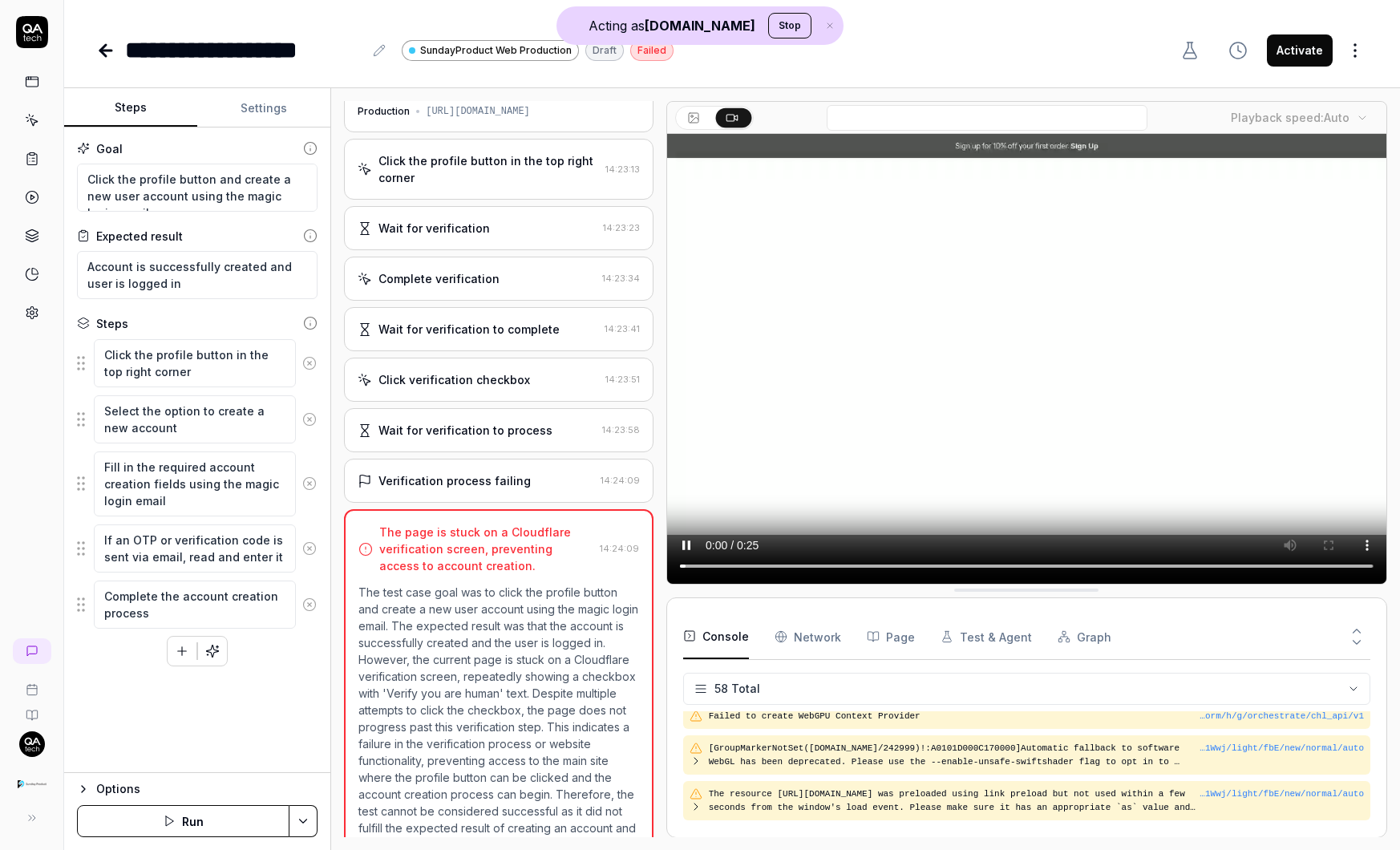
scroll to position [71, 0]
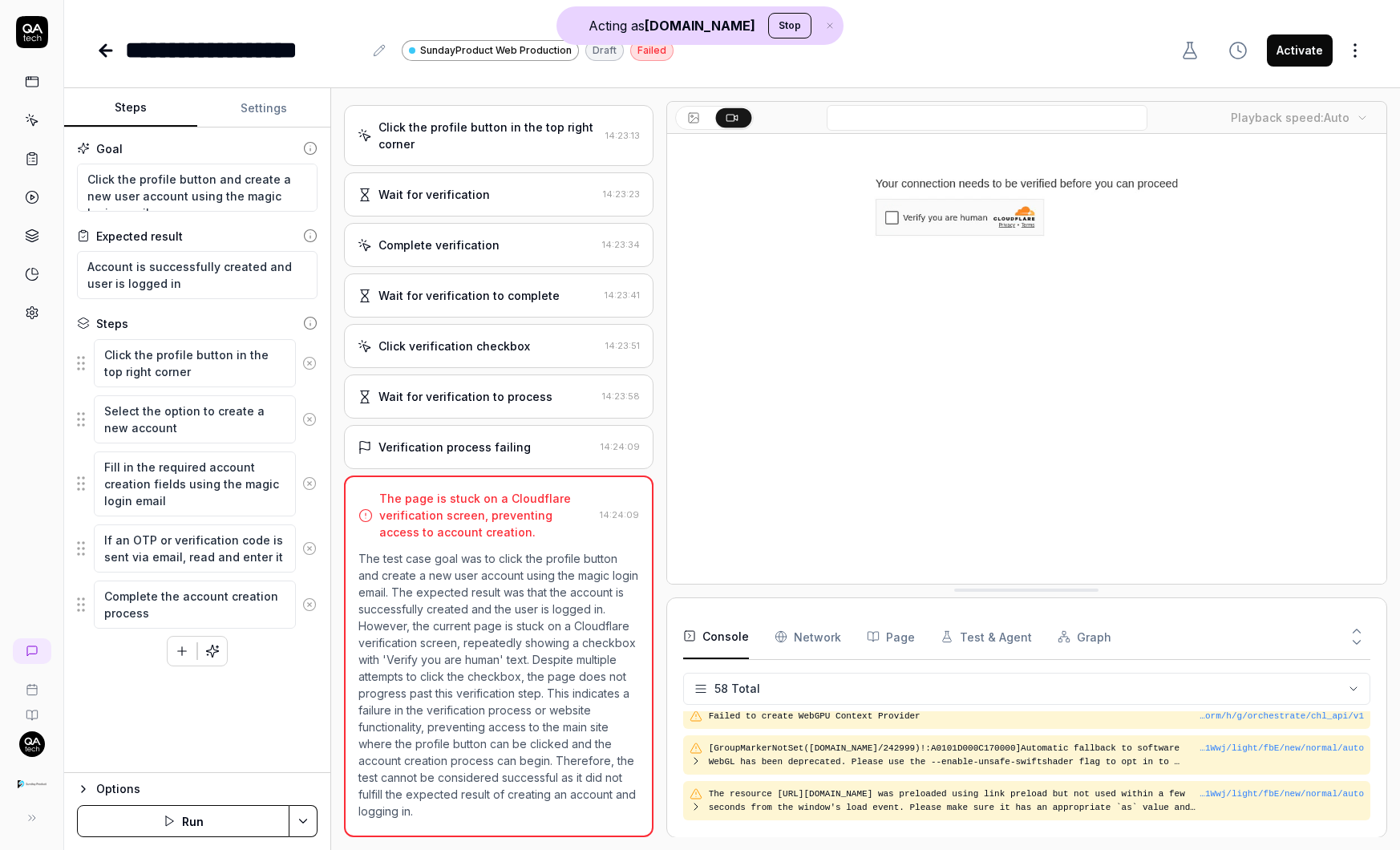
click at [22, 86] on link at bounding box center [31, 81] width 28 height 28
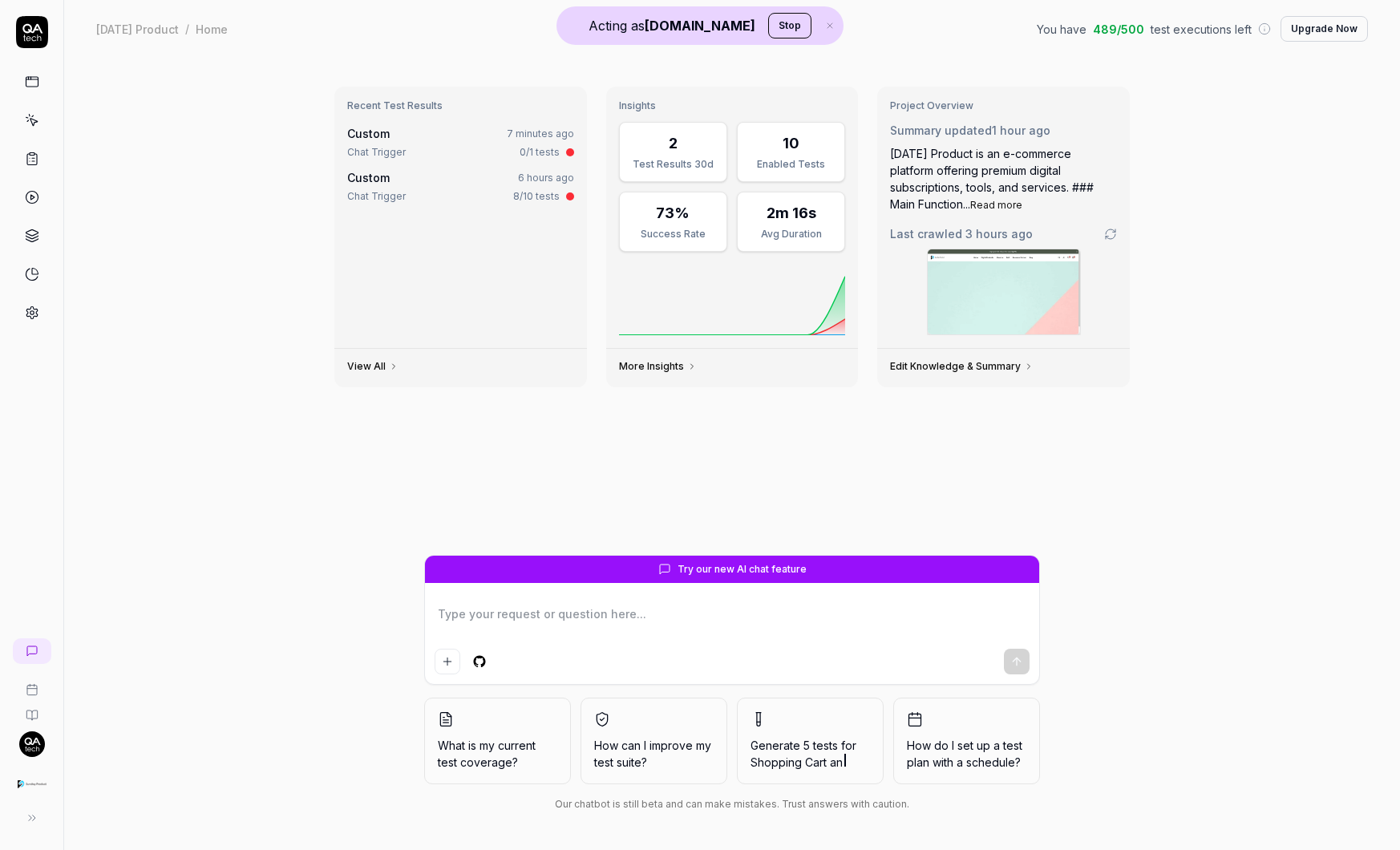
click at [544, 146] on div "0/1 tests" at bounding box center [539, 152] width 40 height 15
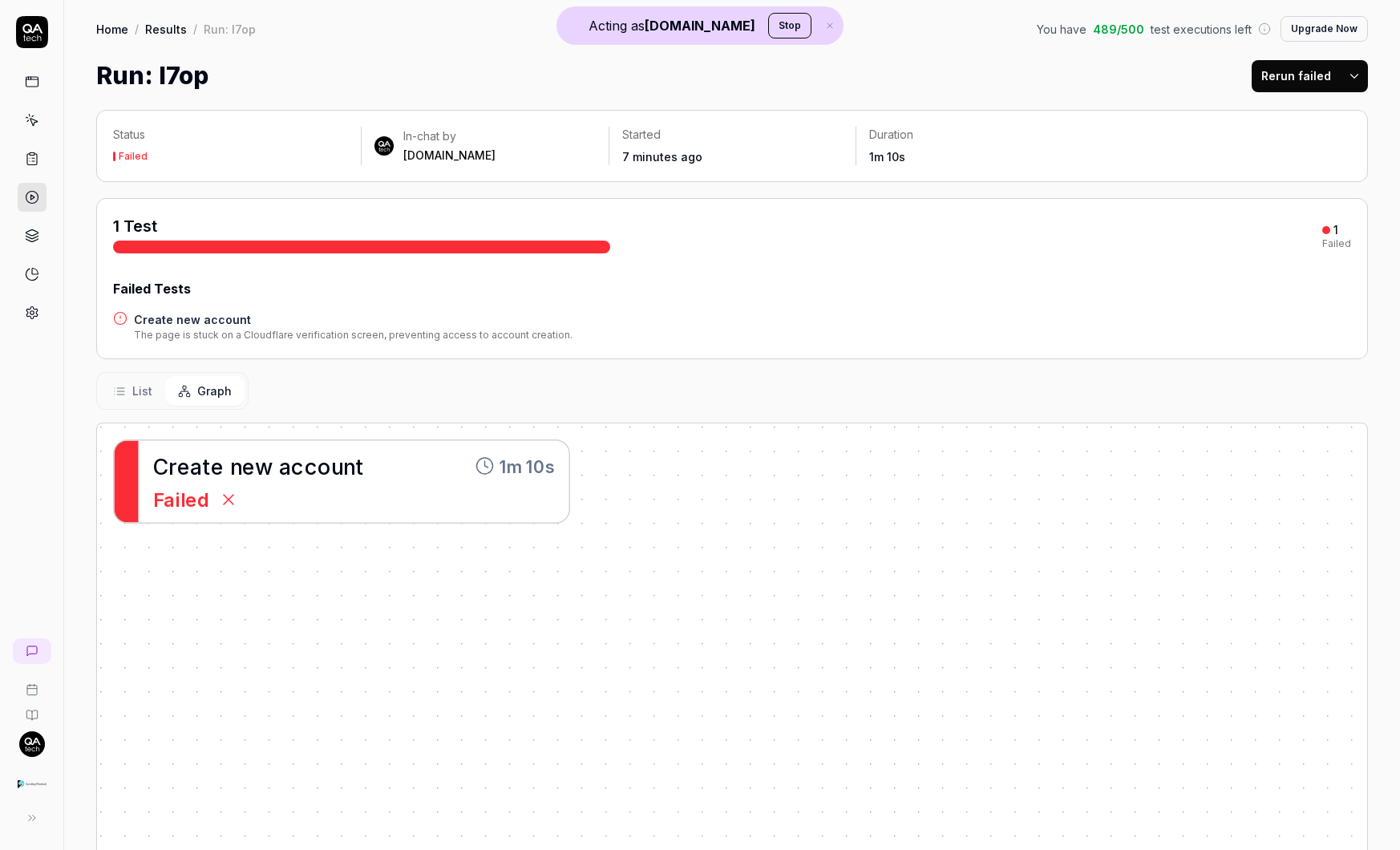
click at [292, 472] on span "c" at bounding box center [297, 466] width 14 height 26
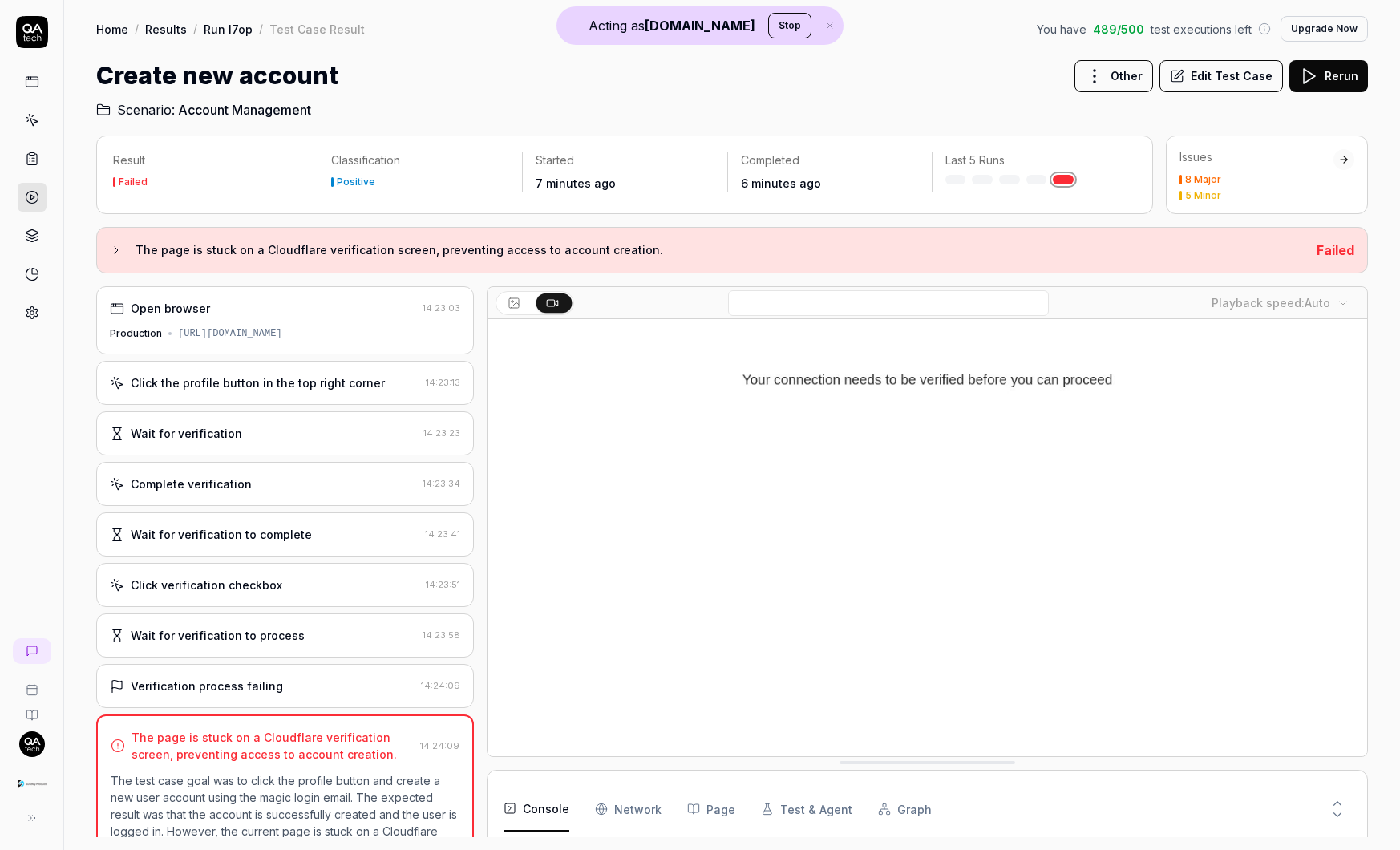
click at [1125, 79] on button "Edit Test Case" at bounding box center [1221, 76] width 124 height 32
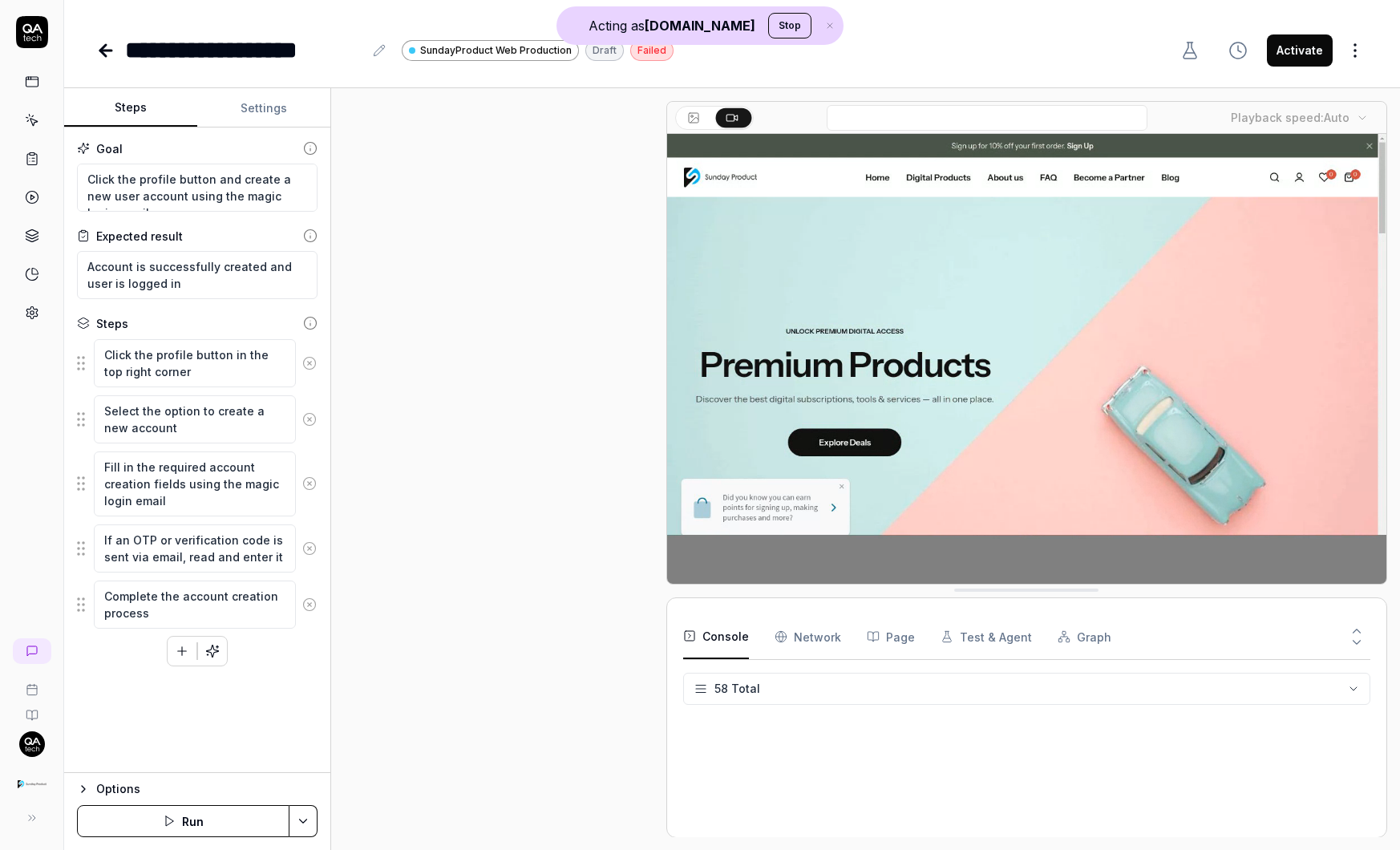
scroll to position [71, 0]
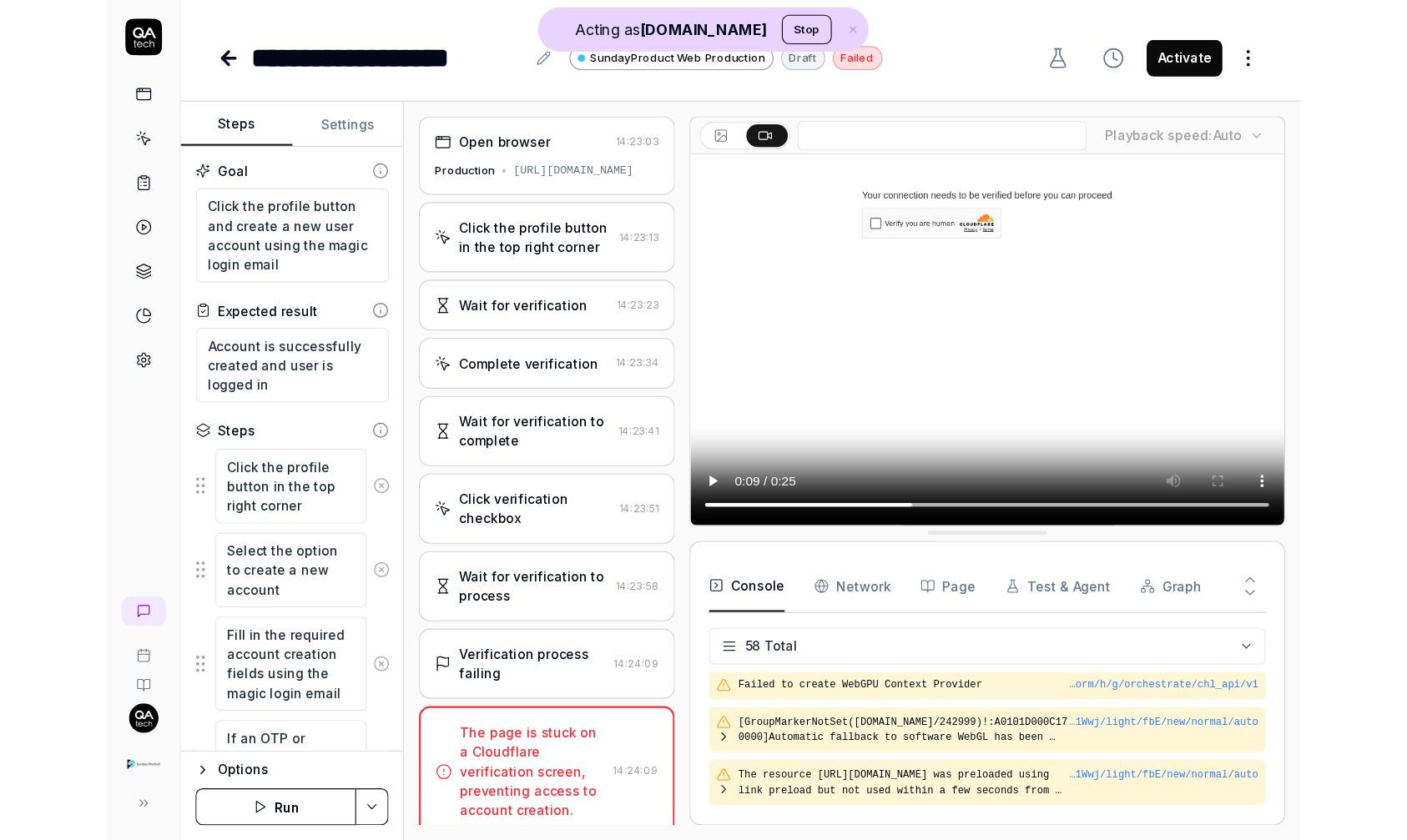
scroll to position [1963, 0]
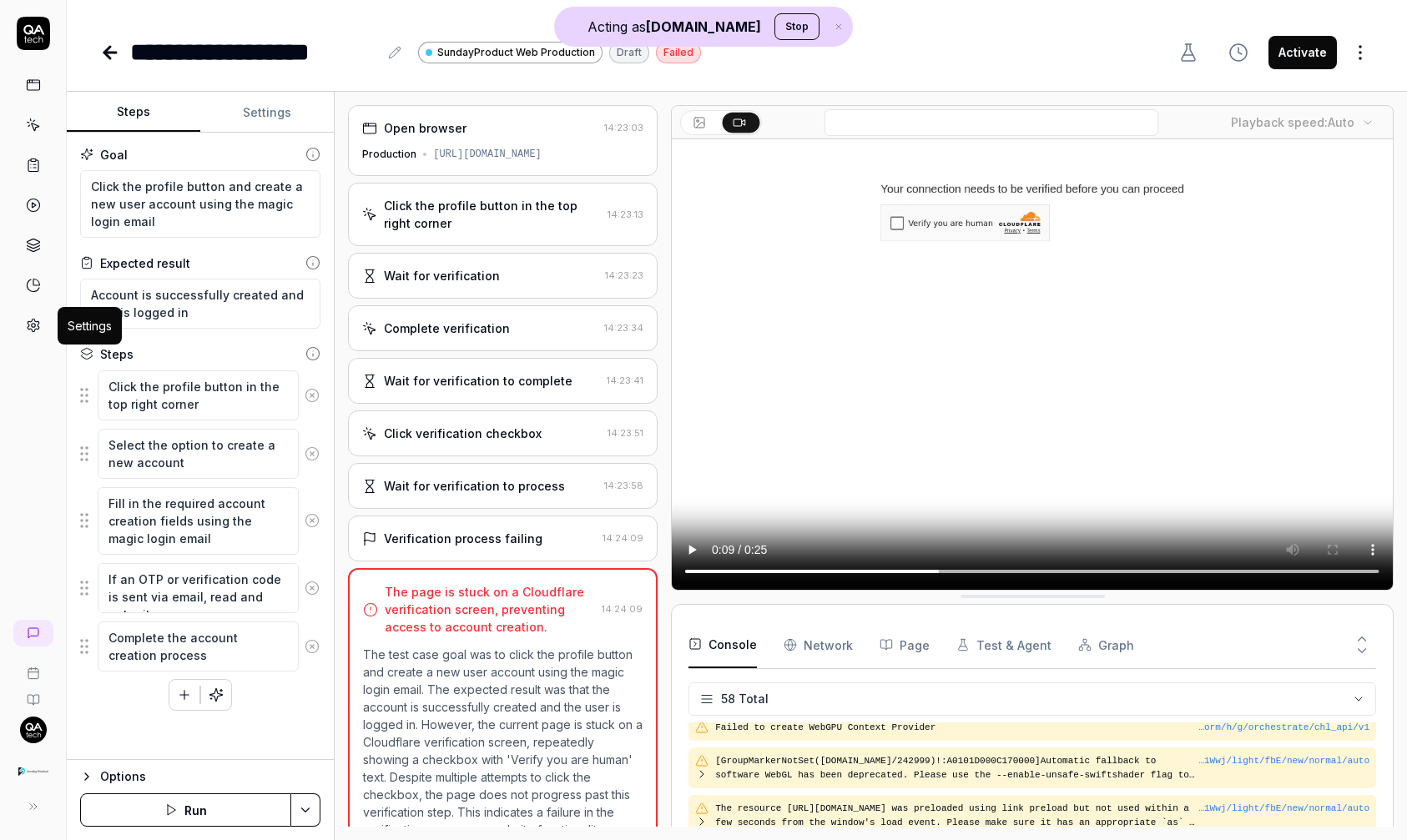
click at [33, 330] on icon at bounding box center [33, 326] width 11 height 12
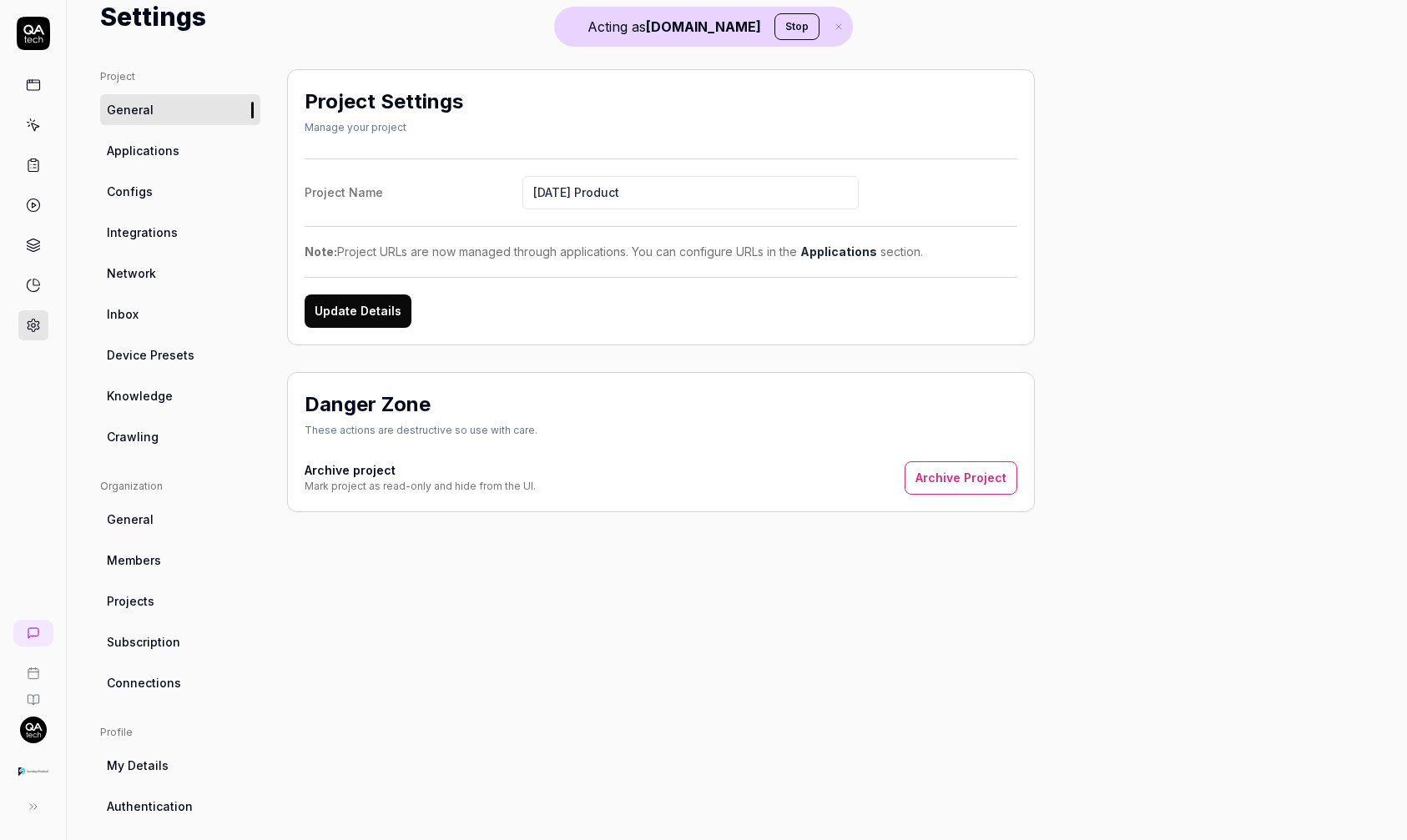
scroll to position [158, 0]
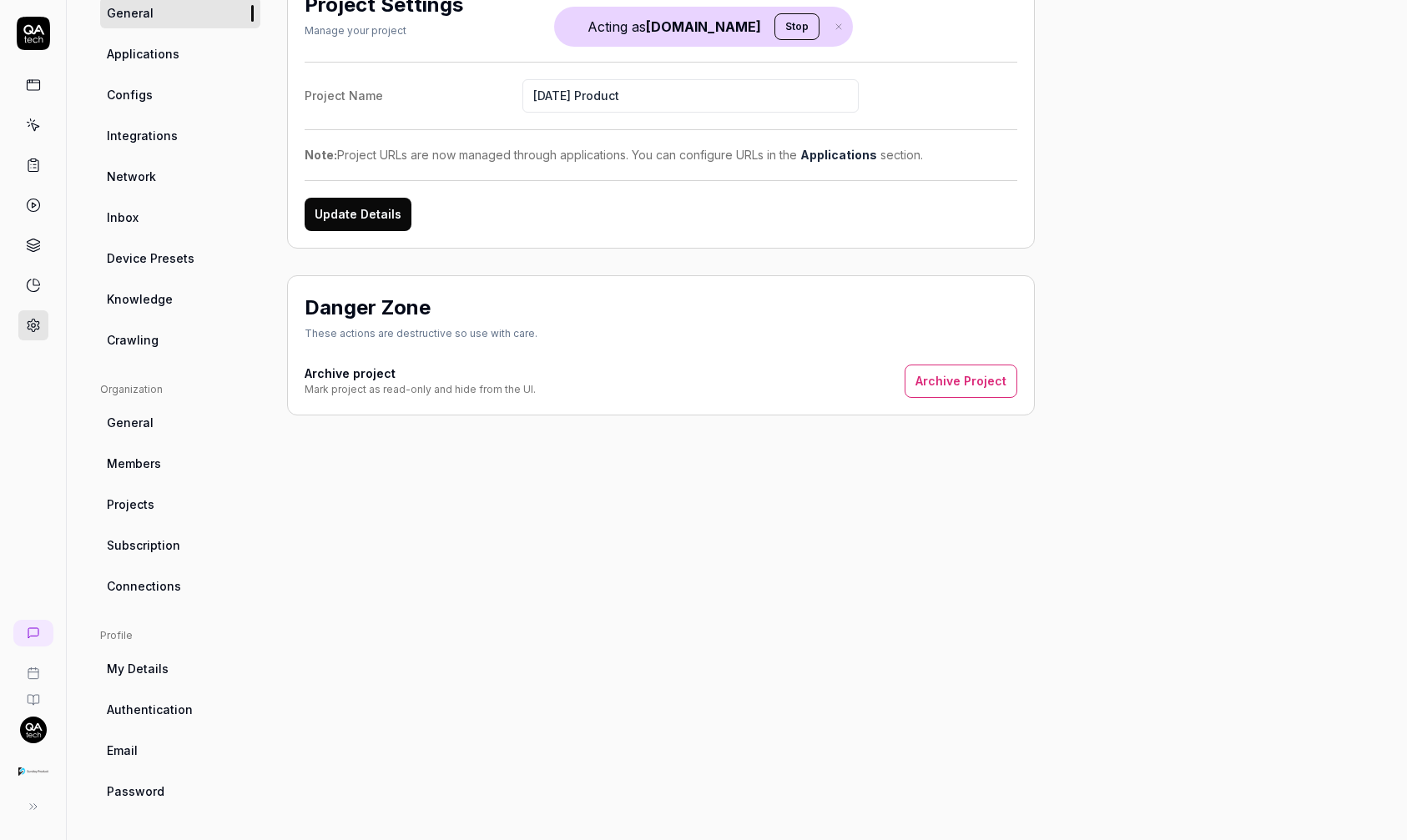
click at [155, 672] on span "My Details" at bounding box center [137, 668] width 62 height 17
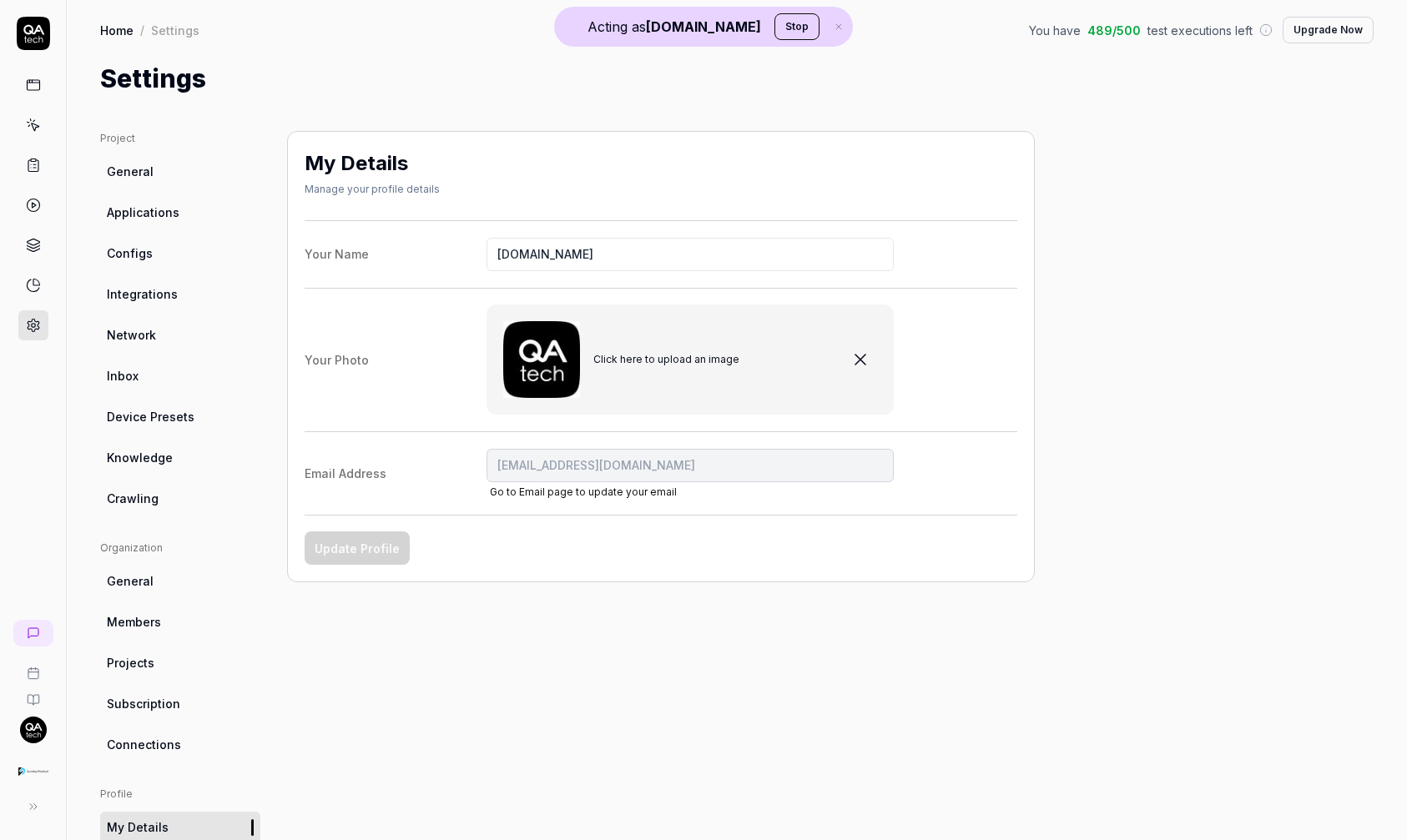
click at [170, 410] on span "Device Presets" at bounding box center [151, 416] width 88 height 17
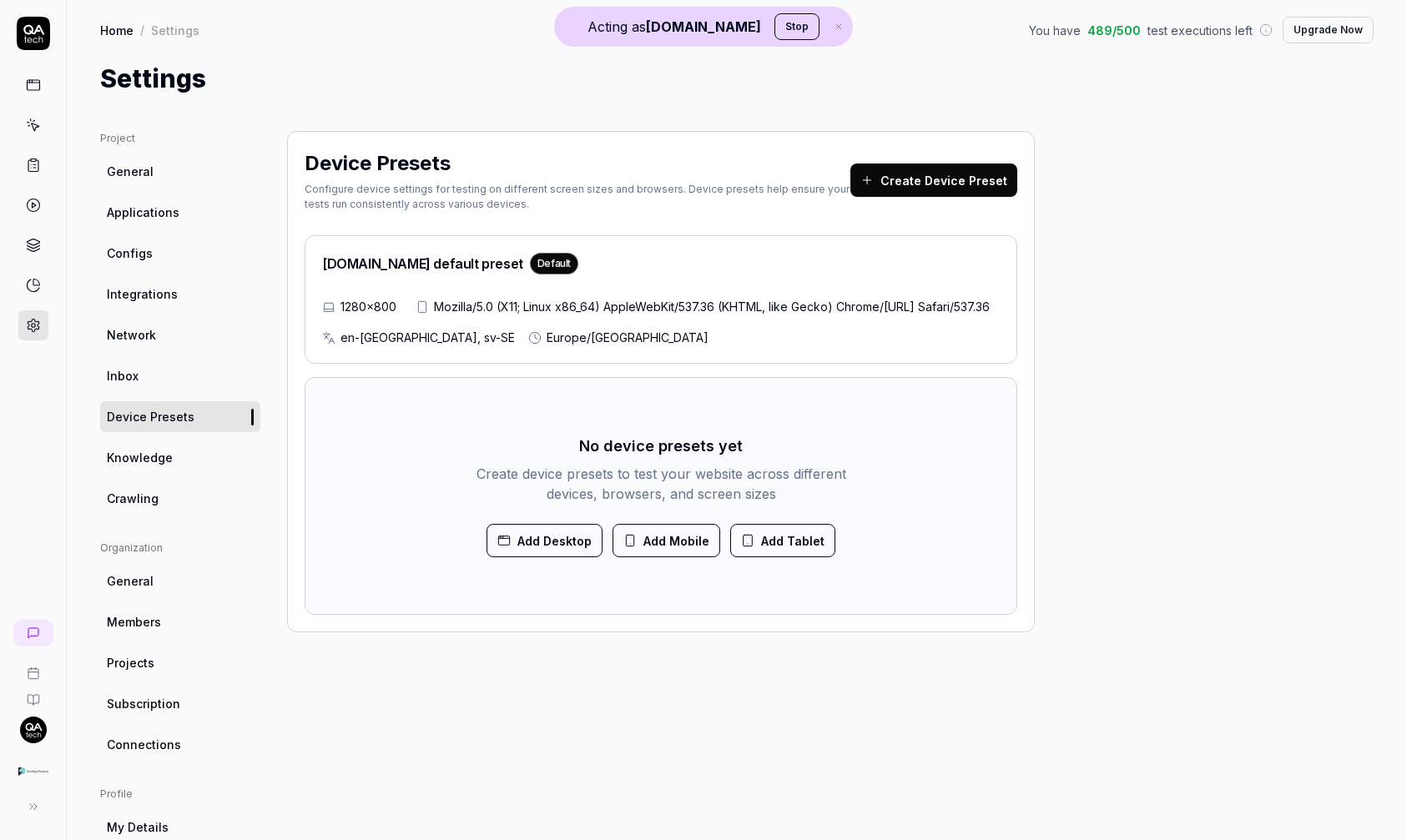
click at [26, 87] on icon at bounding box center [33, 85] width 15 height 15
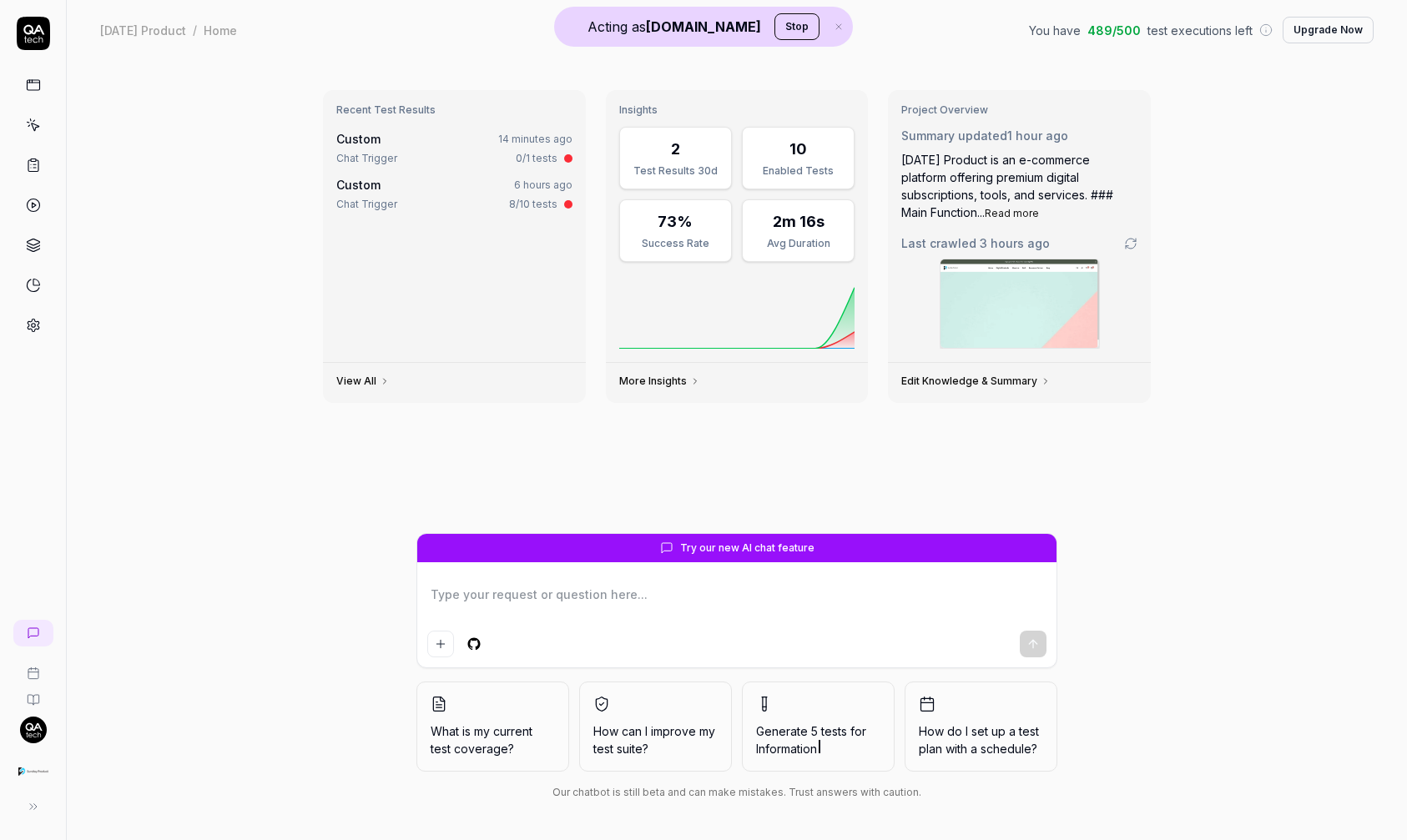
click at [627, 595] on textarea at bounding box center [736, 603] width 619 height 42
type textarea "*"
click at [41, 317] on link at bounding box center [32, 325] width 30 height 30
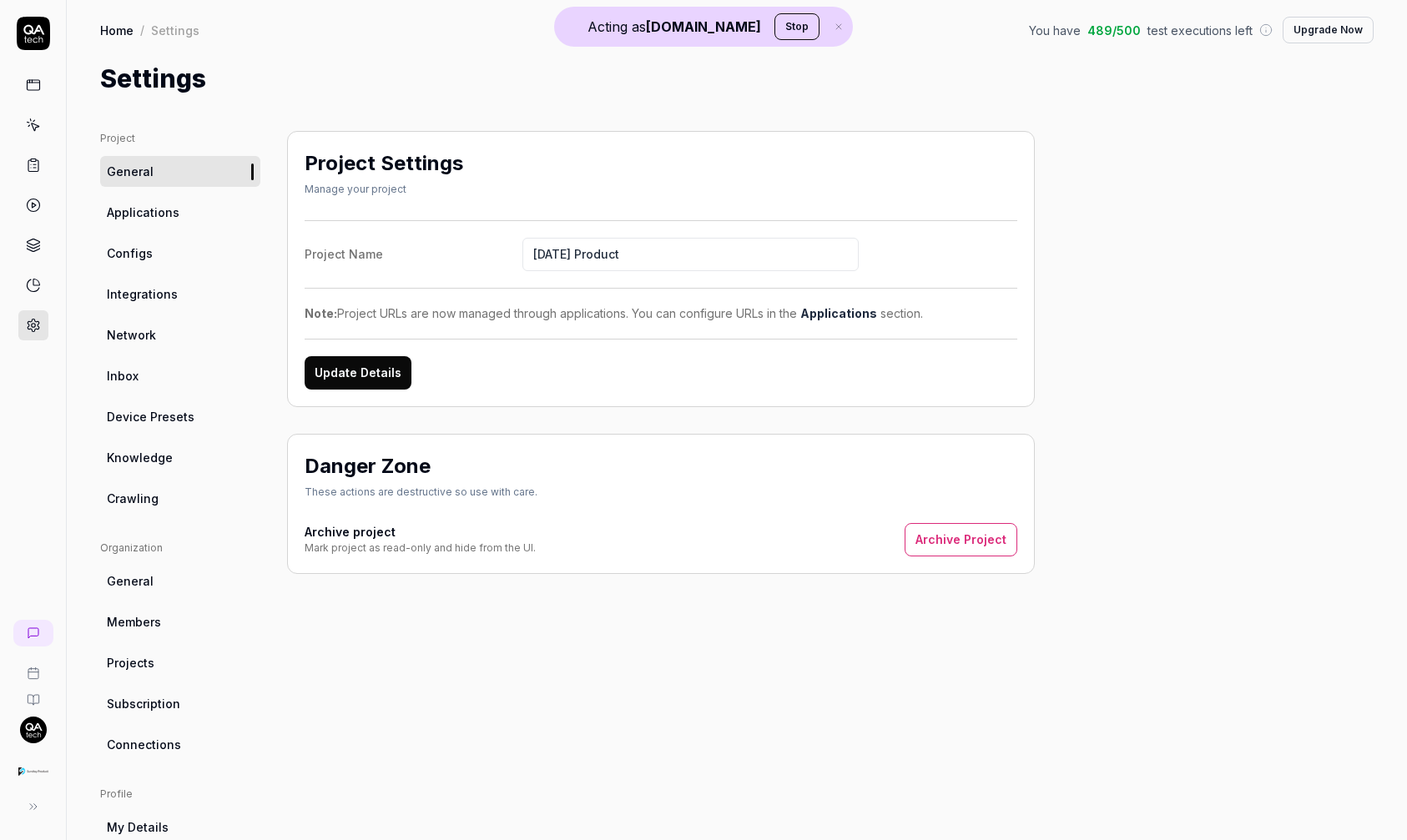
click at [153, 285] on span "Integrations" at bounding box center [142, 294] width 71 height 17
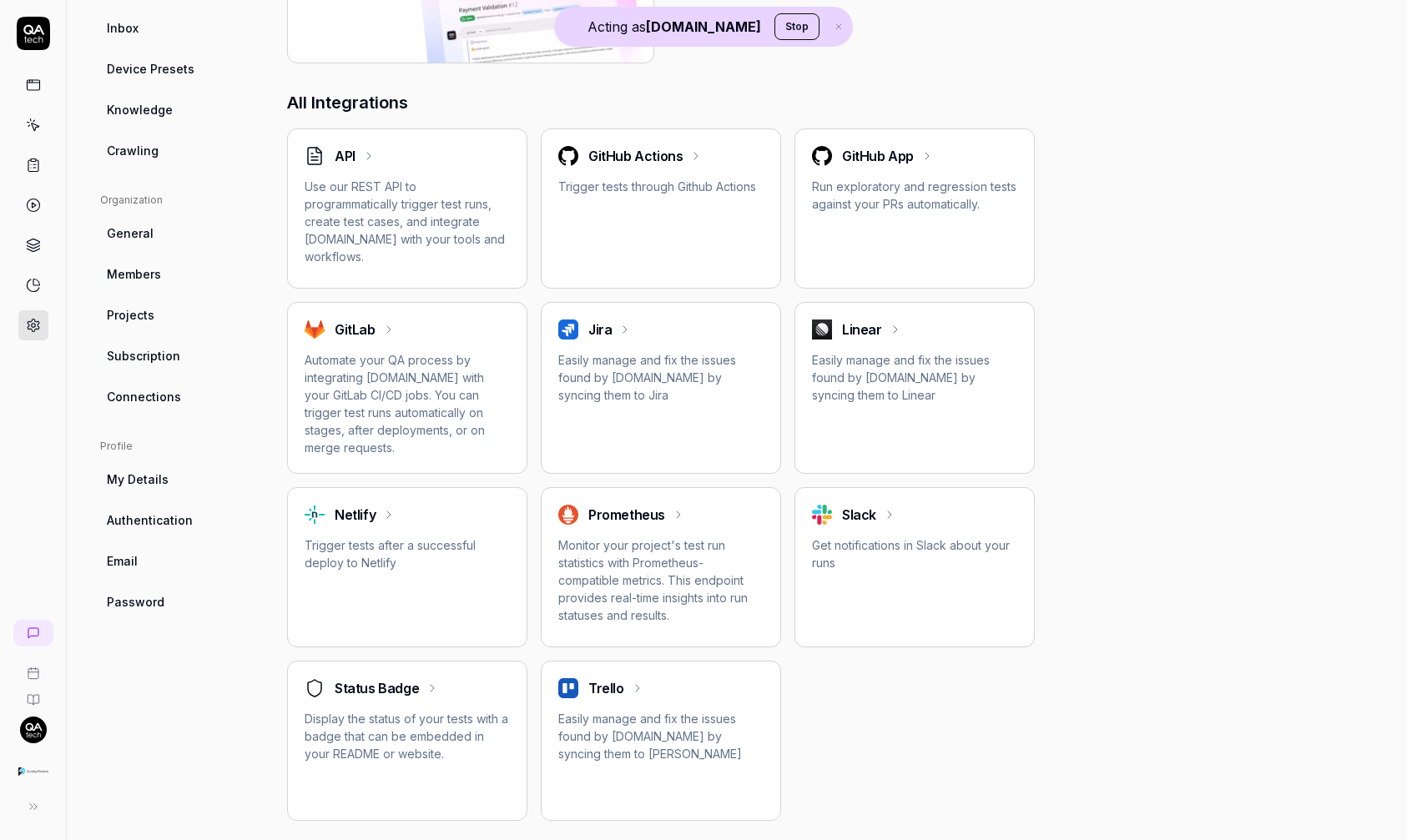
scroll to position [350, 0]
click at [725, 363] on p "Easily manage and fix the issues found by [DOMAIN_NAME] by syncing them to Jira" at bounding box center [661, 374] width 205 height 52
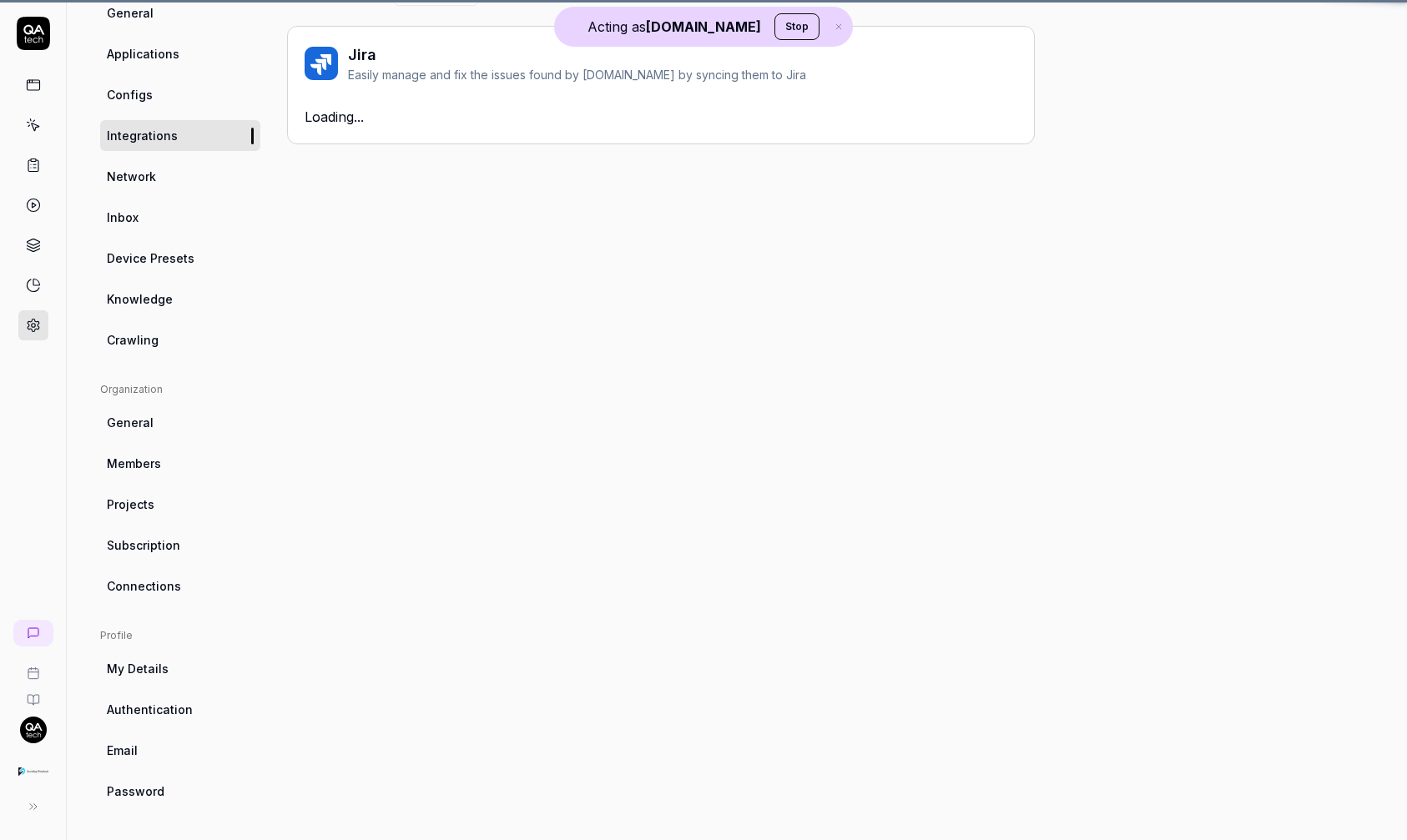
scroll to position [131, 0]
